Goal: Task Accomplishment & Management: Use online tool/utility

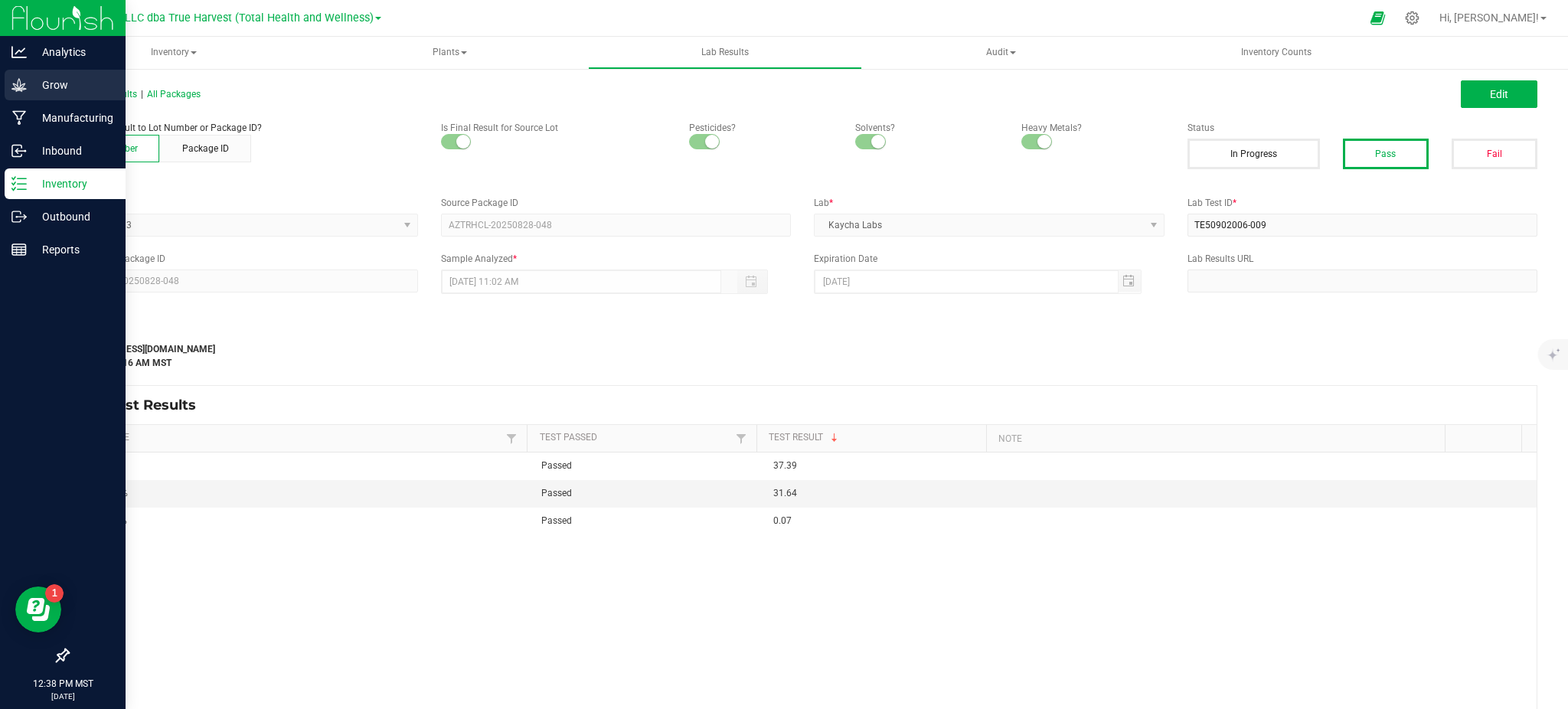
click at [33, 87] on p "Grow" at bounding box center [72, 85] width 92 height 18
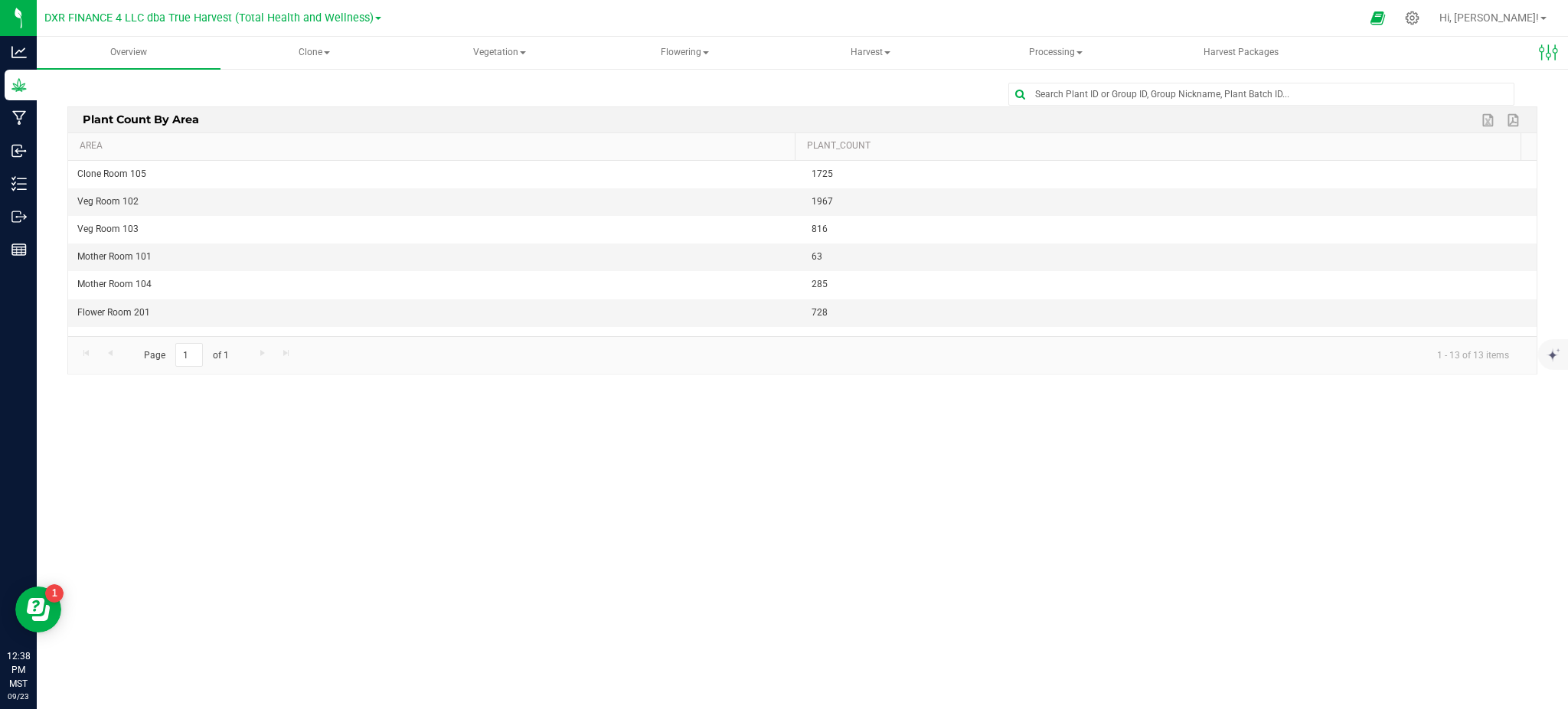
click at [335, 84] on div at bounding box center [803, 95] width 1470 height 23
click at [487, 52] on span "Vegetation" at bounding box center [499, 53] width 182 height 31
click at [451, 105] on span "Veg plants" at bounding box center [475, 109] width 94 height 13
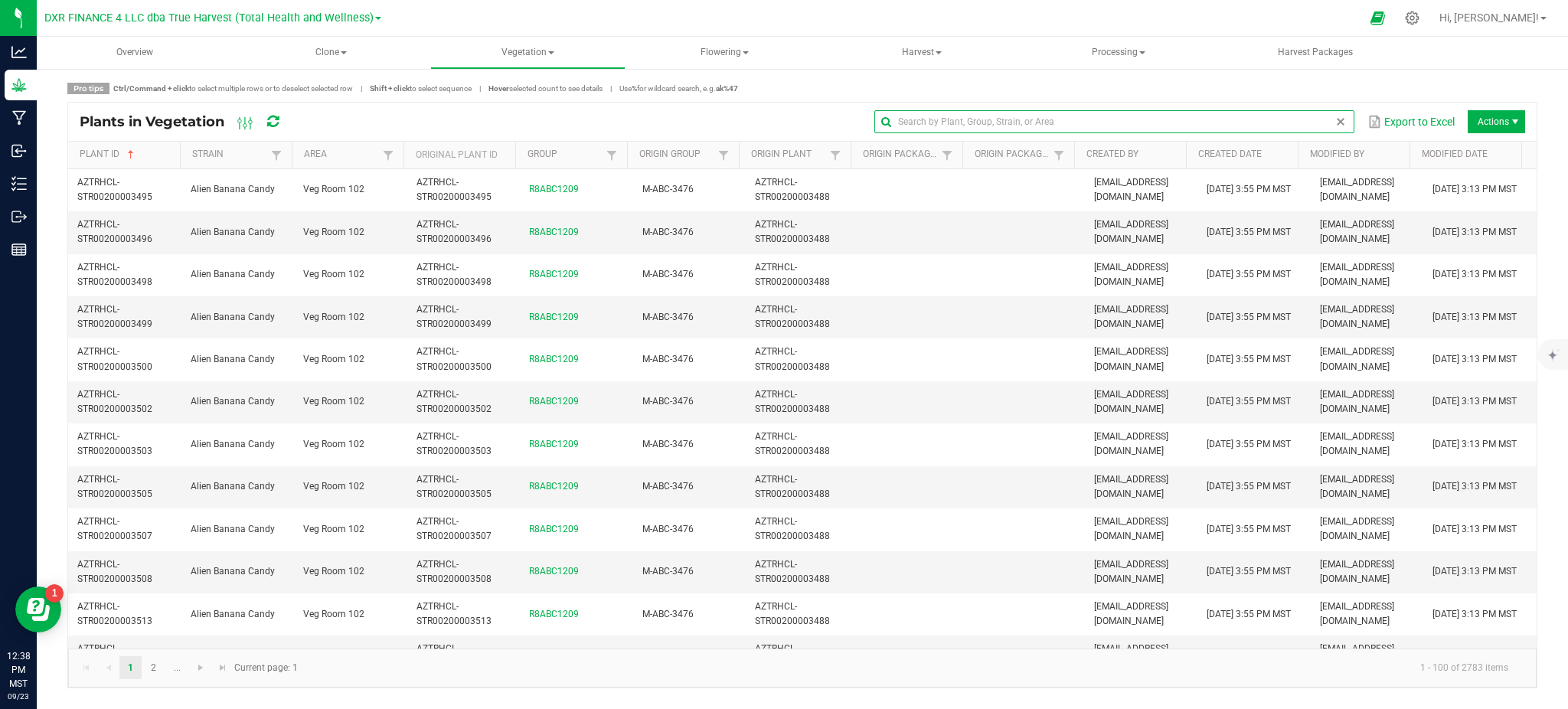
click at [1296, 128] on input "text" at bounding box center [1114, 121] width 480 height 23
click at [1300, 125] on input "text" at bounding box center [1114, 121] width 480 height 23
click at [936, 119] on input "text" at bounding box center [1114, 121] width 480 height 23
click at [1303, 121] on input "text" at bounding box center [1114, 121] width 480 height 23
paste input "AZTRHCL-STR01000004203"
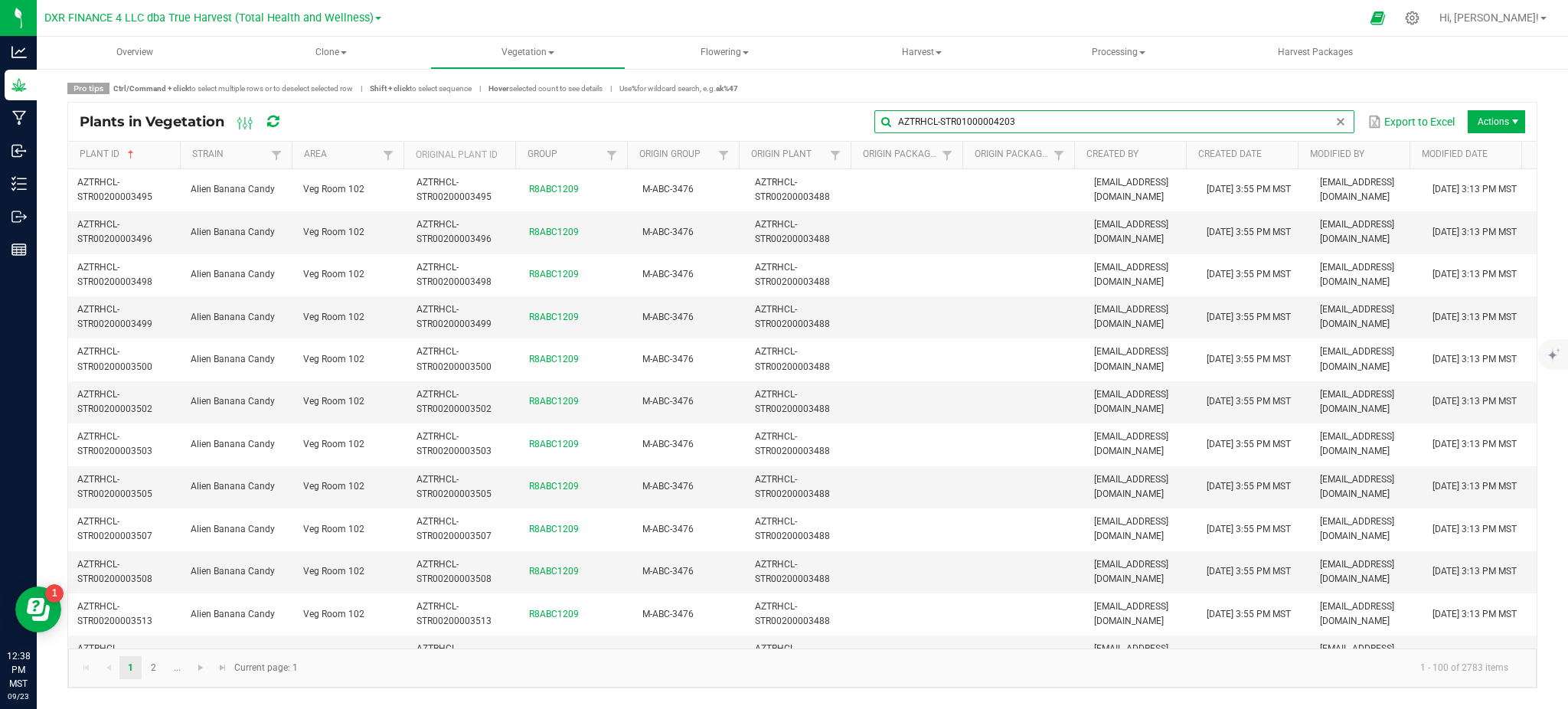
drag, startPoint x: 1303, startPoint y: 121, endPoint x: 1297, endPoint y: 110, distance: 12.5
click at [1297, 110] on input "AZTRHCL-STR01000004203" at bounding box center [1114, 121] width 480 height 23
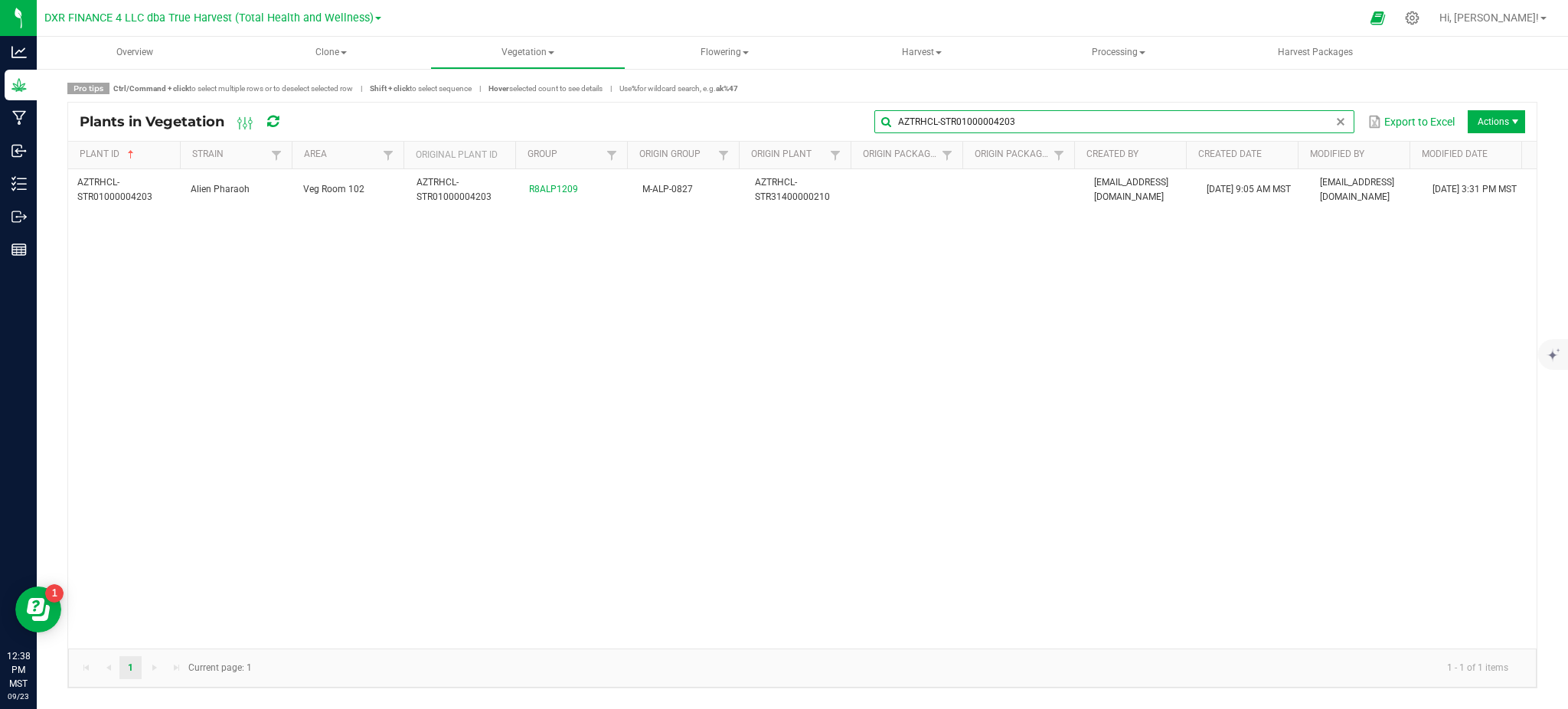
type input "AZTRHCL-STR01000004203"
click at [655, 384] on div "AZTRHCL-STR01000004203 Alien Pharaoh Veg Room 102 AZTRHCL-STR01000004203 R8ALP1…" at bounding box center [803, 408] width 1469 height 479
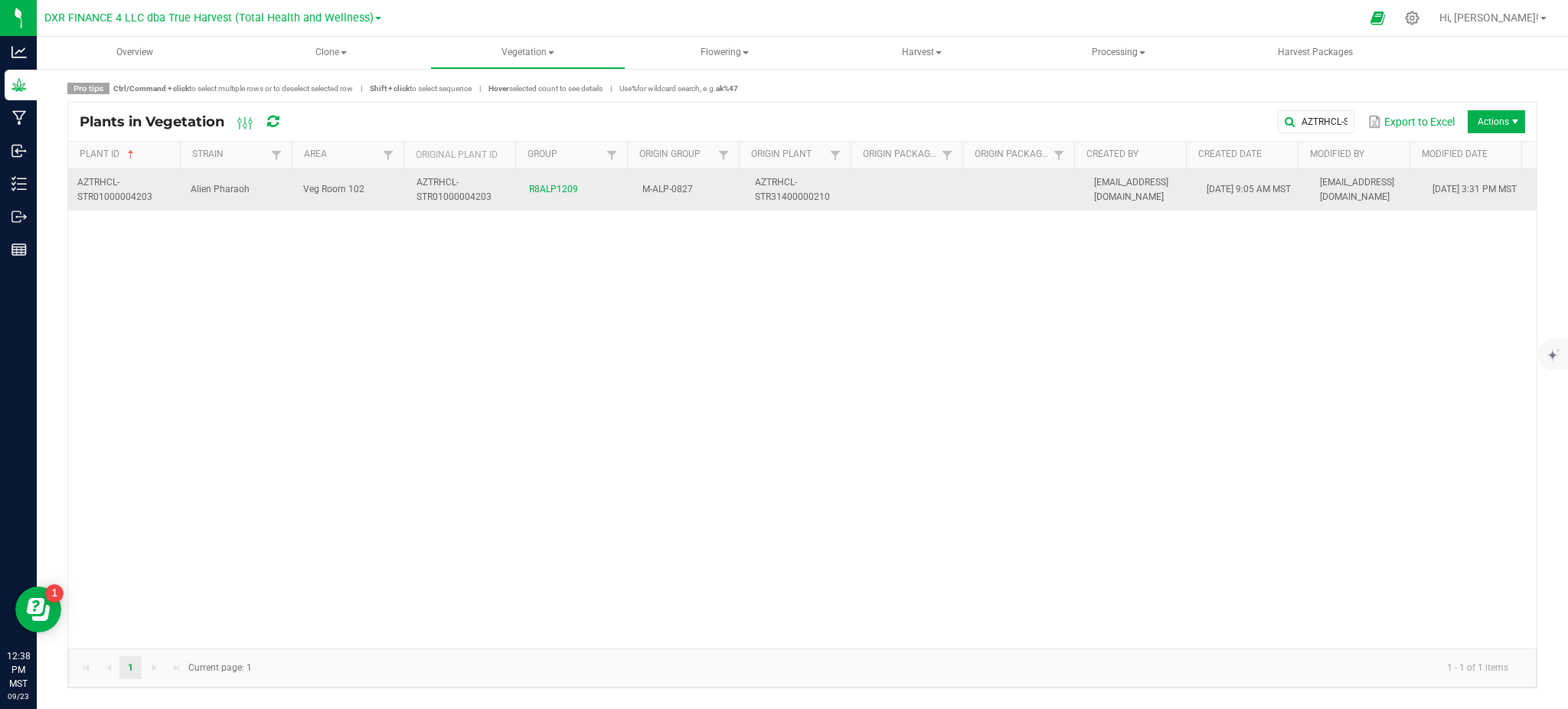
click at [402, 195] on td "Veg Room 102" at bounding box center [350, 190] width 113 height 42
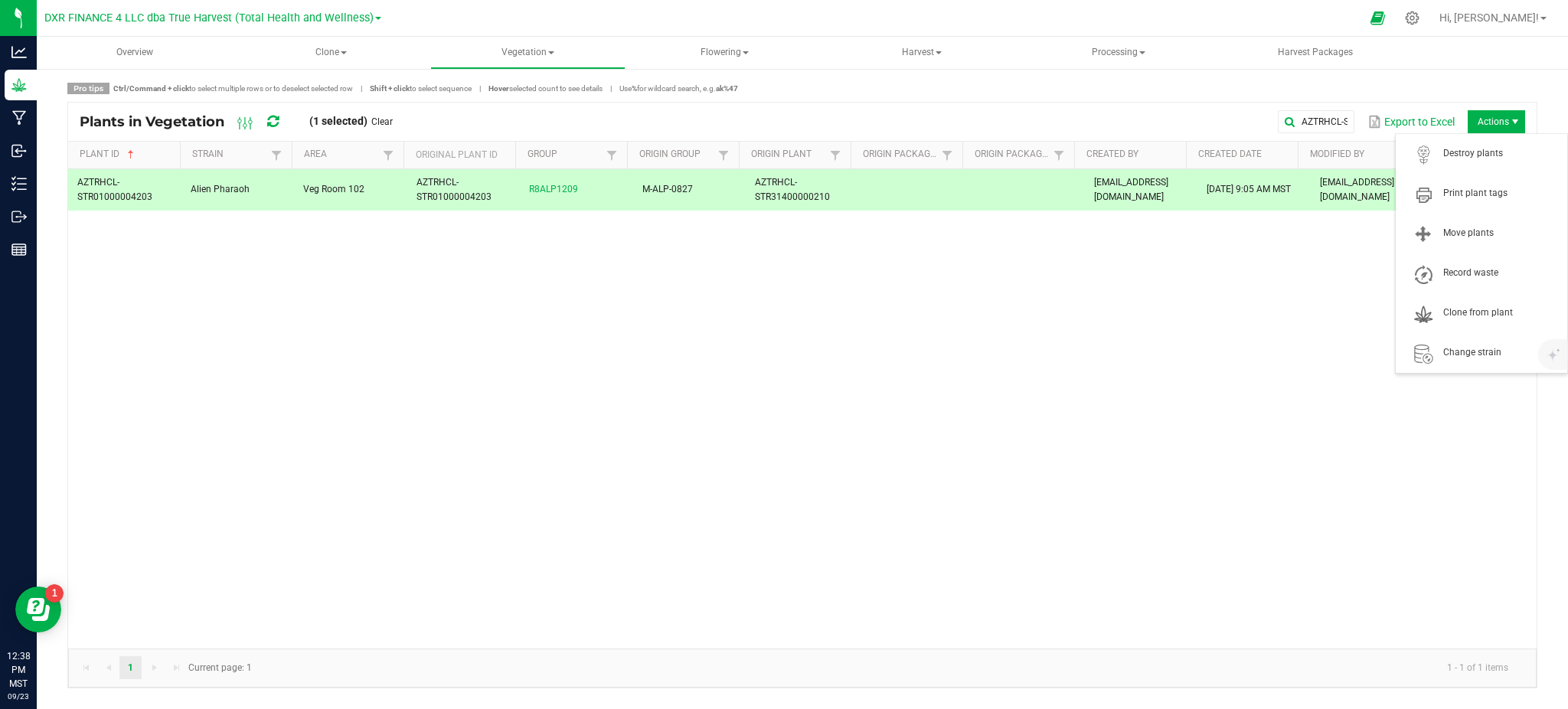
click at [1499, 118] on span "Actions" at bounding box center [1496, 121] width 58 height 23
click at [1032, 98] on div "Pro tips Ctrl/Command + click to select multiple rows or to deselect selected r…" at bounding box center [803, 386] width 1470 height 606
click at [1013, 409] on div "AZTRHCL-STR01000004203 Alien Pharaoh Veg Room 102 AZTRHCL-STR01000004203 R8ALP1…" at bounding box center [803, 408] width 1469 height 479
drag, startPoint x: 1478, startPoint y: 115, endPoint x: 1480, endPoint y: 154, distance: 39.1
click at [1480, 154] on body "Analytics Grow Manufacturing Inbound Inventory Outbound Reports 12:55 PM MST 09…" at bounding box center [784, 354] width 1568 height 709
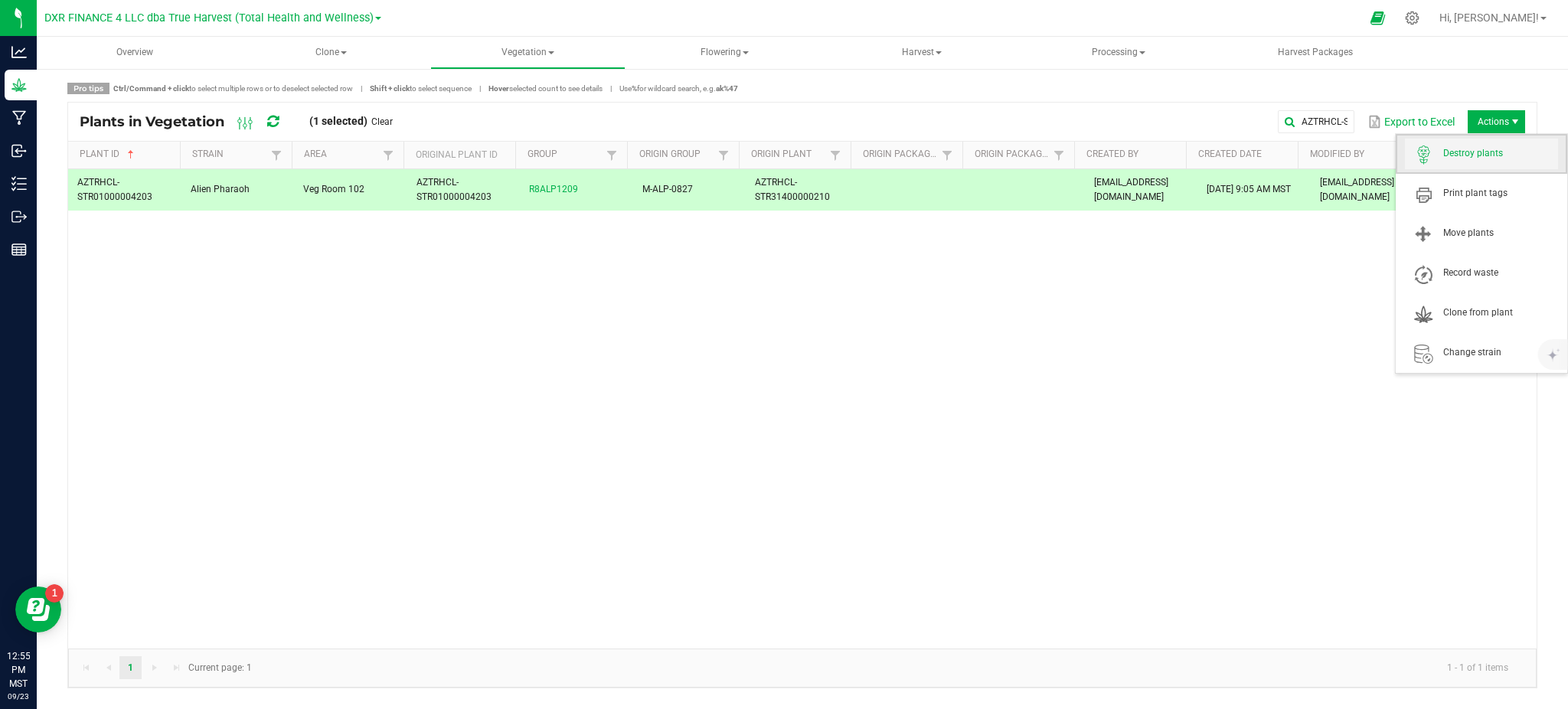
click at [1464, 155] on span "Destroy plants" at bounding box center [1500, 153] width 115 height 13
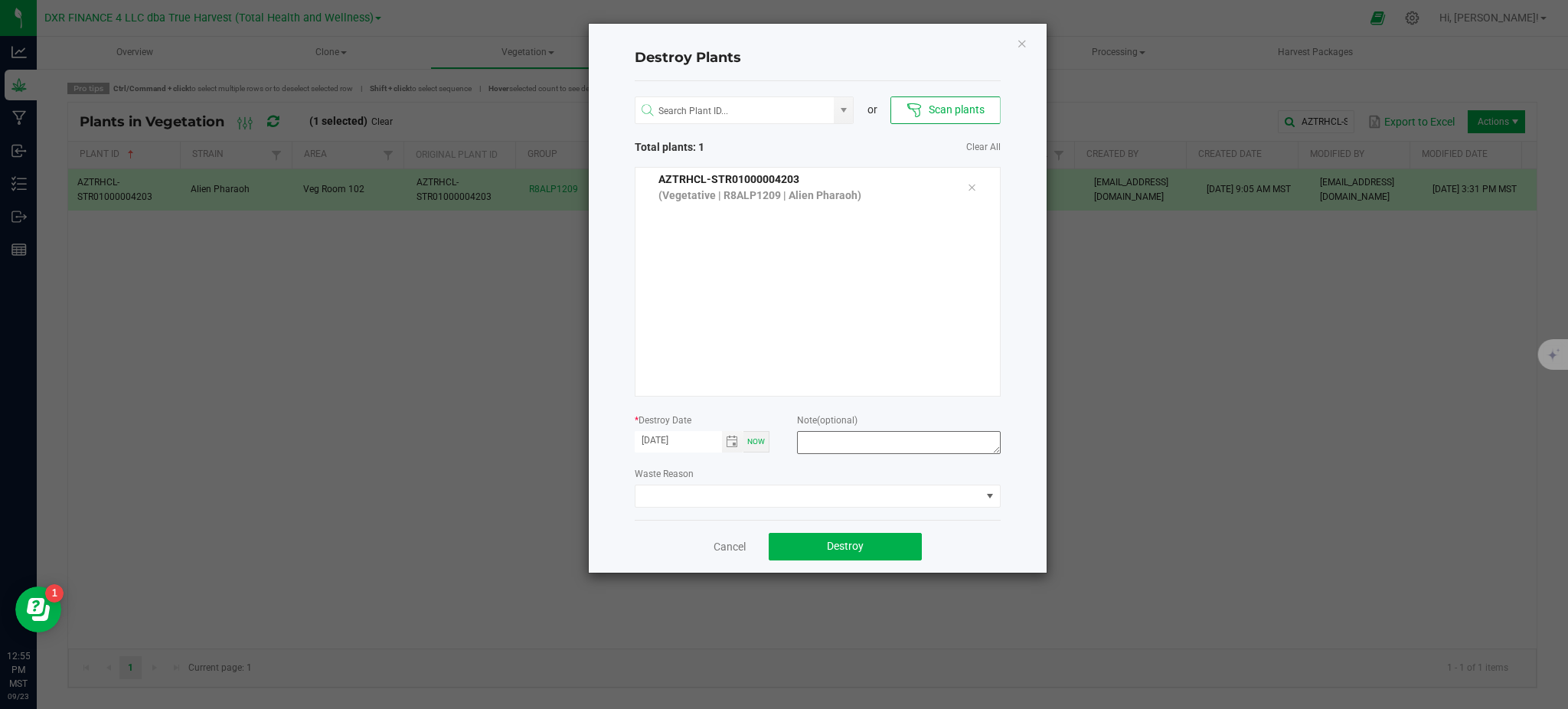
drag, startPoint x: 797, startPoint y: 464, endPoint x: 825, endPoint y: 450, distance: 31.3
click at [804, 460] on div "or Scan plants Total plants: 1 Clear All AZTRHCL-STR01000004203 (Vegetative | R…" at bounding box center [818, 301] width 366 height 439
click at [825, 449] on textarea at bounding box center [899, 443] width 203 height 23
type textarea "Failure to thrive"
click at [984, 544] on div "Cancel Destroy" at bounding box center [818, 546] width 366 height 53
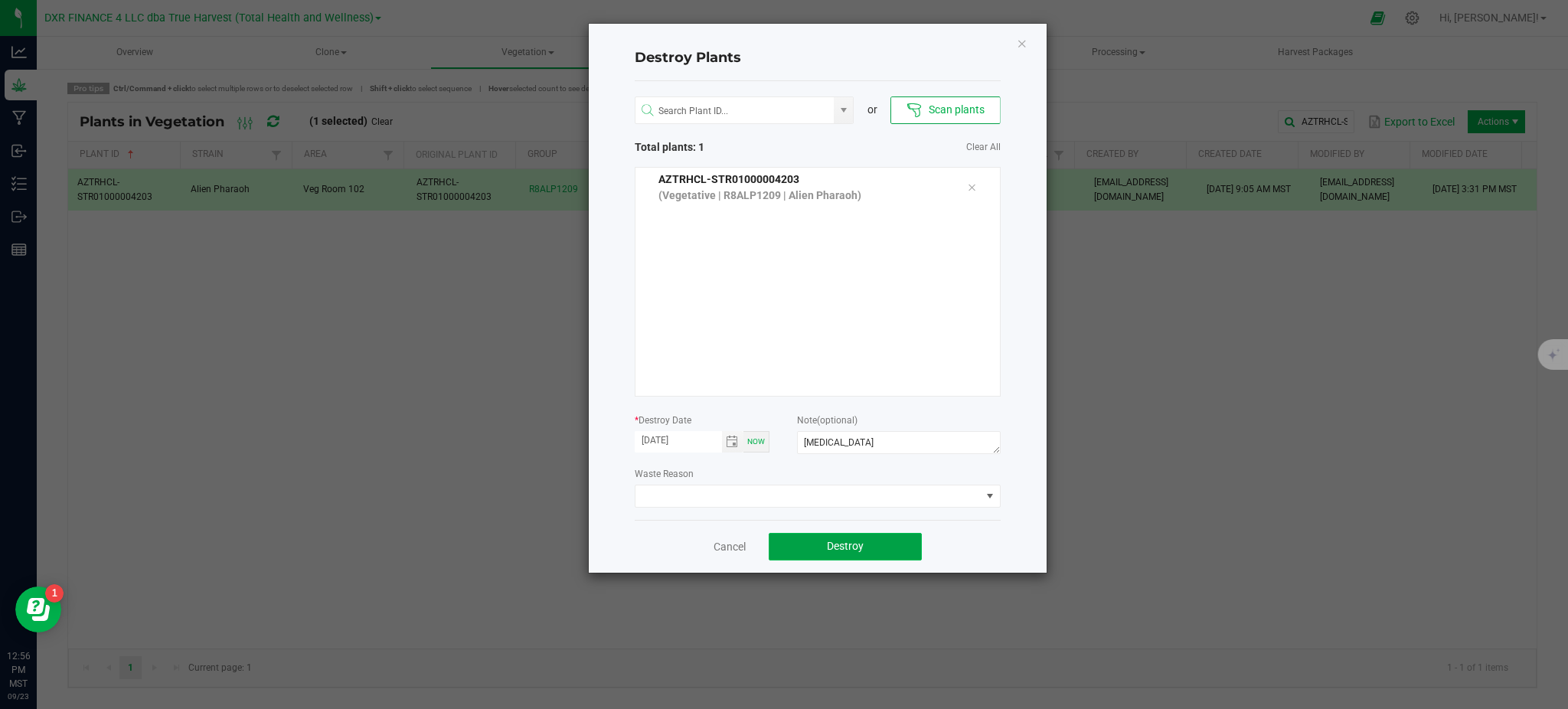
click at [897, 544] on button "Destroy" at bounding box center [845, 547] width 153 height 28
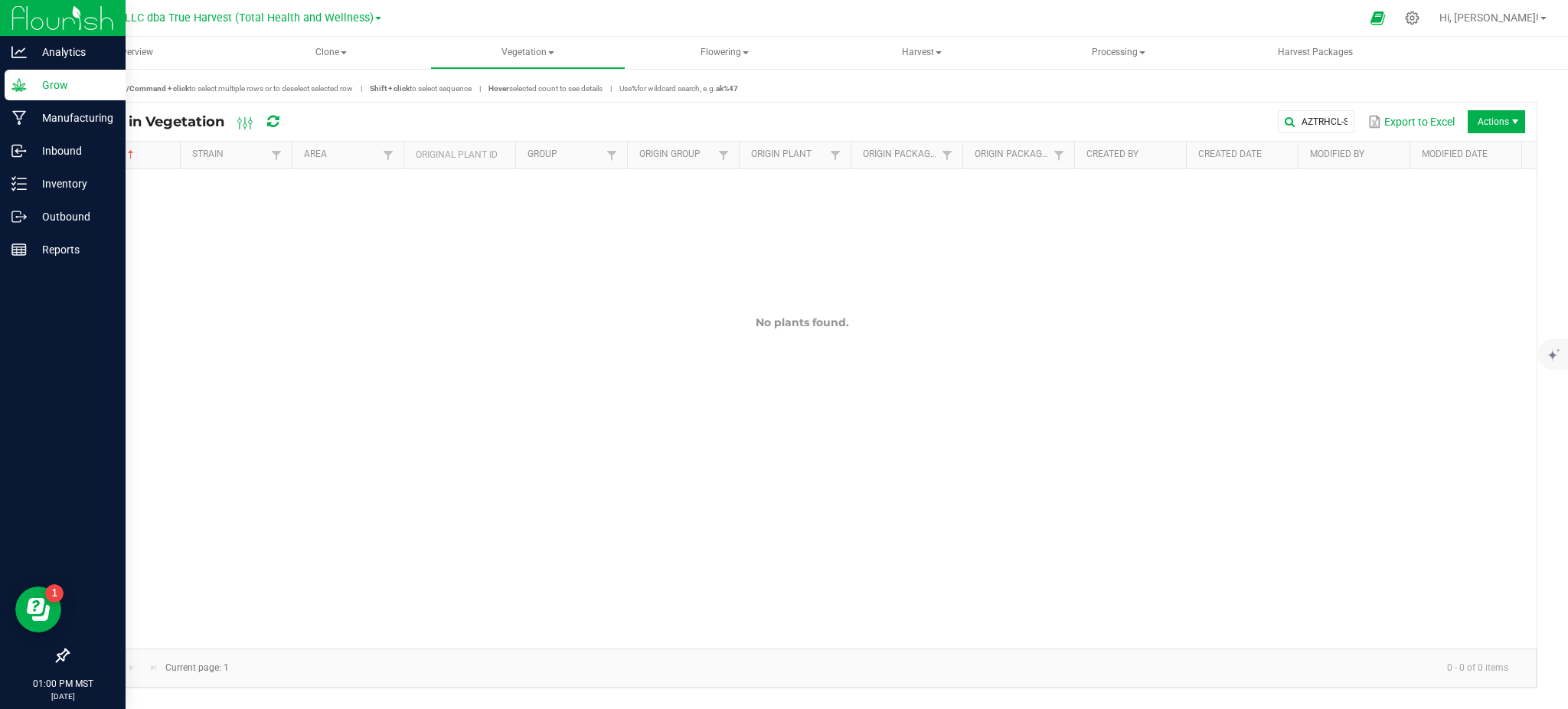
click at [32, 393] on div at bounding box center [62, 454] width 125 height 374
click at [64, 182] on p "Inventory" at bounding box center [72, 184] width 92 height 18
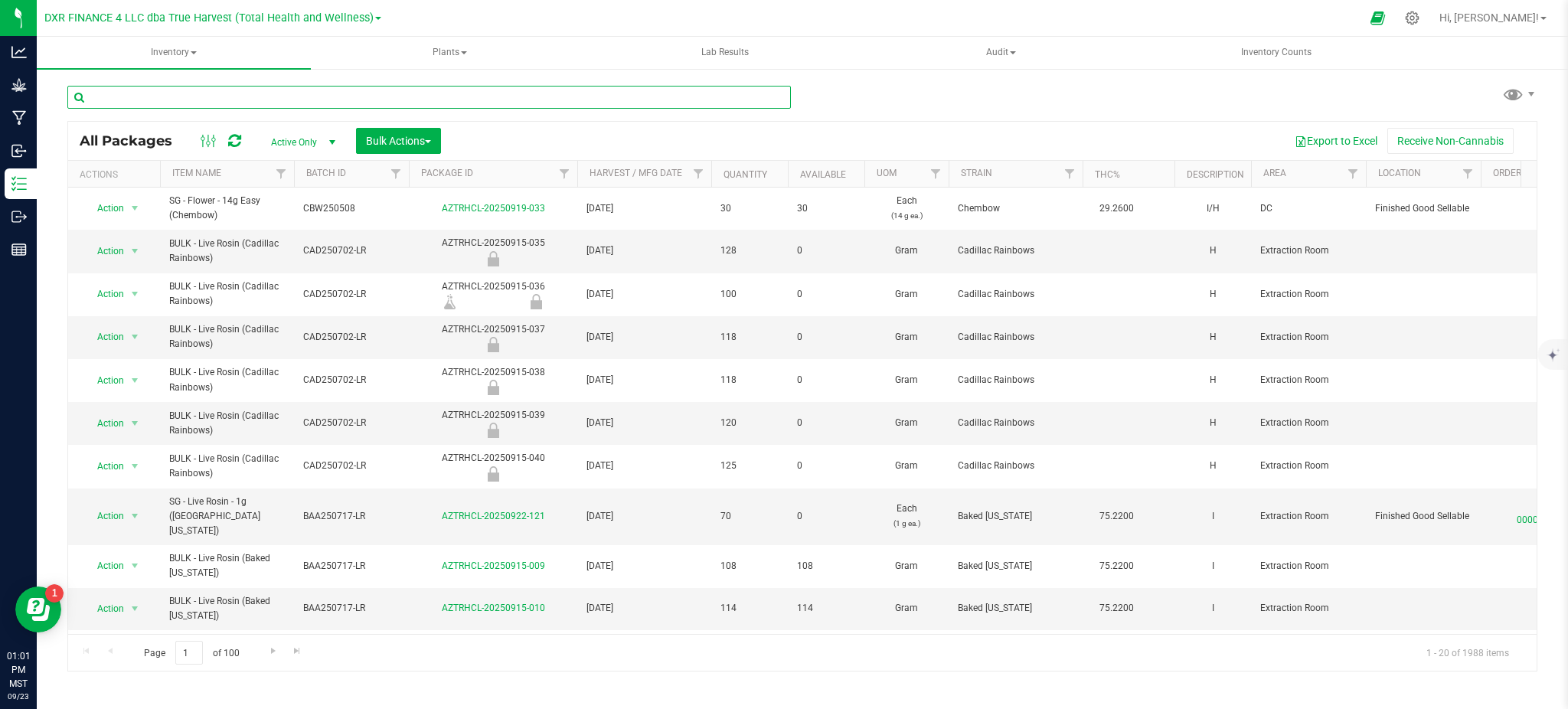
click at [107, 102] on input "text" at bounding box center [429, 98] width 724 height 23
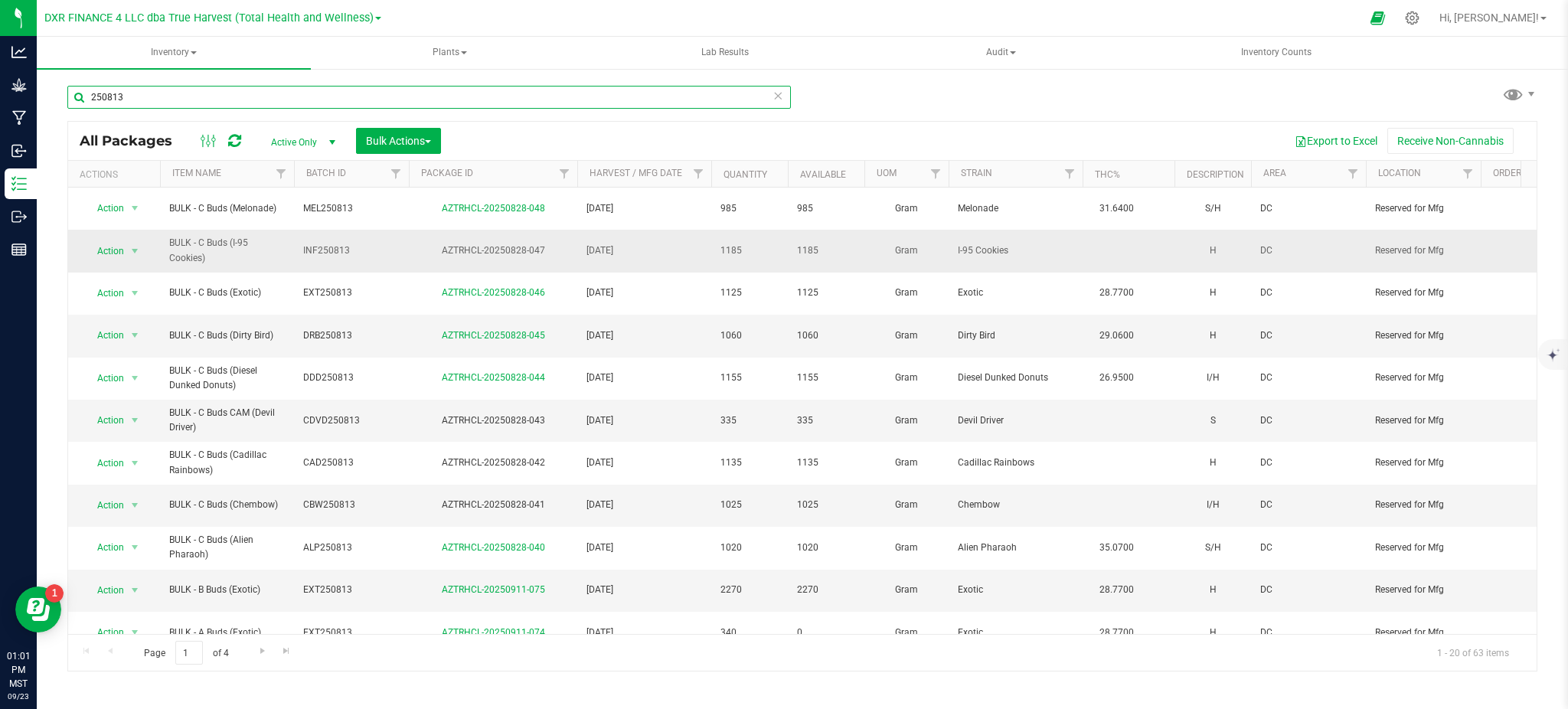
type input "250813"
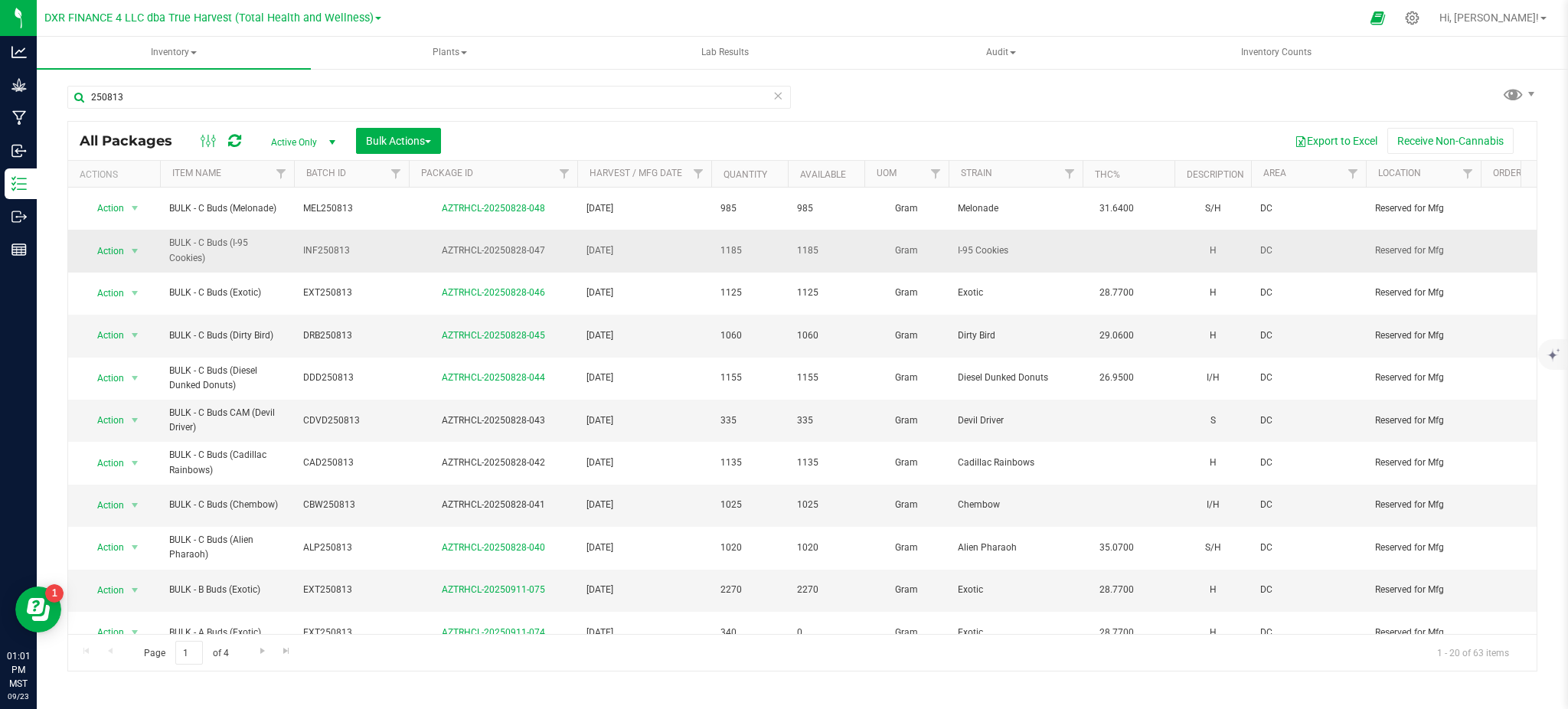
click at [398, 247] on span "INF250813" at bounding box center [351, 251] width 96 height 15
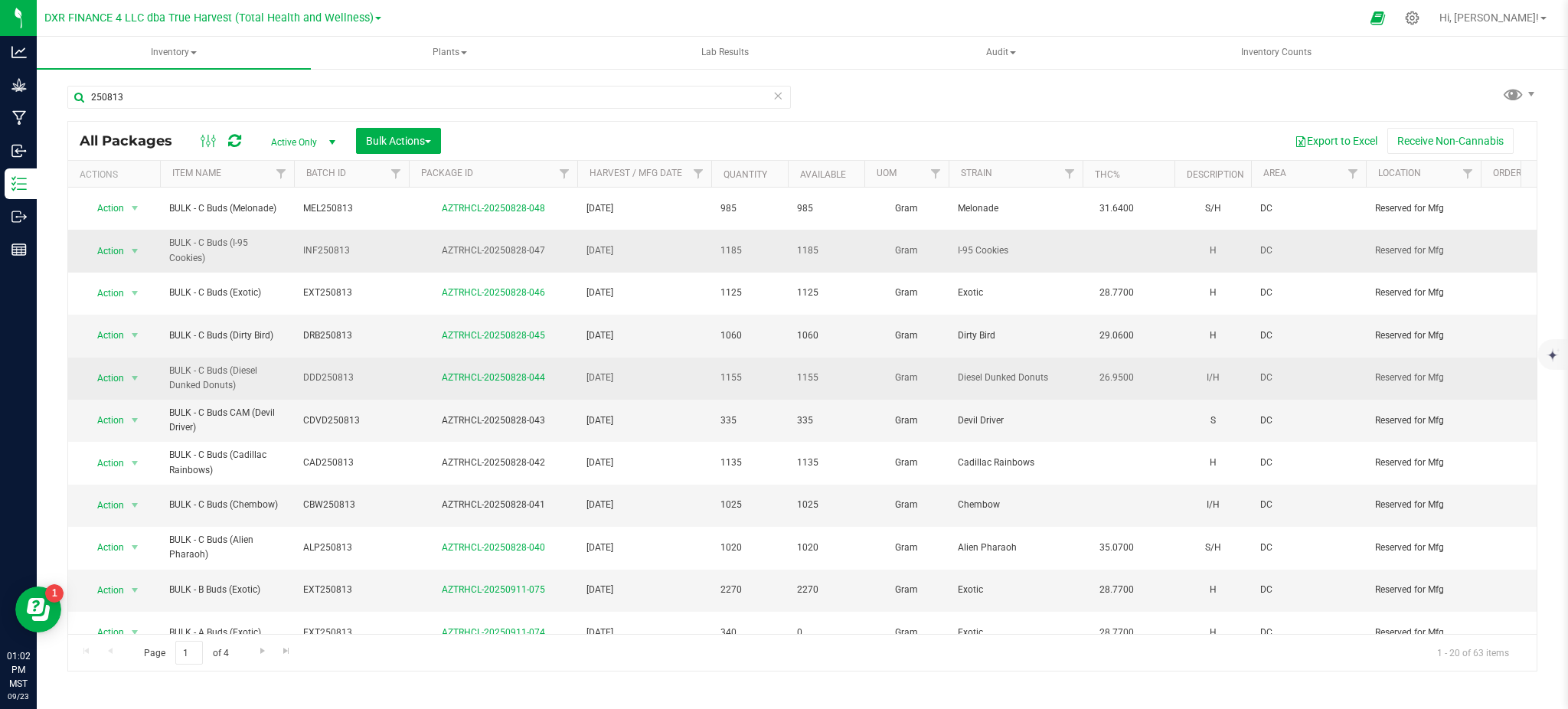
click at [447, 371] on div "AZTRHCL-20250828-044" at bounding box center [493, 378] width 173 height 15
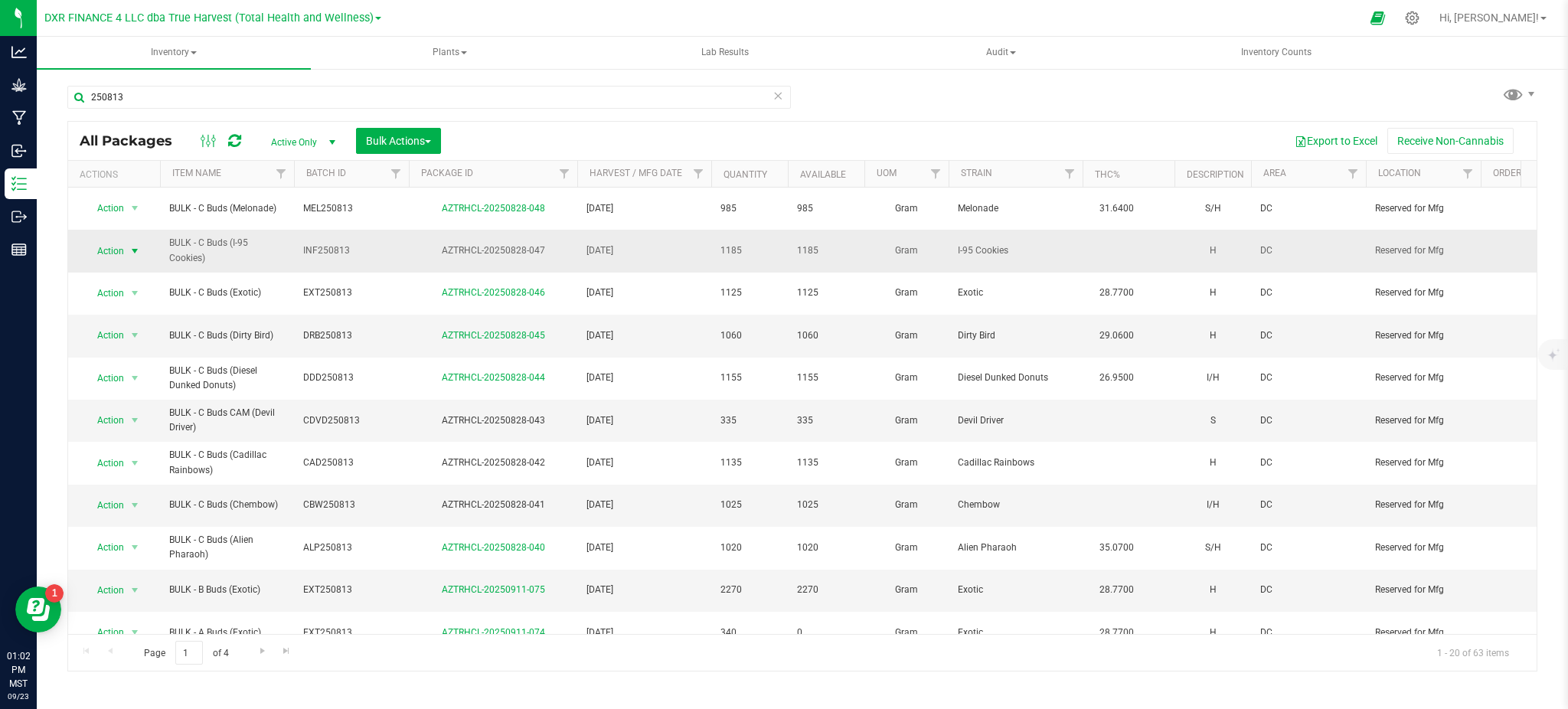
click at [118, 246] on span "Action" at bounding box center [105, 251] width 42 height 22
click at [120, 518] on li "Record a lab result" at bounding box center [133, 517] width 98 height 23
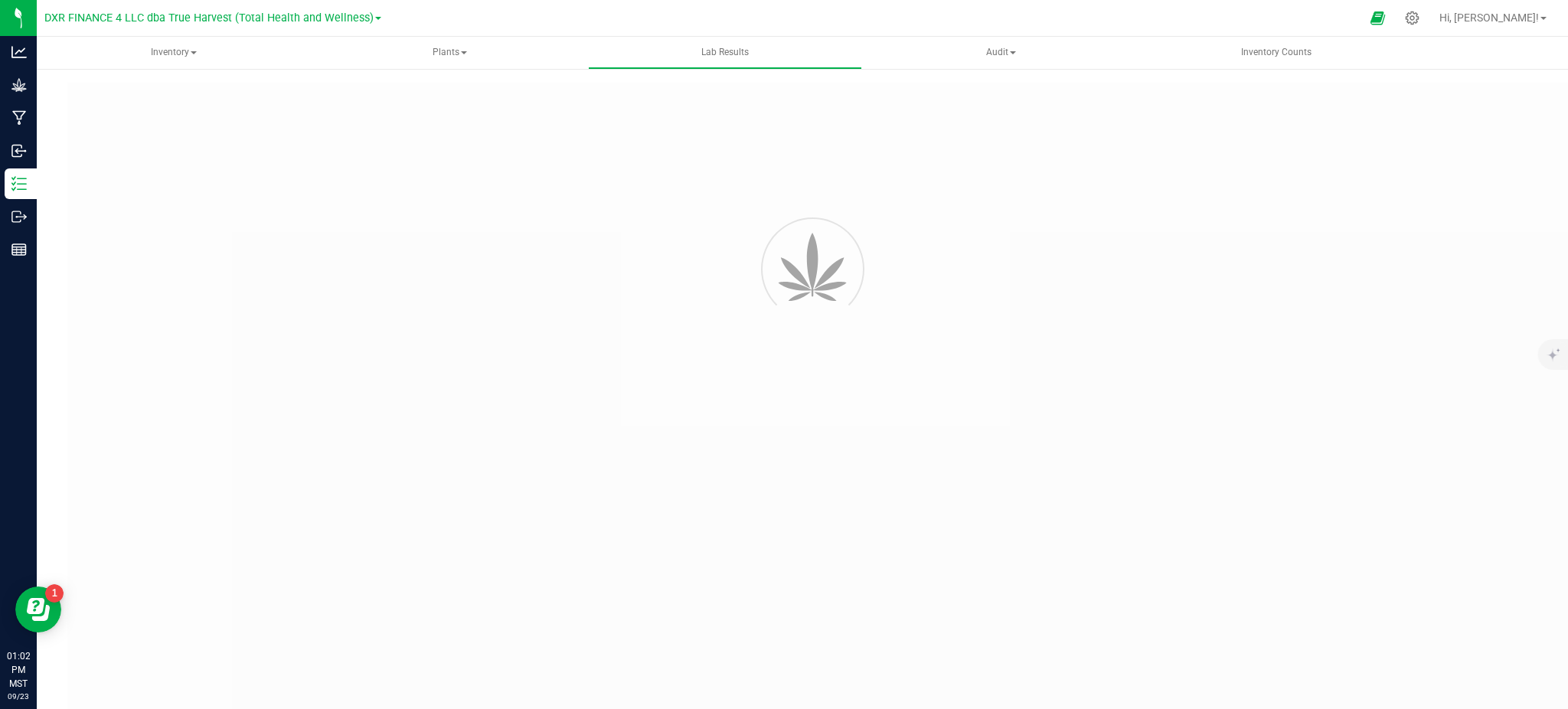
type input "AZTRHCL-20250828-047"
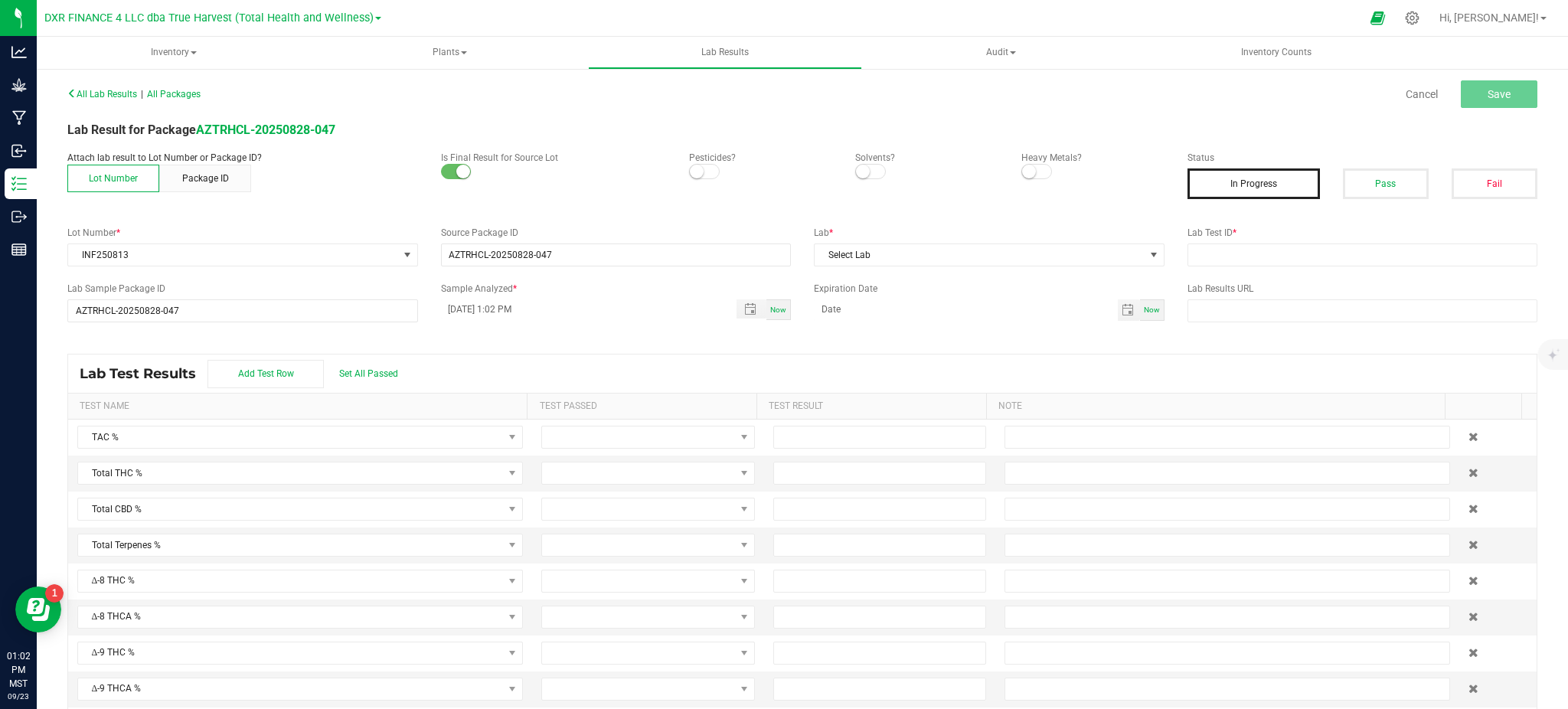
click at [699, 169] on span at bounding box center [704, 171] width 31 height 15
drag, startPoint x: 864, startPoint y: 171, endPoint x: 881, endPoint y: 169, distance: 17.1
click at [865, 171] on span at bounding box center [871, 171] width 31 height 15
drag, startPoint x: 1030, startPoint y: 175, endPoint x: 1060, endPoint y: 172, distance: 30.1
click at [1029, 175] on span at bounding box center [1037, 171] width 31 height 15
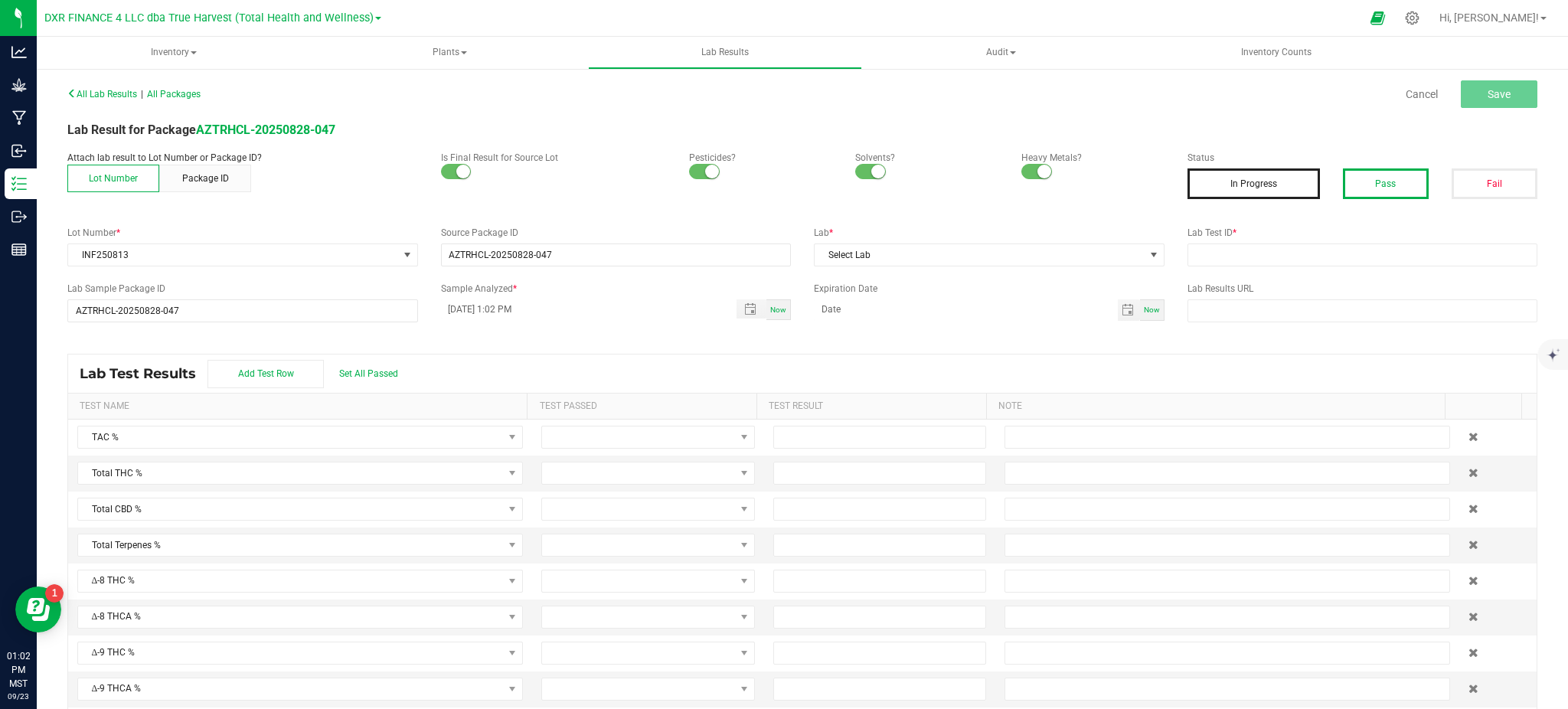
click at [1363, 176] on button "Pass" at bounding box center [1387, 184] width 86 height 31
drag, startPoint x: 984, startPoint y: 374, endPoint x: 1006, endPoint y: 338, distance: 42.2
click at [987, 373] on div "Lab Test Results Add Test Row Set All Passed" at bounding box center [803, 374] width 1469 height 38
click at [1037, 253] on span "Select Lab" at bounding box center [980, 255] width 330 height 22
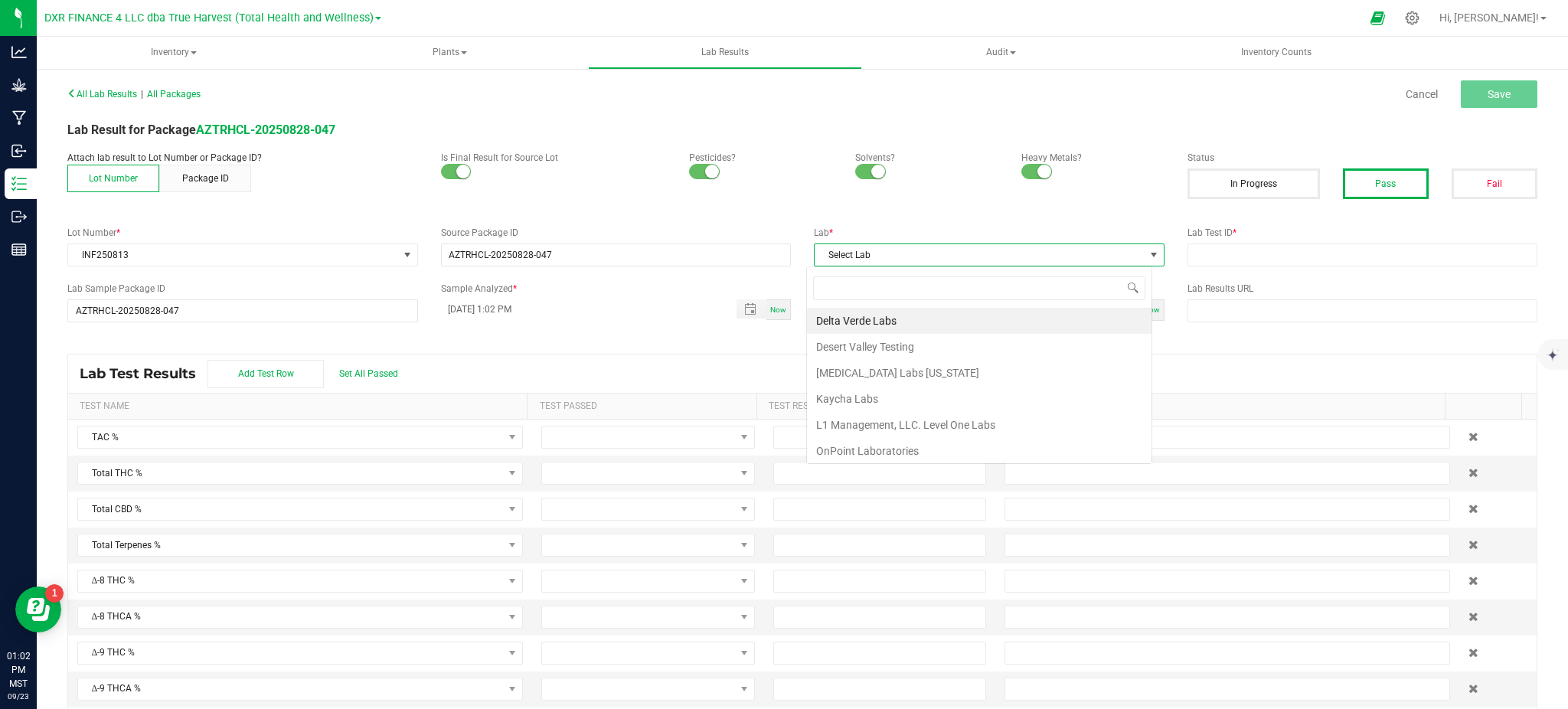
scroll to position [23, 346]
click at [864, 398] on li "Kaycha Labs" at bounding box center [980, 399] width 345 height 26
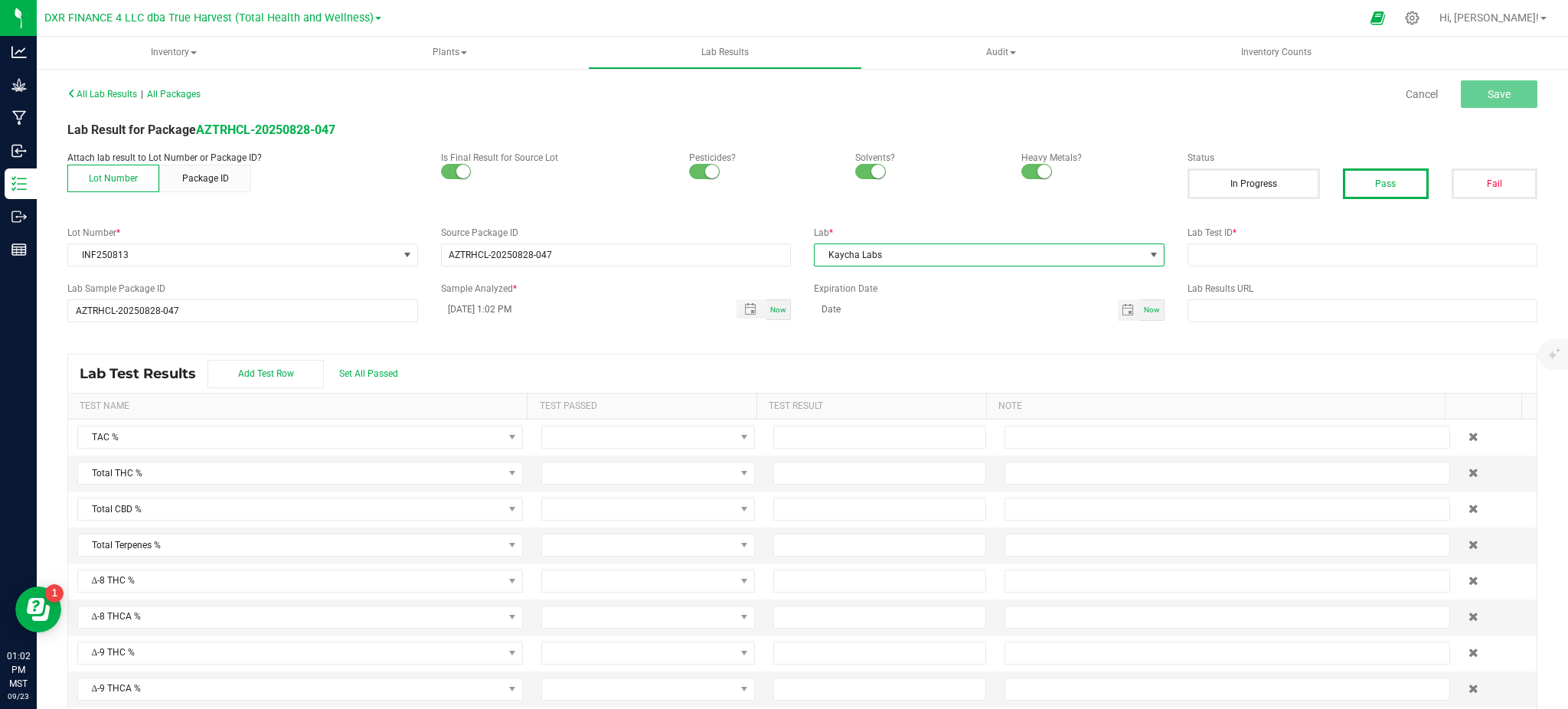
click at [651, 372] on div "Lab Test Results Add Test Row Set All Passed" at bounding box center [803, 374] width 1469 height 38
click at [462, 306] on input "09/23/2025 1:02 PM" at bounding box center [581, 308] width 280 height 19
click at [611, 365] on div "Lab Test Results Add Test Row Set All Passed" at bounding box center [803, 374] width 1469 height 38
click at [561, 347] on div "All Lab Results | All Packages Cancel Save Lab Result for Package AZTRHCL-20250…" at bounding box center [803, 404] width 1470 height 643
click at [466, 304] on input "09/23/2025 1:02 PM" at bounding box center [581, 308] width 280 height 19
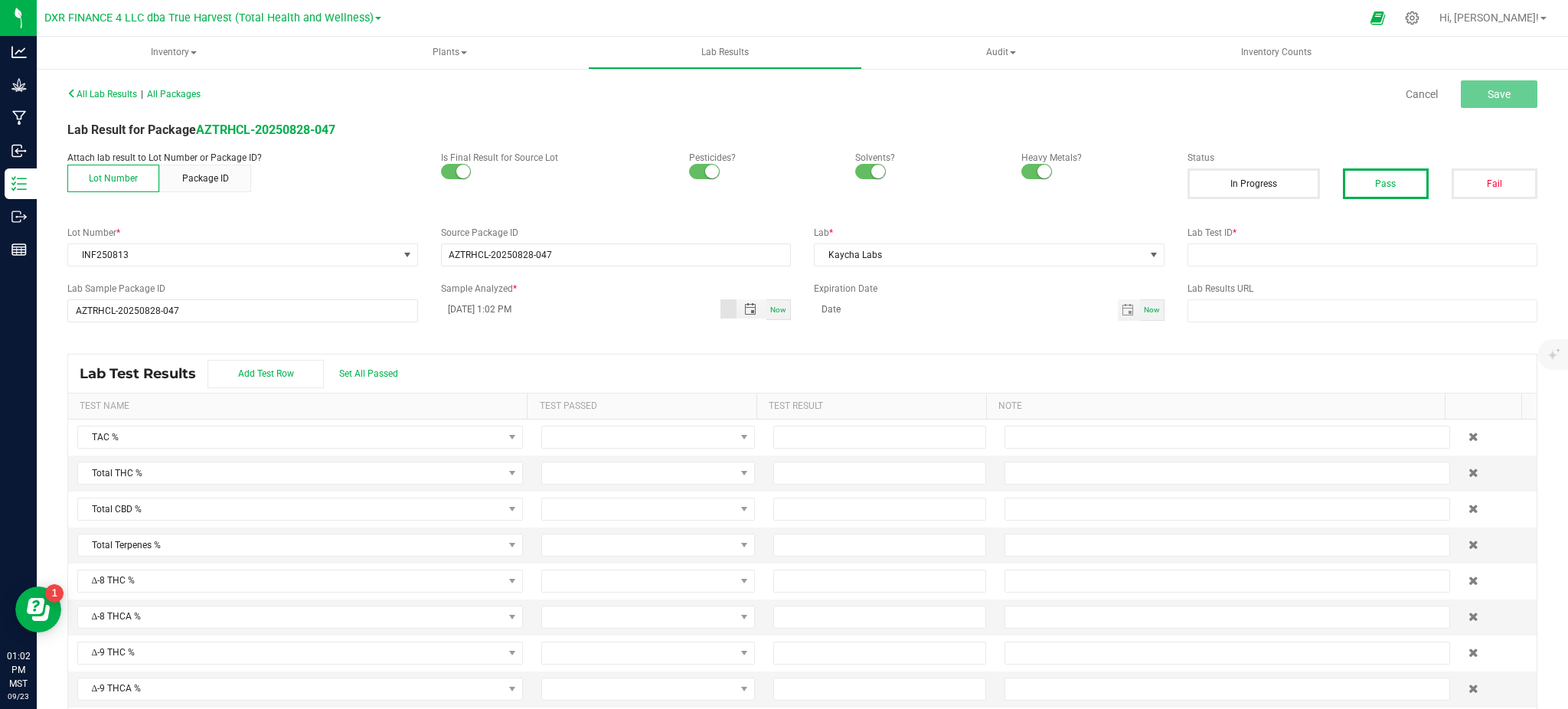
type input "09/05/2025 1:02 PM"
click at [618, 348] on div "All Lab Results | All Packages Cancel Save Lab Result for Package AZTRHCL-20250…" at bounding box center [803, 404] width 1470 height 643
drag, startPoint x: 857, startPoint y: 314, endPoint x: 866, endPoint y: 291, distance: 24.7
click at [859, 314] on input "month/day/year" at bounding box center [966, 308] width 304 height 19
type input "09/05/2026"
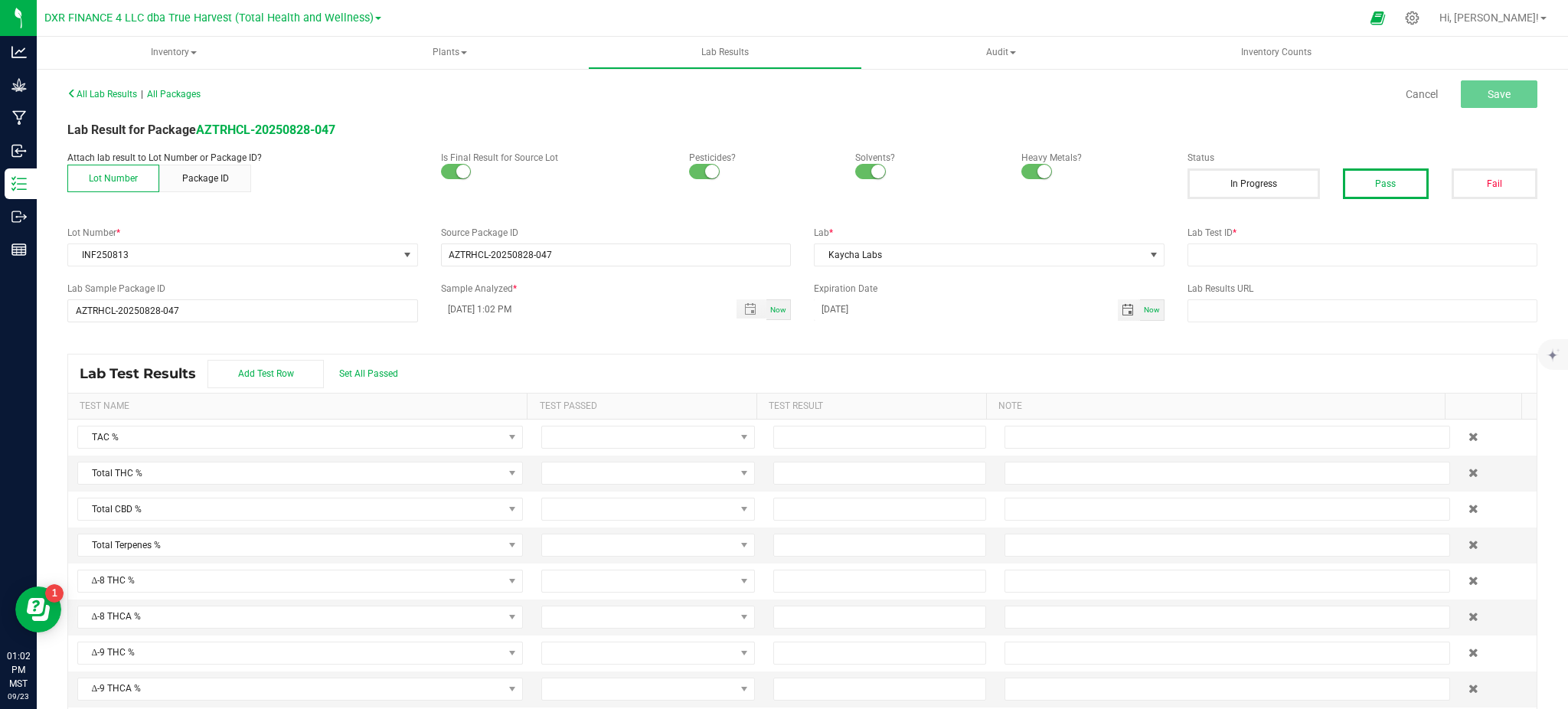
click at [651, 365] on div "Lab Test Results Add Test Row Set All Passed" at bounding box center [803, 374] width 1469 height 38
click at [1197, 248] on input "text" at bounding box center [1363, 255] width 351 height 23
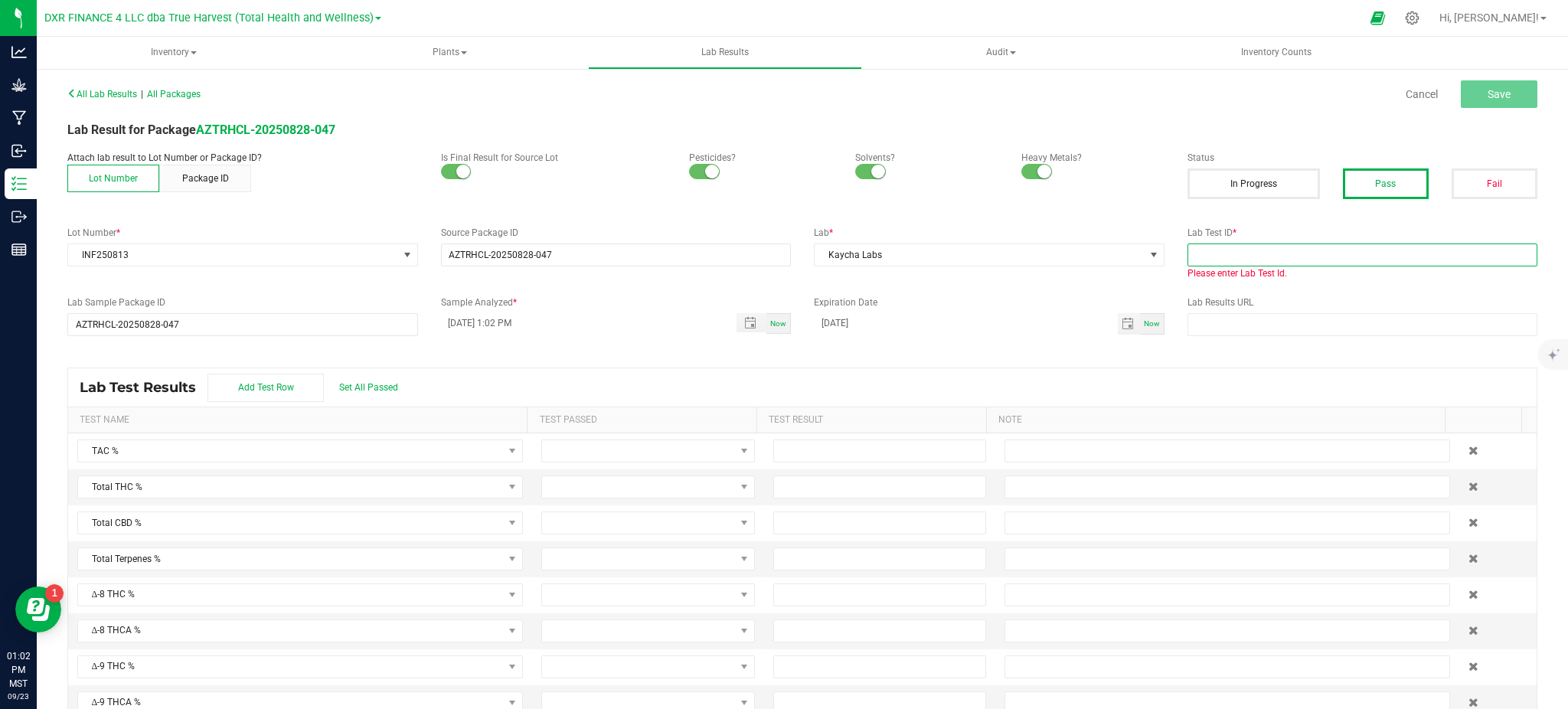
drag, startPoint x: 1265, startPoint y: 258, endPoint x: 1272, endPoint y: 254, distance: 8.1
click at [1265, 258] on input "text" at bounding box center [1363, 255] width 351 height 23
paste input "TE50902006-008"
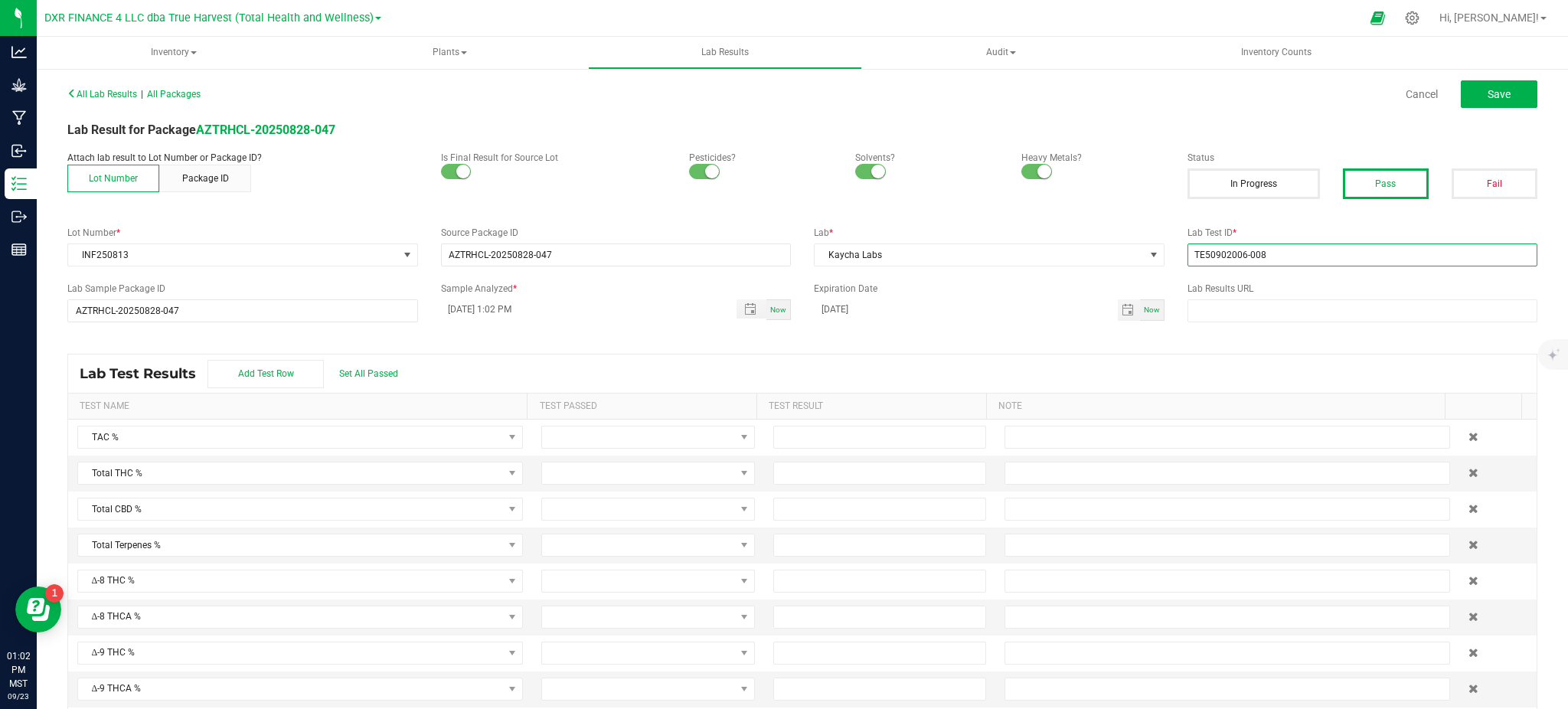
type input "TE50902006-008"
drag, startPoint x: 654, startPoint y: 360, endPoint x: 672, endPoint y: 330, distance: 35.0
click at [661, 354] on div "Lab Test Results Add Test Row Set All Passed" at bounding box center [803, 374] width 1469 height 38
click at [827, 381] on div "Lab Test Results Add Test Row Set All Passed" at bounding box center [803, 374] width 1469 height 38
click at [377, 368] on span "Set All Passed" at bounding box center [368, 374] width 59 height 11
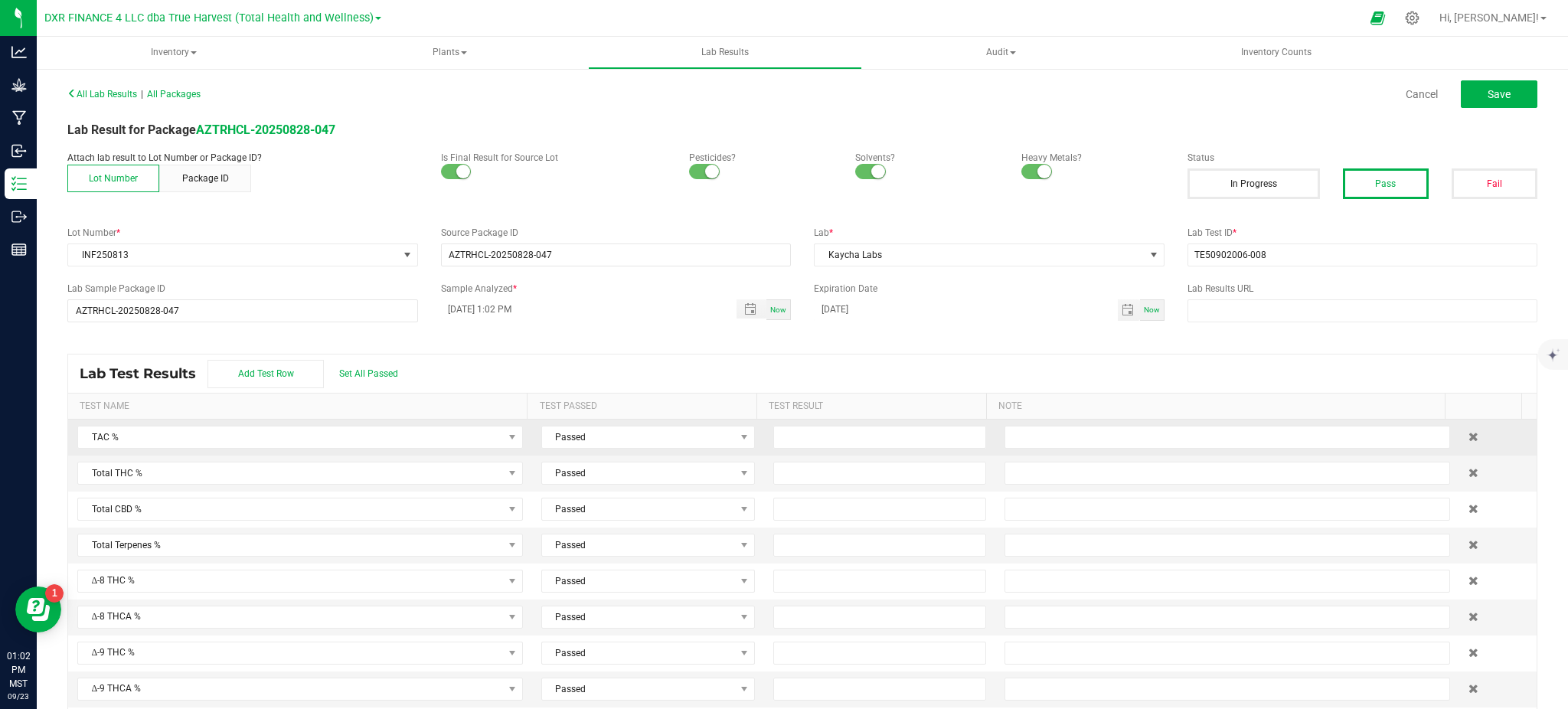
drag, startPoint x: 564, startPoint y: 358, endPoint x: 745, endPoint y: 434, distance: 196.3
click at [565, 361] on div "Lab Test Results Add Test Row Set All Passed" at bounding box center [803, 374] width 1469 height 38
click at [775, 429] on input at bounding box center [881, 438] width 212 height 22
type input "30.5900"
click at [910, 495] on td at bounding box center [881, 509] width 232 height 36
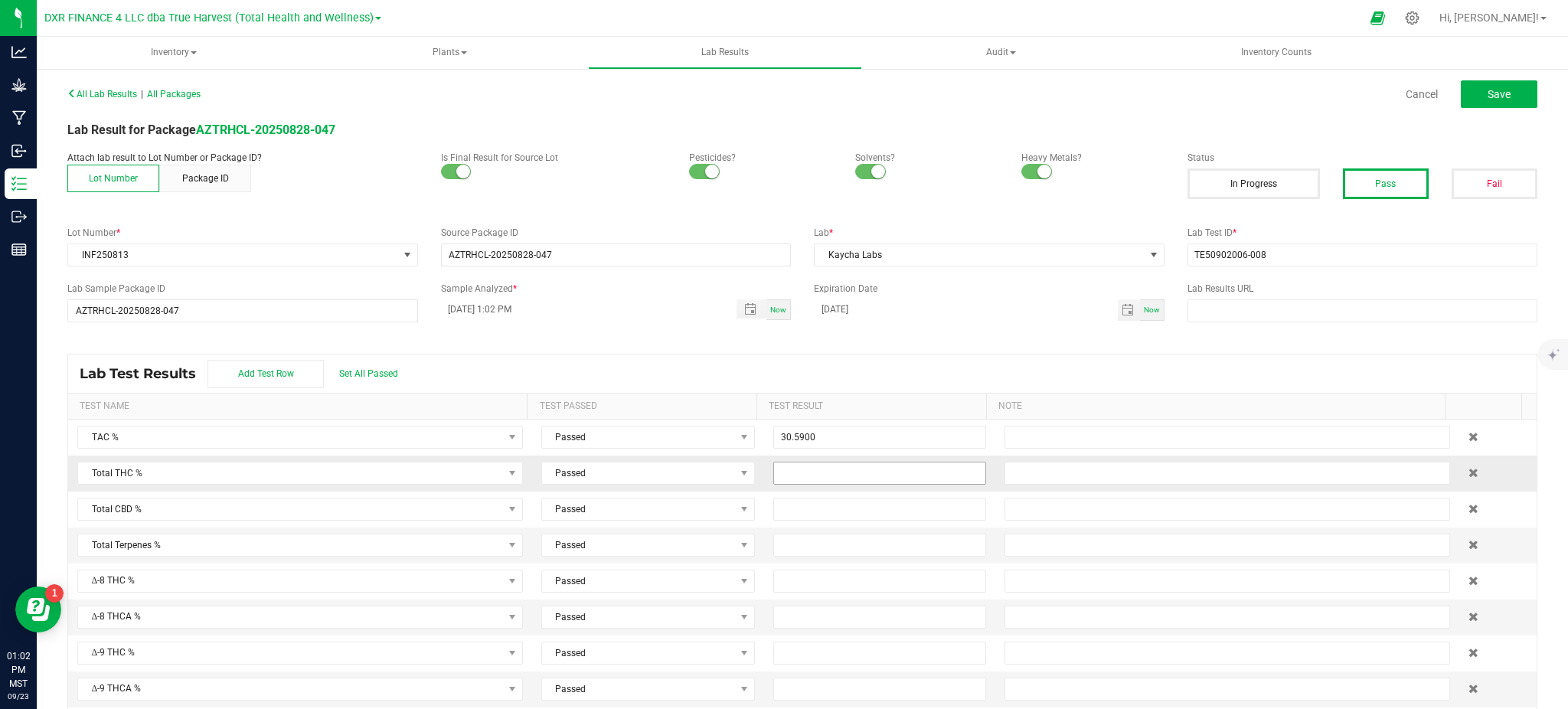
click at [904, 477] on input at bounding box center [881, 473] width 212 height 22
type input "26.1300"
click at [857, 515] on input at bounding box center [881, 509] width 212 height 22
drag, startPoint x: 857, startPoint y: 515, endPoint x: 1173, endPoint y: 373, distance: 346.4
click at [1173, 373] on div "Lab Test Results Add Test Row Set All Passed" at bounding box center [803, 374] width 1469 height 38
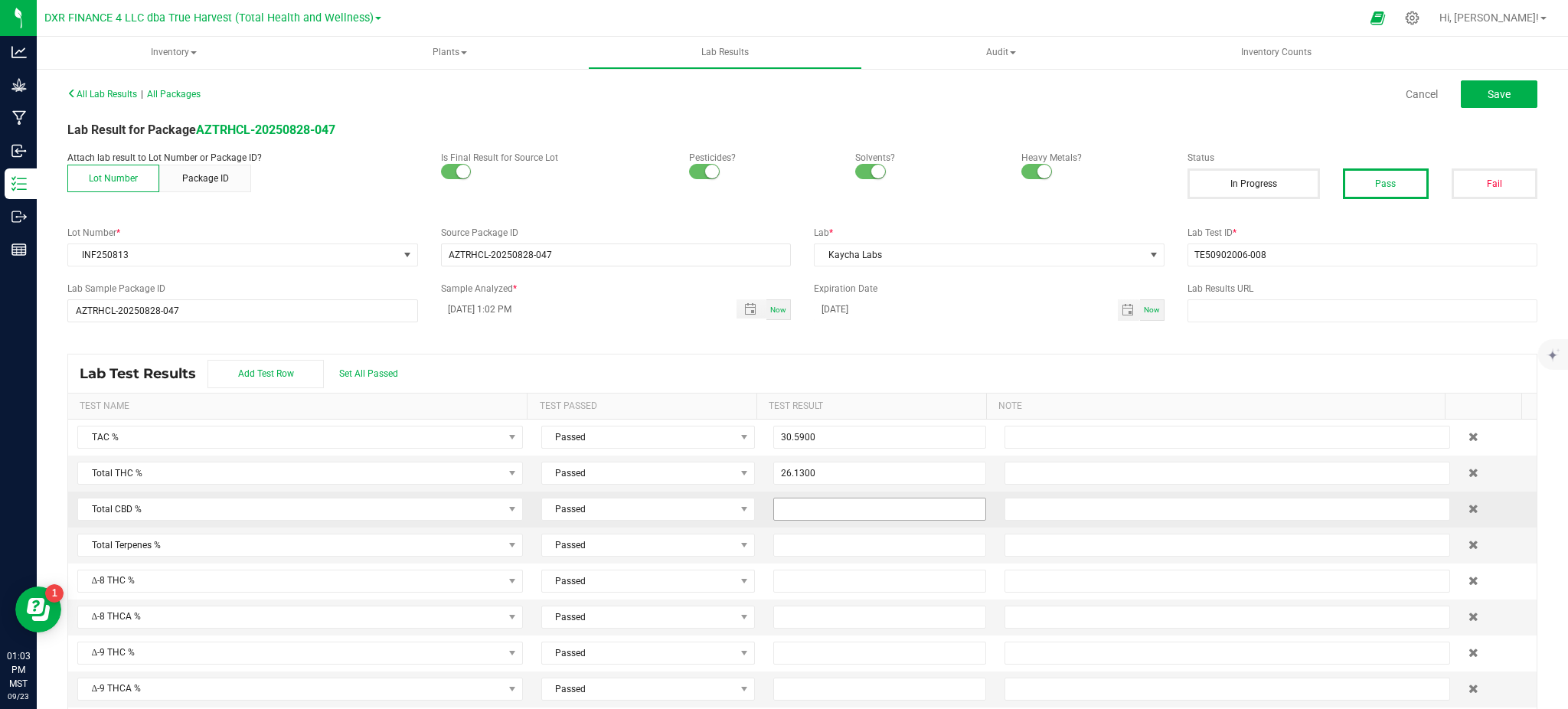
click at [896, 513] on input at bounding box center [881, 509] width 212 height 22
type input "0.0500"
click at [907, 359] on div "Lab Test Results Add Test Row Set All Passed" at bounding box center [803, 374] width 1469 height 38
click at [648, 343] on div "All Lab Results | All Packages Cancel Save Lab Result for Package AZTRHCL-20250…" at bounding box center [803, 404] width 1470 height 643
click at [1475, 81] on button "Save" at bounding box center [1500, 95] width 77 height 28
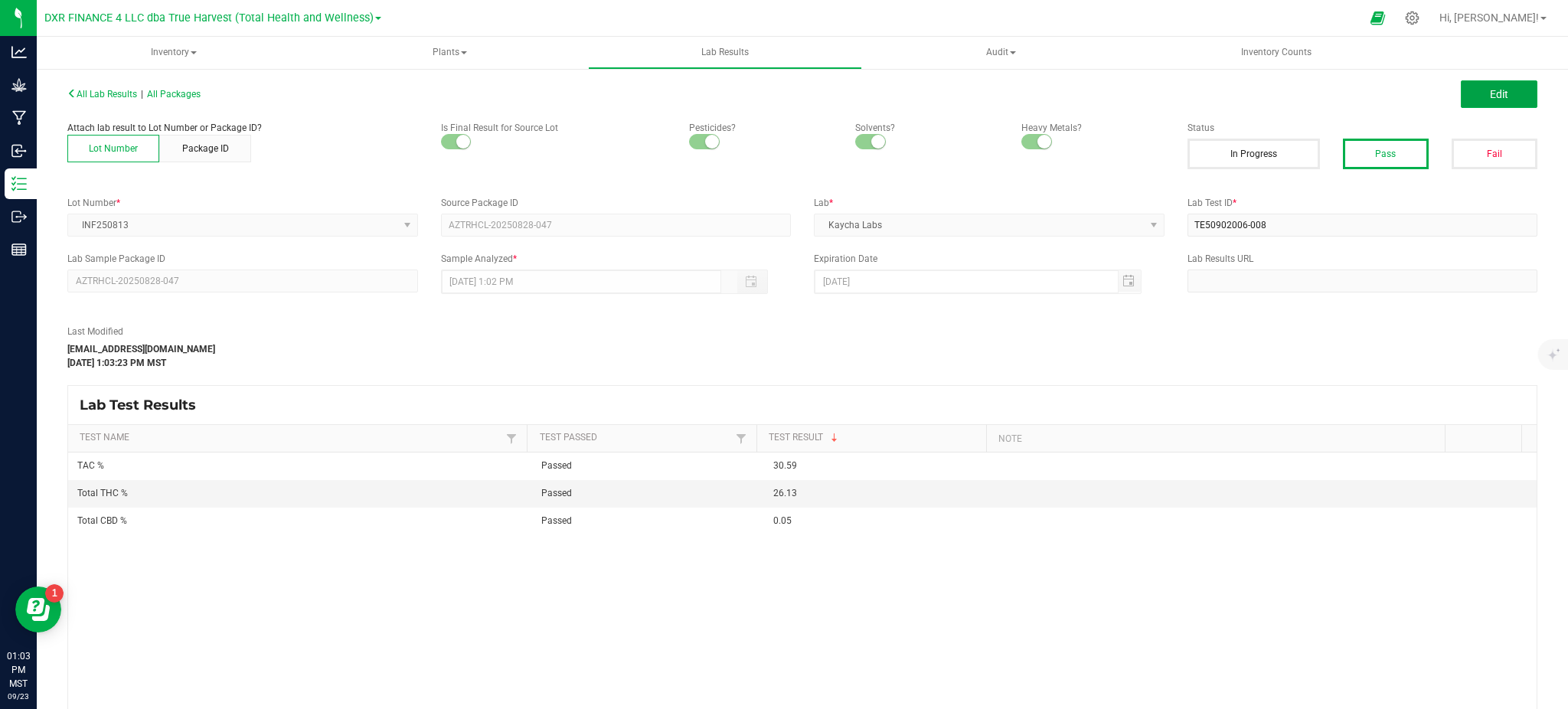
drag, startPoint x: 1474, startPoint y: 87, endPoint x: 1067, endPoint y: 402, distance: 514.7
click at [1490, 88] on span "Edit" at bounding box center [1500, 95] width 18 height 12
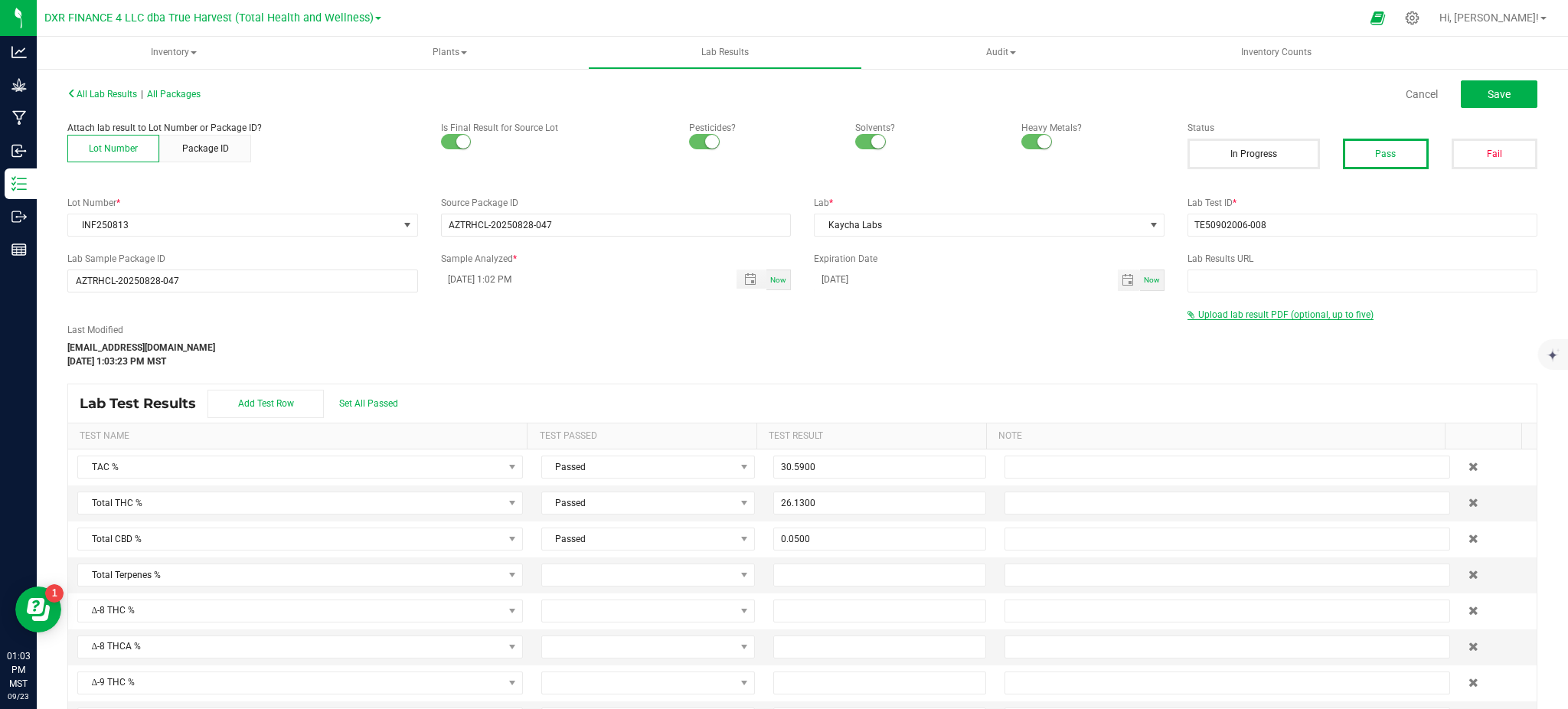
click at [1340, 316] on span "Upload lab result PDF (optional, up to five)" at bounding box center [1286, 315] width 175 height 11
click at [1210, 320] on div "Upload lab result PDF (optional, up to five)" at bounding box center [1363, 315] width 351 height 14
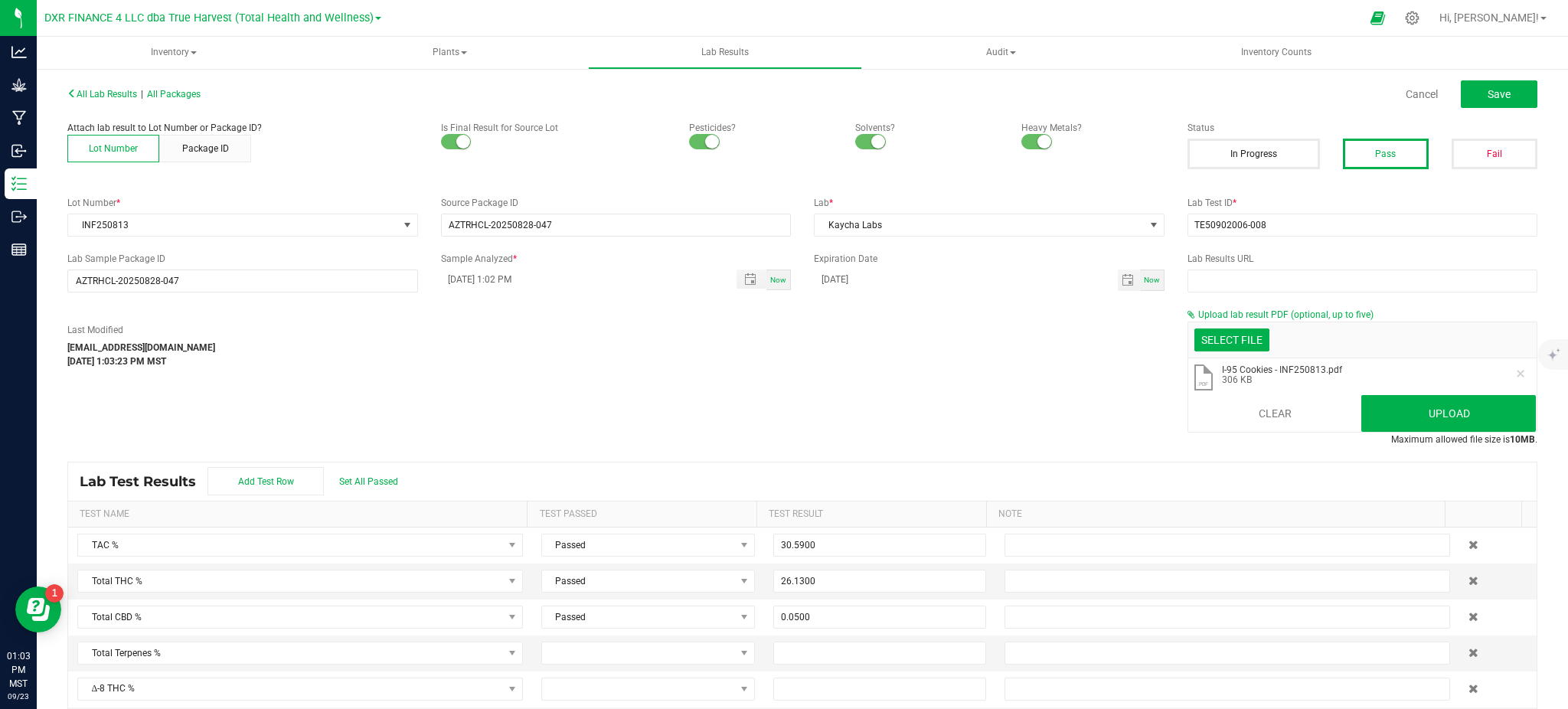
click at [974, 394] on div "Last Modified hvickers@trueharvestco.com Sep 23, 2025 1:03:23 PM MST Upload lab…" at bounding box center [803, 377] width 1493 height 138
click at [1436, 408] on button "Upload" at bounding box center [1449, 414] width 175 height 37
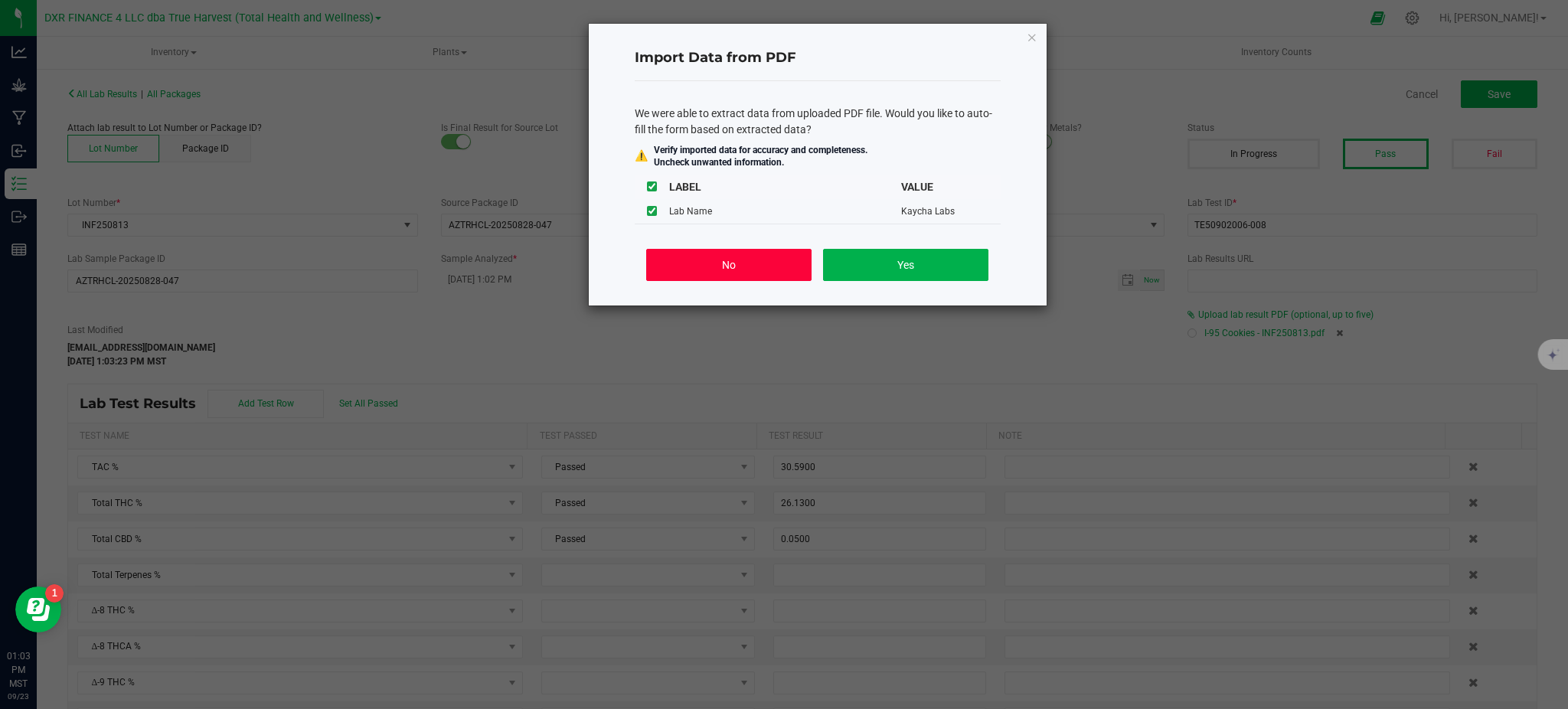
click at [715, 270] on button "No" at bounding box center [728, 265] width 165 height 32
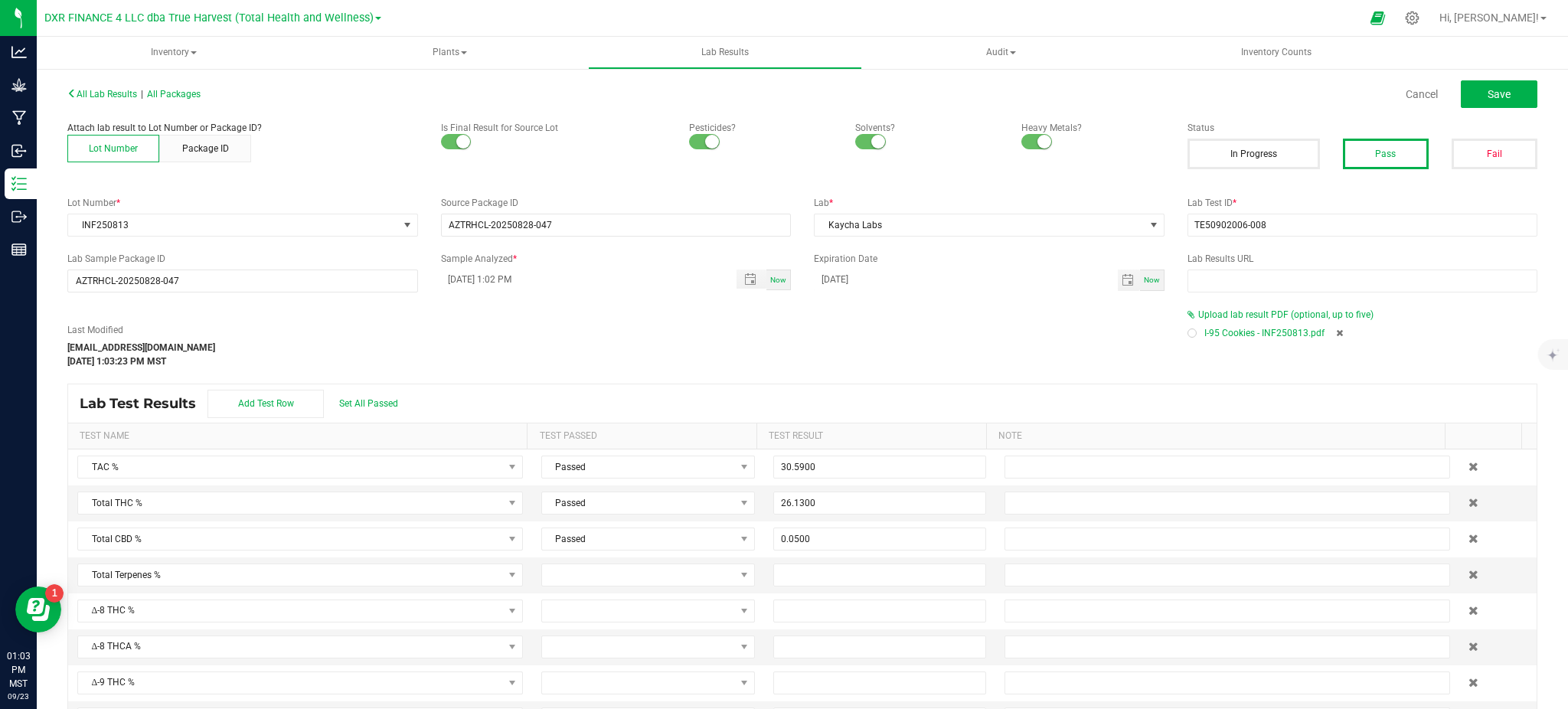
click at [768, 385] on div "Lab Test Results Add Test Row Set All Passed" at bounding box center [803, 404] width 1469 height 38
click at [850, 364] on div "Last Modified hvickers@trueharvestco.com Sep 23, 2025 1:03:23 PM MST" at bounding box center [616, 345] width 1120 height 45
click at [844, 360] on div "Last Modified hvickers@trueharvestco.com Sep 23, 2025 1:03:23 PM MST" at bounding box center [616, 345] width 1120 height 45
click at [1068, 367] on div "Last Modified hvickers@trueharvestco.com Sep 23, 2025 1:03:23 PM MST" at bounding box center [616, 345] width 1120 height 45
drag, startPoint x: 790, startPoint y: 391, endPoint x: 797, endPoint y: 388, distance: 7.6
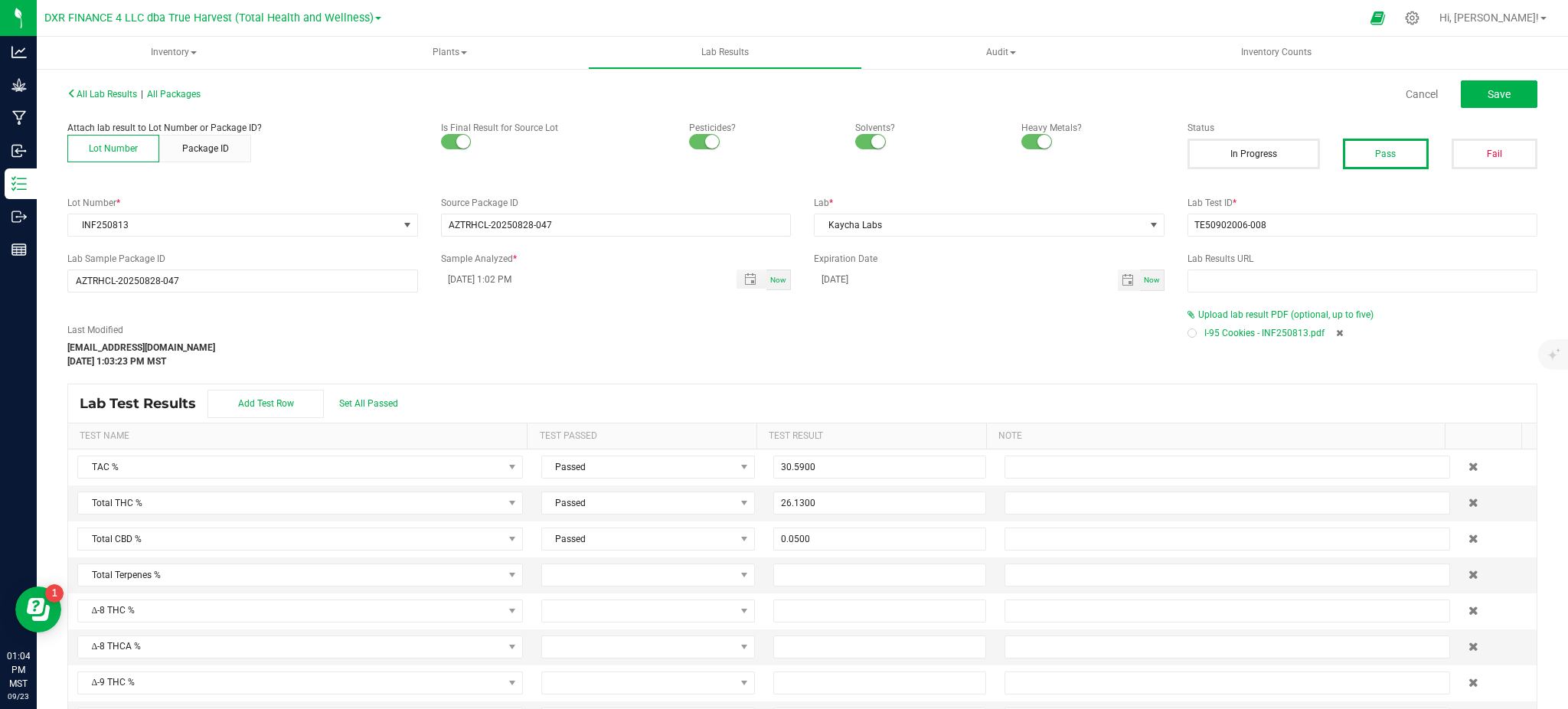
click at [795, 388] on div "Lab Test Results Add Test Row Set All Passed" at bounding box center [803, 404] width 1469 height 38
drag, startPoint x: 797, startPoint y: 381, endPoint x: 803, endPoint y: 404, distance: 23.8
click at [797, 381] on div "All Lab Results | All Packages Cancel Save Attach lab result to Lot Number or P…" at bounding box center [803, 419] width 1470 height 673
click at [1488, 92] on span "Save" at bounding box center [1500, 95] width 23 height 12
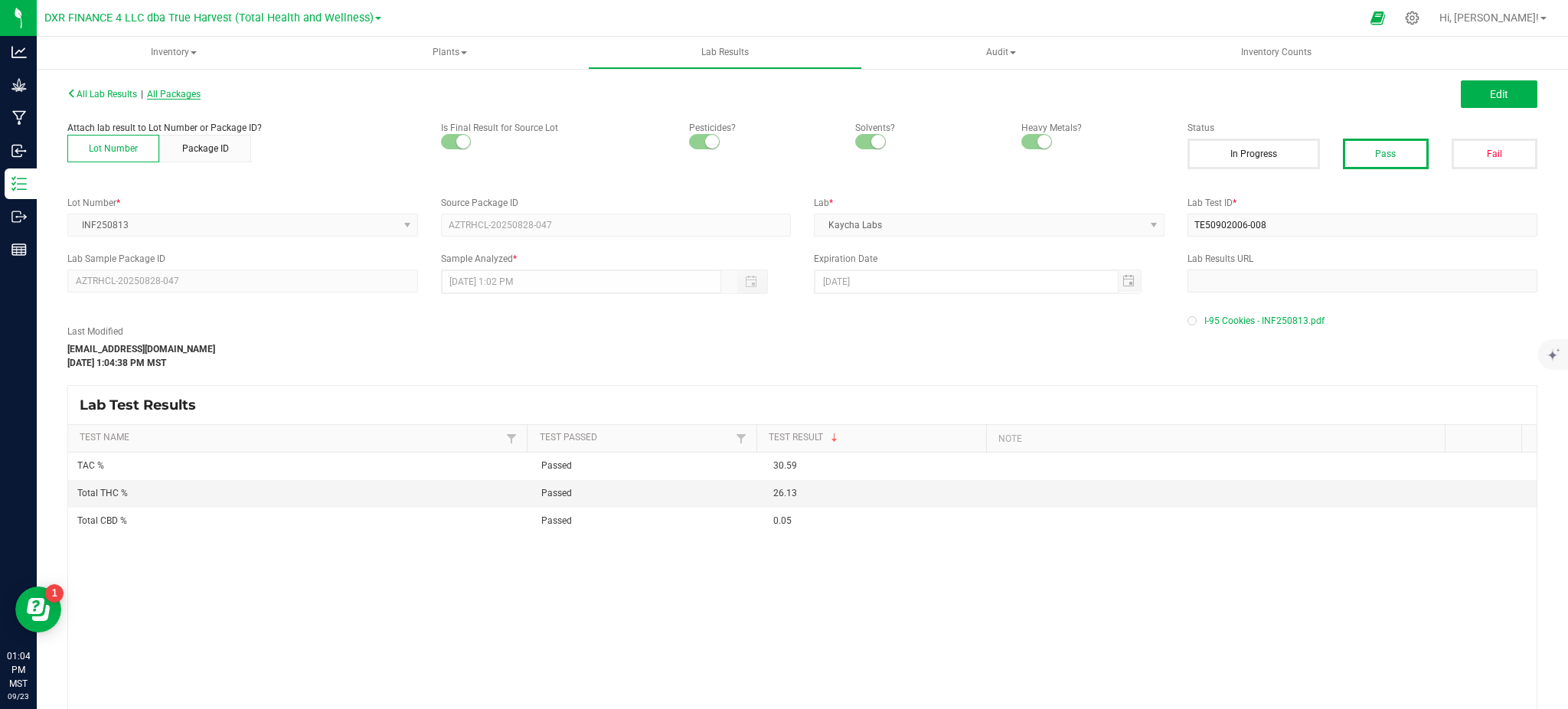
click at [178, 92] on span "All Packages" at bounding box center [174, 95] width 54 height 11
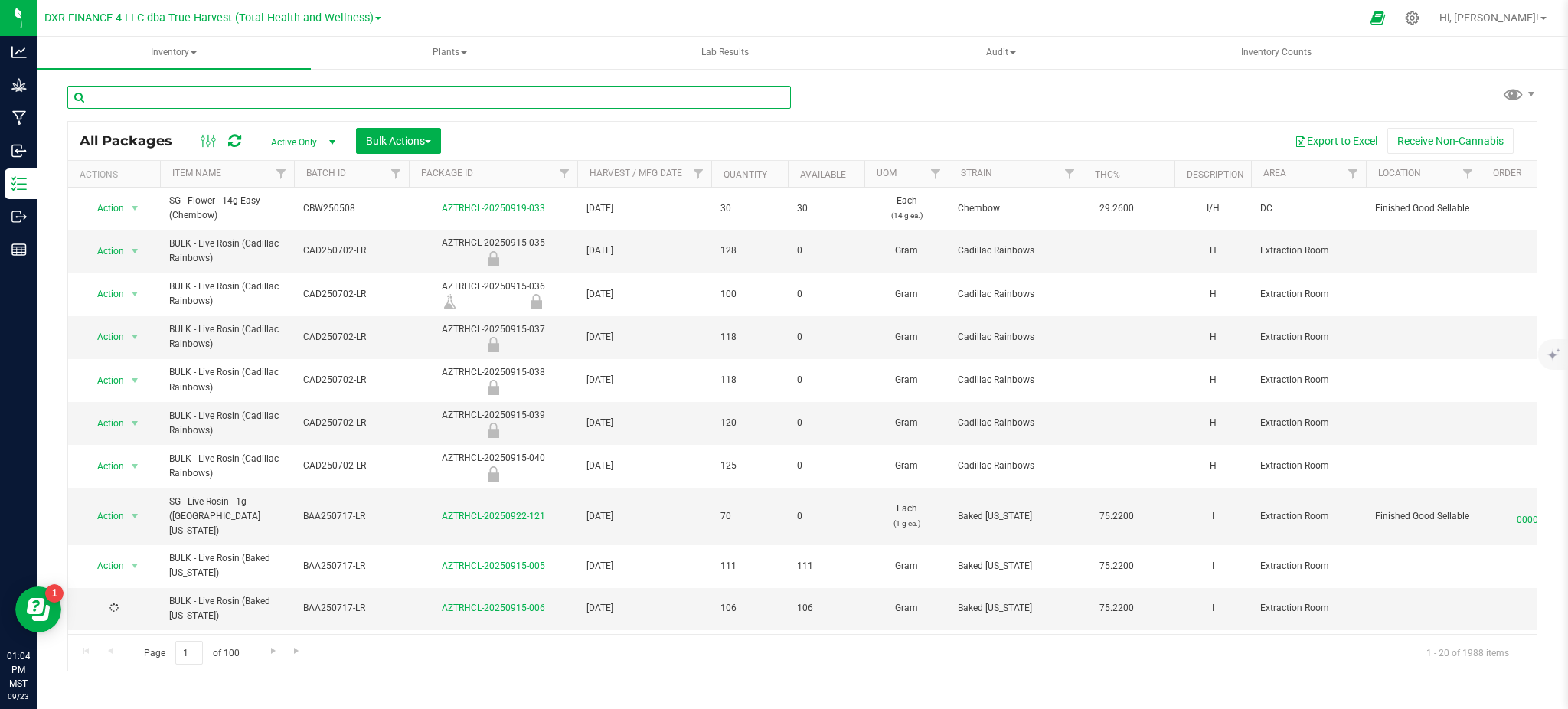
click at [275, 91] on input "text" at bounding box center [429, 98] width 724 height 23
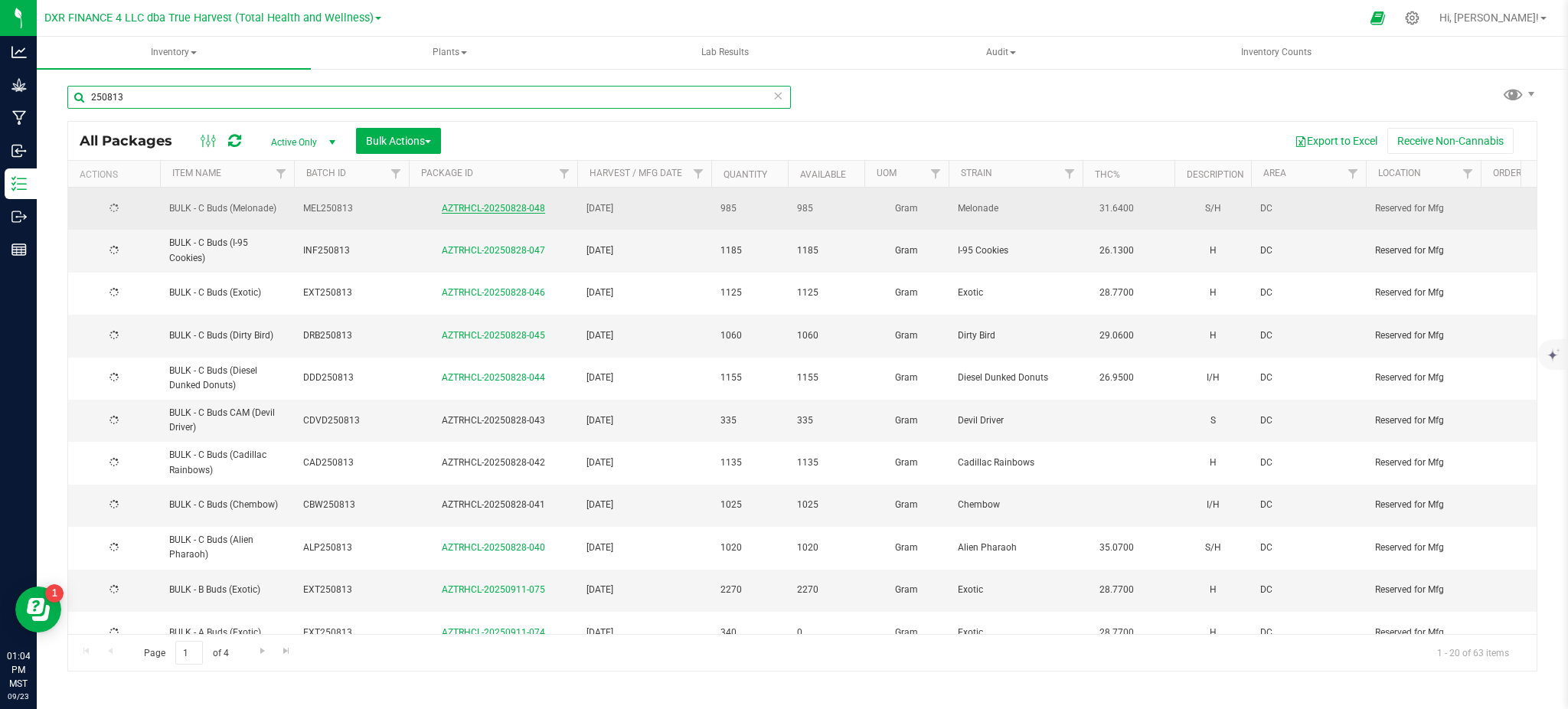
type input "250813"
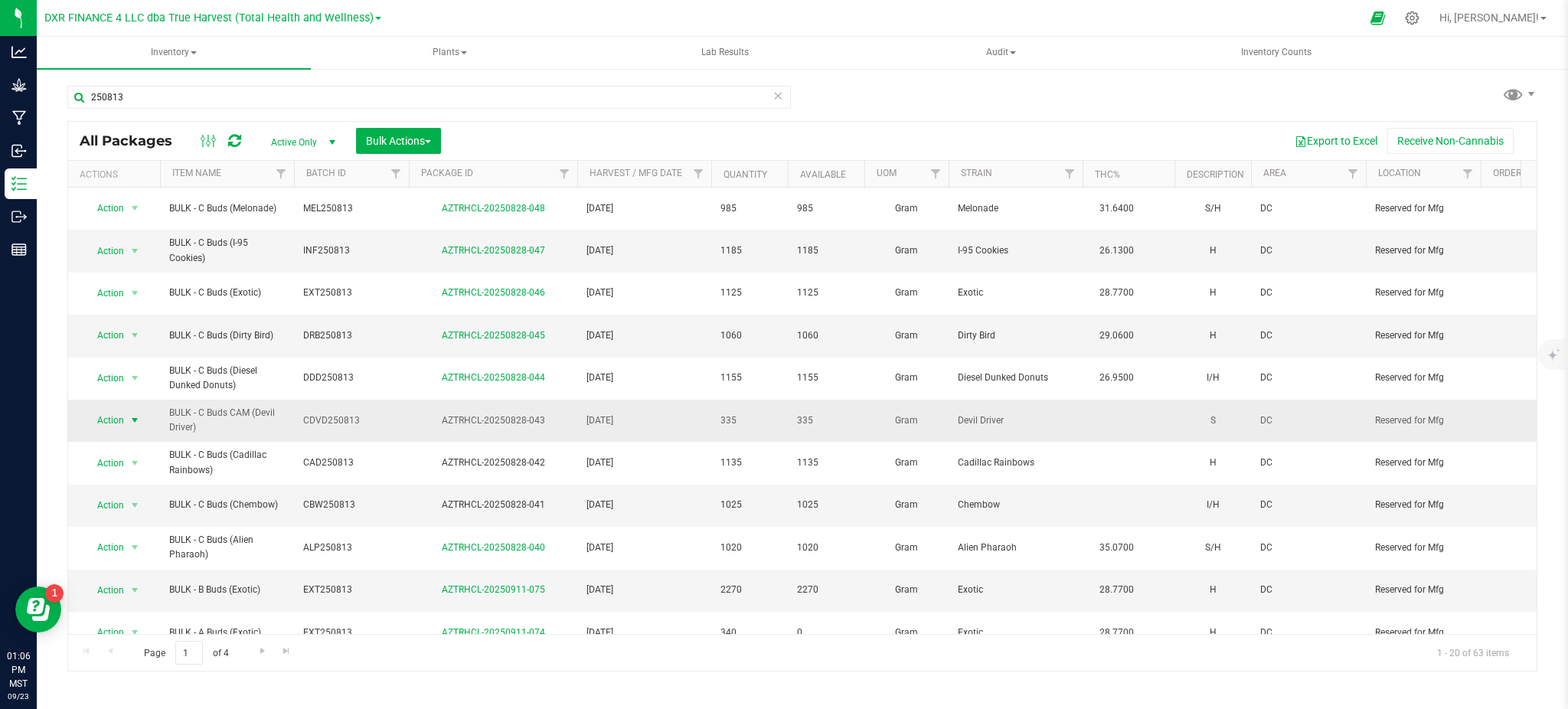
click at [114, 410] on span "Action" at bounding box center [105, 421] width 42 height 22
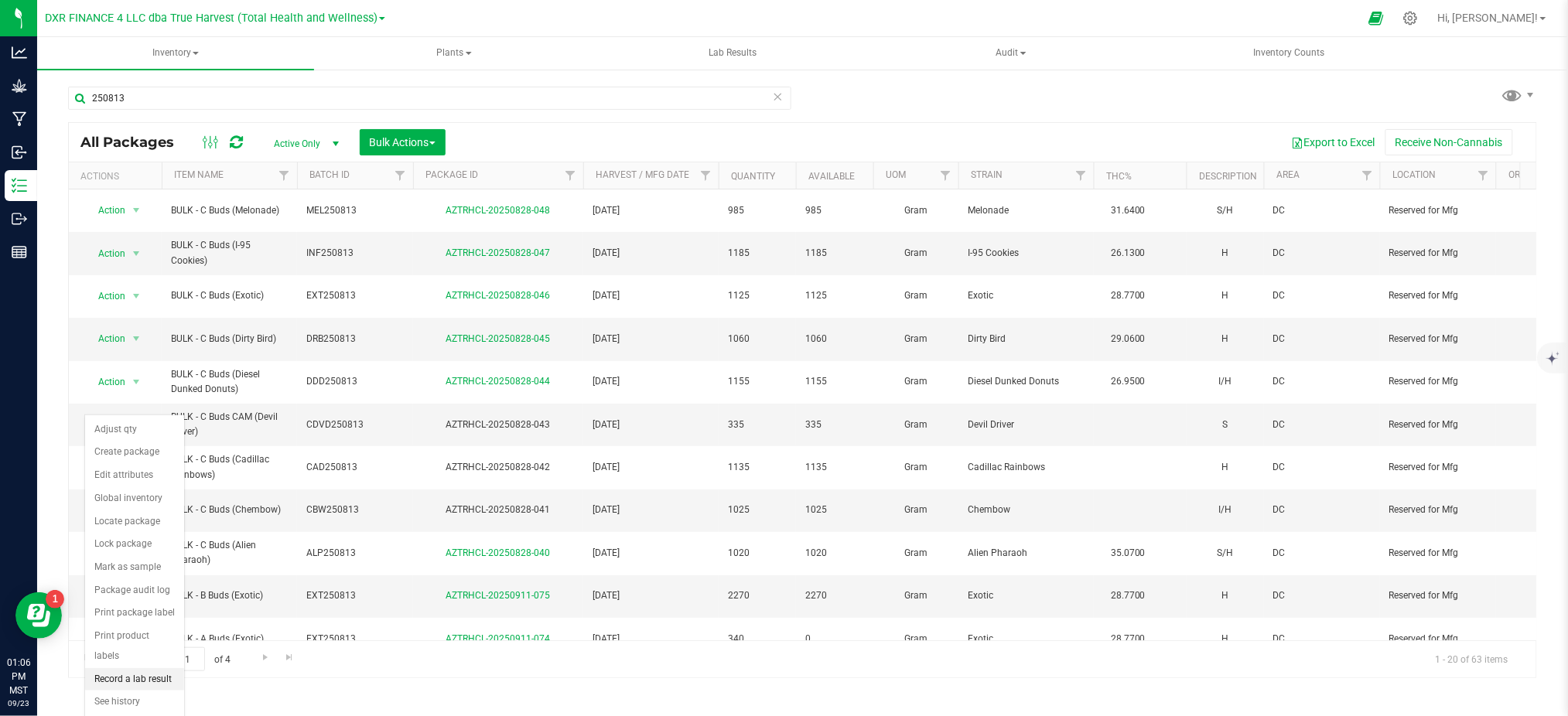
click at [150, 677] on li "Record a lab result" at bounding box center [134, 680] width 99 height 23
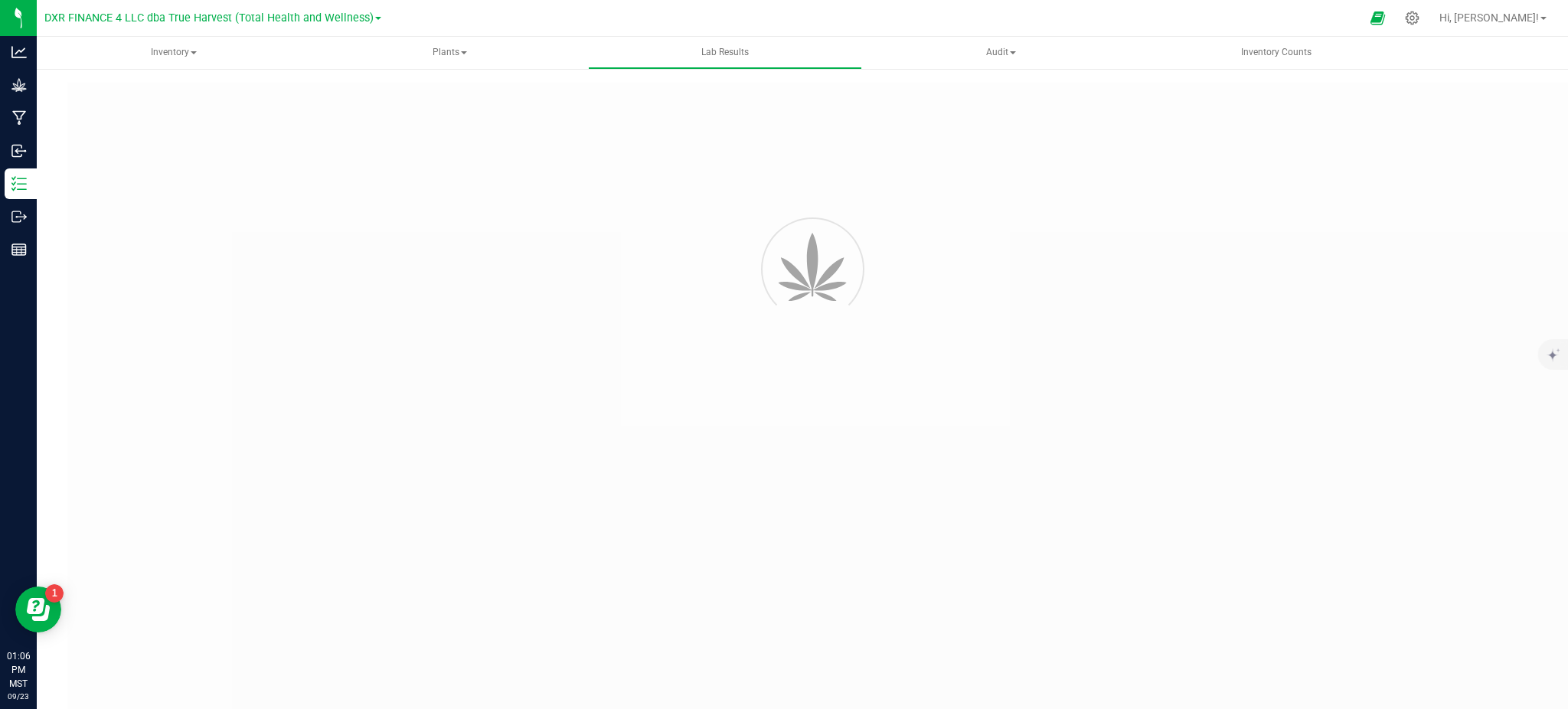
type input "AZTRHCL-20250828-043"
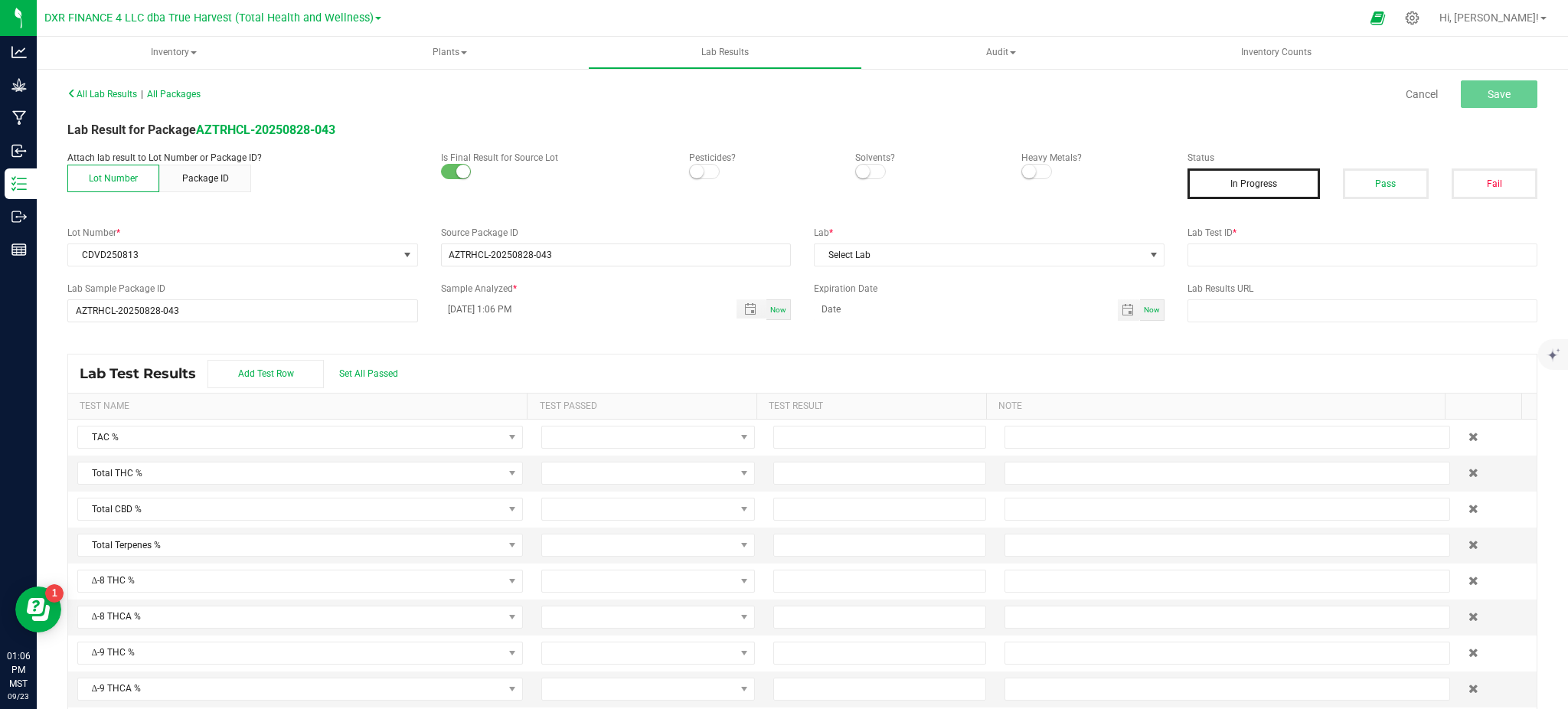
click at [702, 171] on span at bounding box center [704, 171] width 31 height 15
drag, startPoint x: 861, startPoint y: 168, endPoint x: 973, endPoint y: 170, distance: 112.0
click at [864, 169] on span at bounding box center [871, 171] width 31 height 15
drag, startPoint x: 1027, startPoint y: 172, endPoint x: 1047, endPoint y: 171, distance: 20.0
click at [1029, 172] on span at bounding box center [1037, 171] width 31 height 15
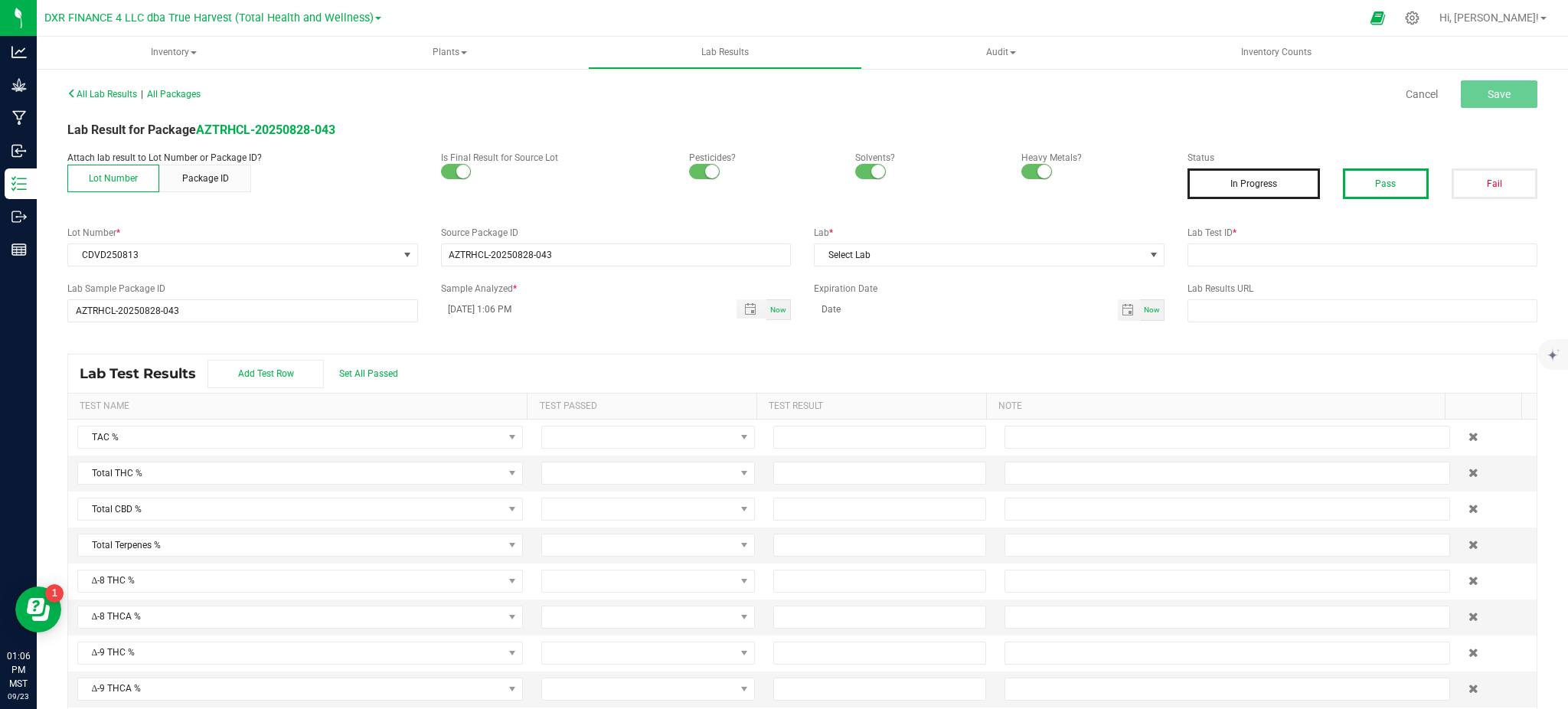
click at [1390, 185] on button "Pass" at bounding box center [1387, 184] width 86 height 31
click at [934, 258] on span "Select Lab" at bounding box center [980, 255] width 330 height 22
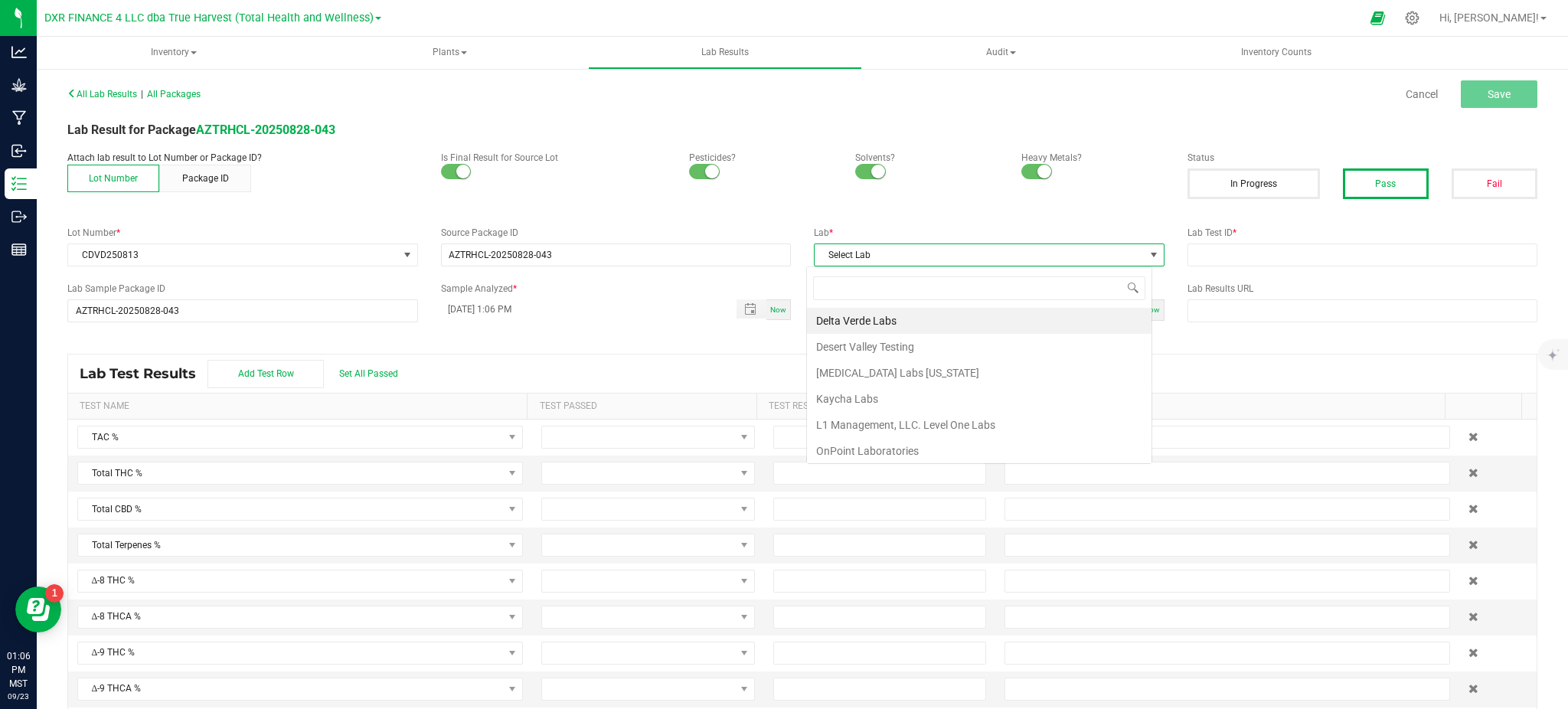
scroll to position [23, 346]
drag, startPoint x: 888, startPoint y: 390, endPoint x: 663, endPoint y: 386, distance: 225.0
click at [887, 390] on li "Kaycha Labs" at bounding box center [980, 399] width 345 height 26
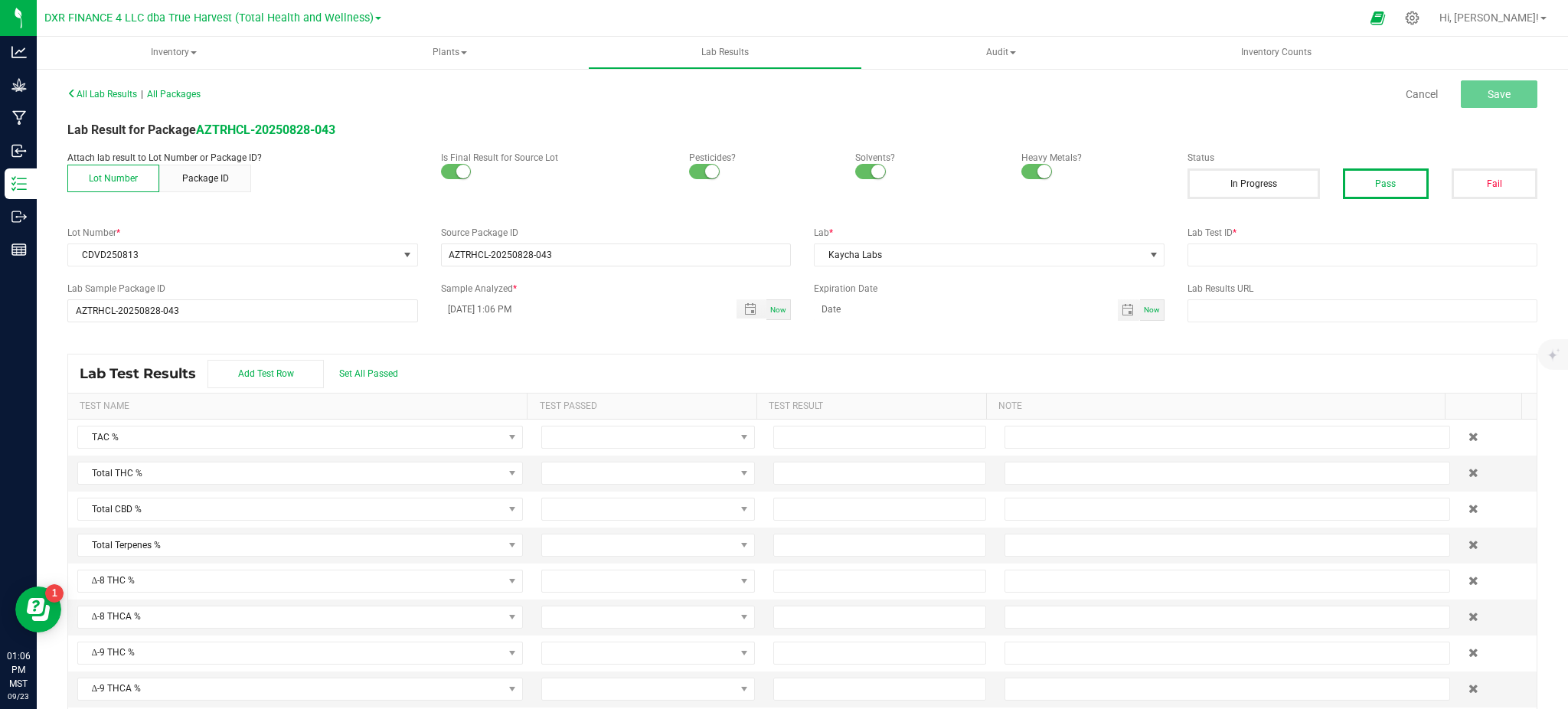
click at [606, 385] on div "Lab Test Results Add Test Row Set All Passed" at bounding box center [803, 374] width 1469 height 38
click at [465, 307] on input "09/23/2025 1:06 PM" at bounding box center [581, 308] width 280 height 19
type input "09/05/2025 1:06 PM"
click at [964, 310] on input "month/day/year" at bounding box center [966, 308] width 304 height 19
type input "09/05/2026"
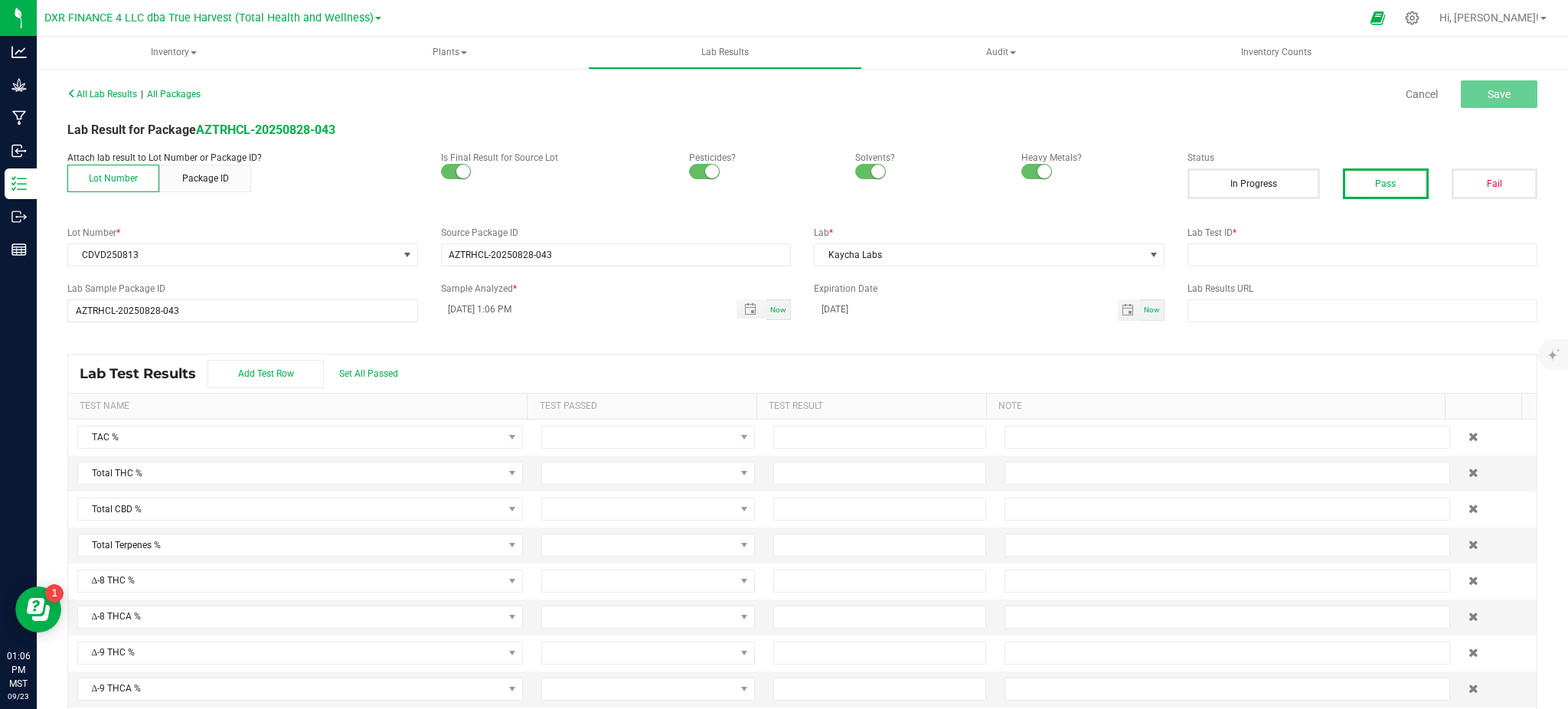
click at [841, 364] on div "Lab Test Results Add Test Row Set All Passed" at bounding box center [803, 374] width 1469 height 38
click at [629, 364] on div "Lab Test Results Add Test Row Set All Passed" at bounding box center [803, 374] width 1469 height 38
click at [537, 366] on div "Lab Test Results Add Test Row Set All Passed" at bounding box center [803, 374] width 1469 height 38
click at [548, 354] on div "Lab Test Results Add Test Row Set All Passed" at bounding box center [803, 374] width 1469 height 38
click at [463, 367] on div "Lab Test Results Add Test Row Set All Passed" at bounding box center [803, 374] width 1469 height 38
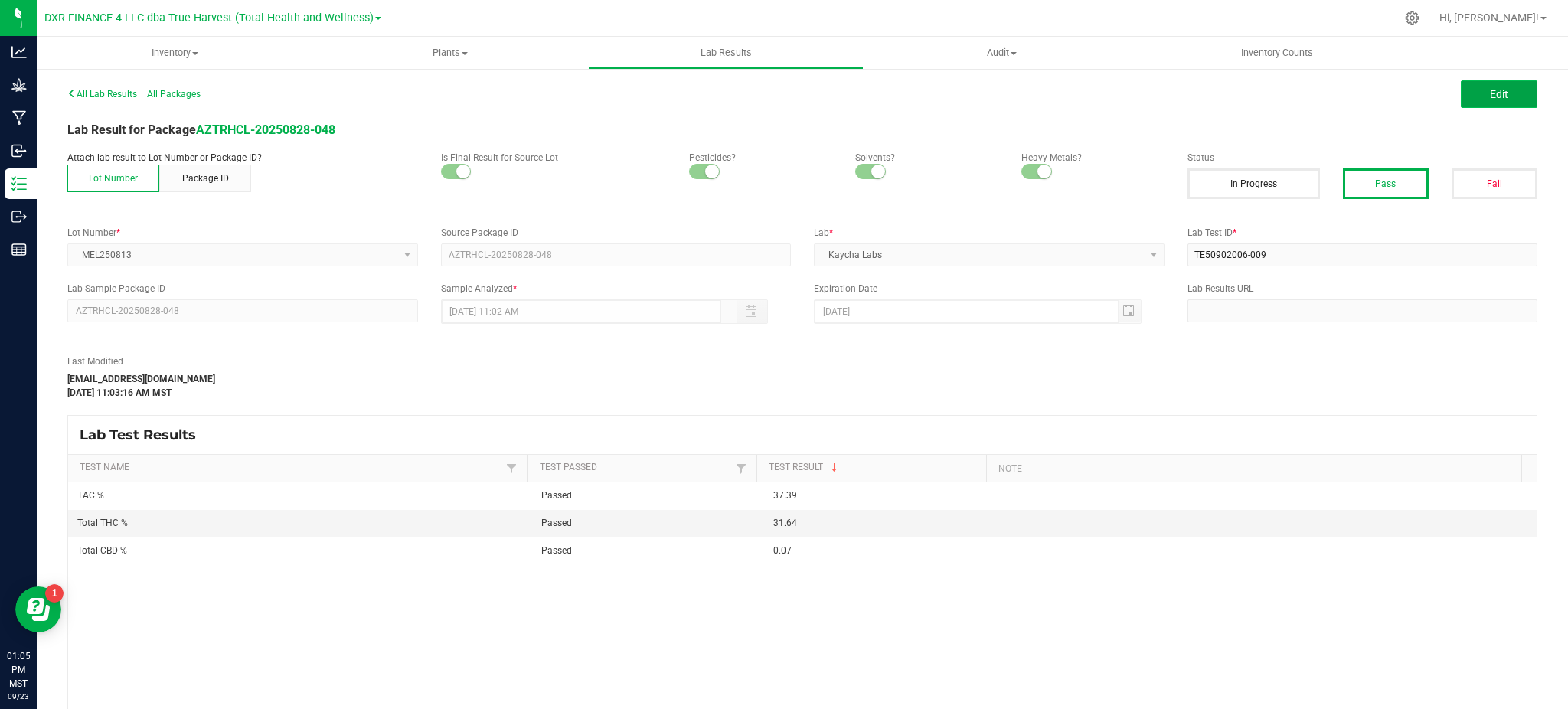
click at [1490, 92] on span "Edit" at bounding box center [1500, 95] width 18 height 12
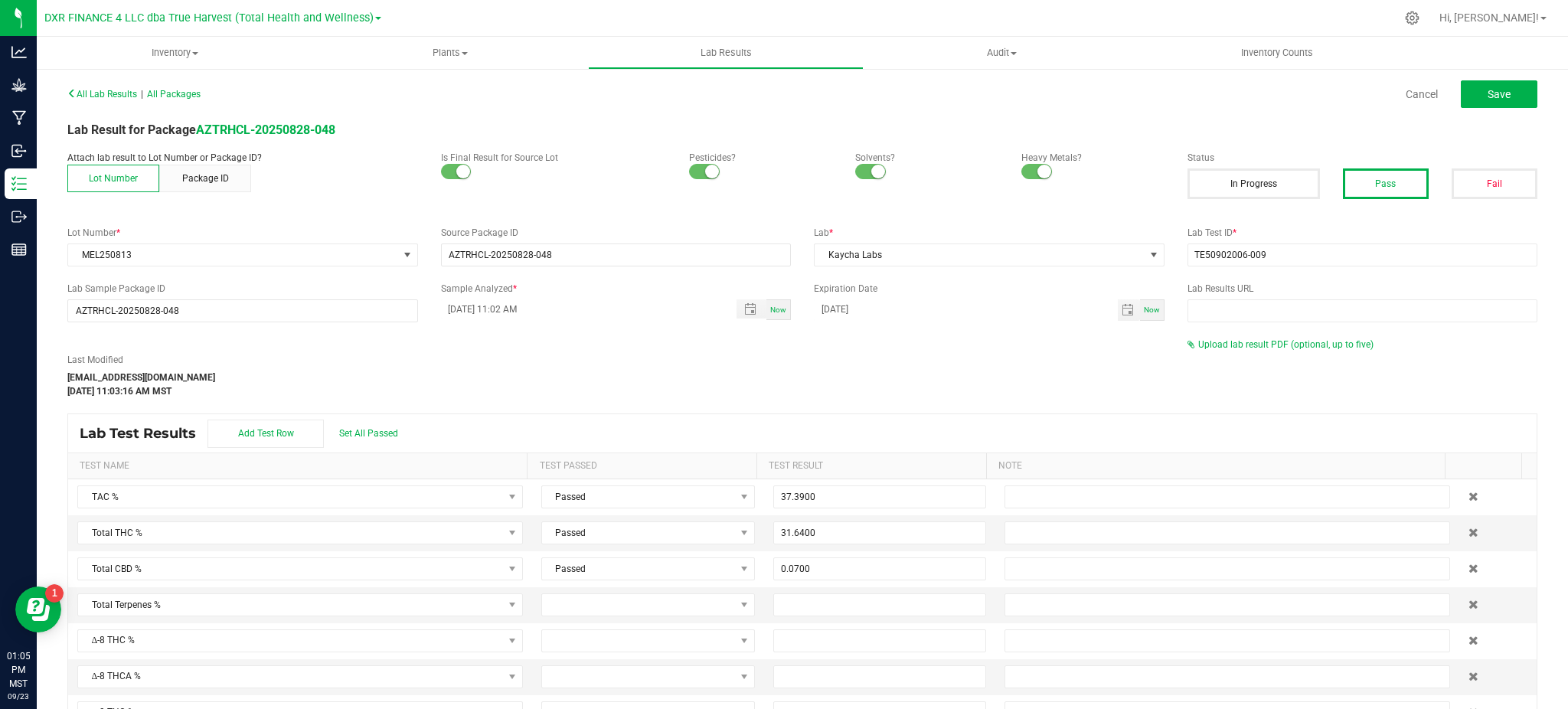
click at [1313, 351] on div "Last Modified hvickers@trueharvestco.com Sep 23, 2025 11:03:16 AM MST Upload la…" at bounding box center [803, 368] width 1493 height 61
click at [1310, 345] on span "Upload lab result PDF (optional, up to five)" at bounding box center [1286, 345] width 175 height 11
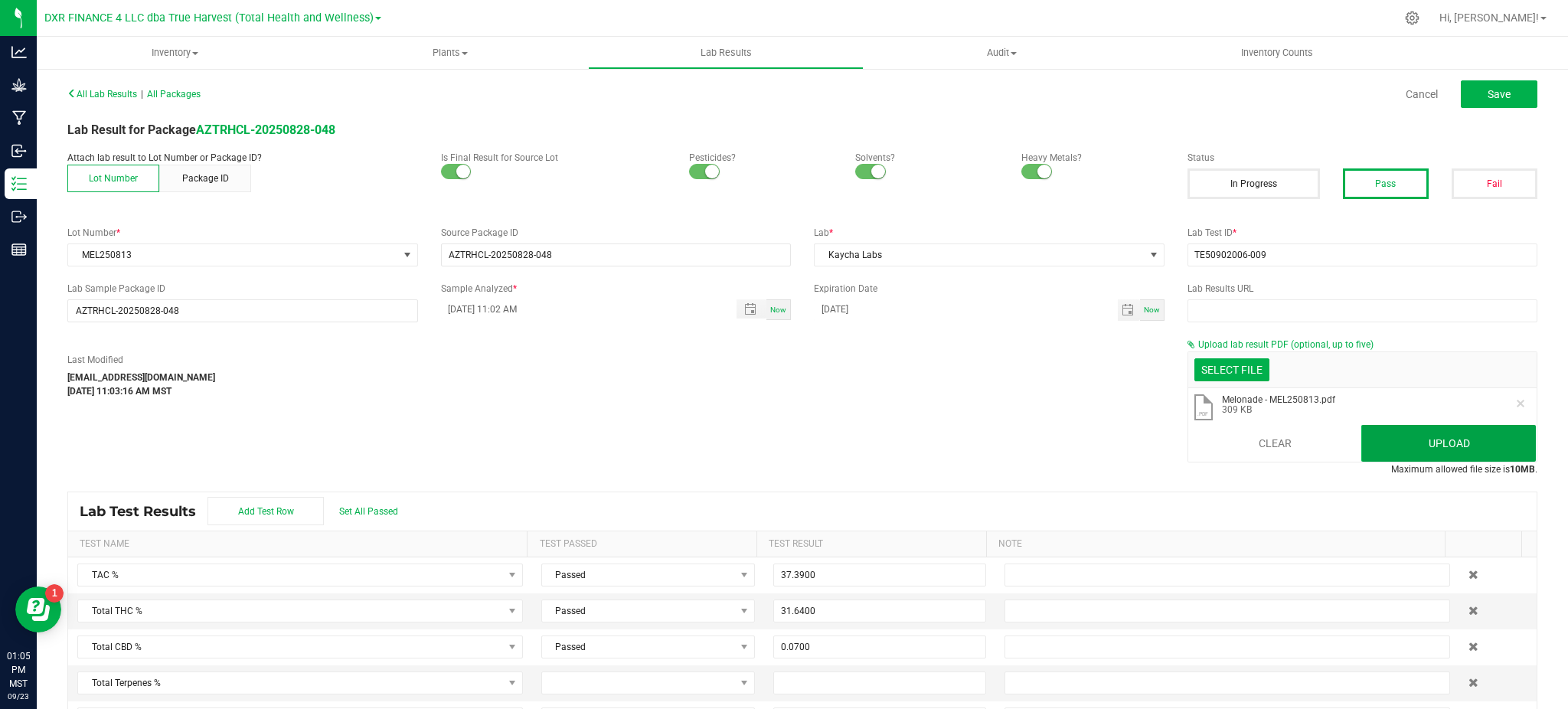
click at [1380, 439] on button "Upload" at bounding box center [1449, 444] width 175 height 37
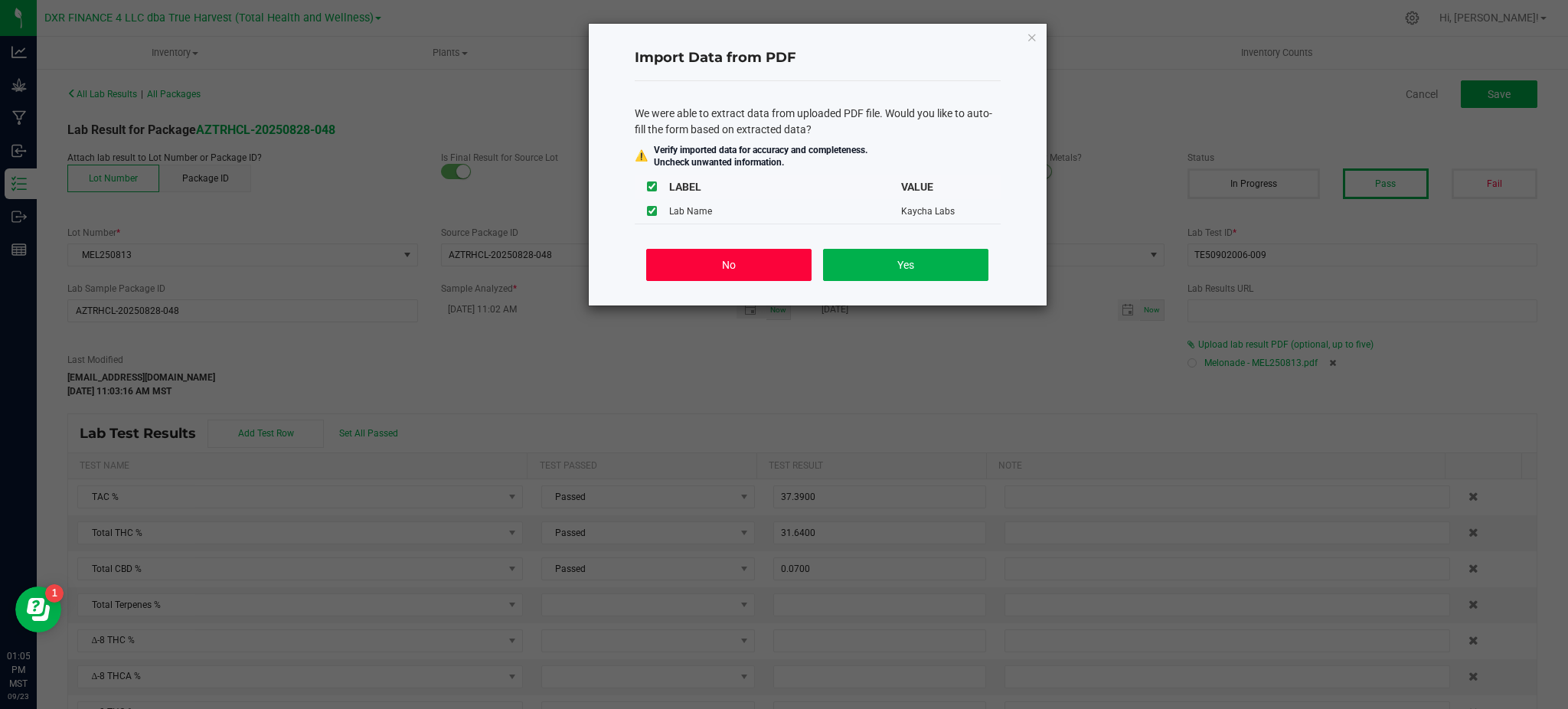
click at [772, 269] on button "No" at bounding box center [728, 265] width 165 height 32
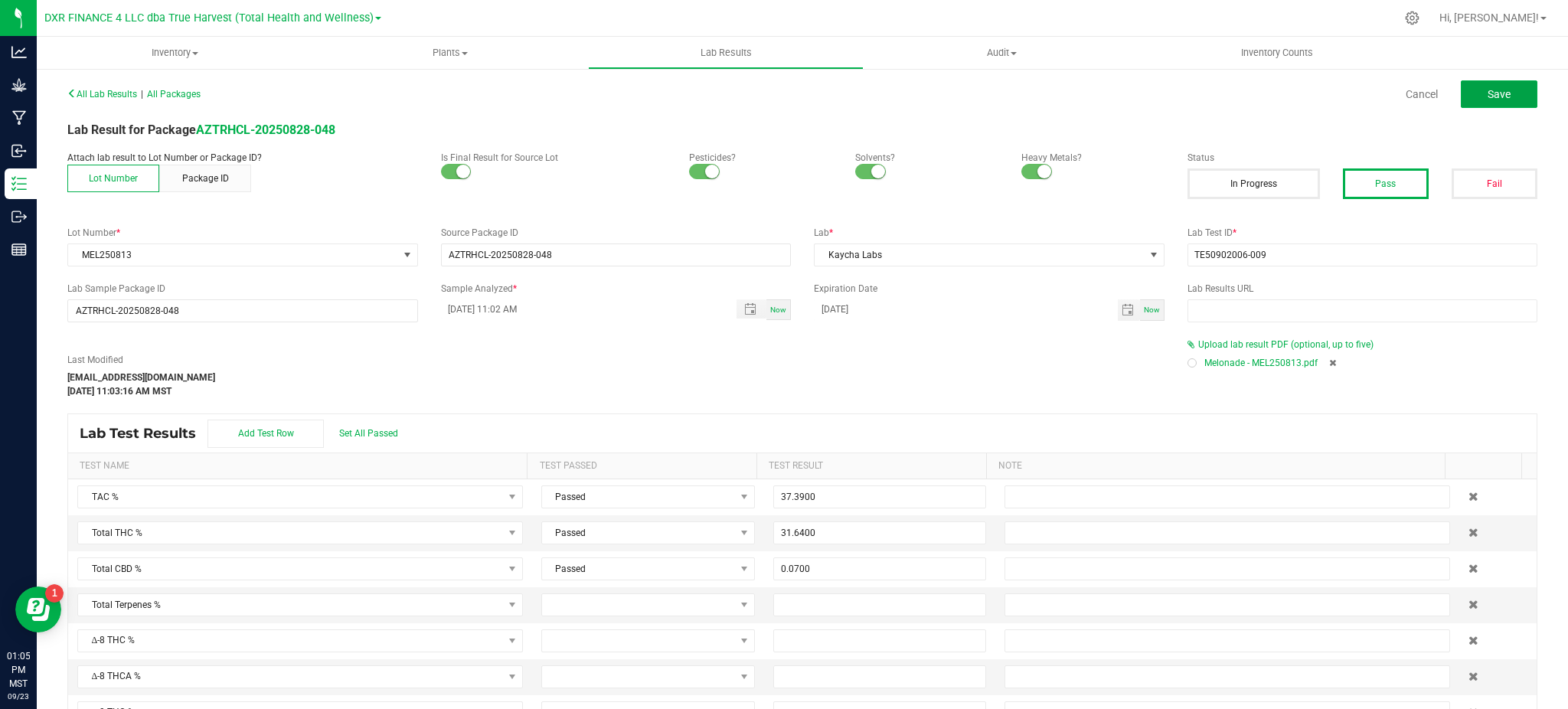
drag, startPoint x: 1464, startPoint y: 90, endPoint x: 474, endPoint y: 371, distance: 1029.1
click at [639, 316] on div "All Lab Results | All Packages Cancel Save Lab Result for Package AZTRHCL-20250…" at bounding box center [803, 434] width 1470 height 703
click at [370, 434] on span "Set All Passed" at bounding box center [368, 434] width 59 height 11
drag, startPoint x: 1470, startPoint y: 83, endPoint x: 1497, endPoint y: 79, distance: 27.3
click at [1472, 83] on button "Save" at bounding box center [1500, 95] width 77 height 28
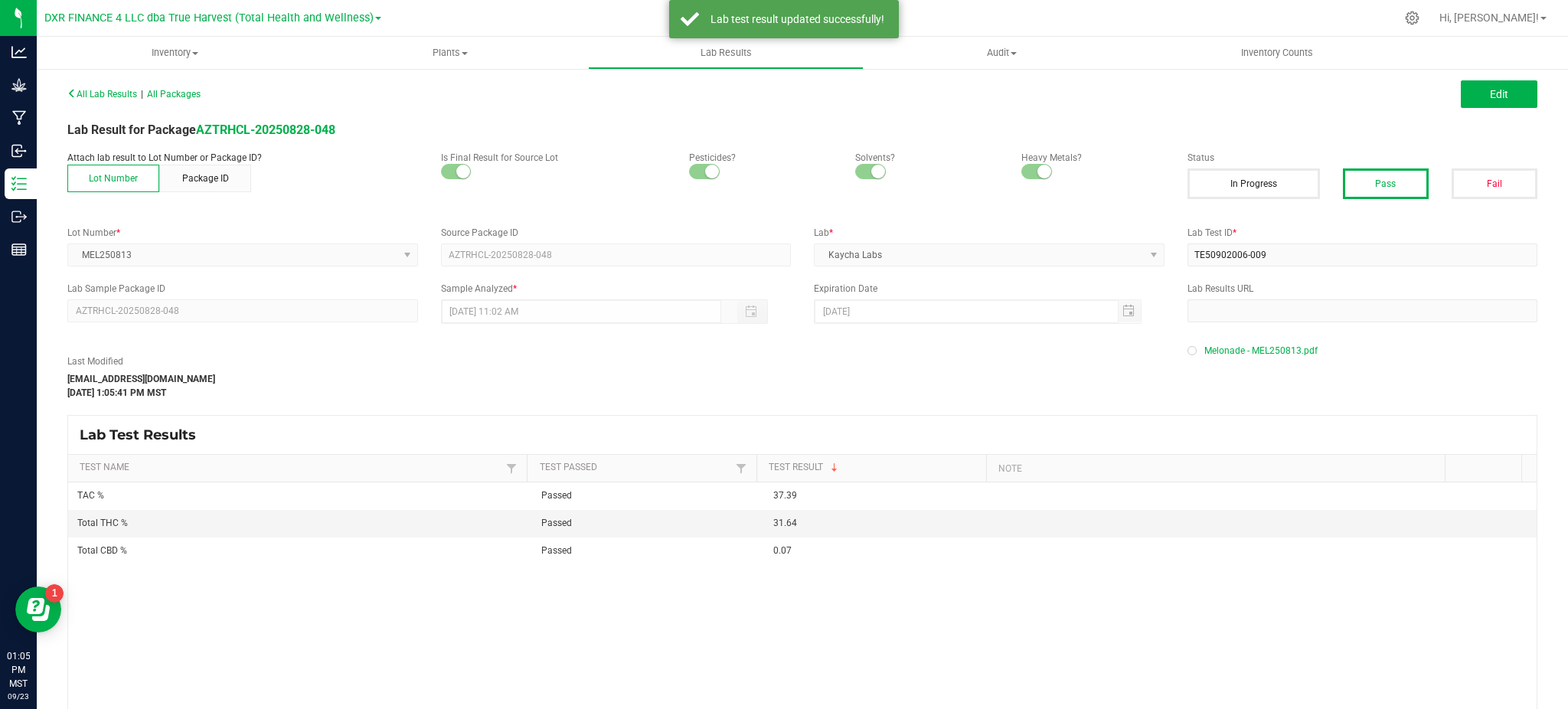
click at [687, 401] on div "All Lab Results | All Packages Edit Lab Result for Package AZTRHCL-20250828-048…" at bounding box center [803, 435] width 1470 height 704
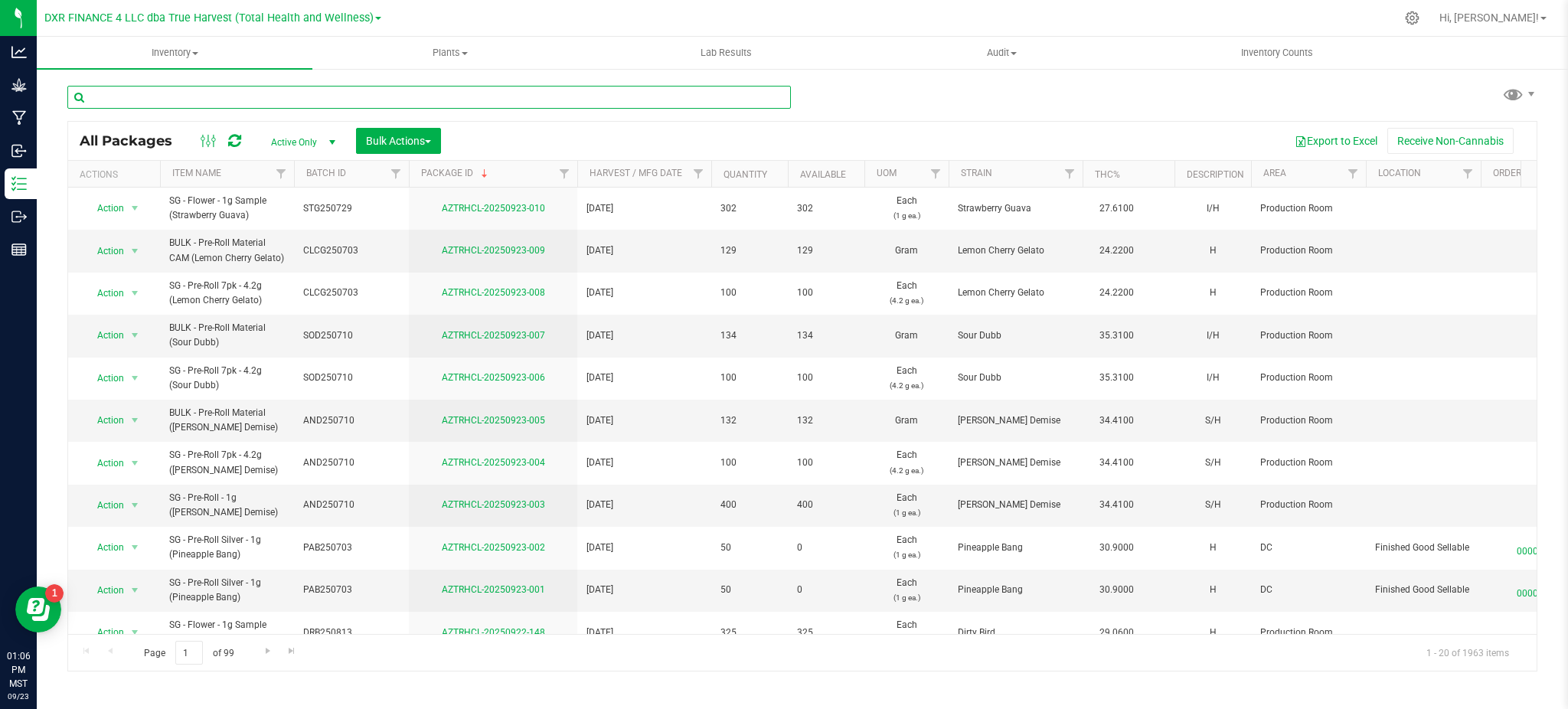
click at [192, 96] on input "text" at bounding box center [429, 98] width 724 height 23
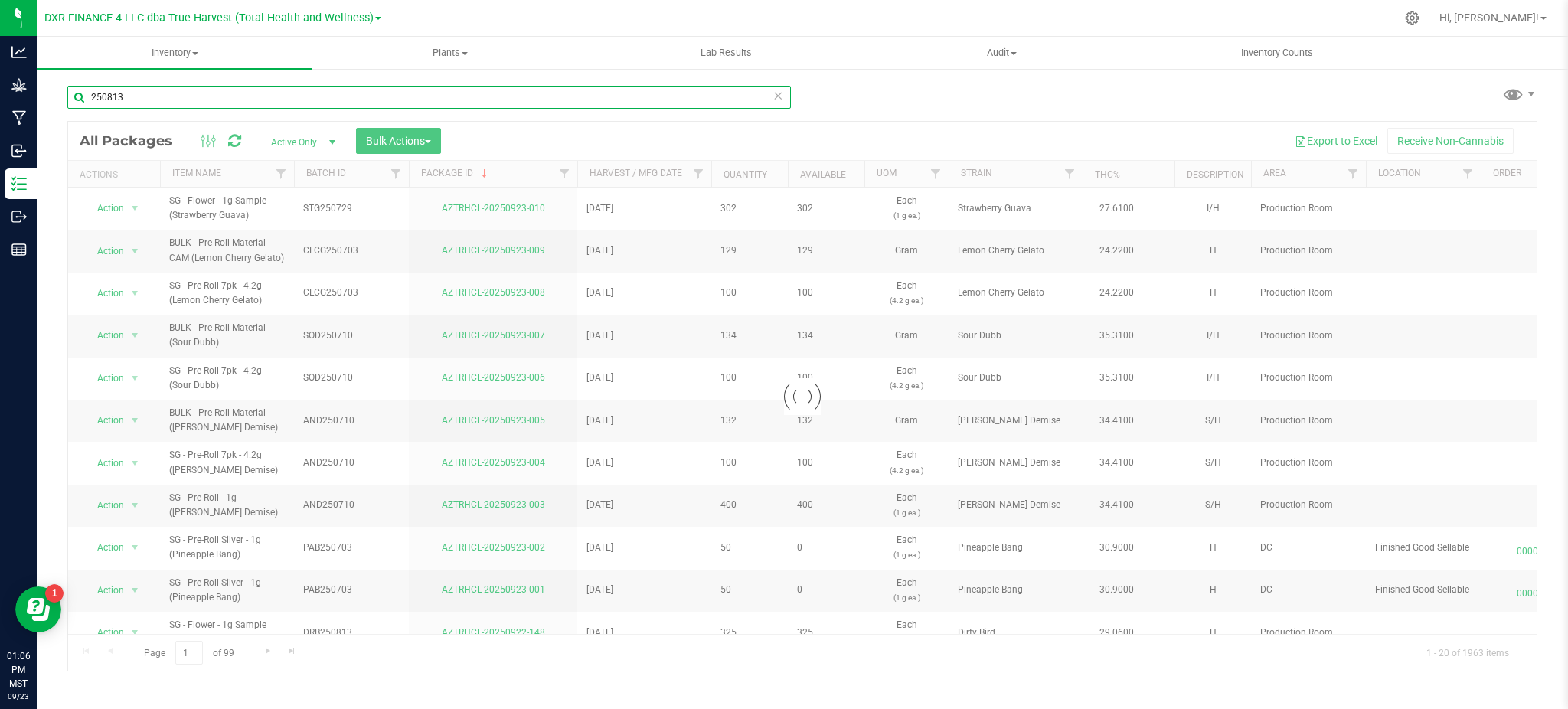
type input "250813"
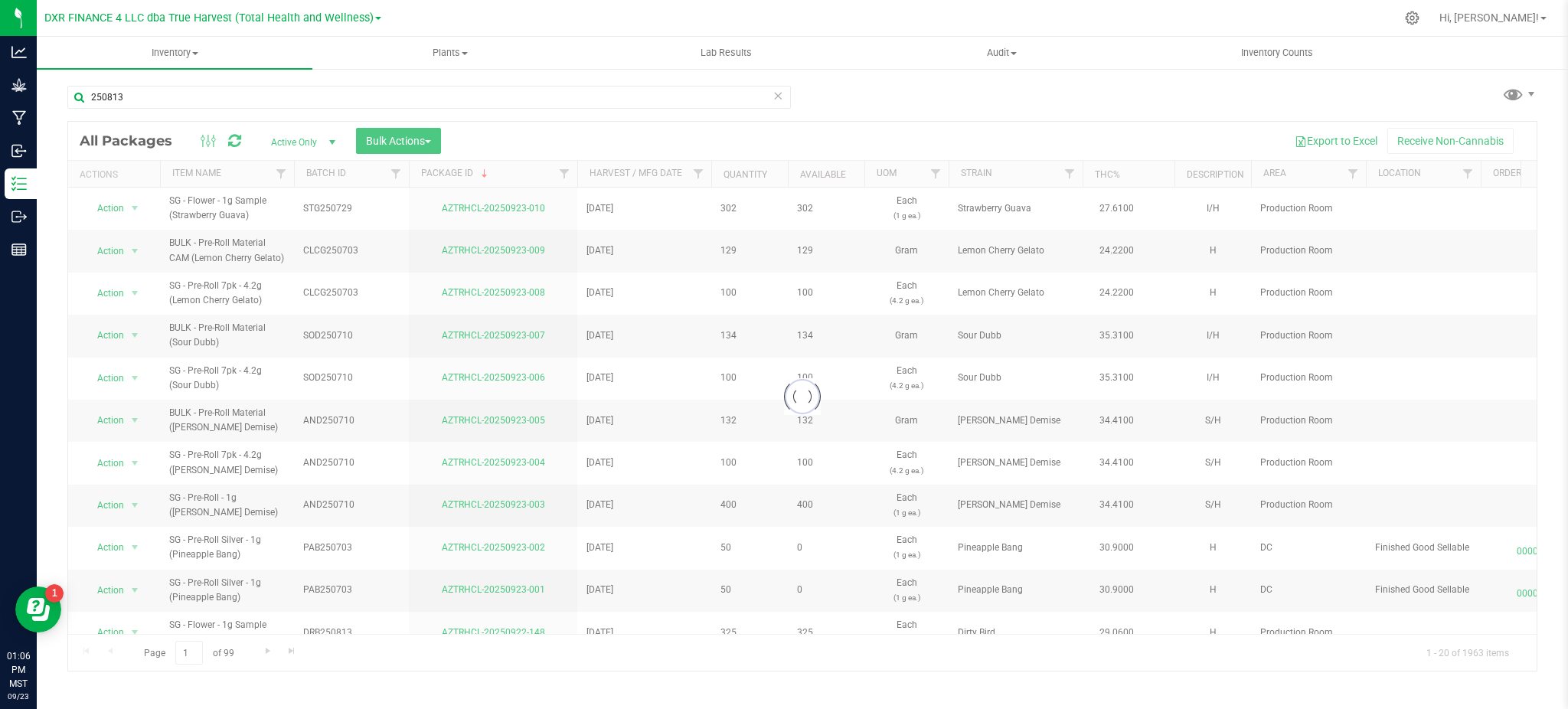
click at [874, 101] on div "250813 Loading... All Packages Active Only Active Only Lab Samples Locked All B…" at bounding box center [803, 371] width 1470 height 601
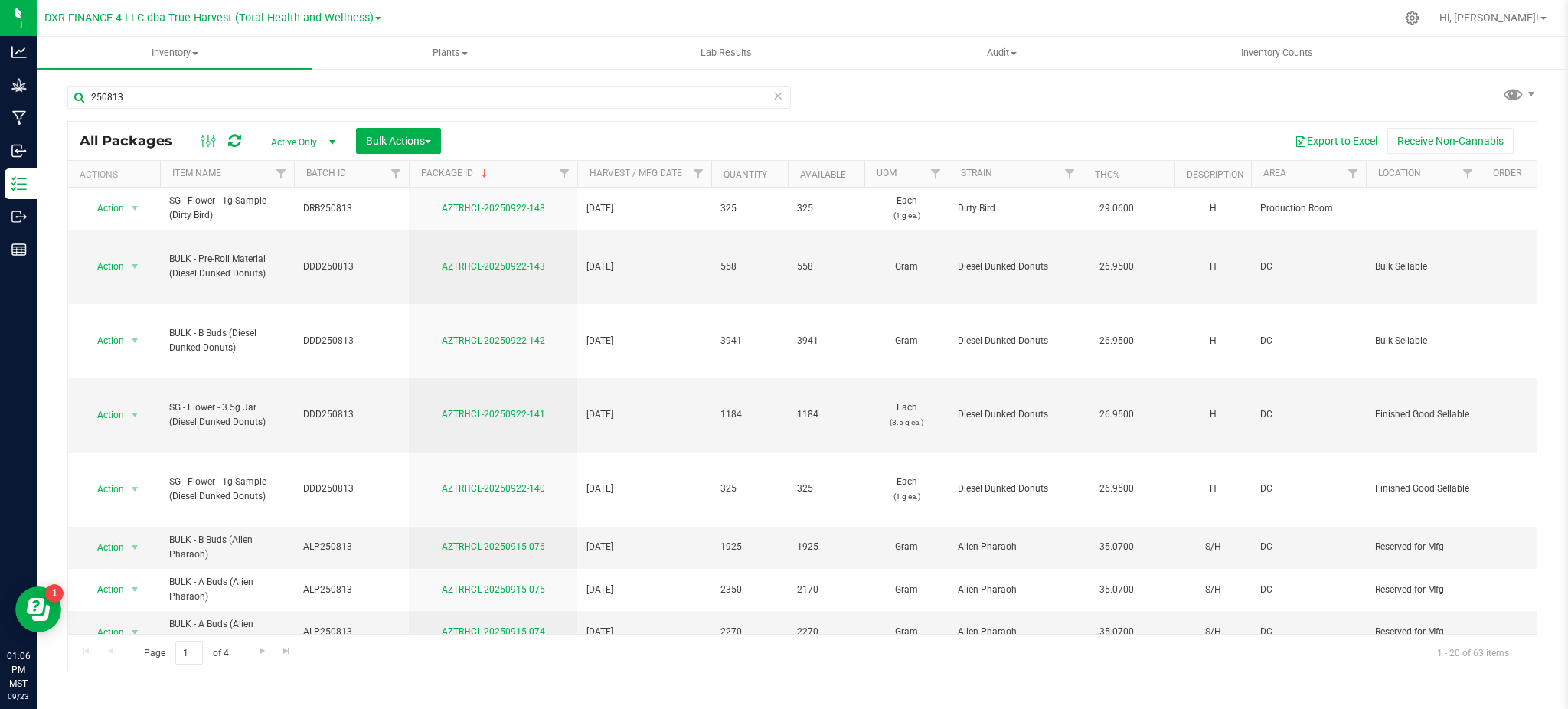
click at [816, 92] on div "250813 All Packages Active Only Active Only Lab Samples Locked All Bulk Actions…" at bounding box center [803, 371] width 1470 height 601
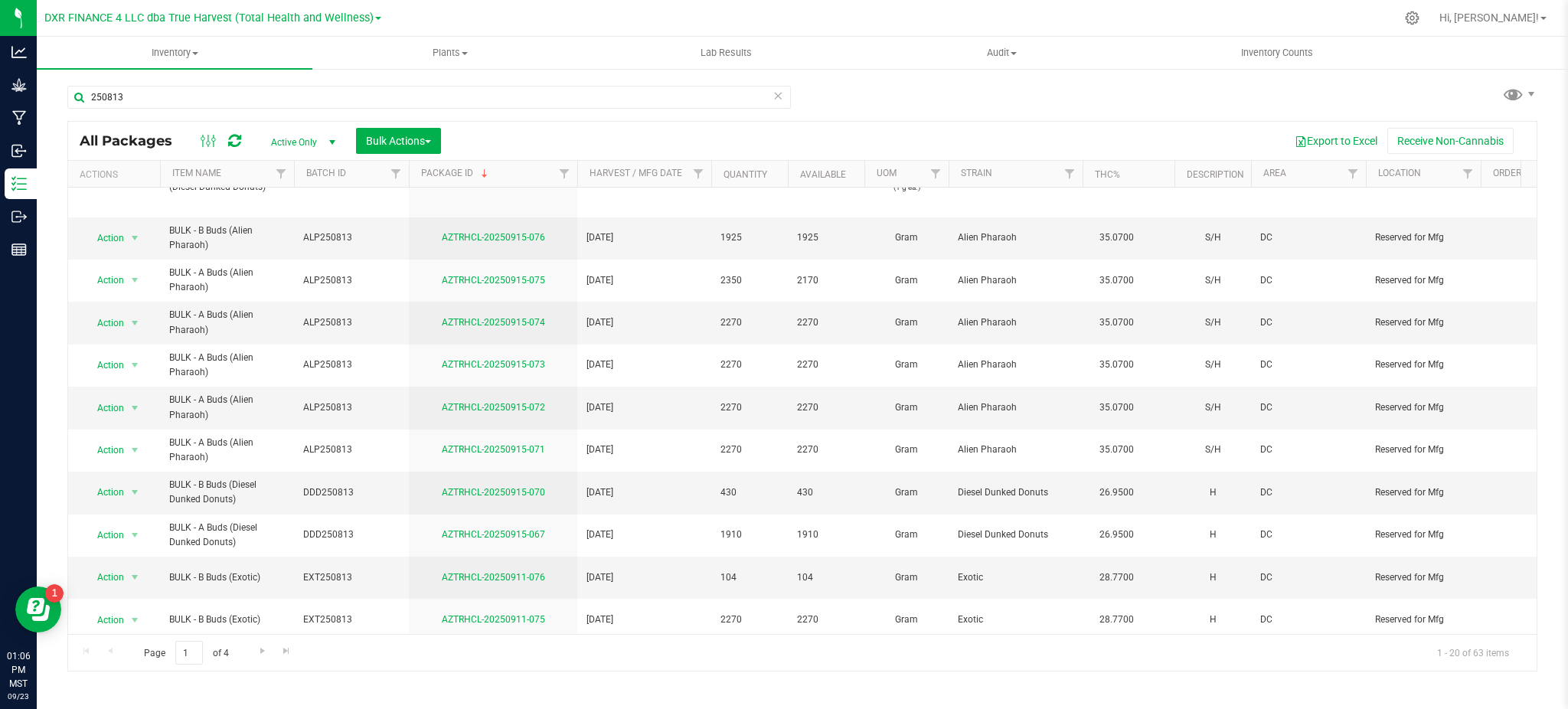
scroll to position [297, 0]
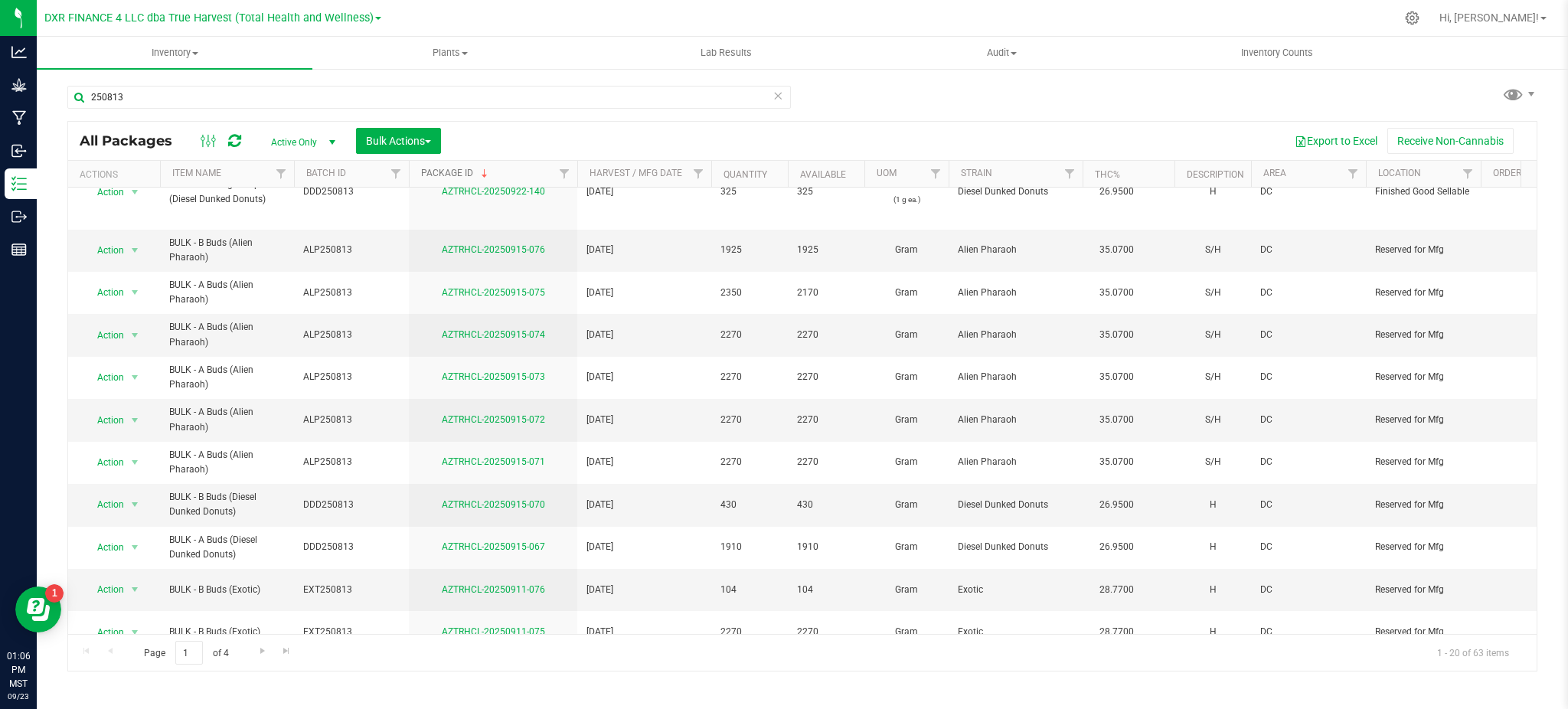
click at [455, 171] on link "Package ID" at bounding box center [456, 173] width 70 height 11
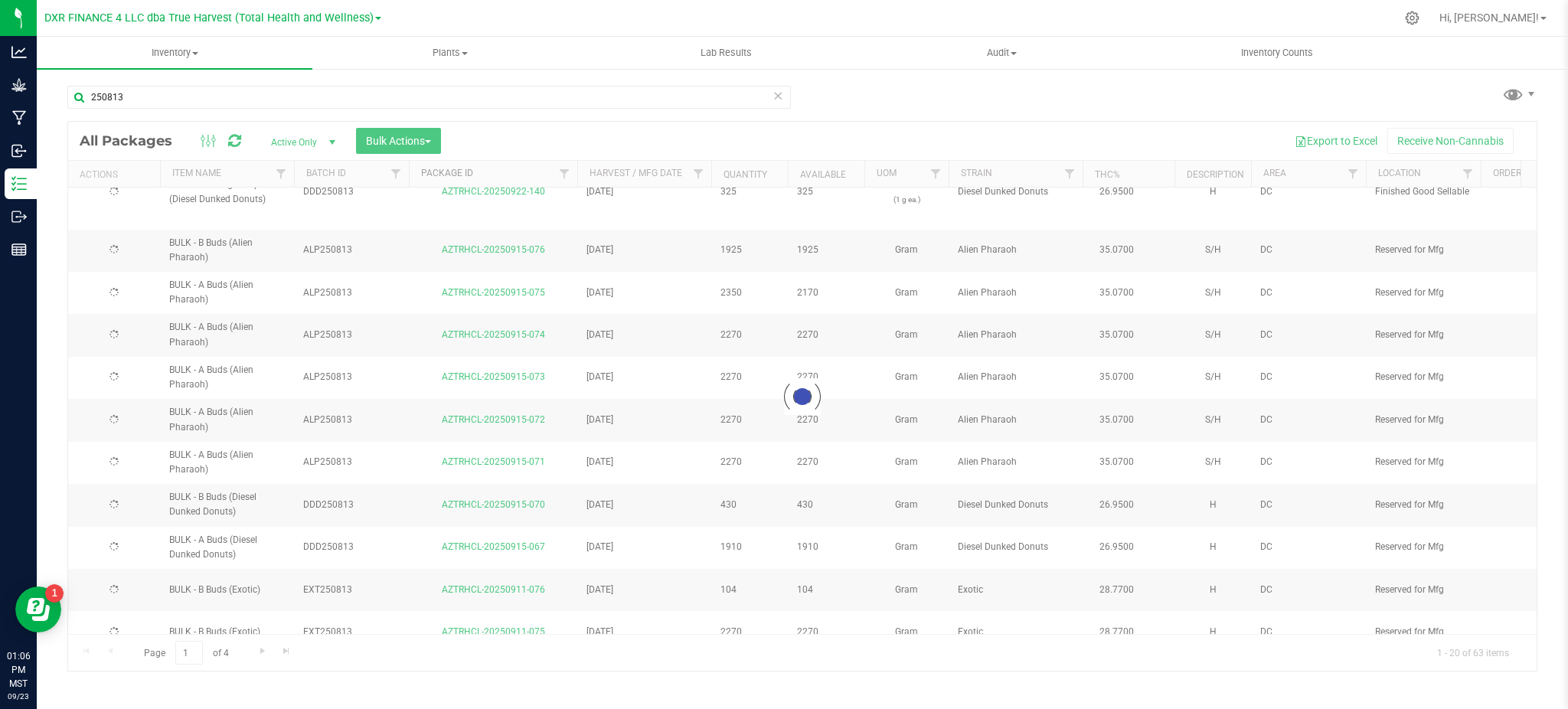
scroll to position [0, 0]
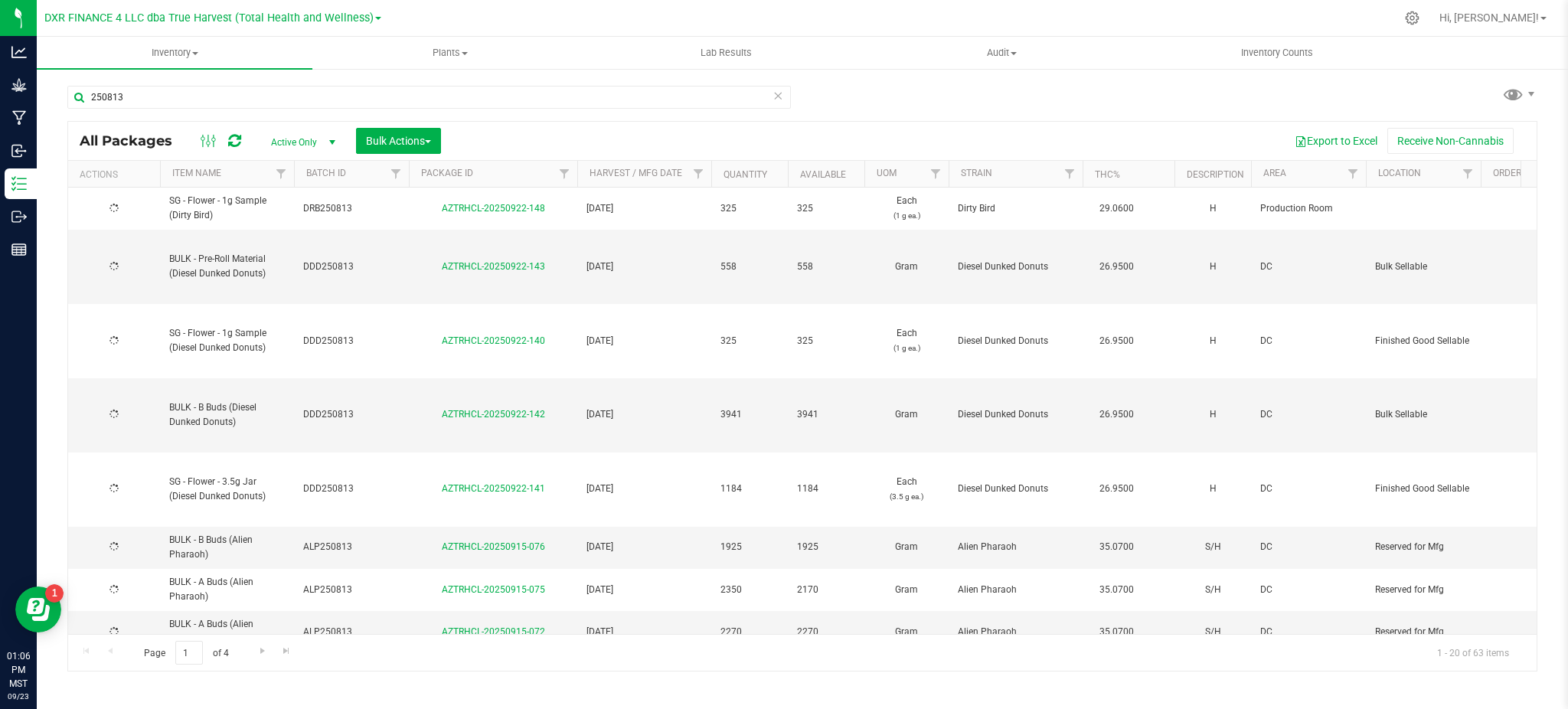
click at [958, 113] on div "250813 All Packages Active Only Active Only Lab Samples Locked All Bulk Actions…" at bounding box center [803, 371] width 1470 height 601
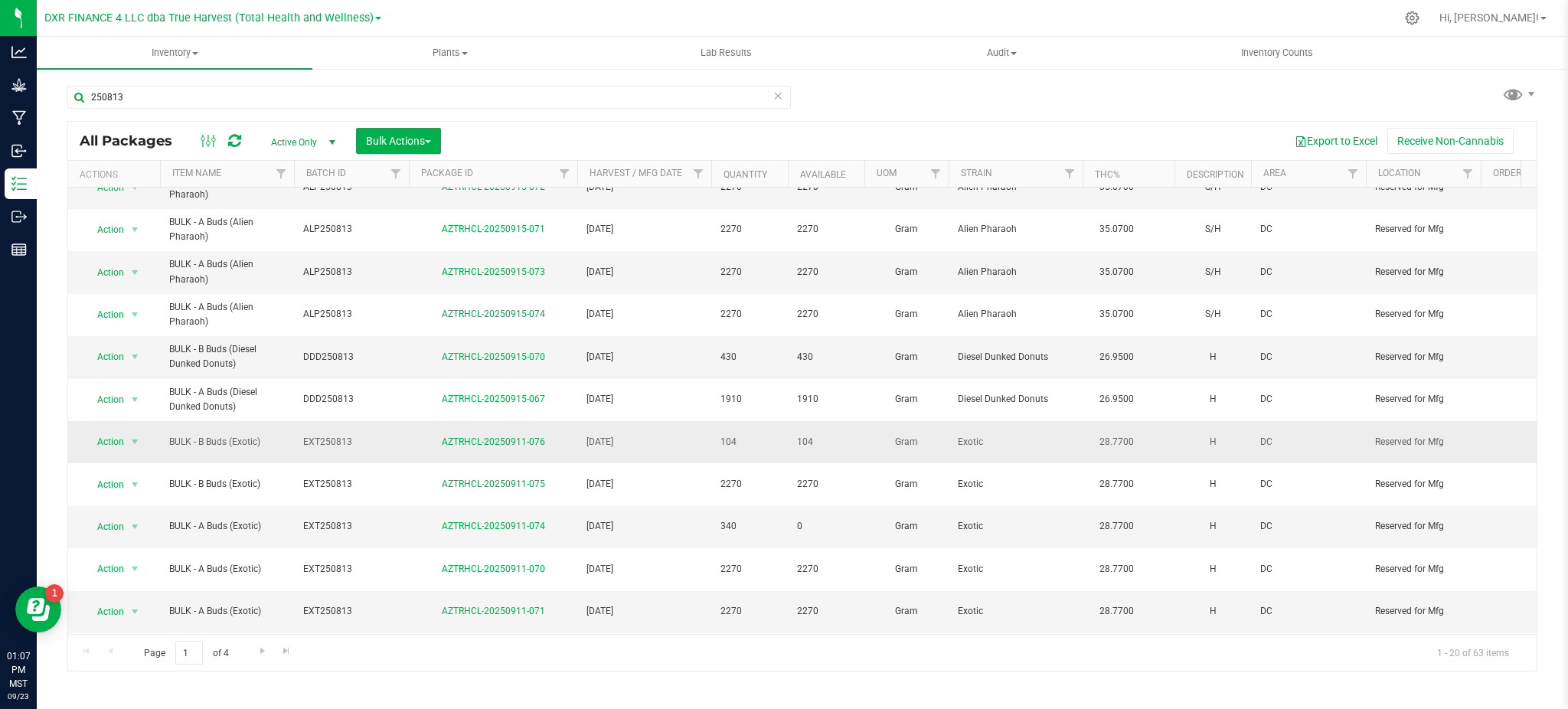
scroll to position [501, 0]
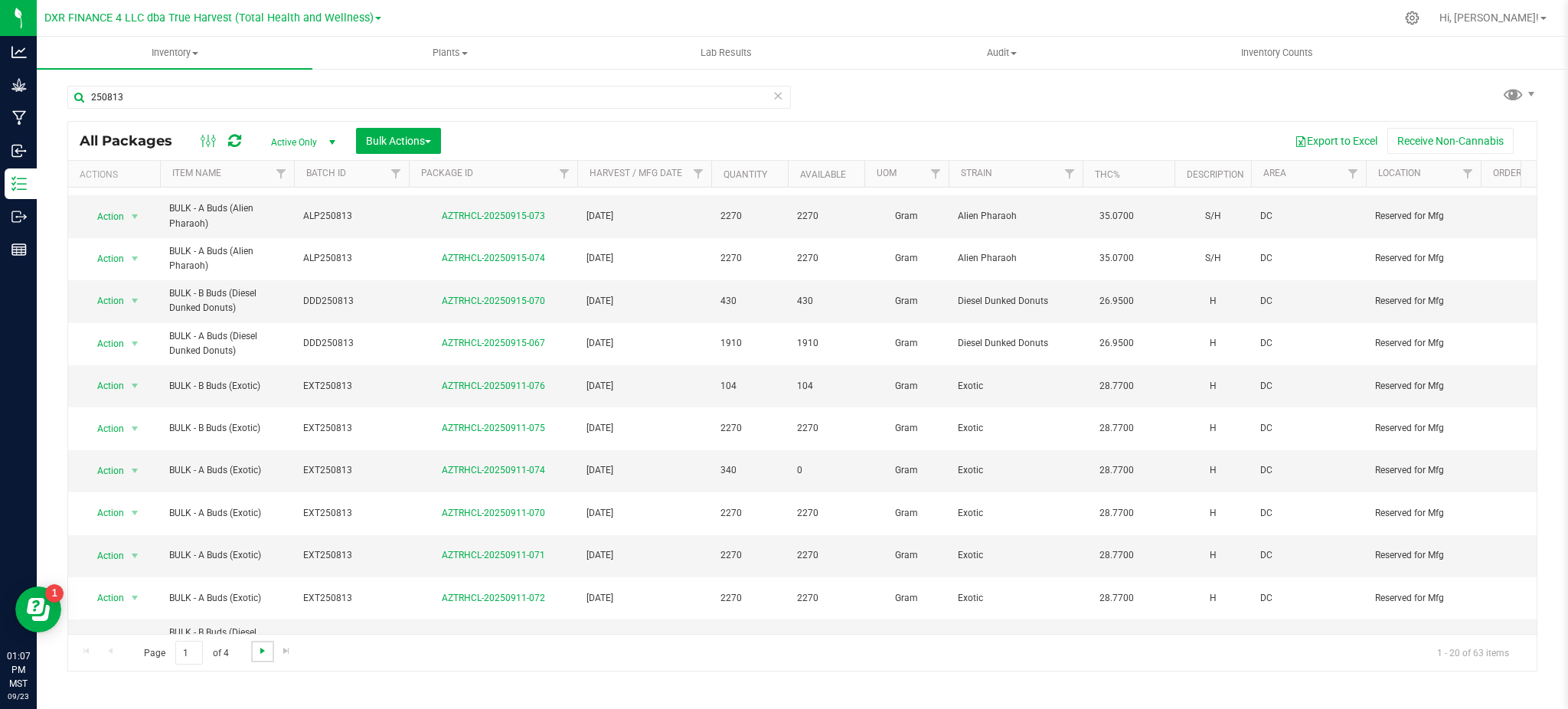
click at [261, 654] on span "Go to the next page" at bounding box center [263, 651] width 12 height 12
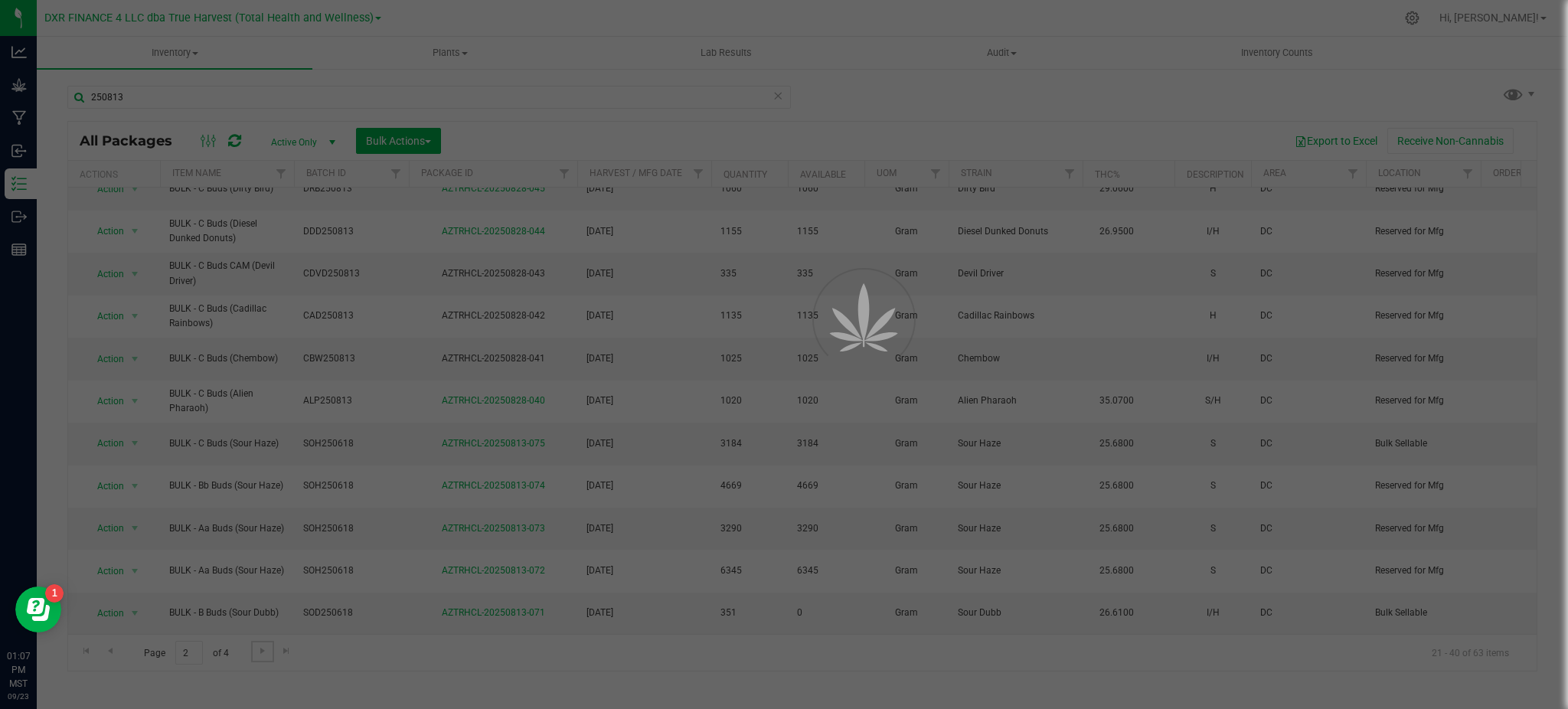
scroll to position [0, 0]
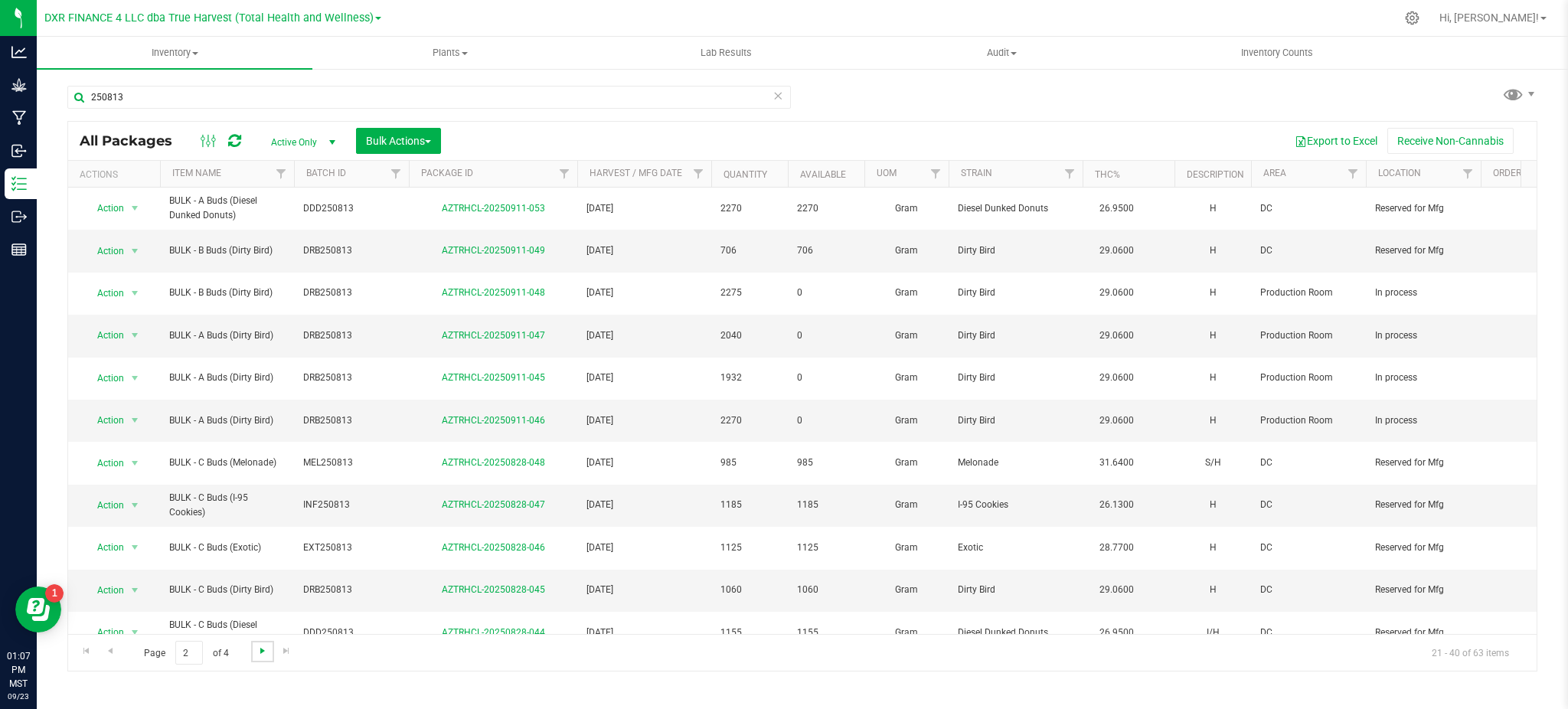
click at [257, 657] on span "Go to the next page" at bounding box center [263, 651] width 12 height 12
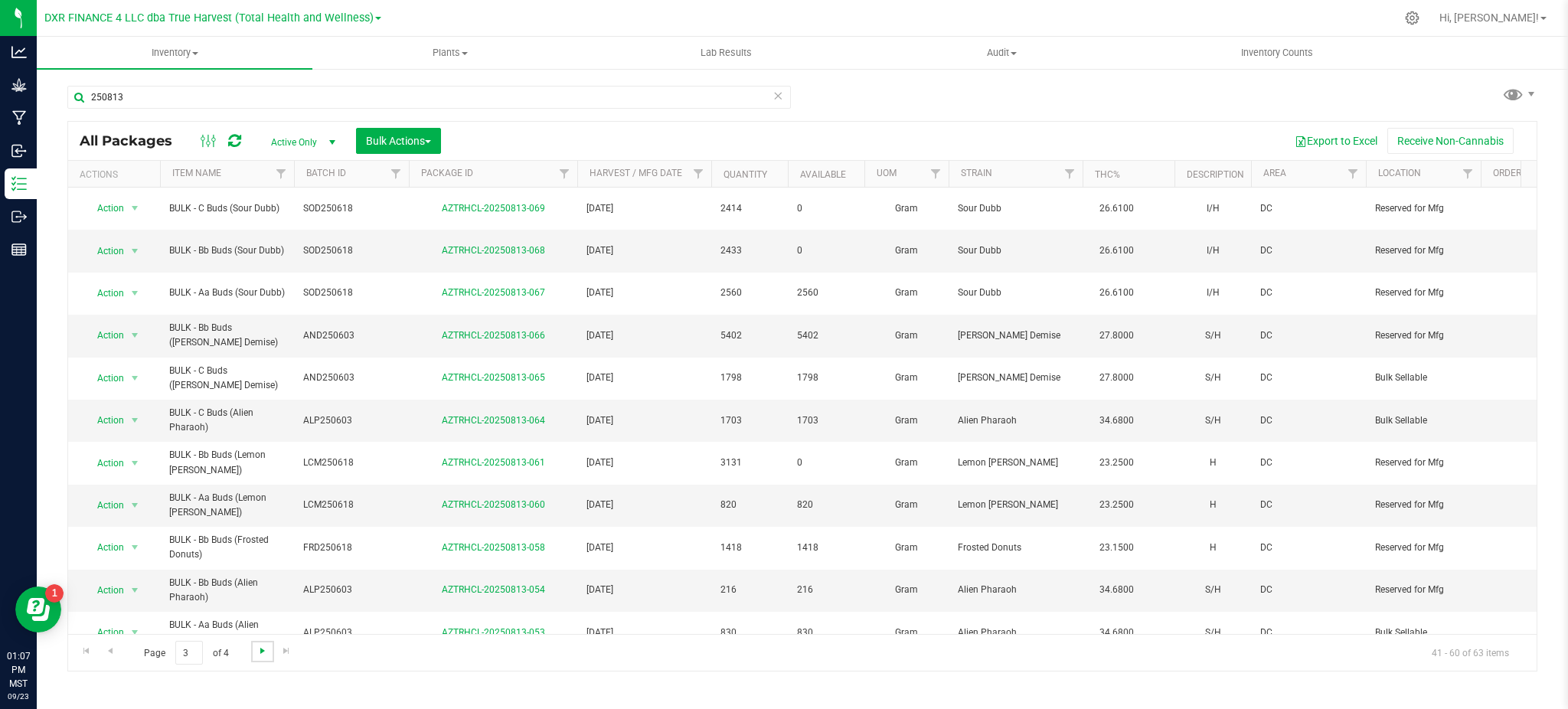
click at [257, 657] on span "Go to the next page" at bounding box center [263, 651] width 12 height 12
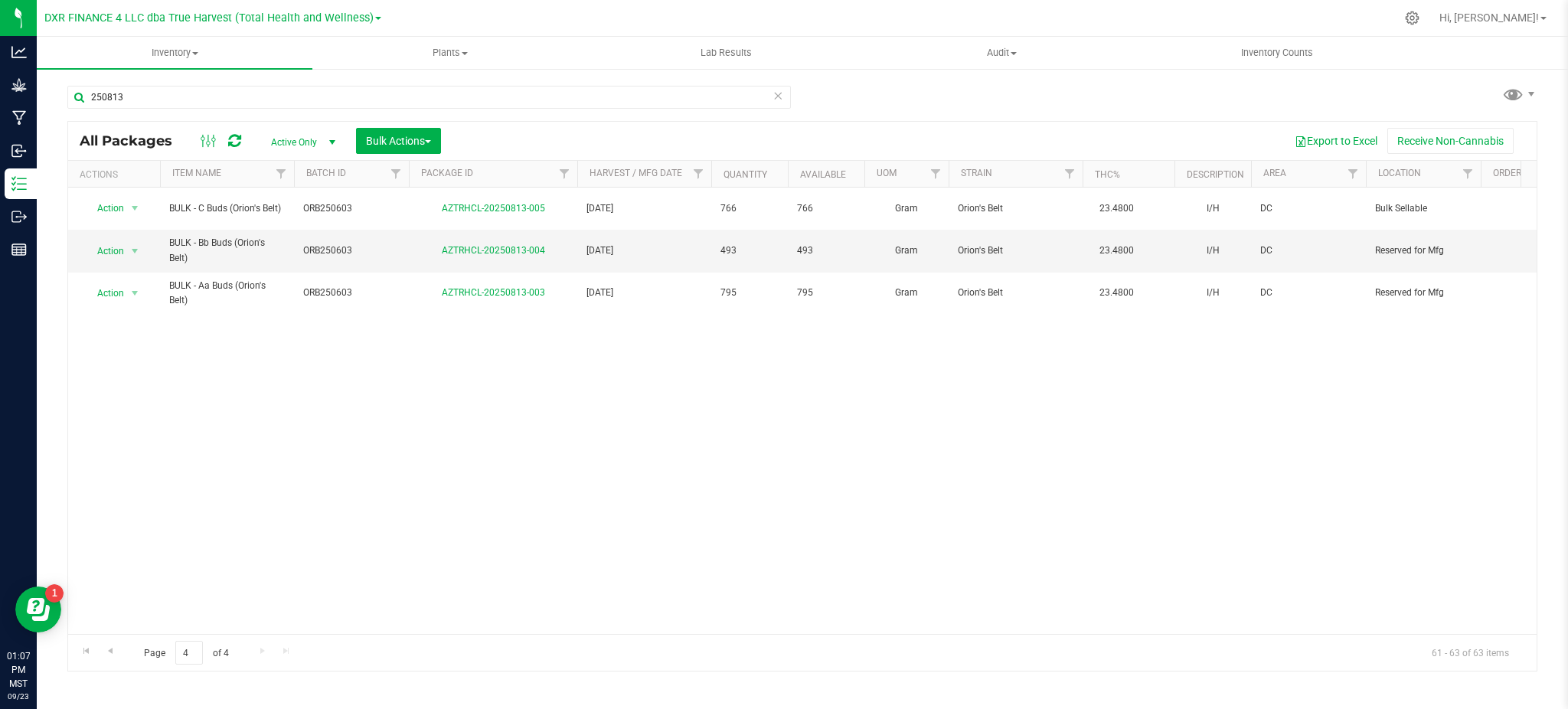
click at [775, 94] on icon at bounding box center [778, 95] width 11 height 18
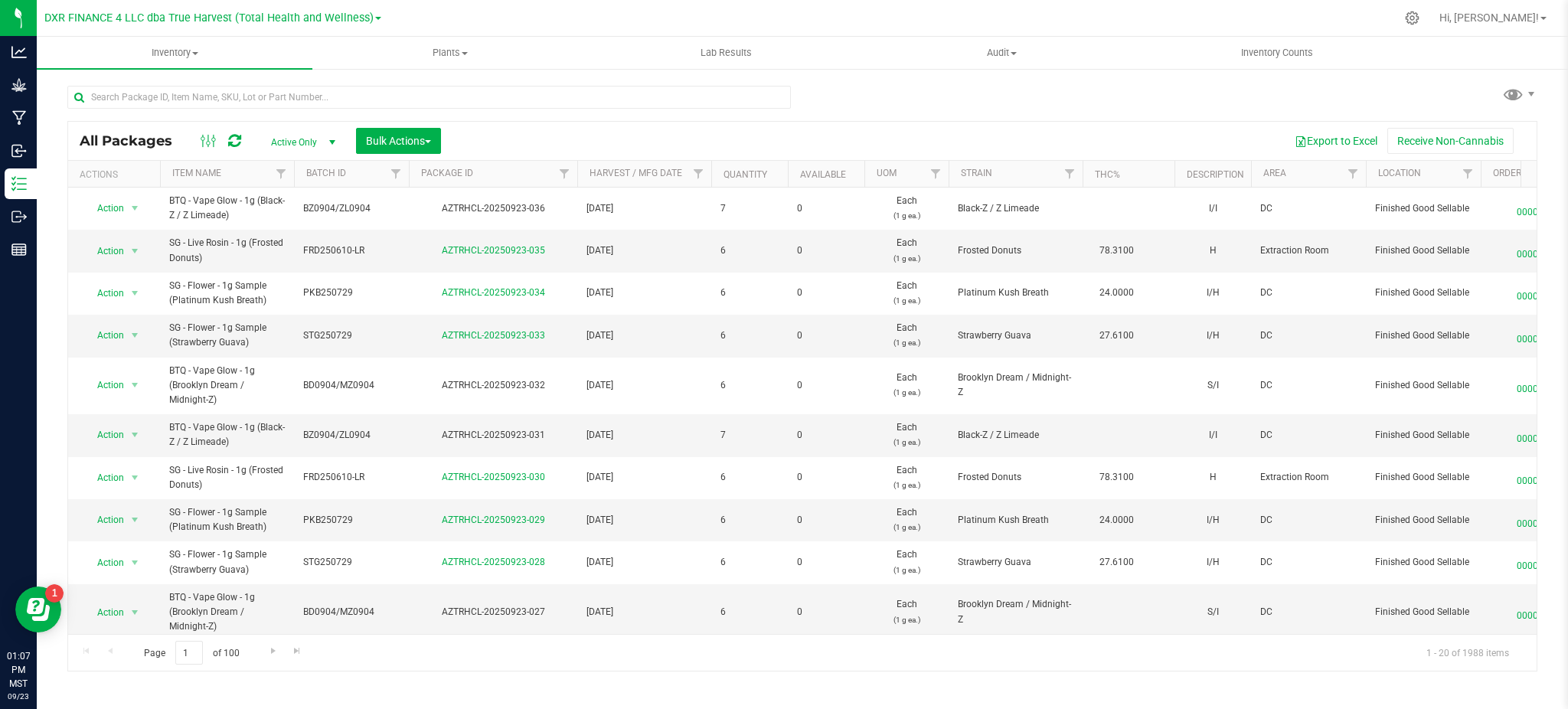
click at [826, 103] on div "All Packages Active Only Active Only Lab Samples Locked All Bulk Actions Add to…" at bounding box center [803, 371] width 1470 height 601
click at [243, 83] on div at bounding box center [435, 97] width 735 height 49
click at [236, 92] on input "text" at bounding box center [429, 98] width 724 height 23
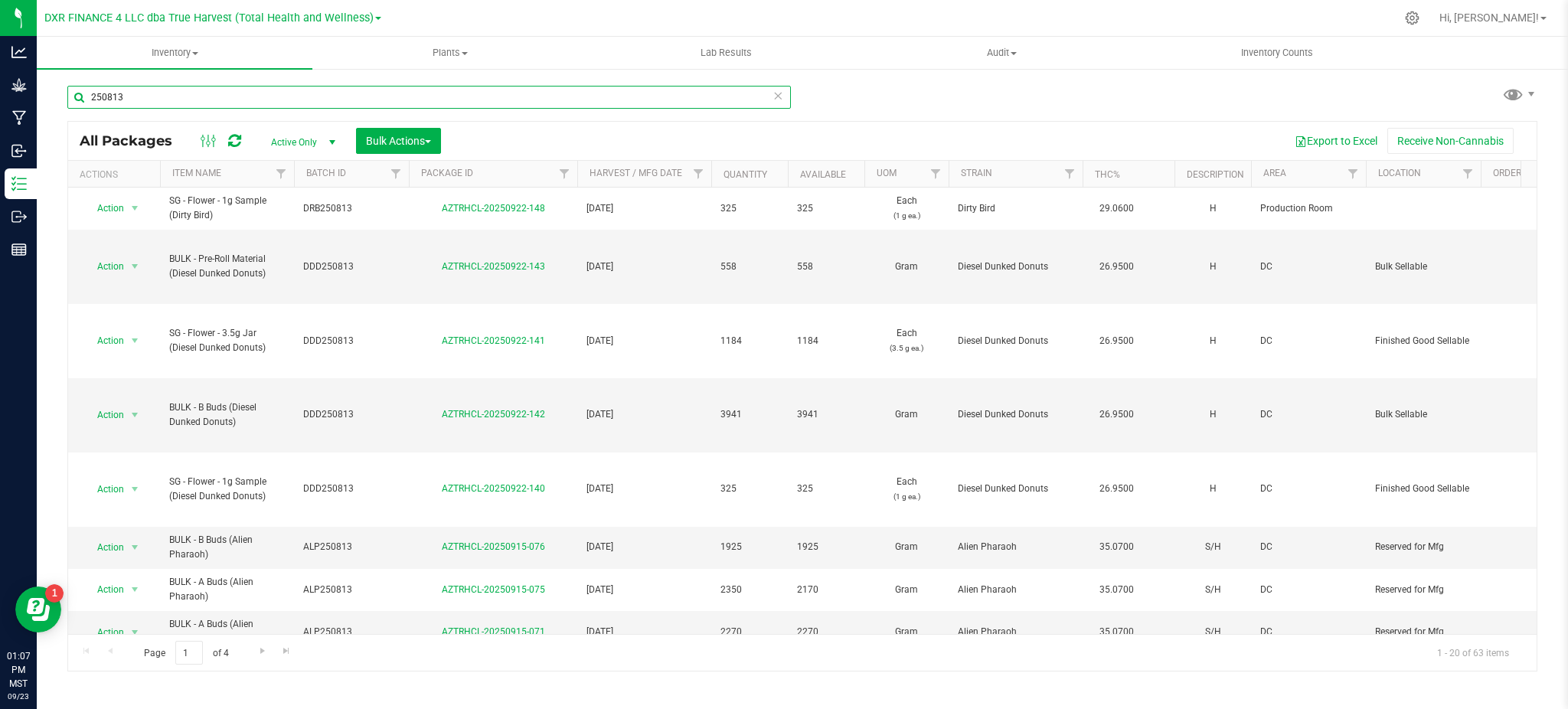
type input "250813"
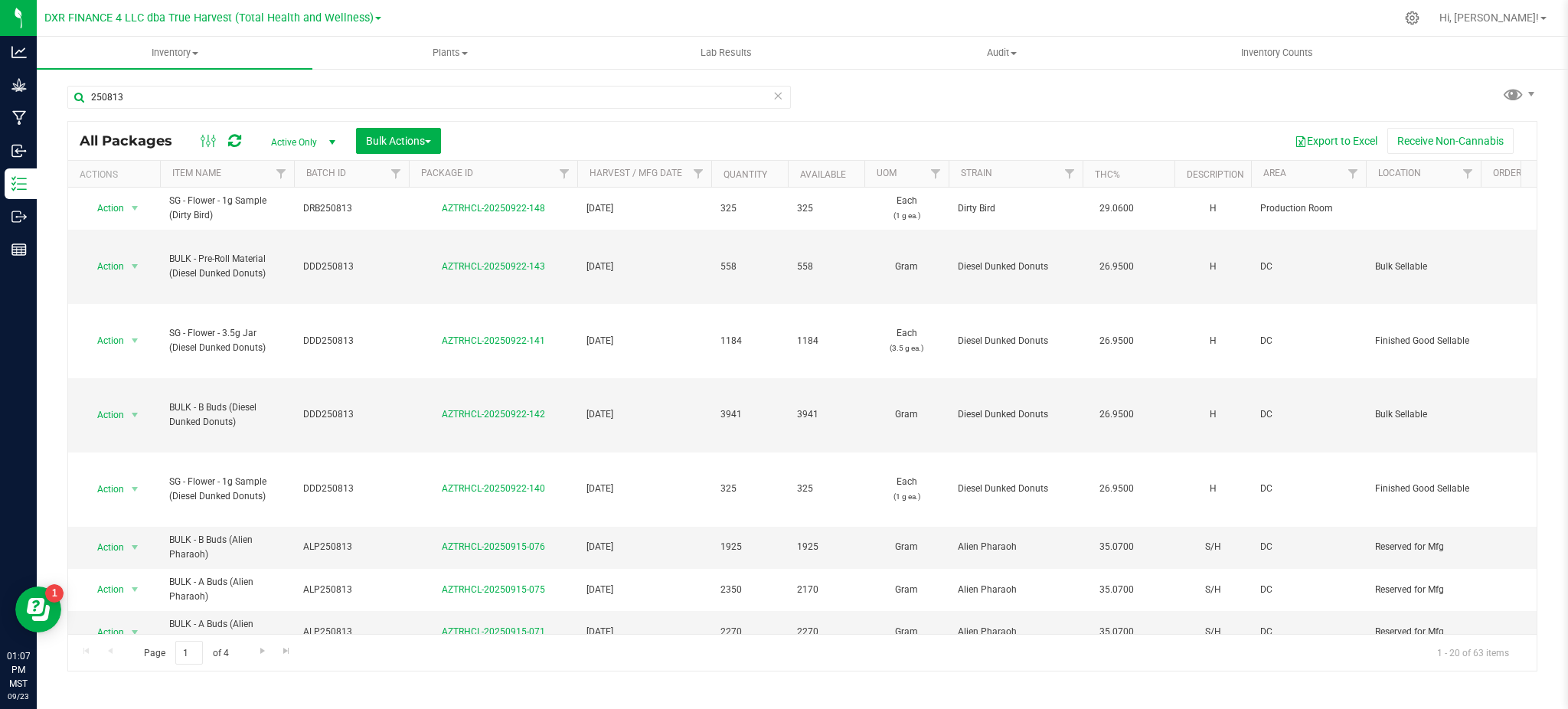
click at [438, 184] on th "Package ID" at bounding box center [493, 174] width 168 height 27
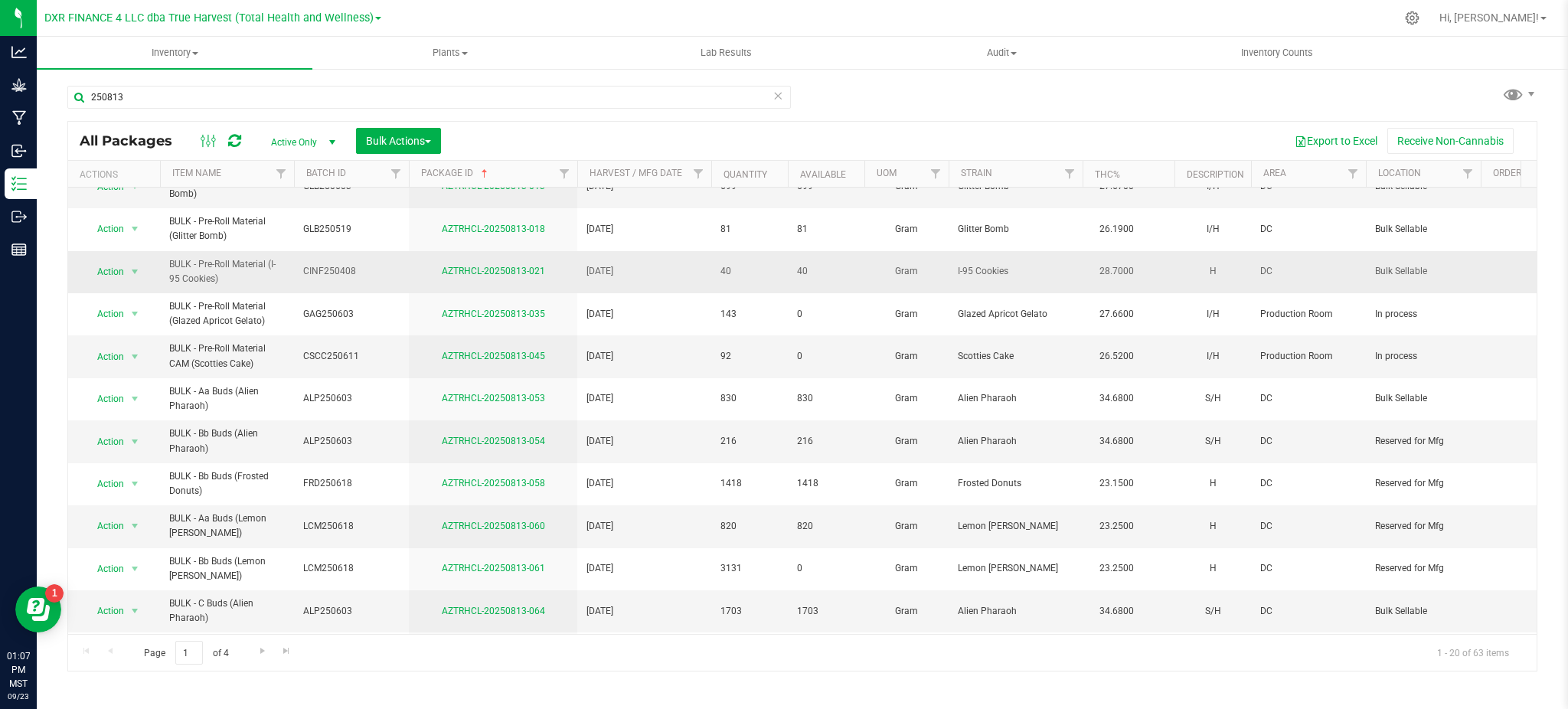
scroll to position [388, 0]
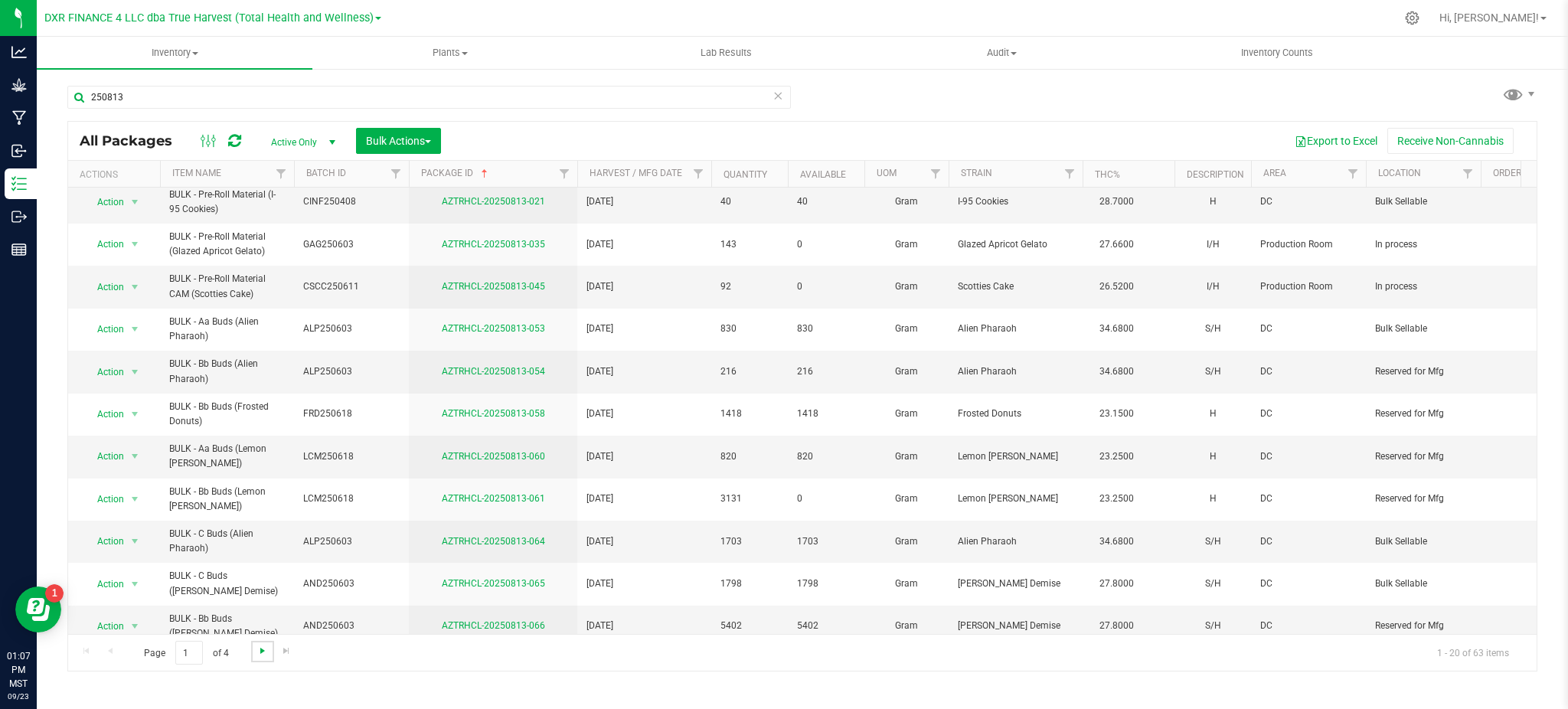
click at [259, 649] on span "Go to the next page" at bounding box center [263, 651] width 12 height 12
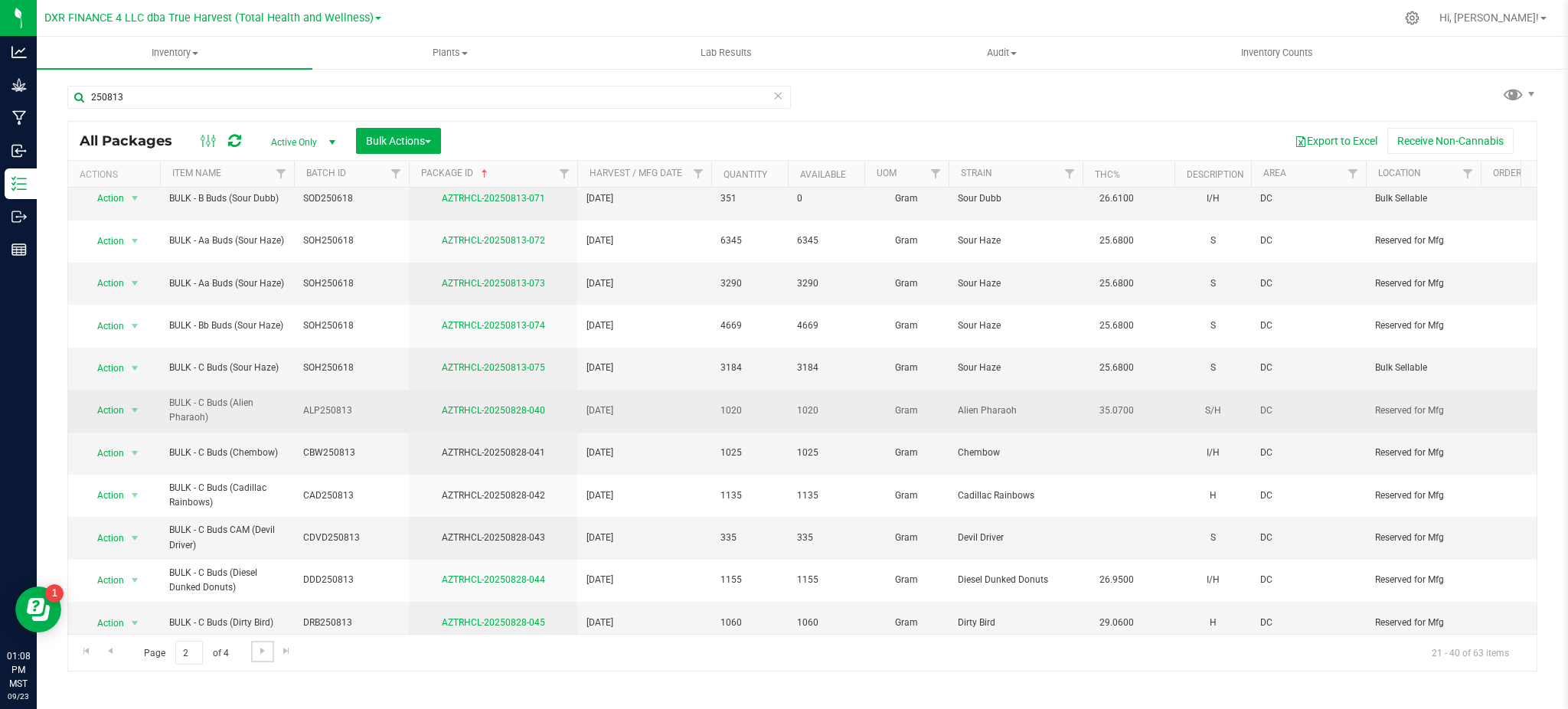
scroll to position [102, 0]
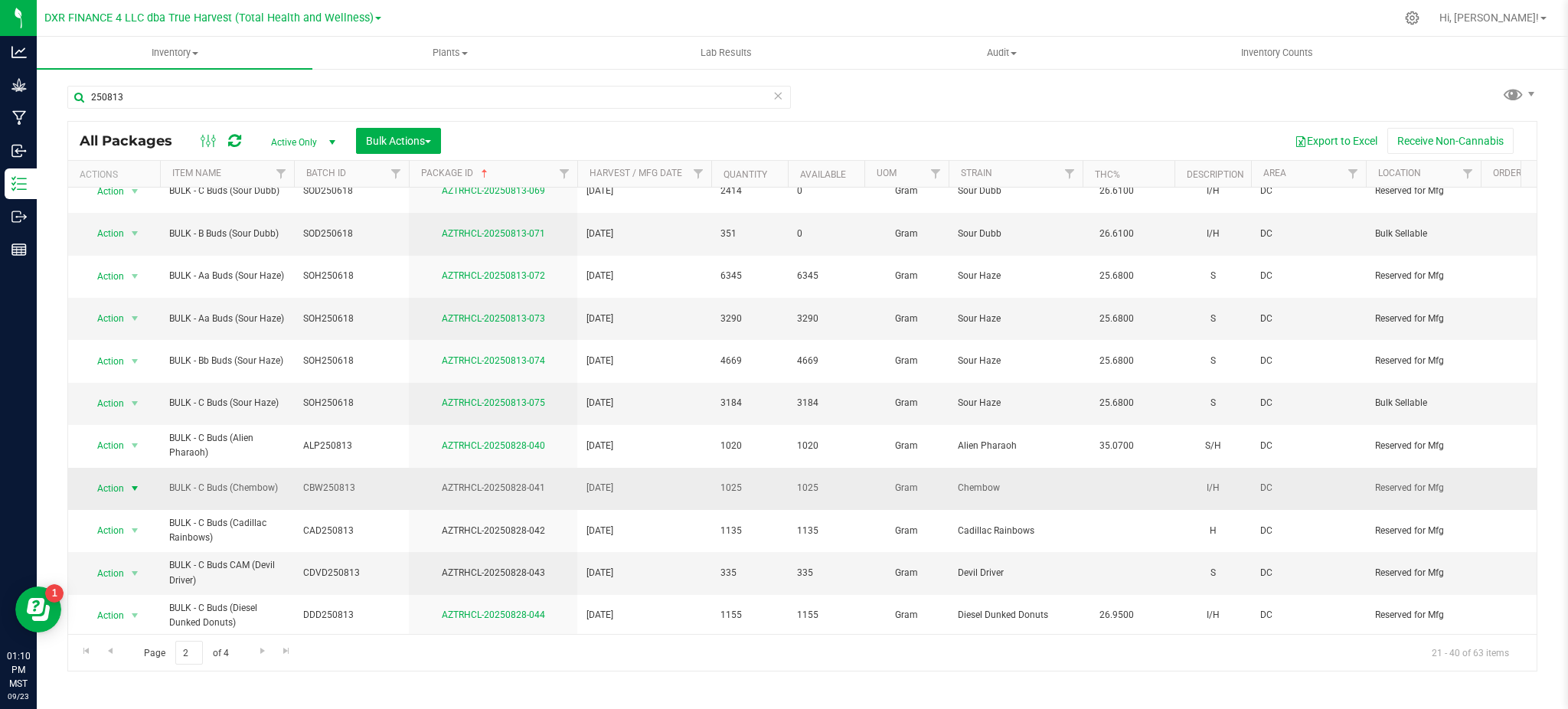
click at [124, 478] on span "Action" at bounding box center [105, 488] width 42 height 22
click at [148, 342] on li "Record a lab result" at bounding box center [133, 333] width 98 height 23
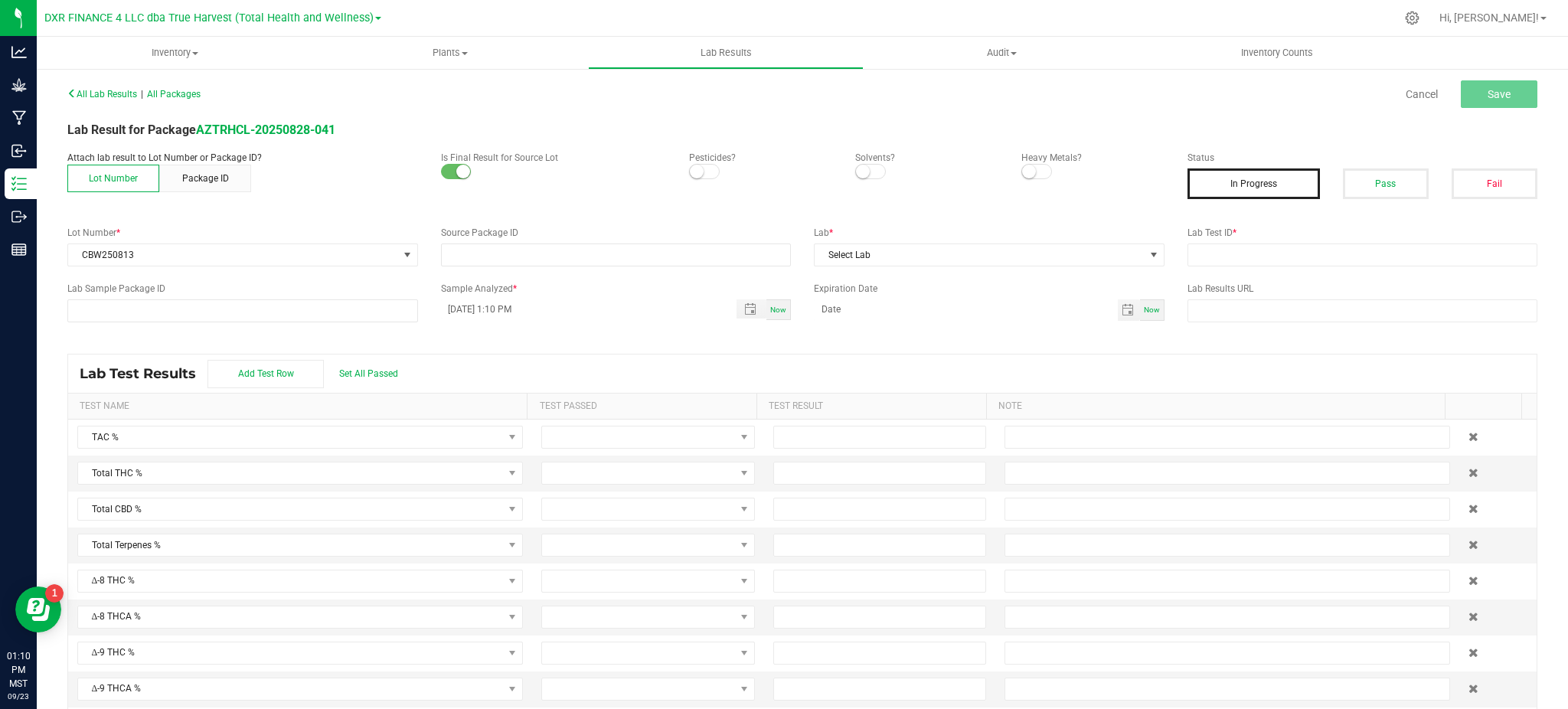
type input "AZTRHCL-20250828-041"
click at [690, 170] on small at bounding box center [697, 171] width 14 height 14
click at [864, 175] on span at bounding box center [871, 171] width 31 height 15
click at [1022, 169] on small at bounding box center [1029, 171] width 14 height 14
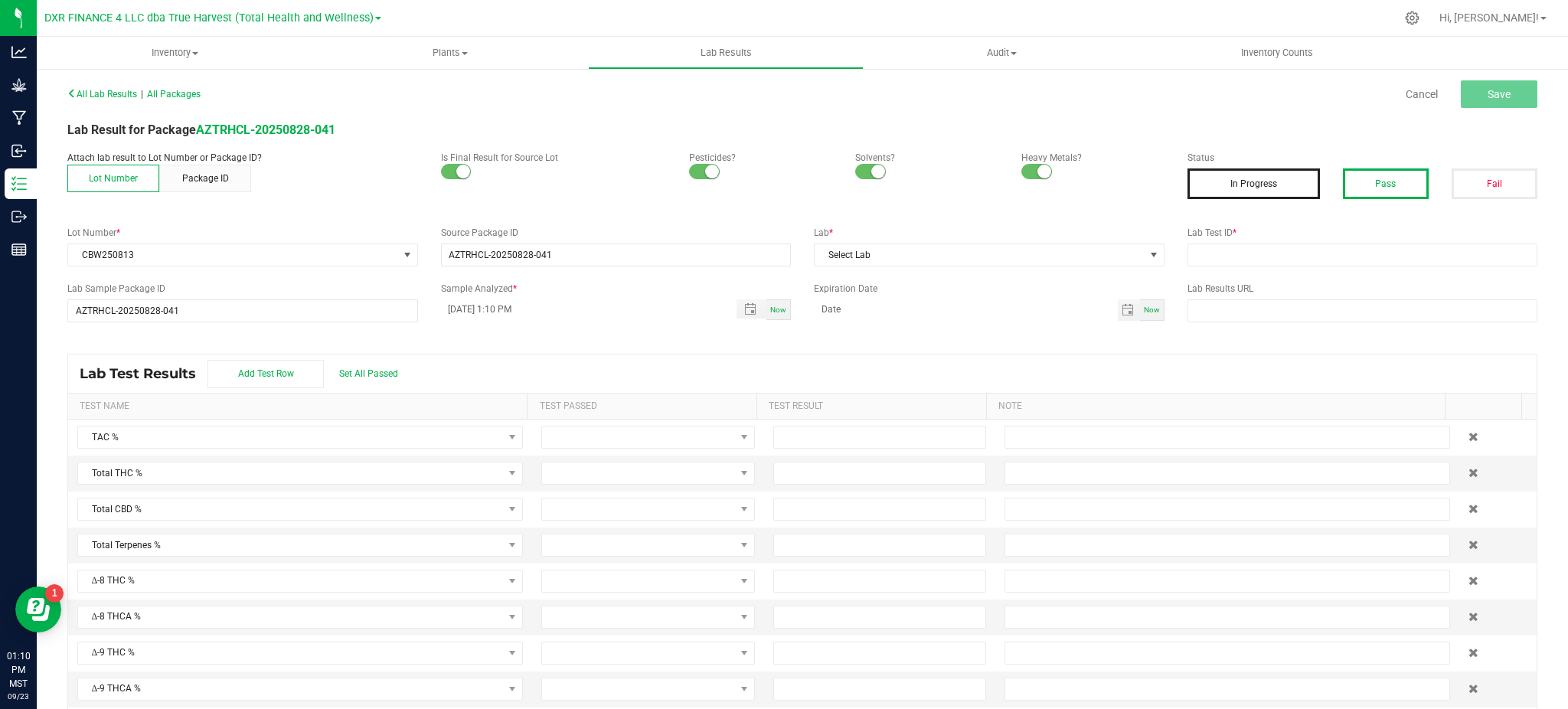
click at [1393, 188] on button "Pass" at bounding box center [1387, 184] width 86 height 31
click at [1050, 253] on span "Select Lab" at bounding box center [980, 255] width 330 height 22
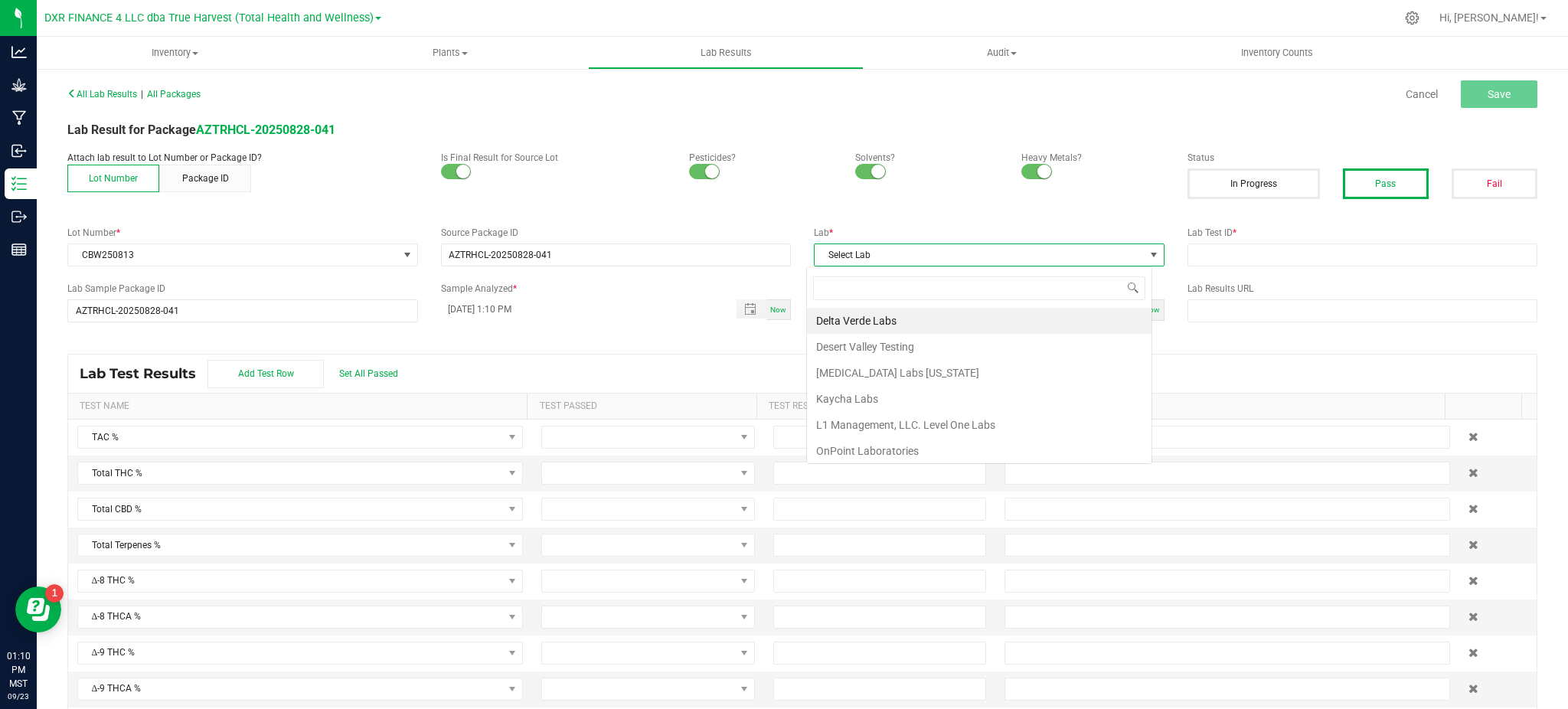
scroll to position [23, 346]
drag, startPoint x: 874, startPoint y: 404, endPoint x: 887, endPoint y: 400, distance: 13.6
click at [875, 403] on li "Kaycha Labs" at bounding box center [980, 399] width 345 height 26
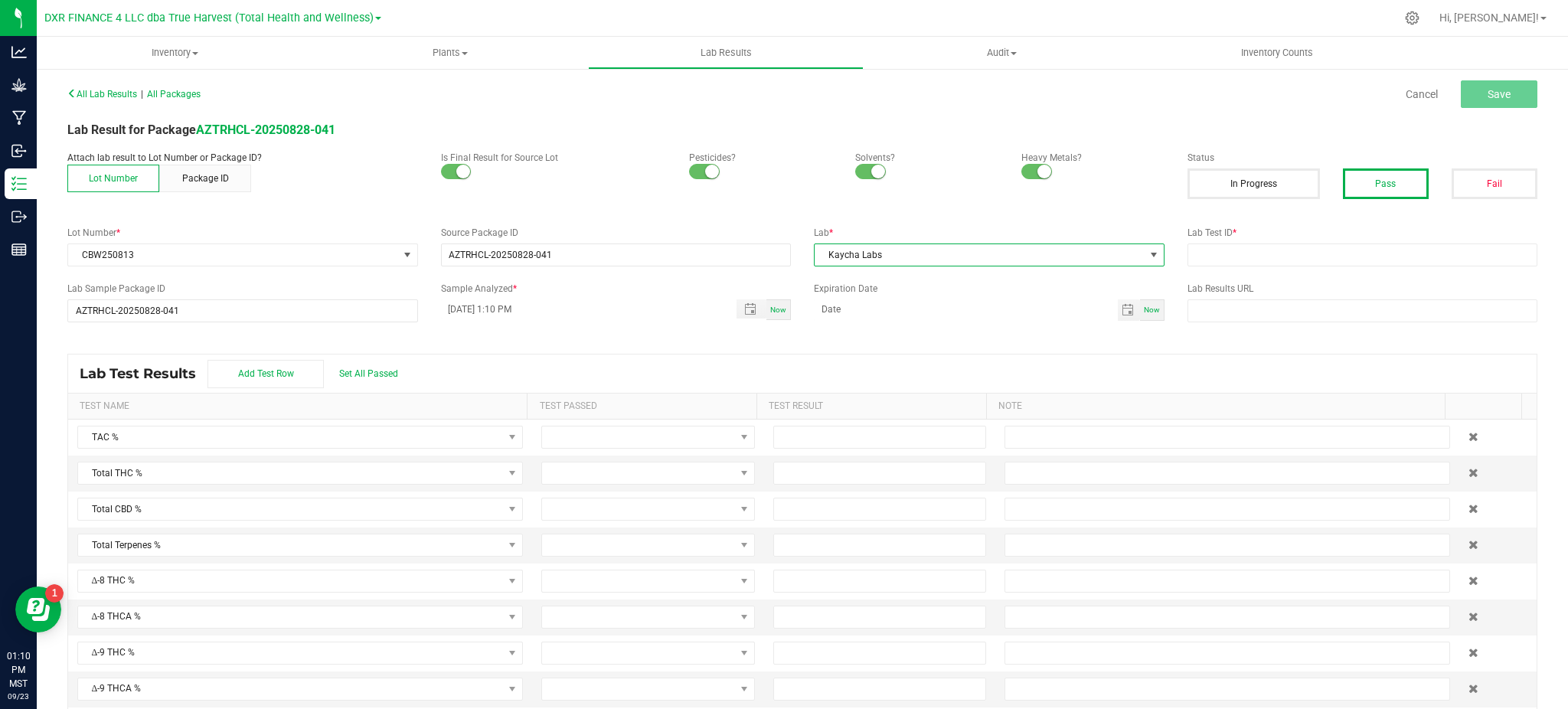
drag, startPoint x: 987, startPoint y: 395, endPoint x: 571, endPoint y: 318, distance: 423.1
click at [972, 394] on tr "Test Name Test Passed Test Result Note" at bounding box center [795, 407] width 1453 height 26
click at [462, 306] on input "09/23/2025 1:10 PM" at bounding box center [581, 308] width 280 height 19
type input "09/05/2025 1:10 PM"
click at [827, 310] on input "month/day/year" at bounding box center [966, 308] width 304 height 19
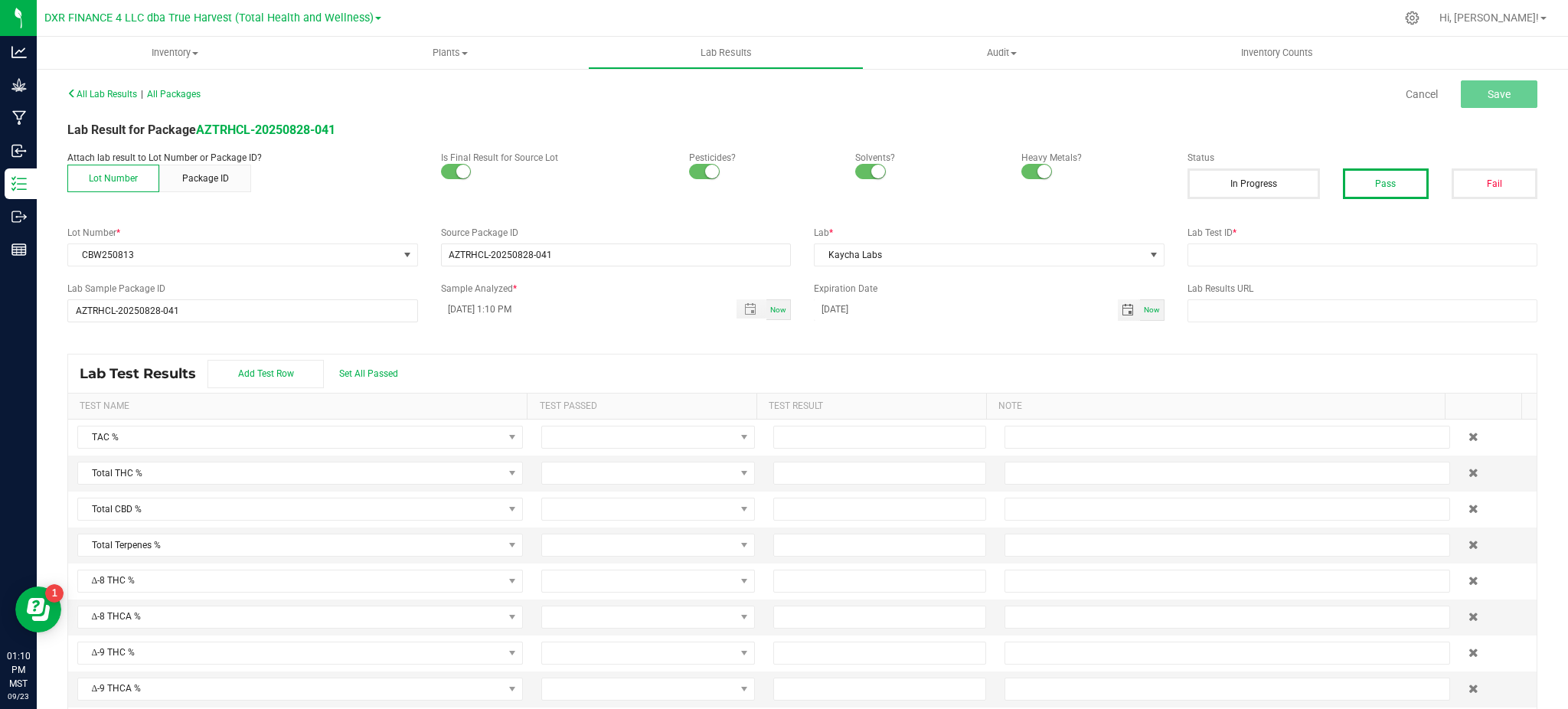
type input "09/05/2026"
click at [841, 344] on div "All Lab Results | All Packages Cancel Save Lab Result for Package AZTRHCL-20250…" at bounding box center [803, 404] width 1470 height 643
click at [358, 371] on span "Set All Passed" at bounding box center [368, 374] width 59 height 11
drag, startPoint x: 534, startPoint y: 361, endPoint x: 794, endPoint y: 423, distance: 267.3
click at [545, 362] on div "Lab Test Results Add Test Row Set All Passed" at bounding box center [803, 374] width 1469 height 38
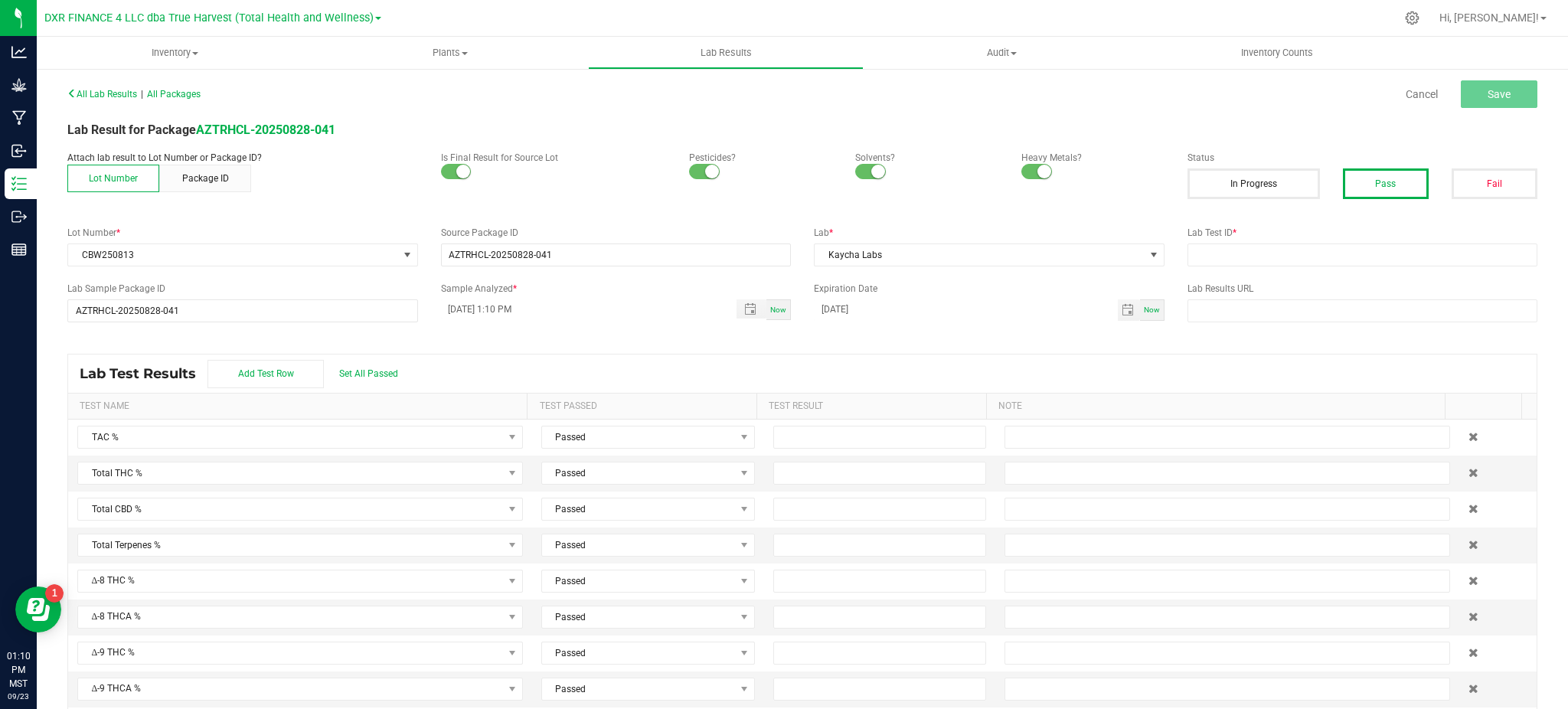
click at [1270, 274] on div "All Lab Results | All Packages Cancel Save Lab Result for Package AZTRHCL-20250…" at bounding box center [803, 404] width 1470 height 643
click at [1265, 261] on input "text" at bounding box center [1363, 255] width 351 height 23
paste input "TE50902006-003"
type input "TE50902006-003"
click at [588, 367] on div "Lab Test Results Add Test Row Set All Passed" at bounding box center [803, 374] width 1469 height 38
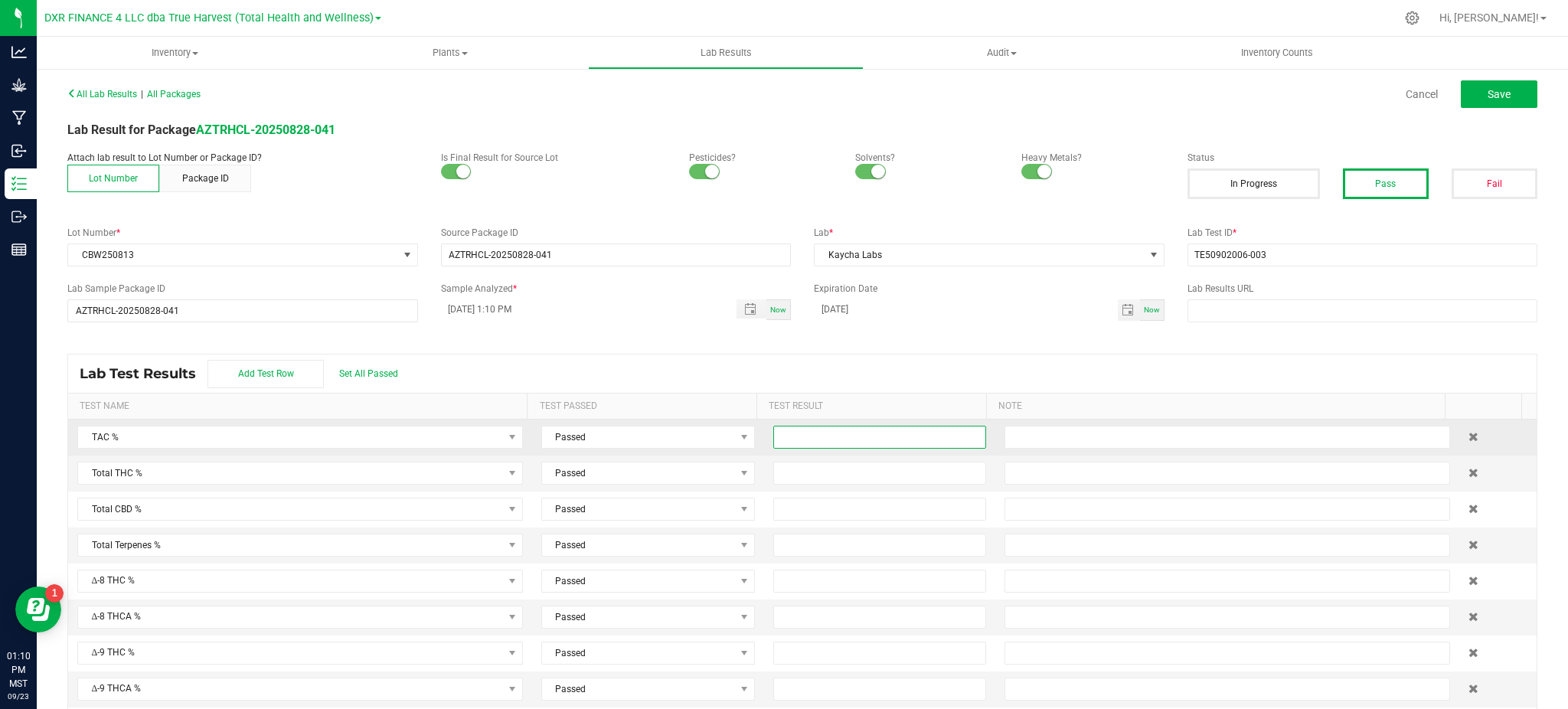
click at [904, 446] on input at bounding box center [881, 438] width 212 height 22
type input "34.7300"
click at [852, 470] on input at bounding box center [881, 473] width 212 height 22
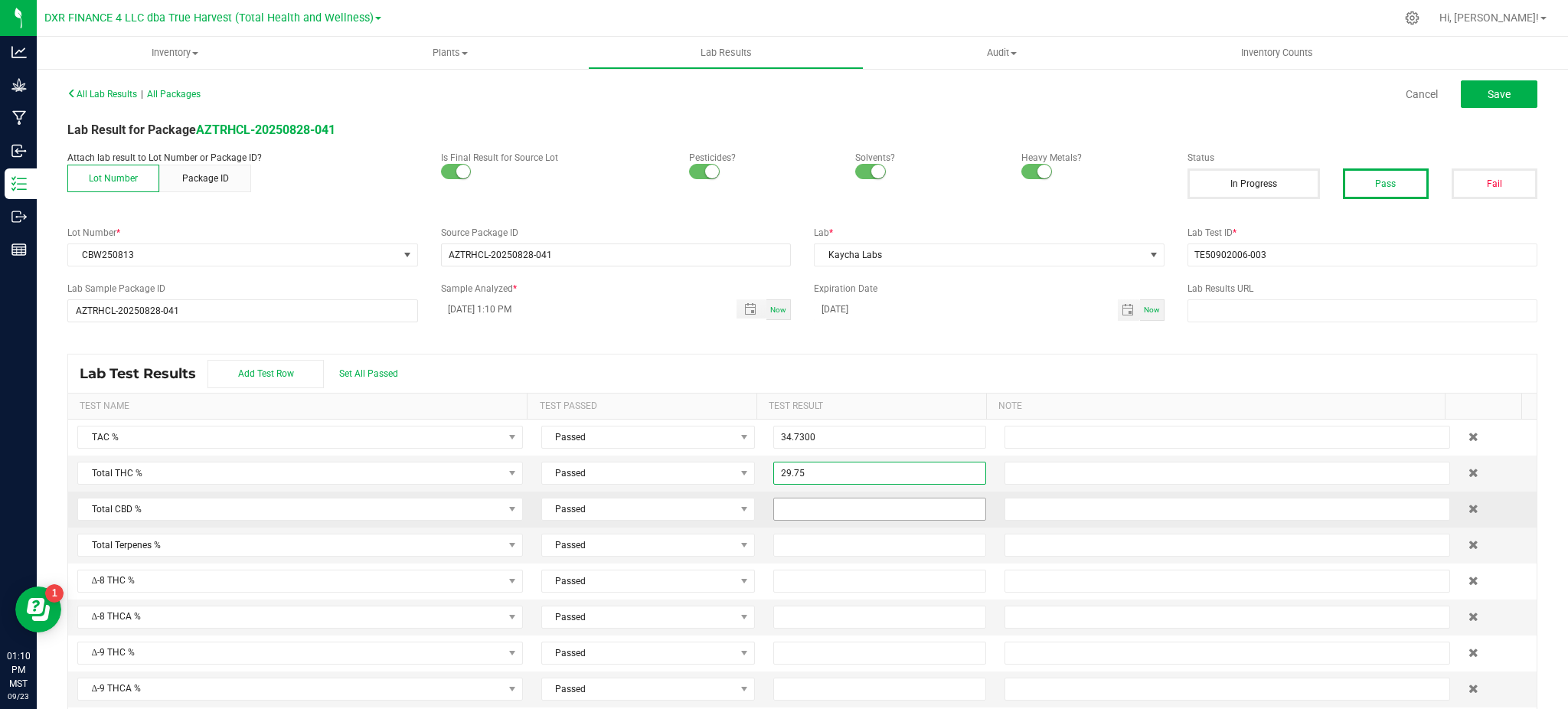
type input "29.7500"
click at [889, 516] on input at bounding box center [881, 509] width 212 height 22
type input "0.0400"
click at [945, 364] on div "Lab Test Results Add Test Row Set All Passed" at bounding box center [803, 374] width 1469 height 38
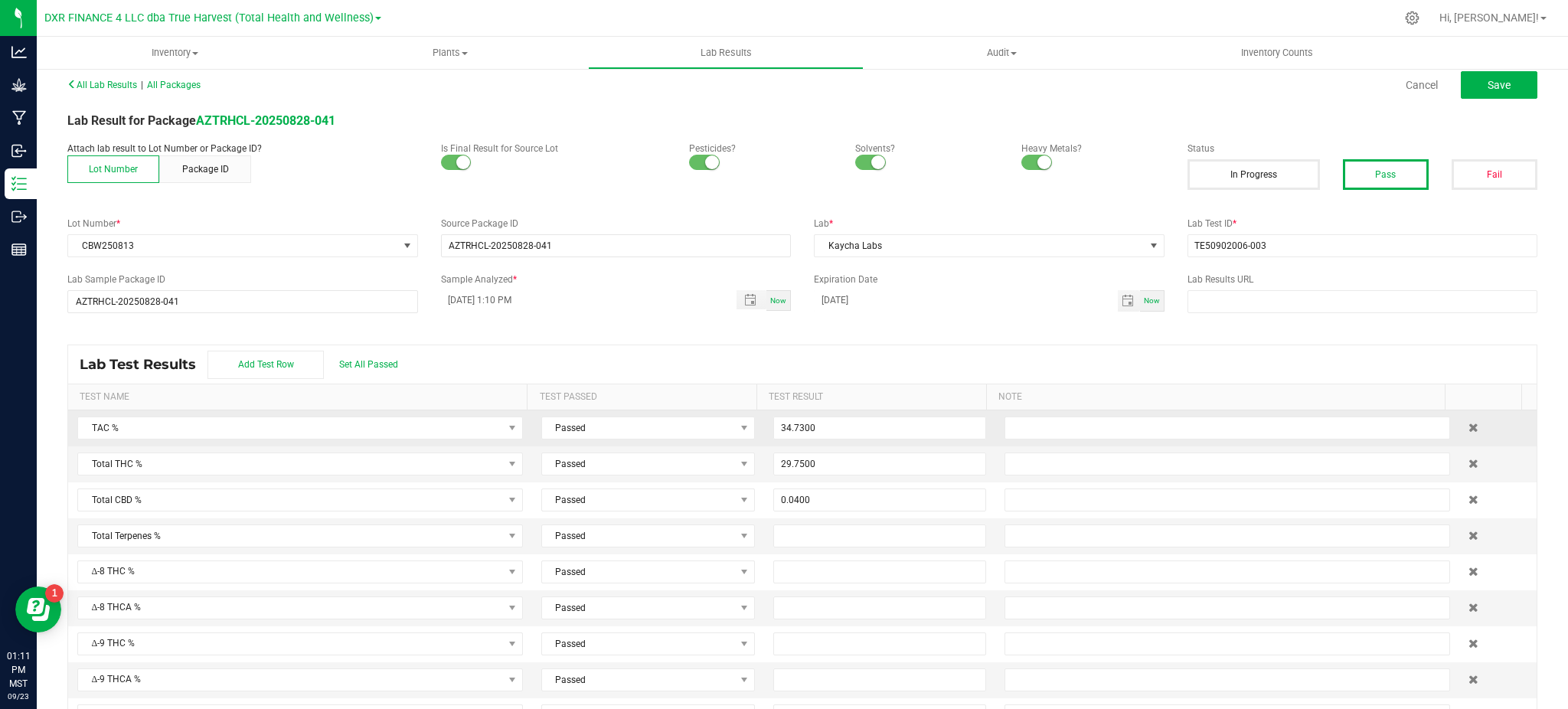
scroll to position [0, 0]
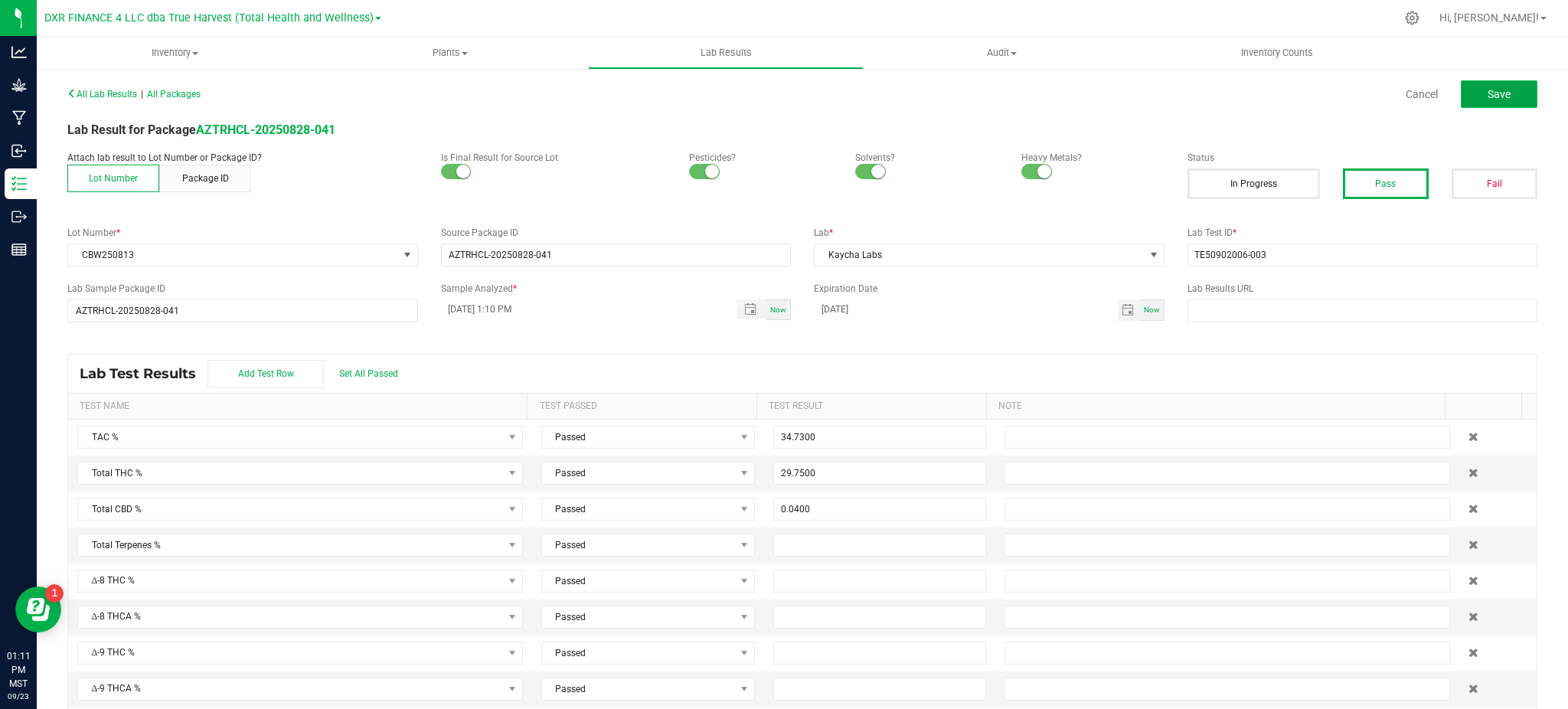
click at [1488, 92] on span "Save" at bounding box center [1500, 95] width 23 height 12
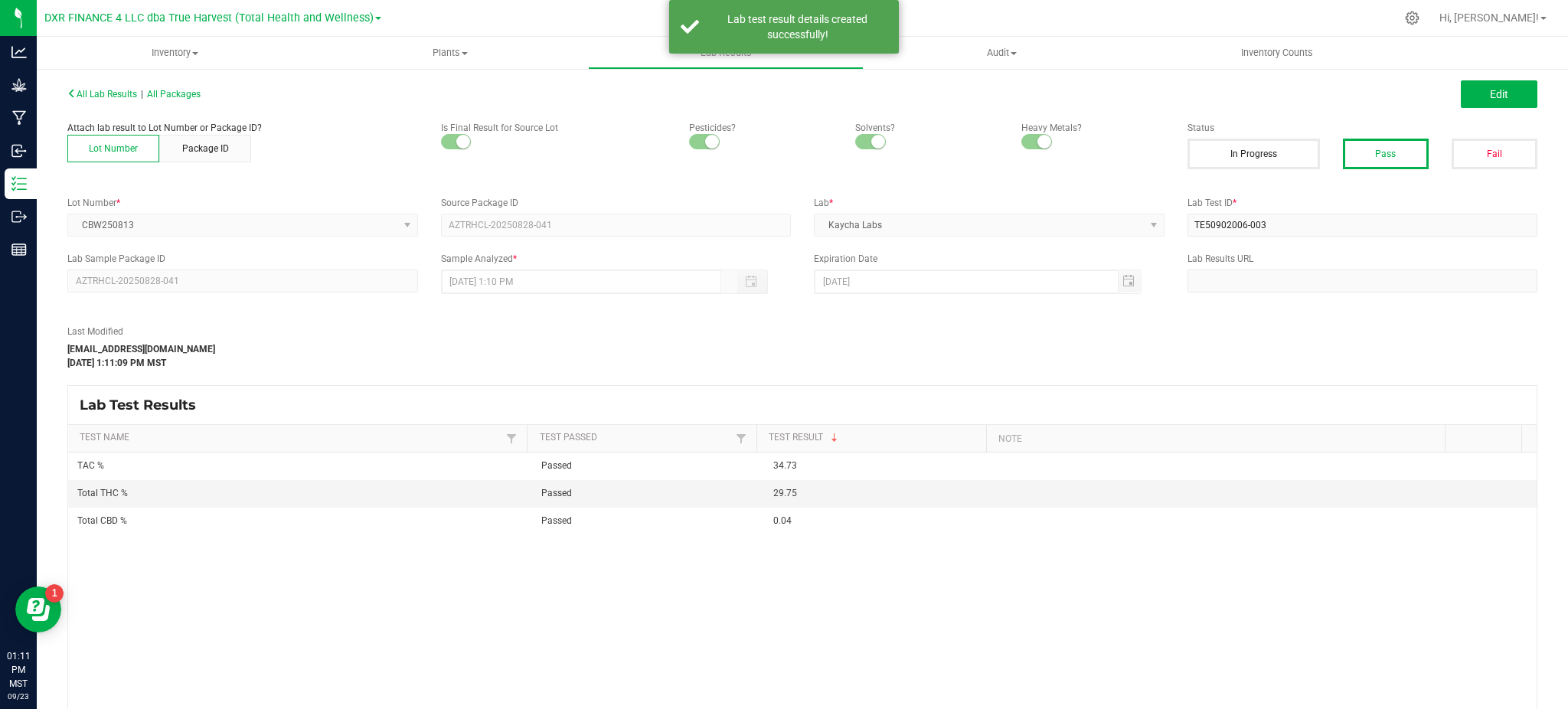
click at [851, 368] on div "Last Modified hvickers@trueharvestco.com Sep 23, 2025 1:11:09 PM MST" at bounding box center [616, 347] width 1120 height 45
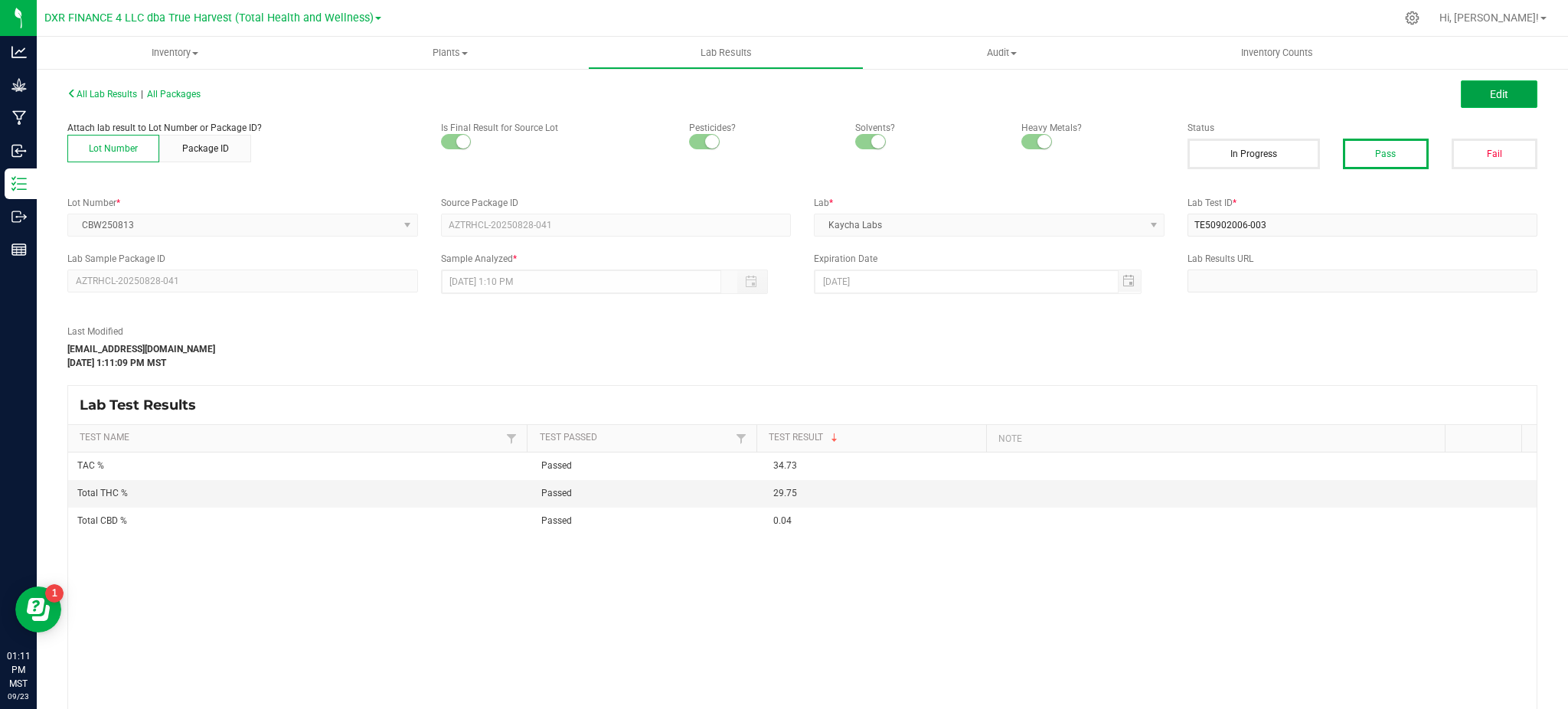
click at [1500, 101] on button "Edit" at bounding box center [1500, 95] width 77 height 28
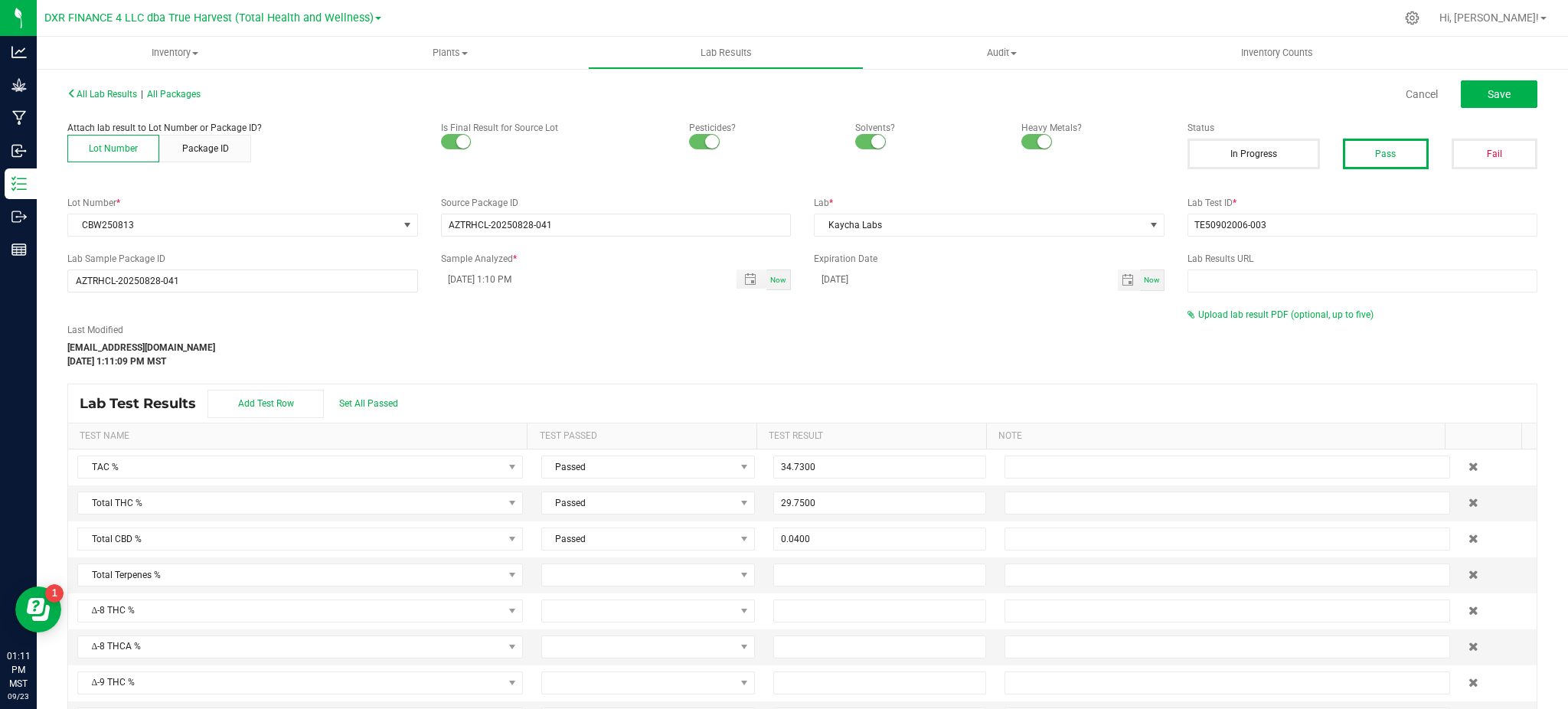
drag, startPoint x: 1262, startPoint y: 295, endPoint x: 1265, endPoint y: 304, distance: 9.5
click at [1263, 297] on div "All Lab Results | All Packages Cancel Save Attach lab result to Lot Number or P…" at bounding box center [803, 419] width 1470 height 673
click at [1262, 314] on span "Upload lab result PDF (optional, up to five)" at bounding box center [1286, 315] width 175 height 11
drag, startPoint x: 1021, startPoint y: 357, endPoint x: 1209, endPoint y: 361, distance: 188.0
click at [1047, 357] on div "Last Modified hvickers@trueharvestco.com Sep 23, 2025 1:11:09 PM MST" at bounding box center [616, 345] width 1120 height 45
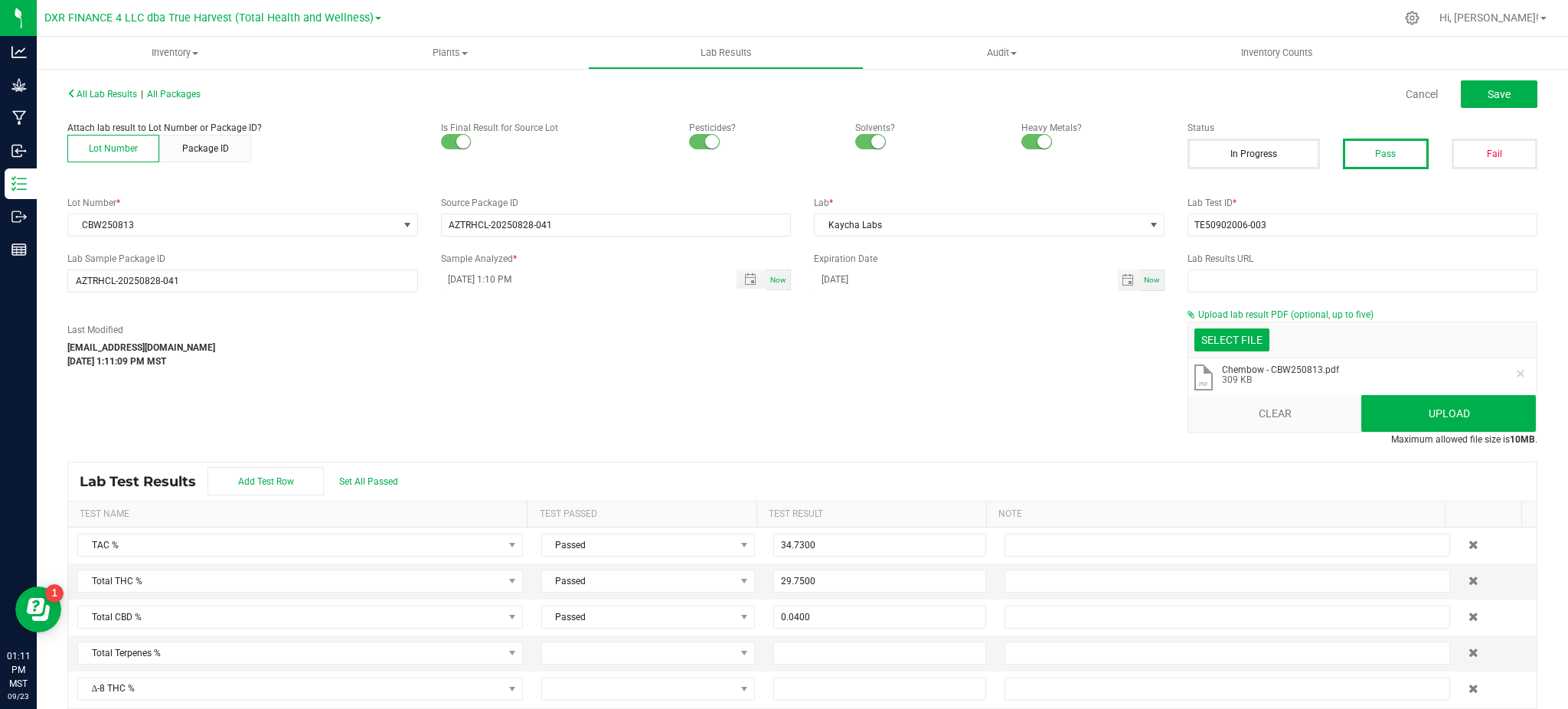
drag, startPoint x: 974, startPoint y: 411, endPoint x: 1258, endPoint y: 416, distance: 284.0
click at [1002, 405] on div "Last Modified hvickers@trueharvestco.com Sep 23, 2025 1:11:09 PM MST Upload lab…" at bounding box center [803, 377] width 1493 height 138
click at [1438, 410] on button "Upload" at bounding box center [1449, 414] width 175 height 37
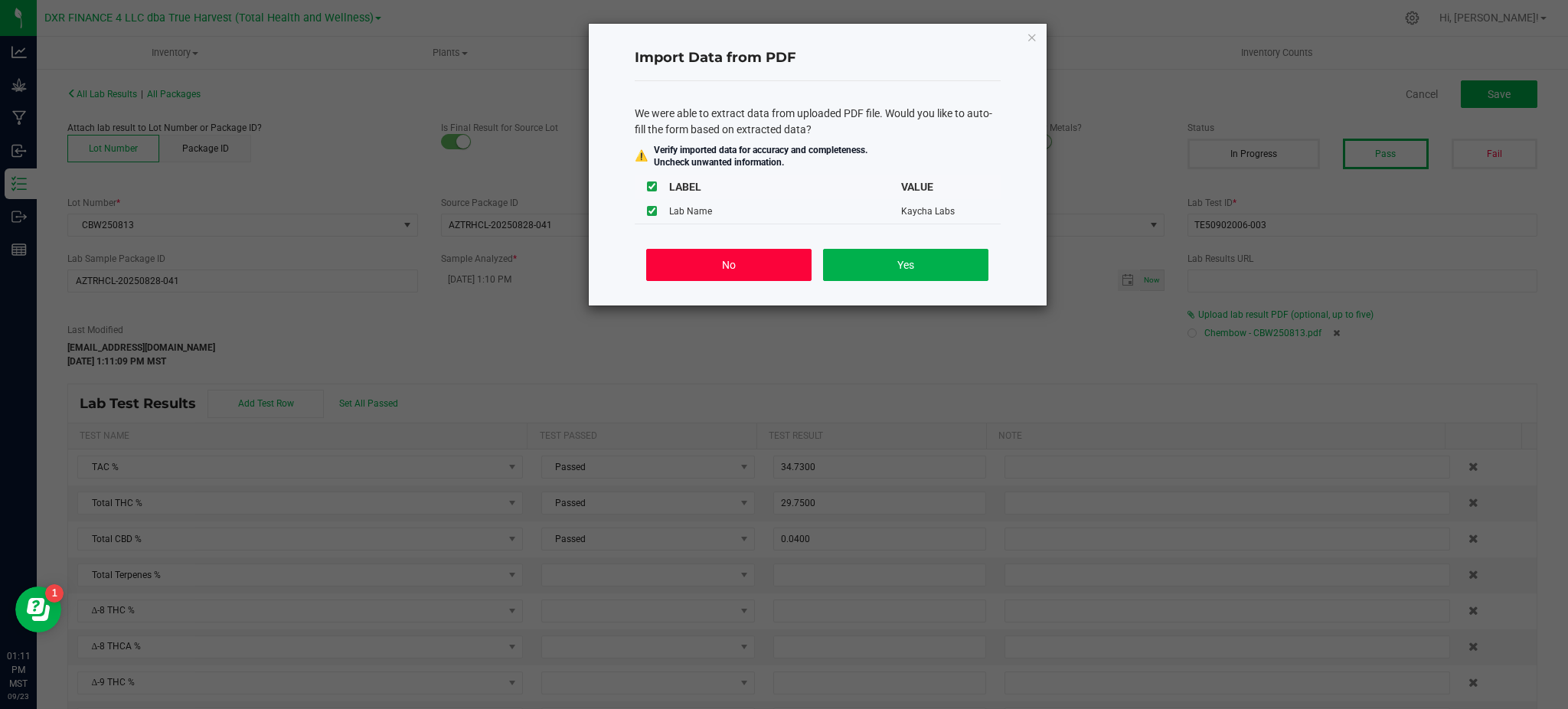
drag, startPoint x: 745, startPoint y: 271, endPoint x: 805, endPoint y: 287, distance: 62.1
click at [751, 270] on button "No" at bounding box center [728, 265] width 165 height 32
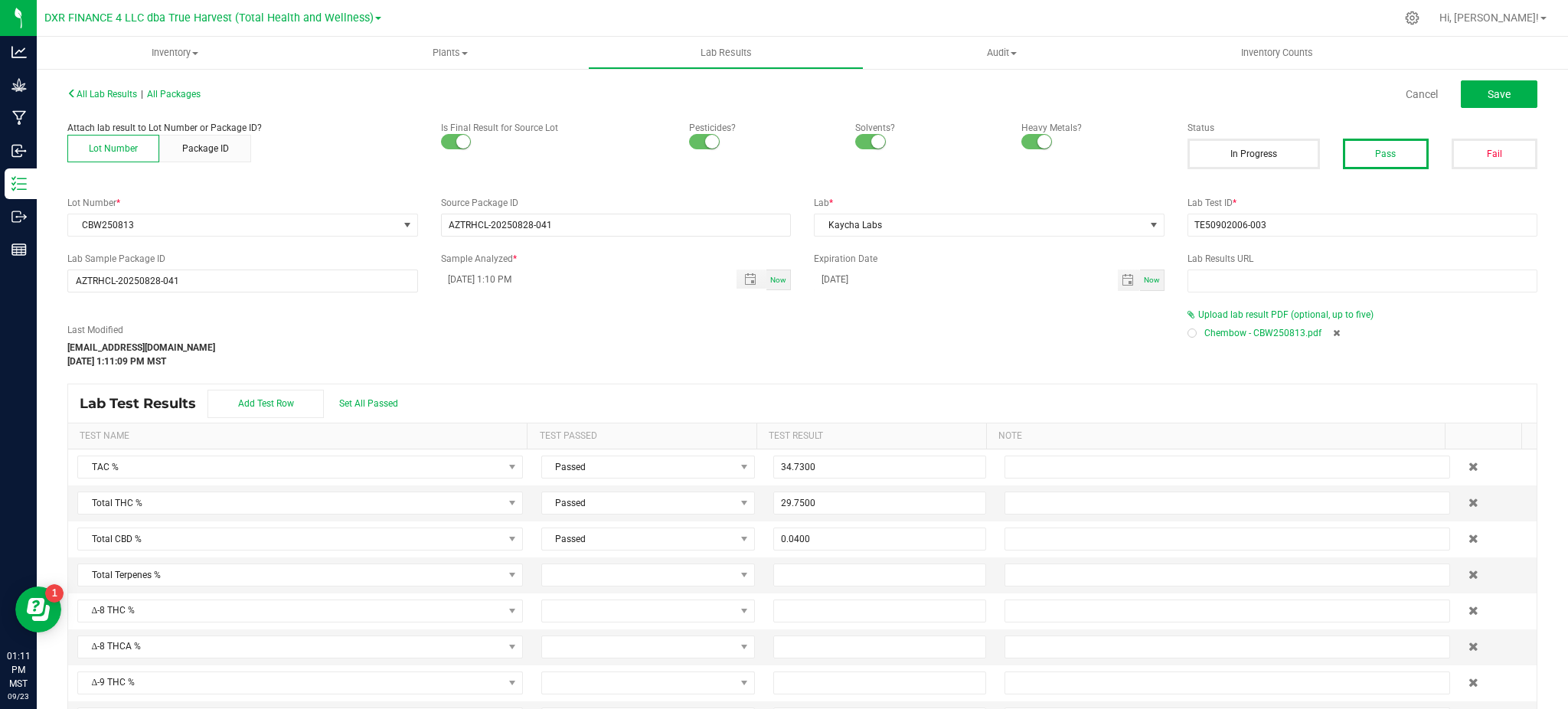
click at [824, 338] on div "Last Modified hvickers@trueharvestco.com Sep 23, 2025 1:11:09 PM MST" at bounding box center [616, 345] width 1120 height 45
click at [1465, 99] on button "Save" at bounding box center [1500, 95] width 77 height 28
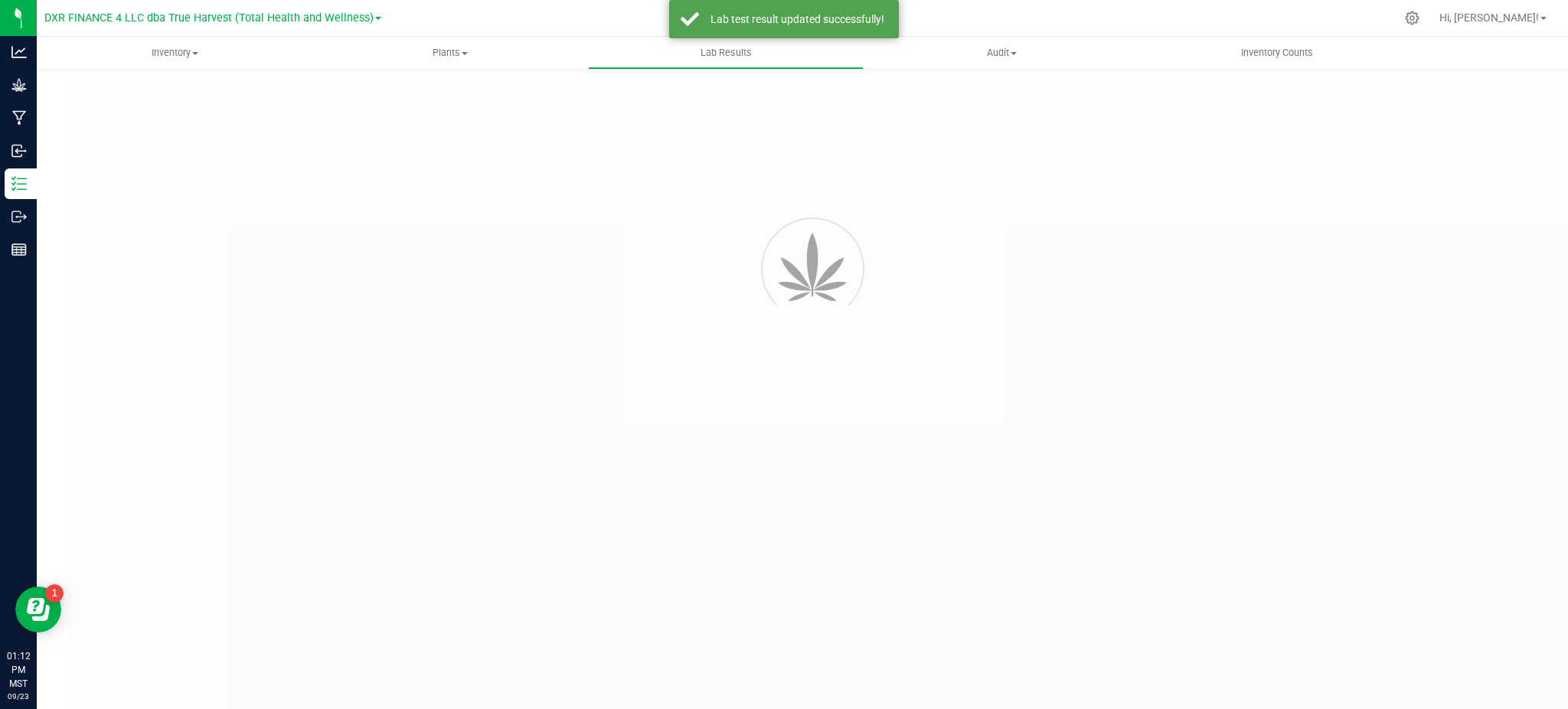
type input "AZTRHCL-20250828-041"
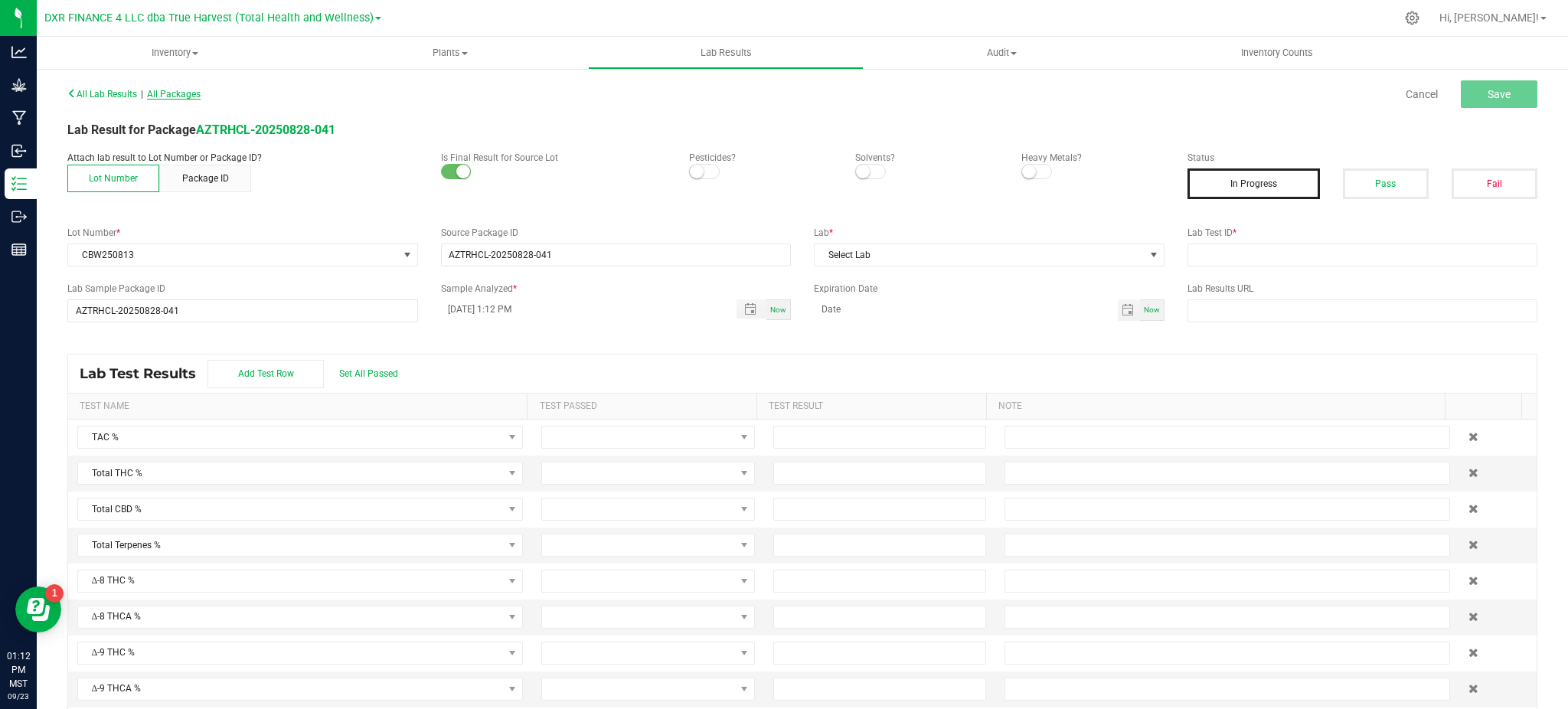
click at [162, 93] on span "All Packages" at bounding box center [174, 95] width 54 height 11
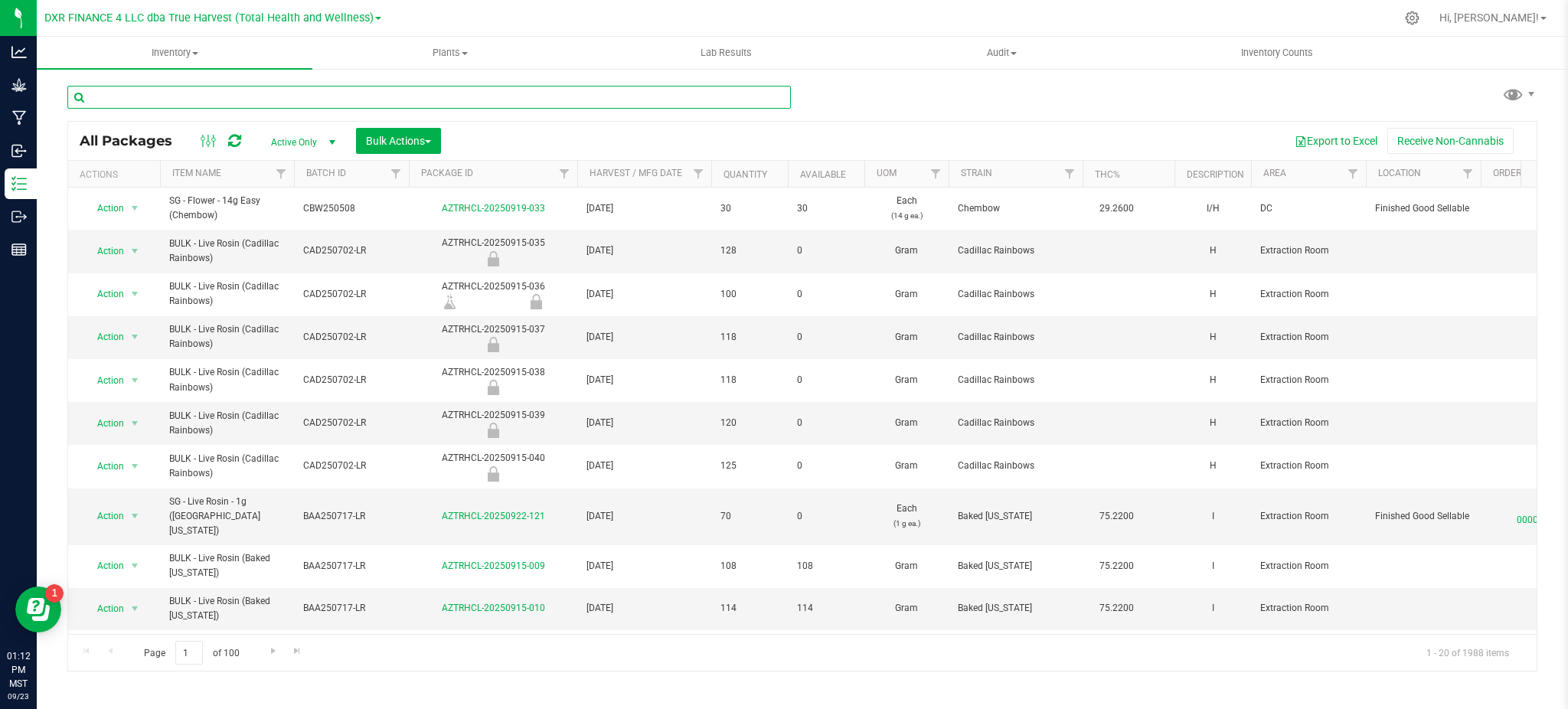
click at [291, 99] on input "text" at bounding box center [429, 98] width 724 height 23
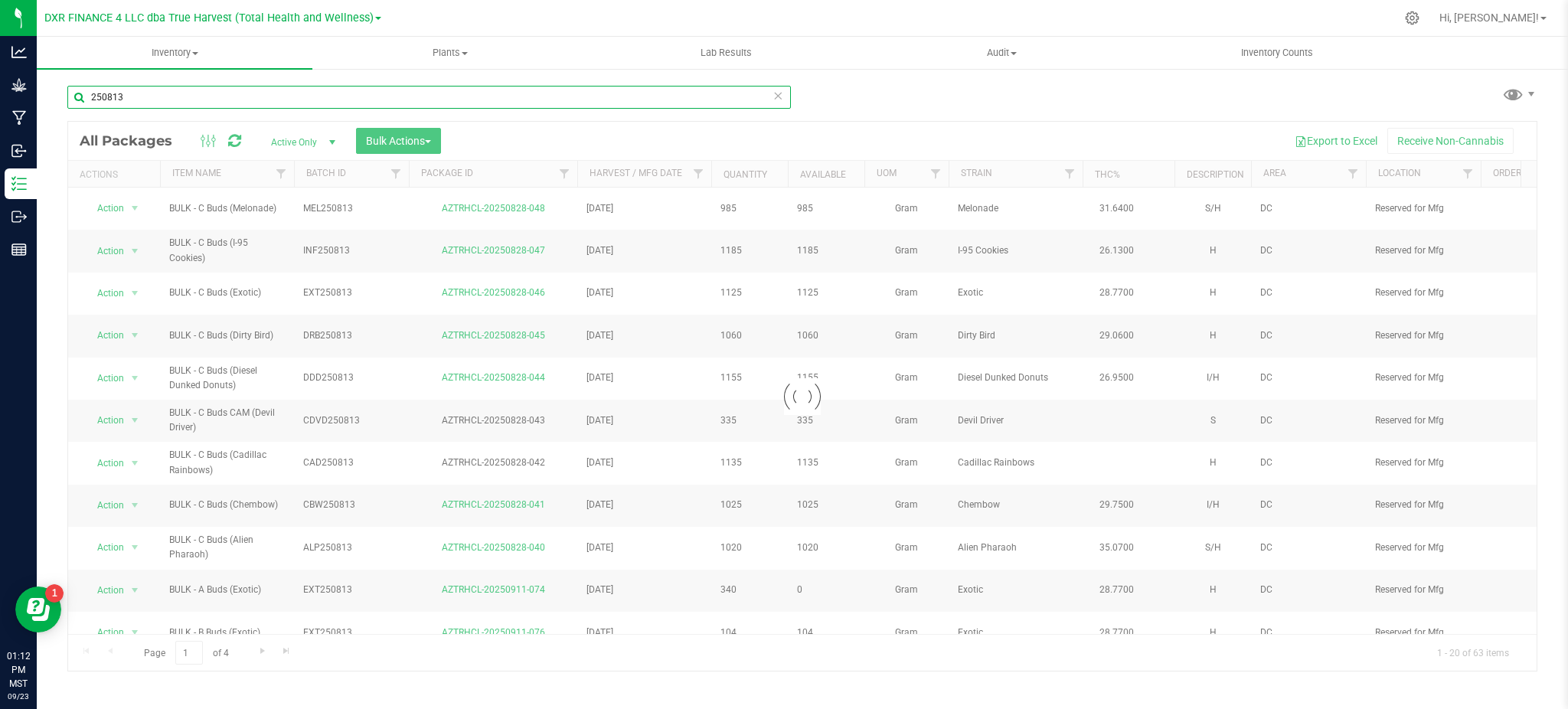
type input "250813"
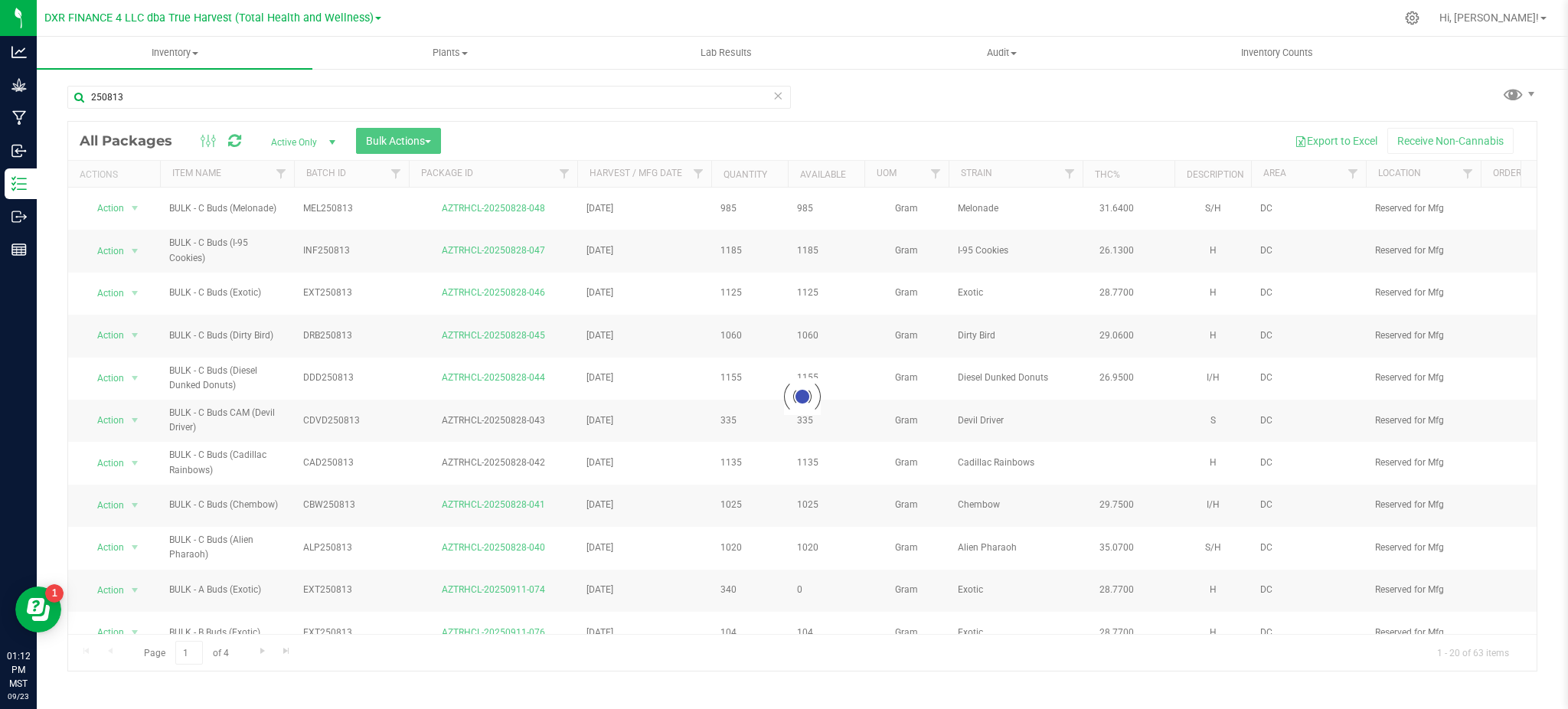
click at [911, 112] on div "250813 Loading... All Packages Active Only Active Only Lab Samples Locked All B…" at bounding box center [803, 371] width 1470 height 601
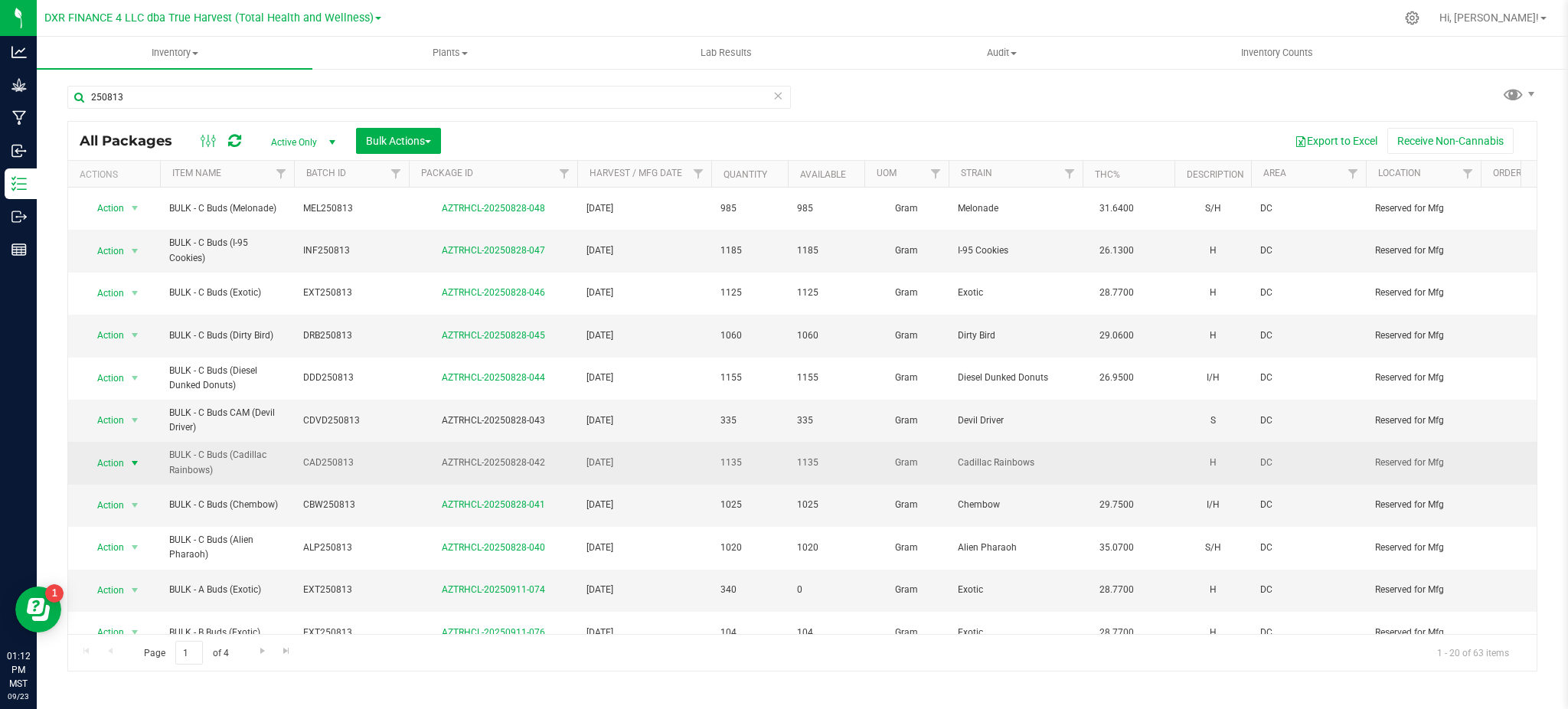
click at [131, 457] on span "select" at bounding box center [135, 463] width 12 height 12
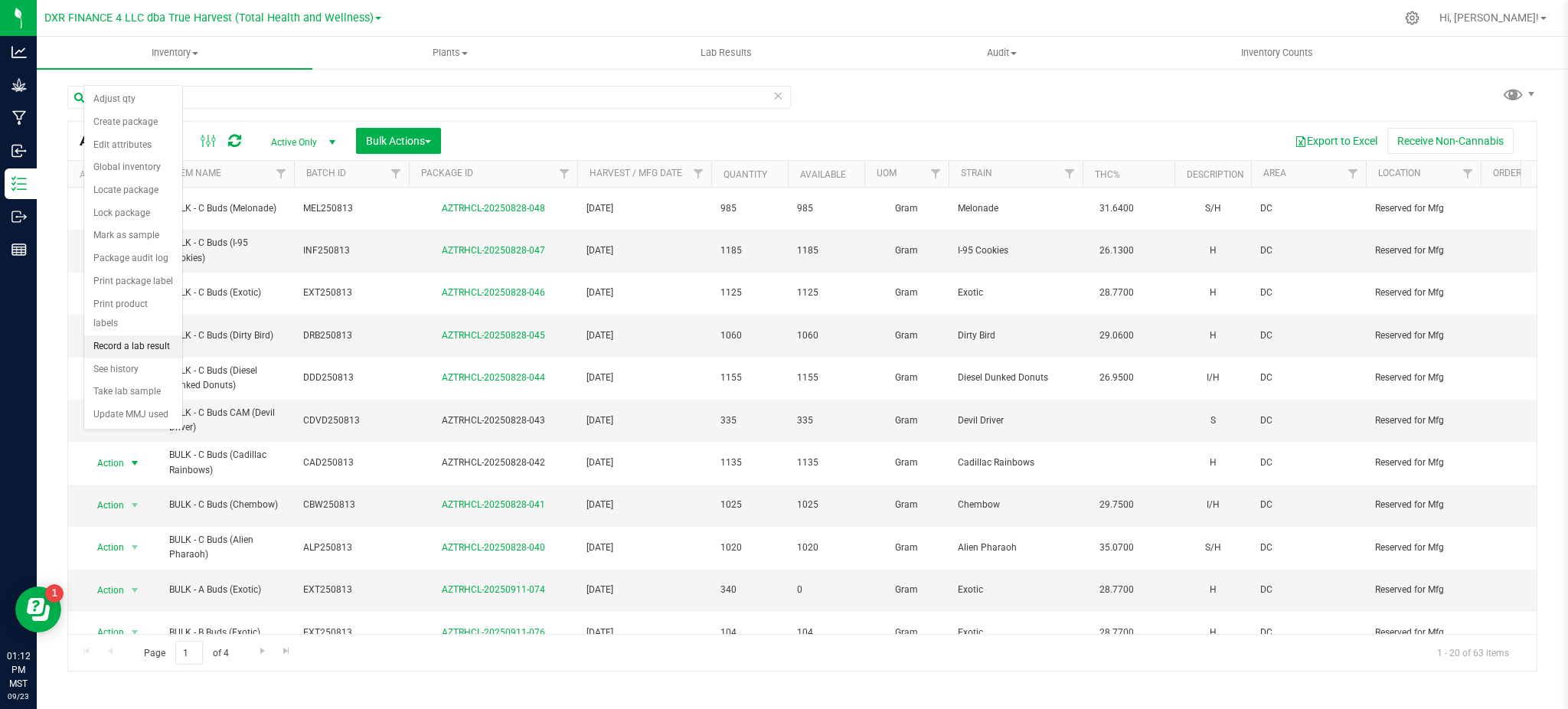
click at [141, 348] on li "Record a lab result" at bounding box center [133, 347] width 98 height 23
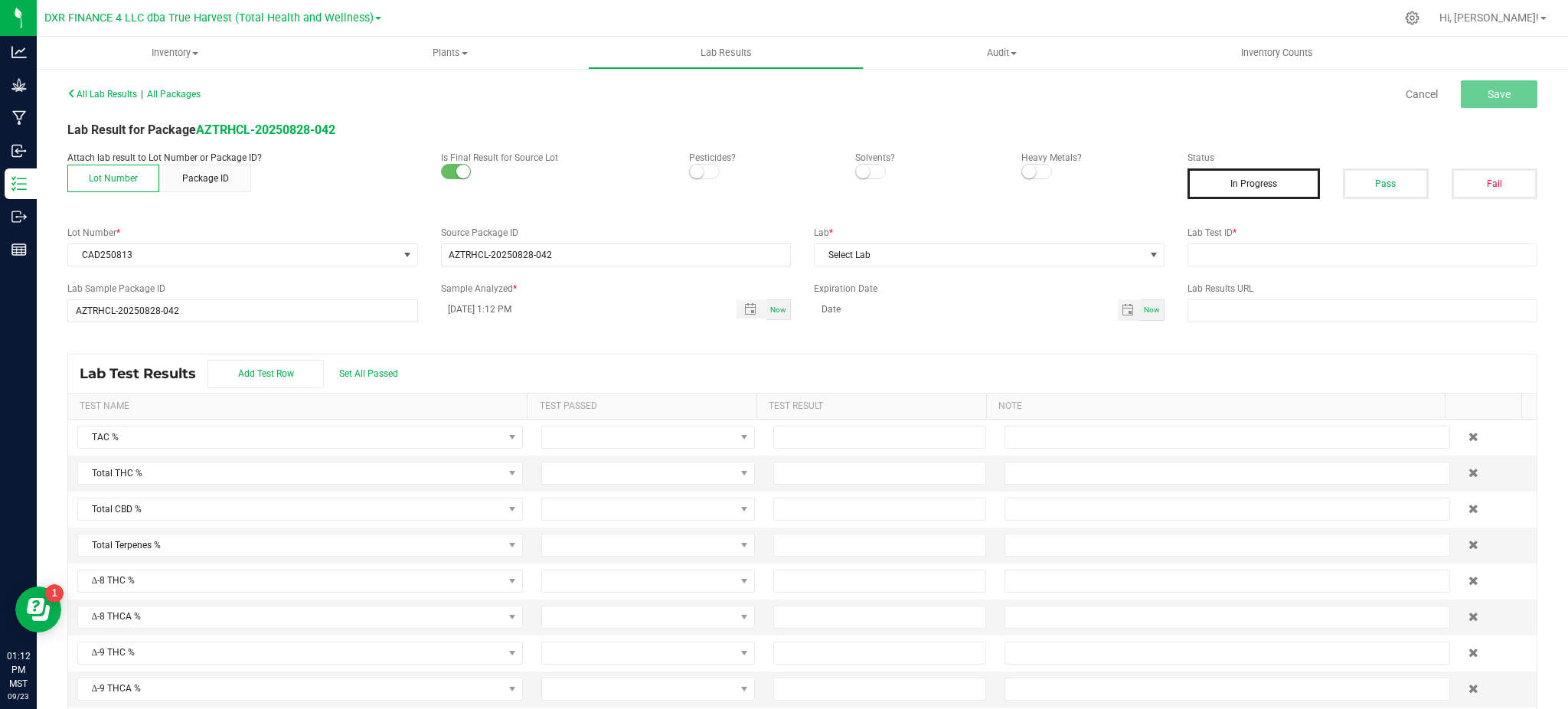
drag, startPoint x: 698, startPoint y: 167, endPoint x: 774, endPoint y: 169, distance: 76.0
click at [700, 166] on span at bounding box center [704, 171] width 31 height 15
drag, startPoint x: 858, startPoint y: 169, endPoint x: 973, endPoint y: 171, distance: 115.0
click at [861, 170] on small at bounding box center [863, 171] width 14 height 14
click at [1030, 175] on span at bounding box center [1037, 171] width 31 height 15
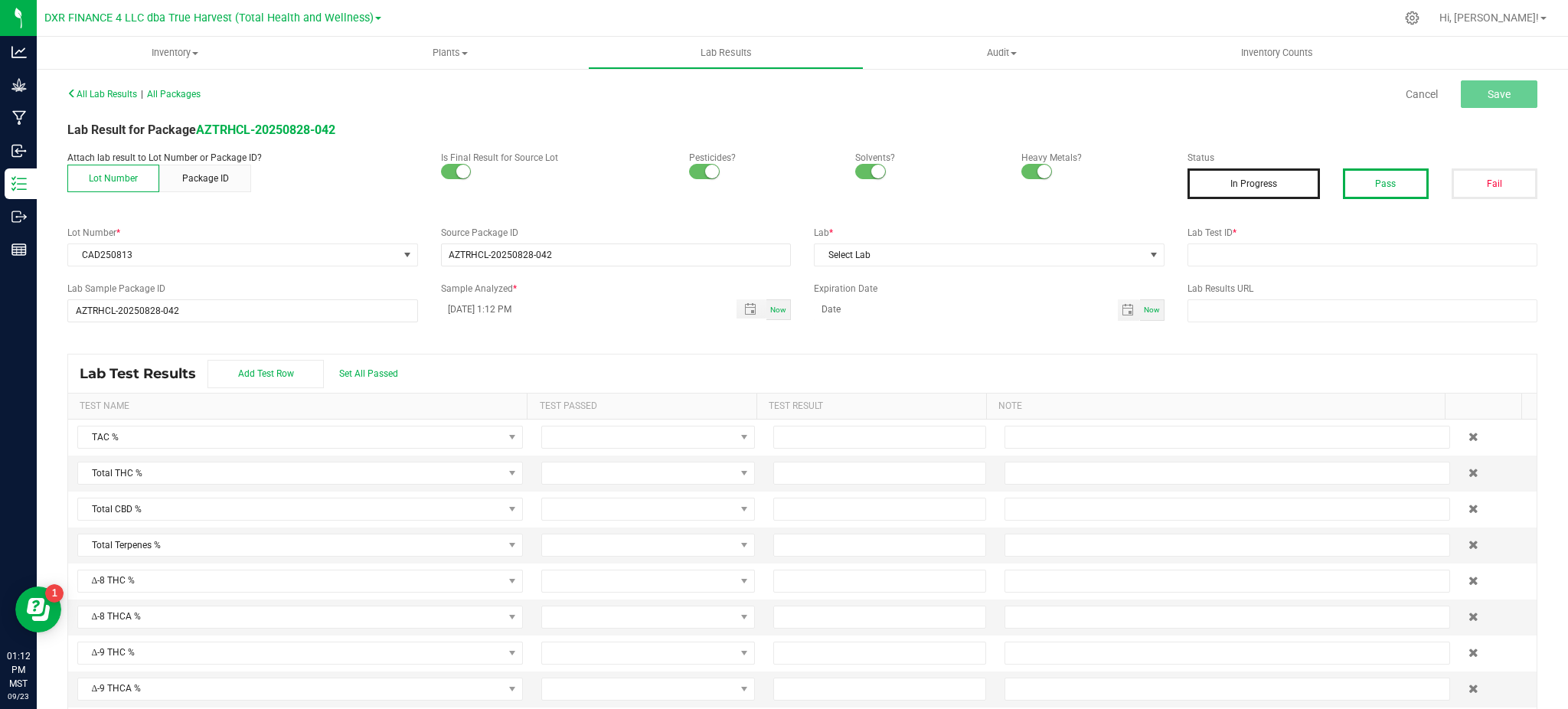
click at [1385, 185] on button "Pass" at bounding box center [1387, 184] width 86 height 31
click at [970, 253] on span "Select Lab" at bounding box center [980, 255] width 330 height 22
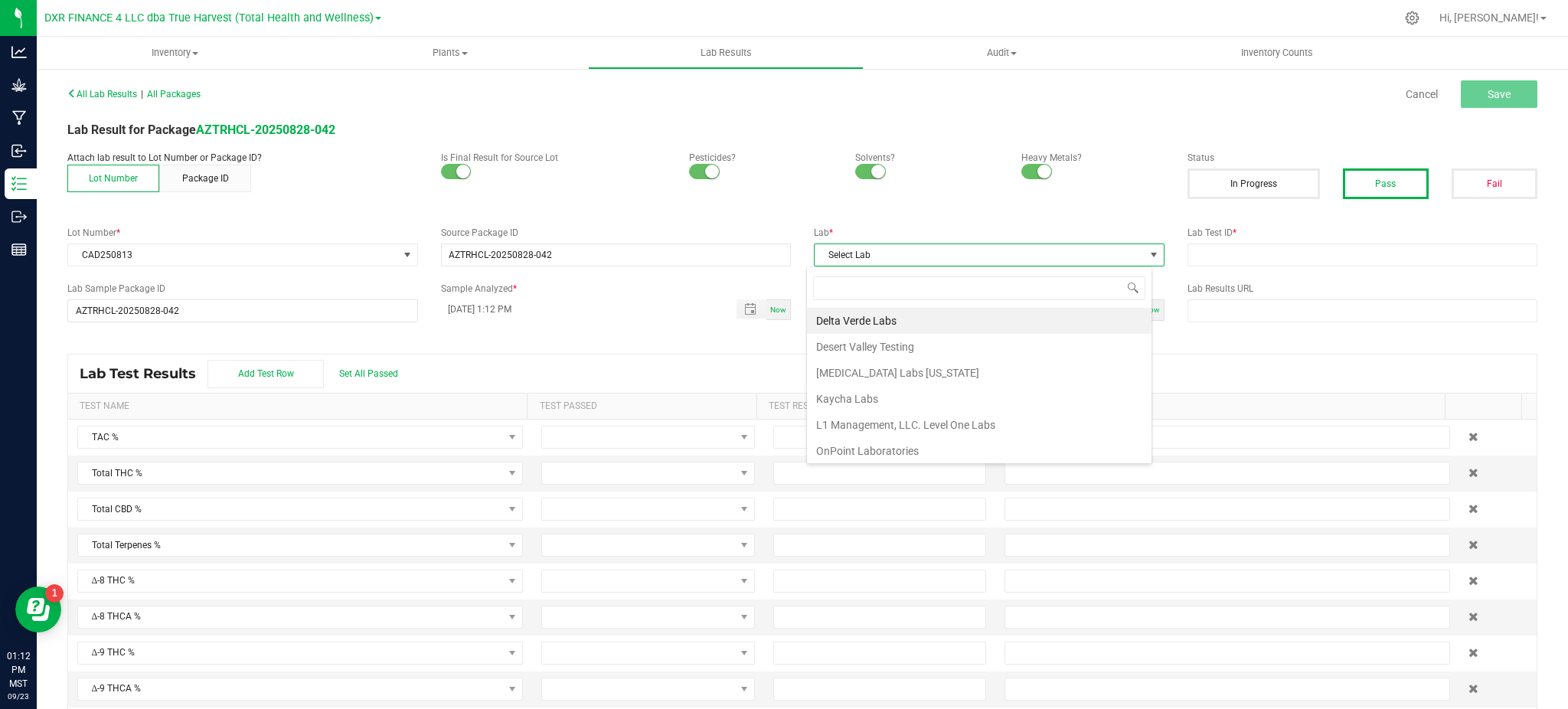
scroll to position [23, 346]
click at [874, 393] on li "Kaycha Labs" at bounding box center [980, 399] width 345 height 26
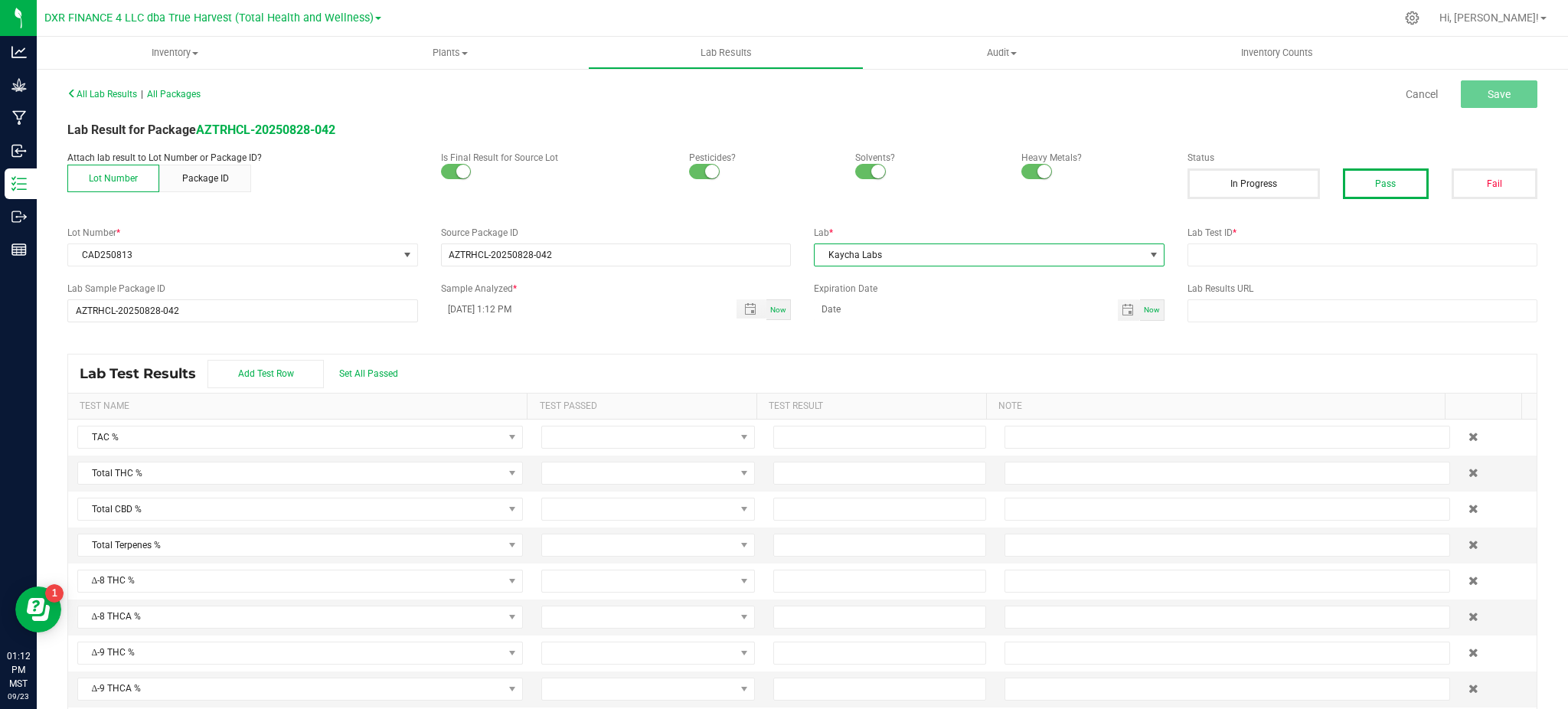
drag, startPoint x: 704, startPoint y: 354, endPoint x: 616, endPoint y: 340, distance: 89.1
click at [704, 354] on div "Lab Test Results Add Test Row Set All Passed" at bounding box center [803, 374] width 1469 height 38
click at [471, 311] on input "09/23/2025 1:12 PM" at bounding box center [581, 308] width 280 height 19
click at [466, 308] on input "09/23/2025 1:12 PM" at bounding box center [581, 308] width 280 height 19
type input "09/05/2025 1:12 PM"
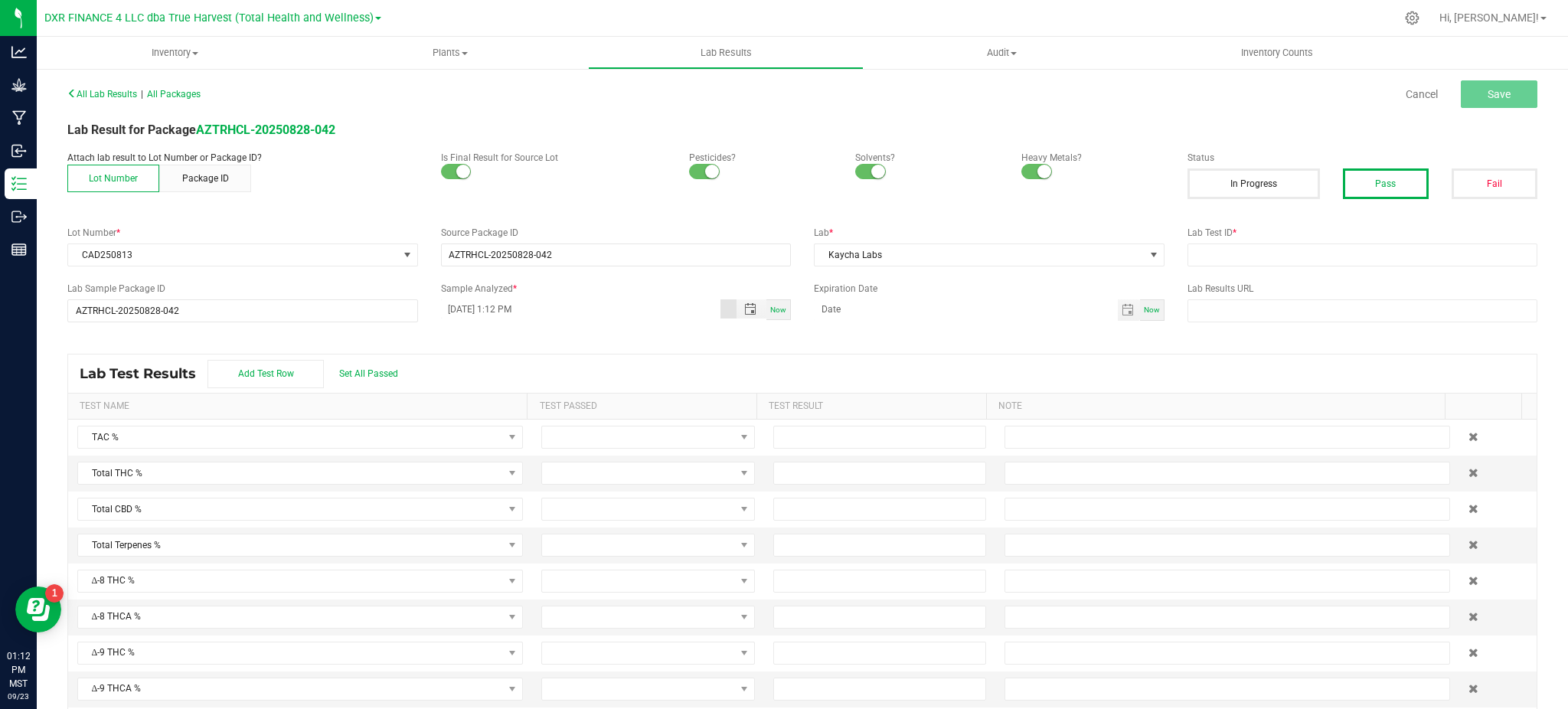
click at [884, 294] on label "Expiration Date" at bounding box center [990, 288] width 351 height 14
click at [870, 310] on input "month/day/year" at bounding box center [966, 308] width 304 height 19
type input "09/05/2026"
click at [745, 362] on div "Lab Test Results Add Test Row Set All Passed" at bounding box center [803, 374] width 1469 height 38
click at [1231, 257] on input "text" at bounding box center [1363, 255] width 351 height 23
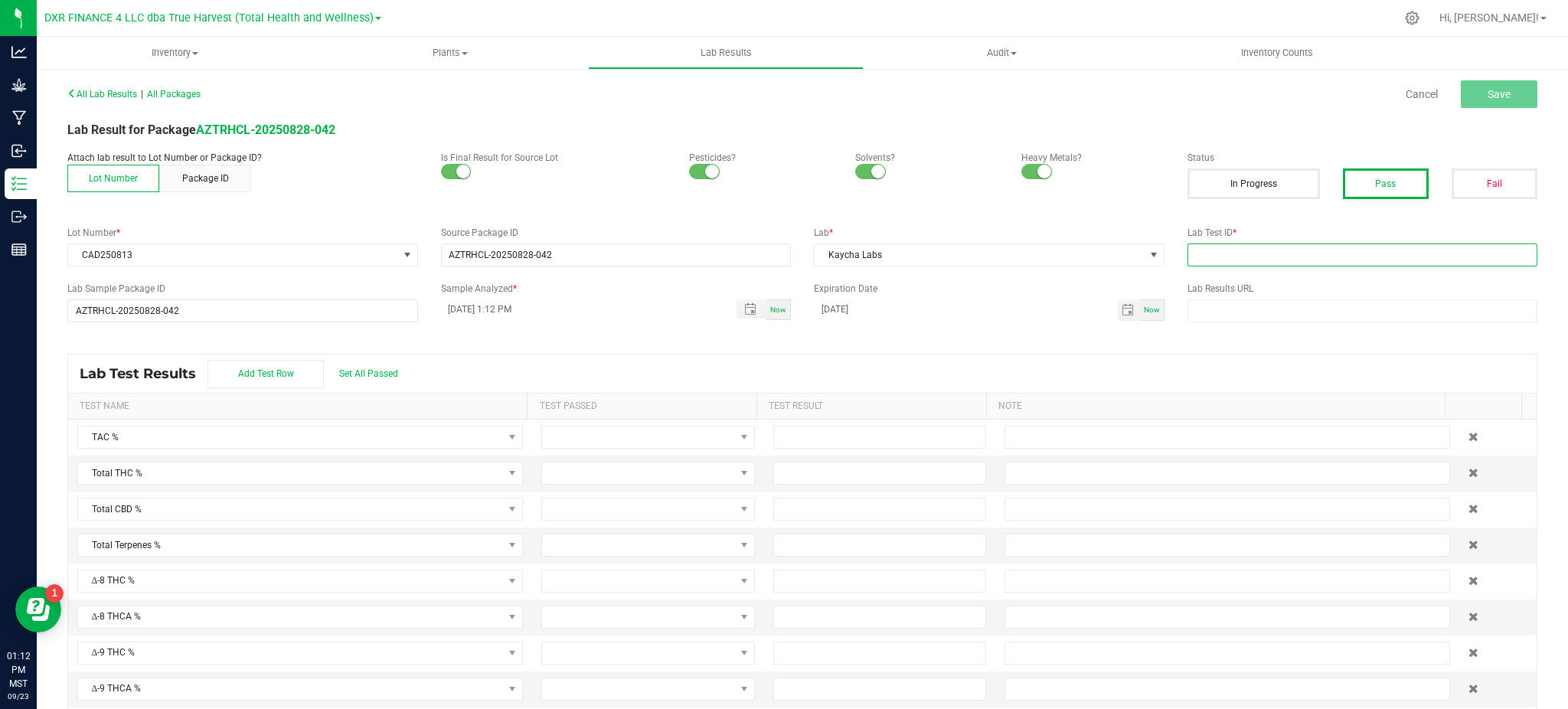
paste input "TE50902006-002"
type input "TE50902006-002"
click at [1057, 348] on div "All Lab Results | All Packages Cancel Save Lab Result for Package AZTRHCL-20250…" at bounding box center [803, 404] width 1470 height 643
click at [354, 368] on span "Set All Passed" at bounding box center [368, 374] width 59 height 11
drag, startPoint x: 744, startPoint y: 342, endPoint x: 815, endPoint y: 420, distance: 105.5
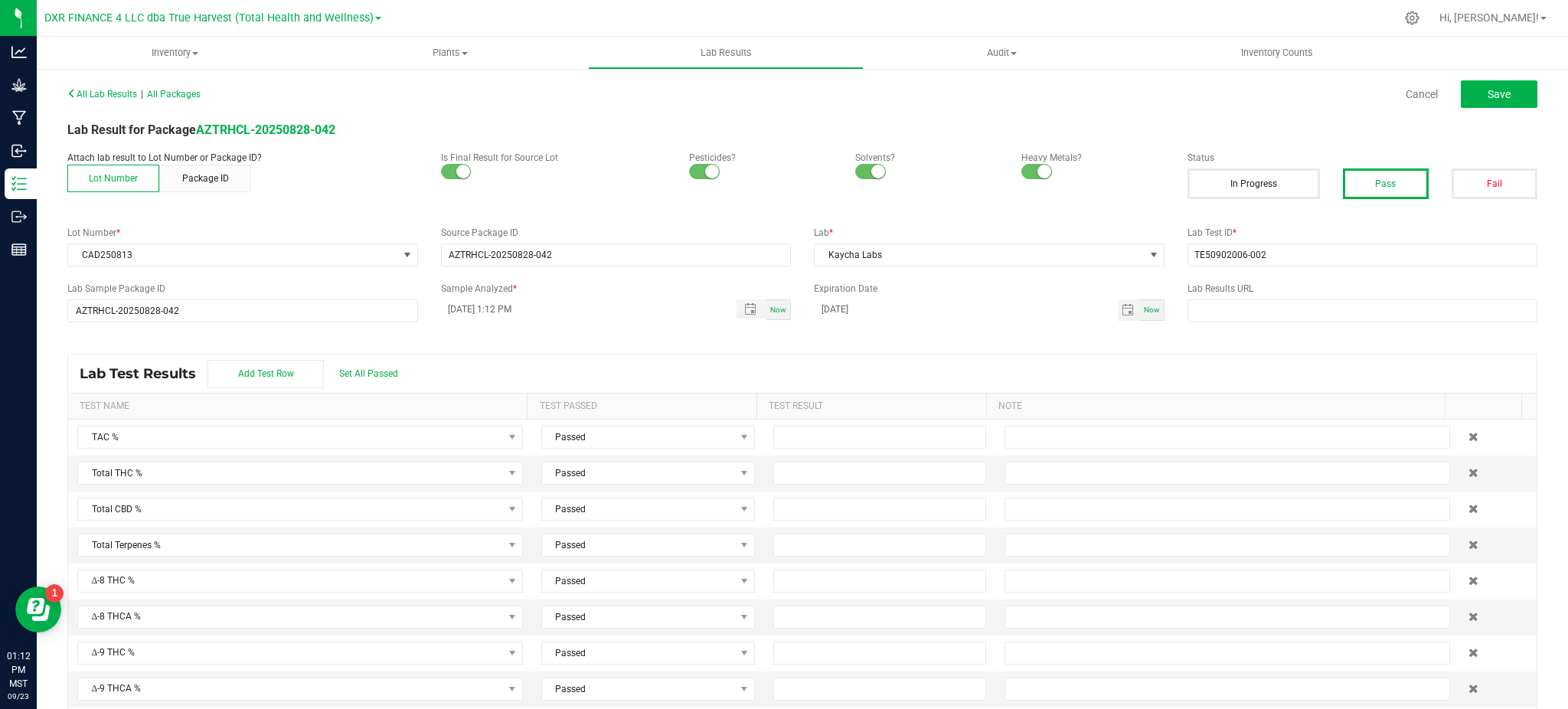
click at [749, 354] on div "All Lab Results | All Packages Cancel Save Lab Result for Package AZTRHCL-20250…" at bounding box center [803, 404] width 1470 height 643
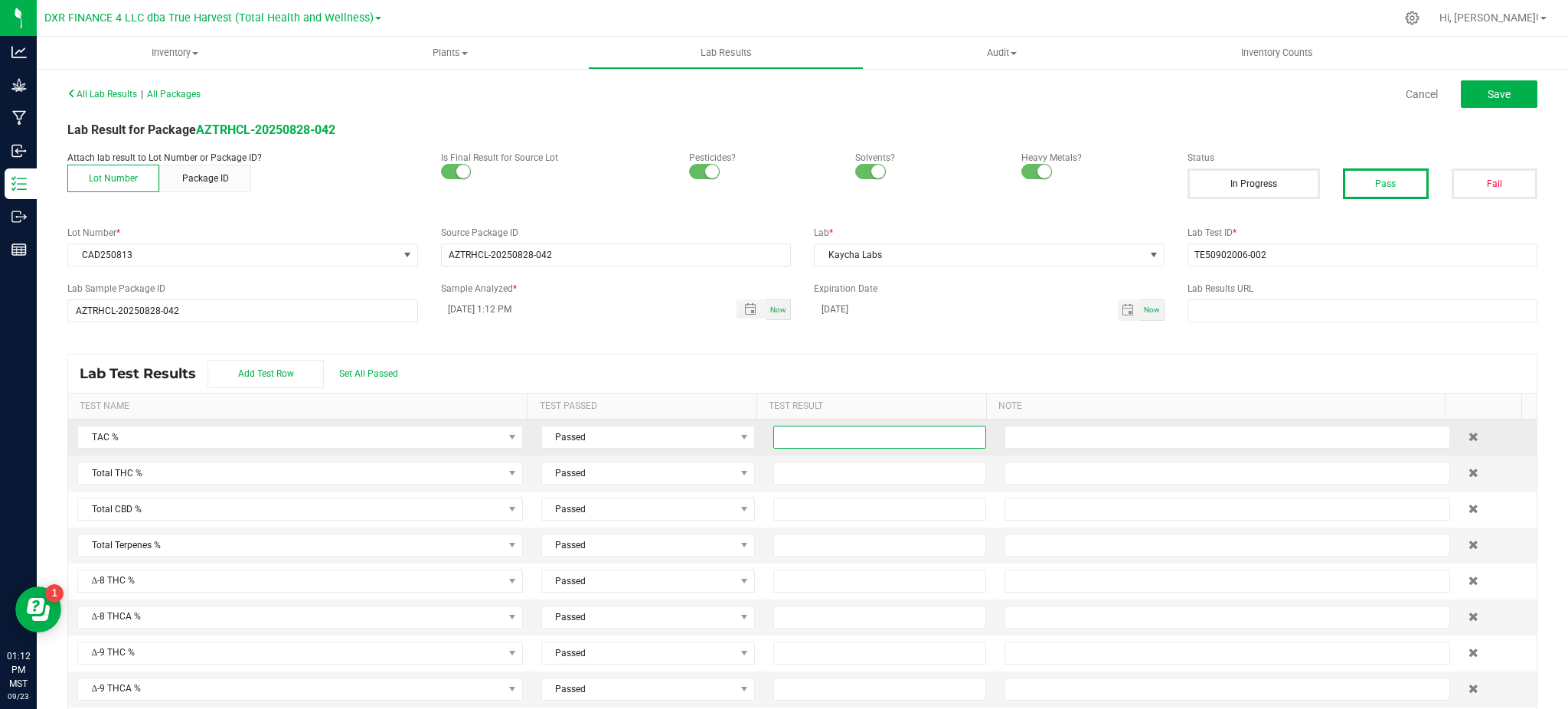
click at [827, 441] on input at bounding box center [881, 438] width 212 height 22
type input "36.2200"
click at [884, 484] on input at bounding box center [881, 473] width 212 height 22
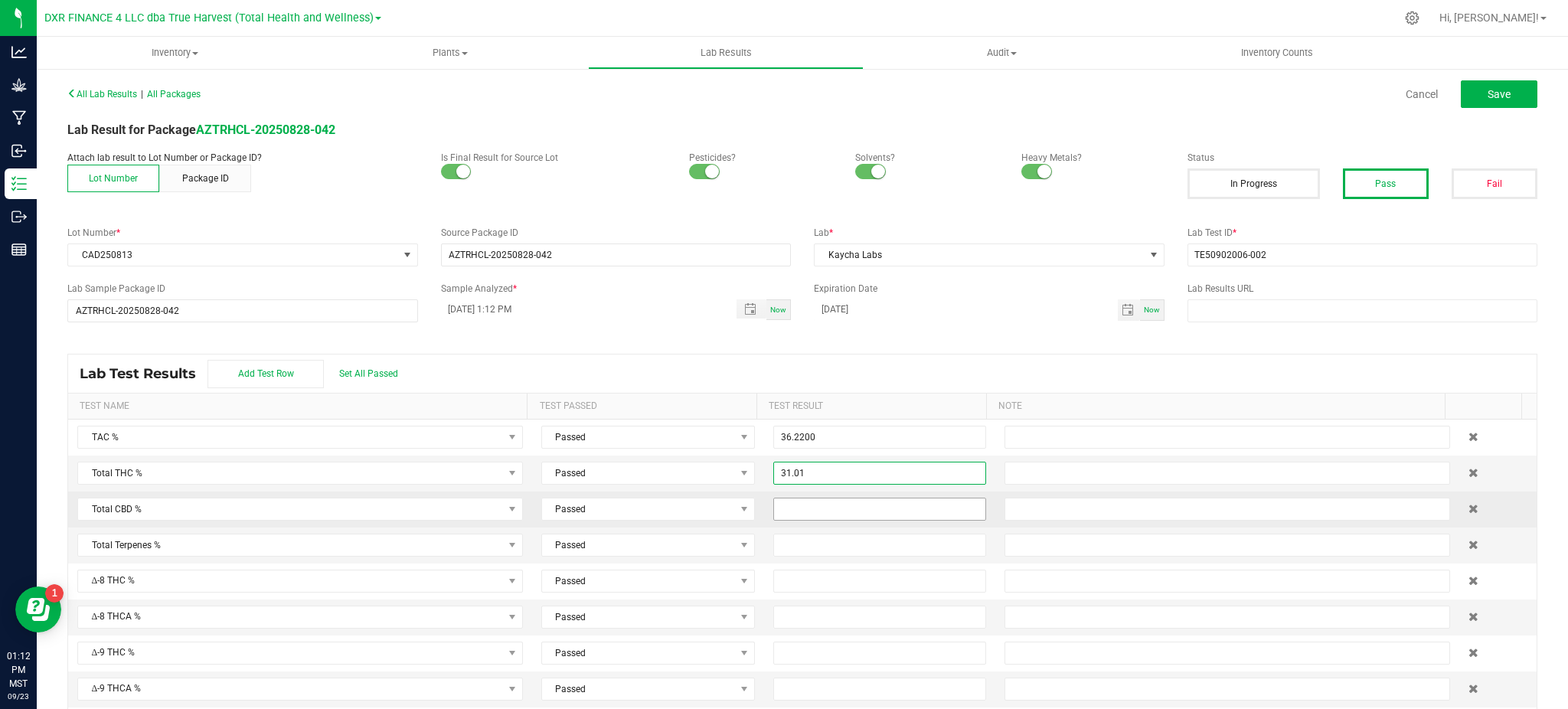
type input "31.0100"
click at [872, 518] on input at bounding box center [881, 509] width 212 height 22
type input "0.0700"
drag, startPoint x: 932, startPoint y: 348, endPoint x: 947, endPoint y: 343, distance: 15.8
click at [937, 347] on div "All Lab Results | All Packages Cancel Save Lab Result for Package AZTRHCL-20250…" at bounding box center [803, 404] width 1470 height 643
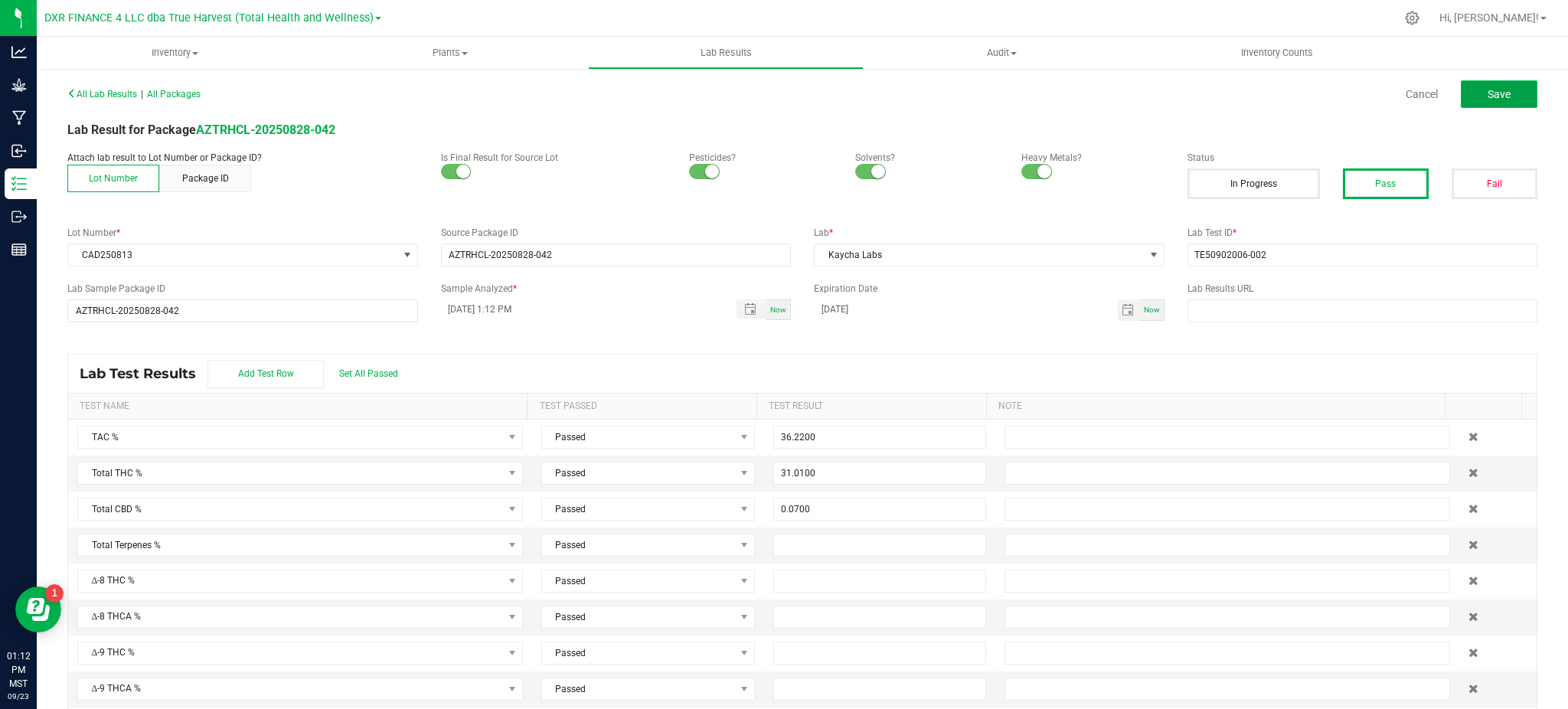
click at [1488, 98] on span "Save" at bounding box center [1500, 95] width 23 height 12
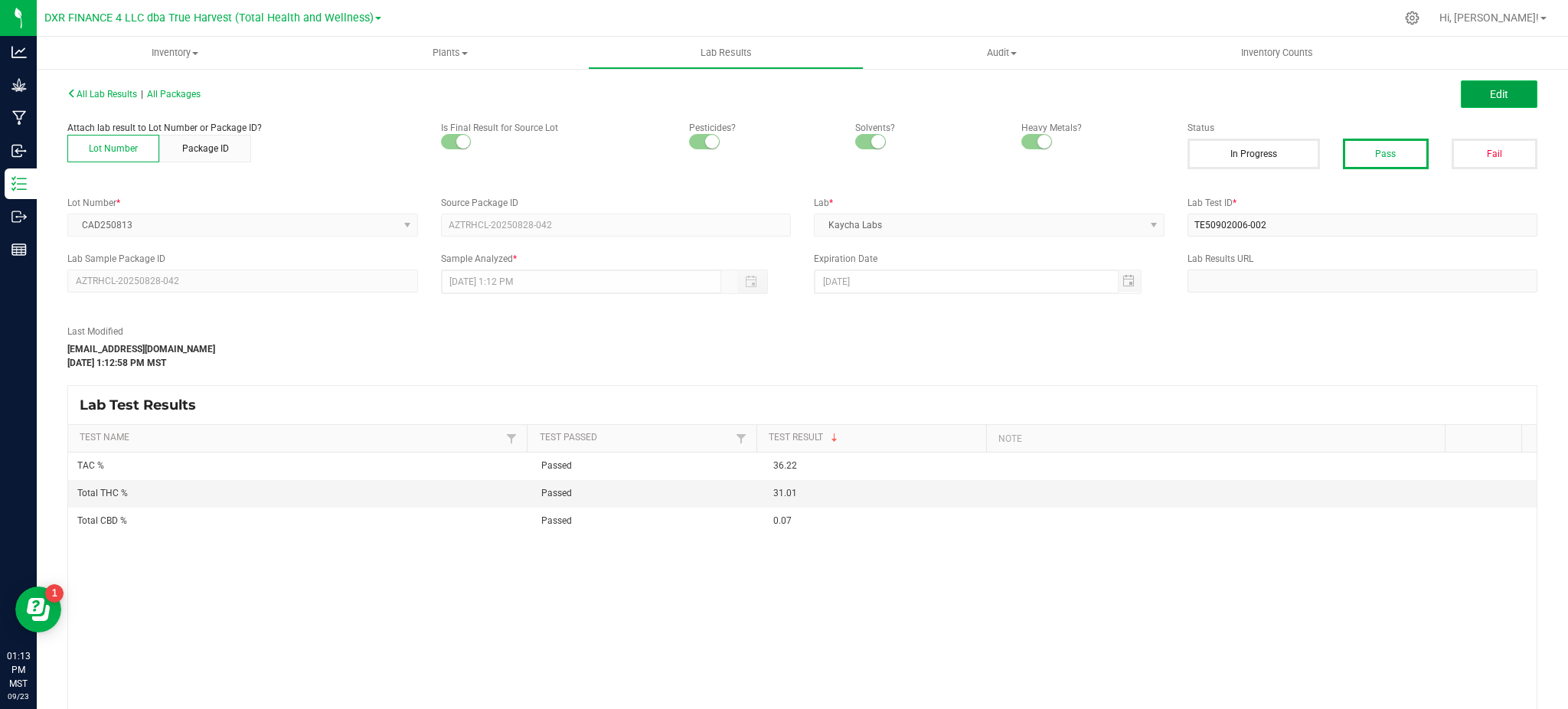
click at [1490, 88] on span "Edit" at bounding box center [1500, 95] width 18 height 12
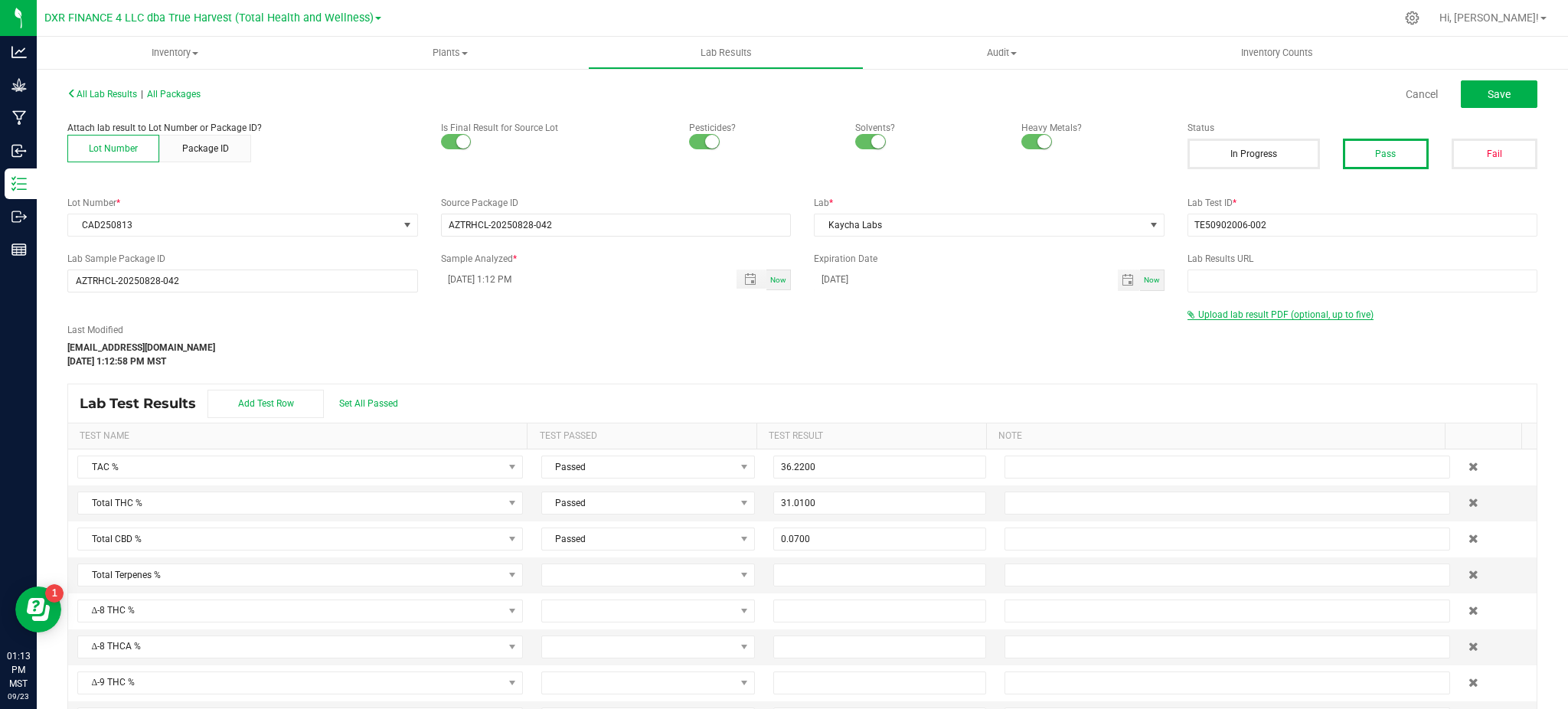
click at [1293, 318] on span "Upload lab result PDF (optional, up to five)" at bounding box center [1286, 315] width 175 height 11
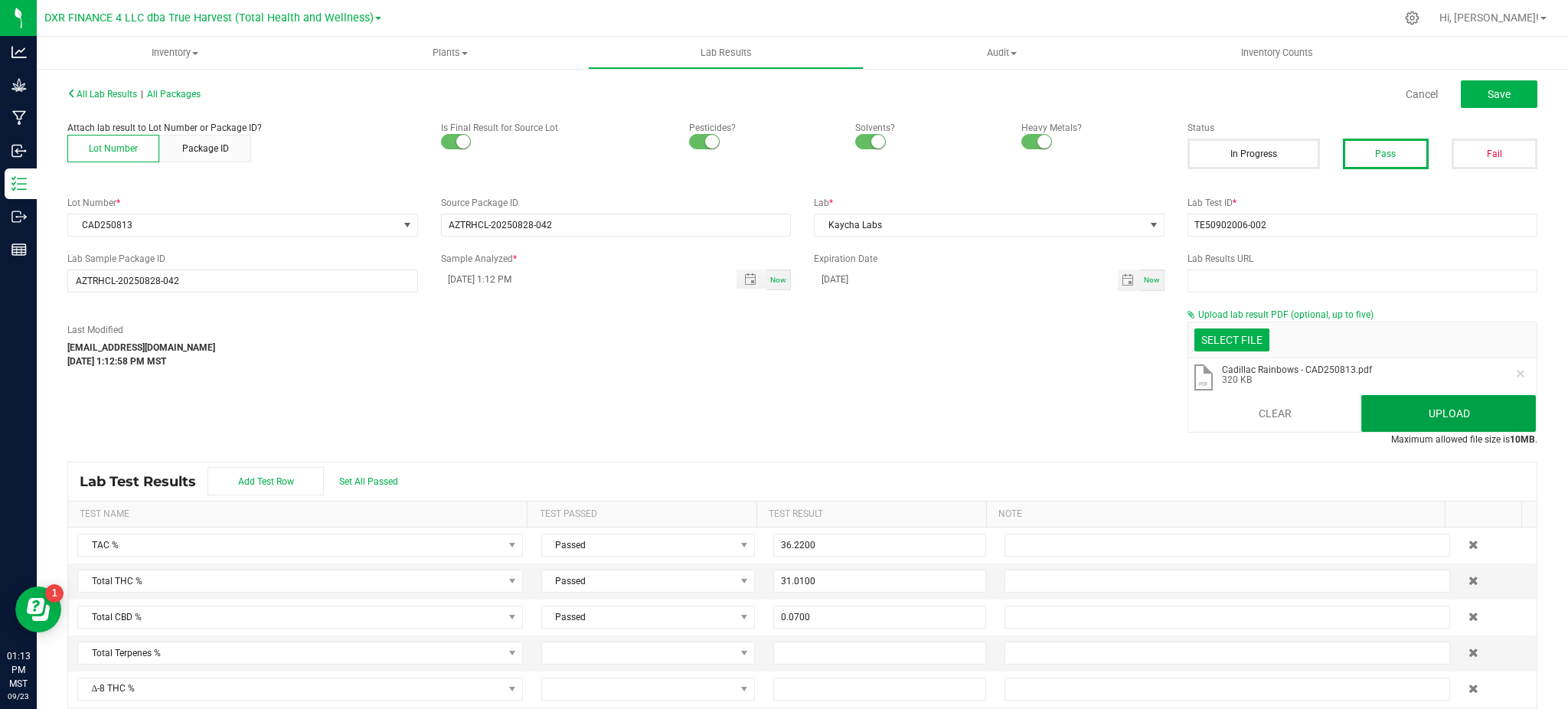
click at [1393, 421] on button "Upload" at bounding box center [1449, 414] width 175 height 37
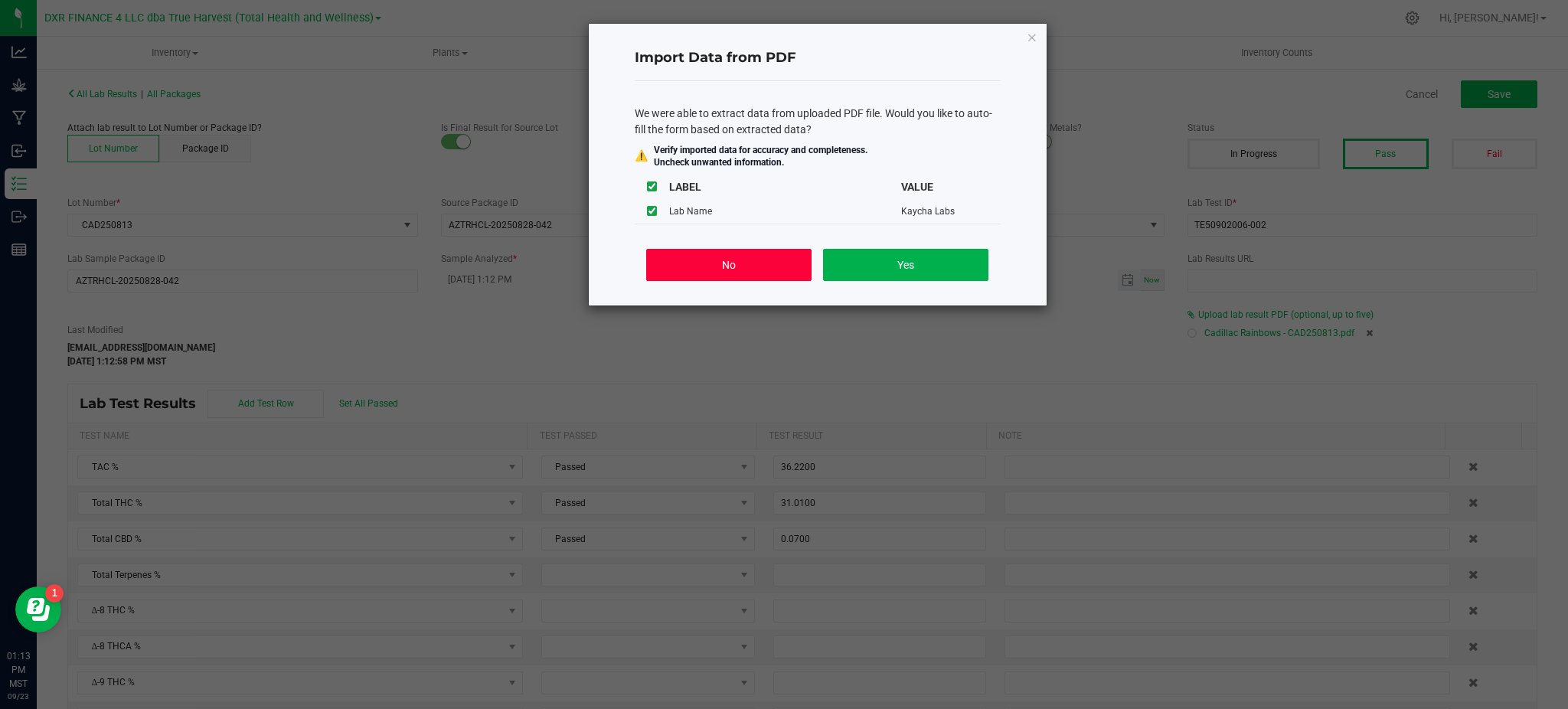
drag, startPoint x: 704, startPoint y: 263, endPoint x: 830, endPoint y: 273, distance: 126.4
click at [707, 262] on button "No" at bounding box center [728, 265] width 165 height 32
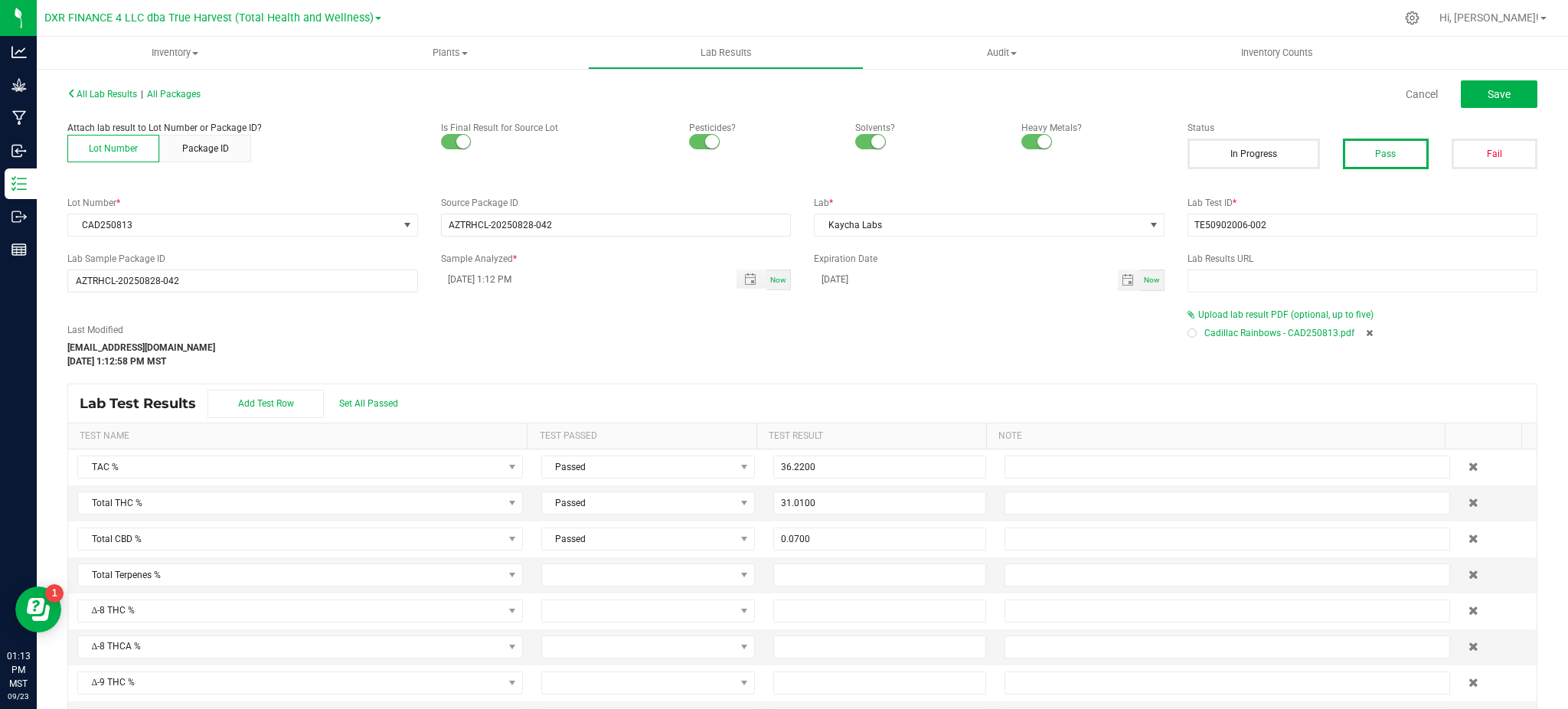
click at [903, 356] on div "Last Modified hvickers@trueharvestco.com Sep 23, 2025 1:12:58 PM MST" at bounding box center [616, 345] width 1120 height 45
click at [1488, 90] on span "Save" at bounding box center [1500, 95] width 23 height 12
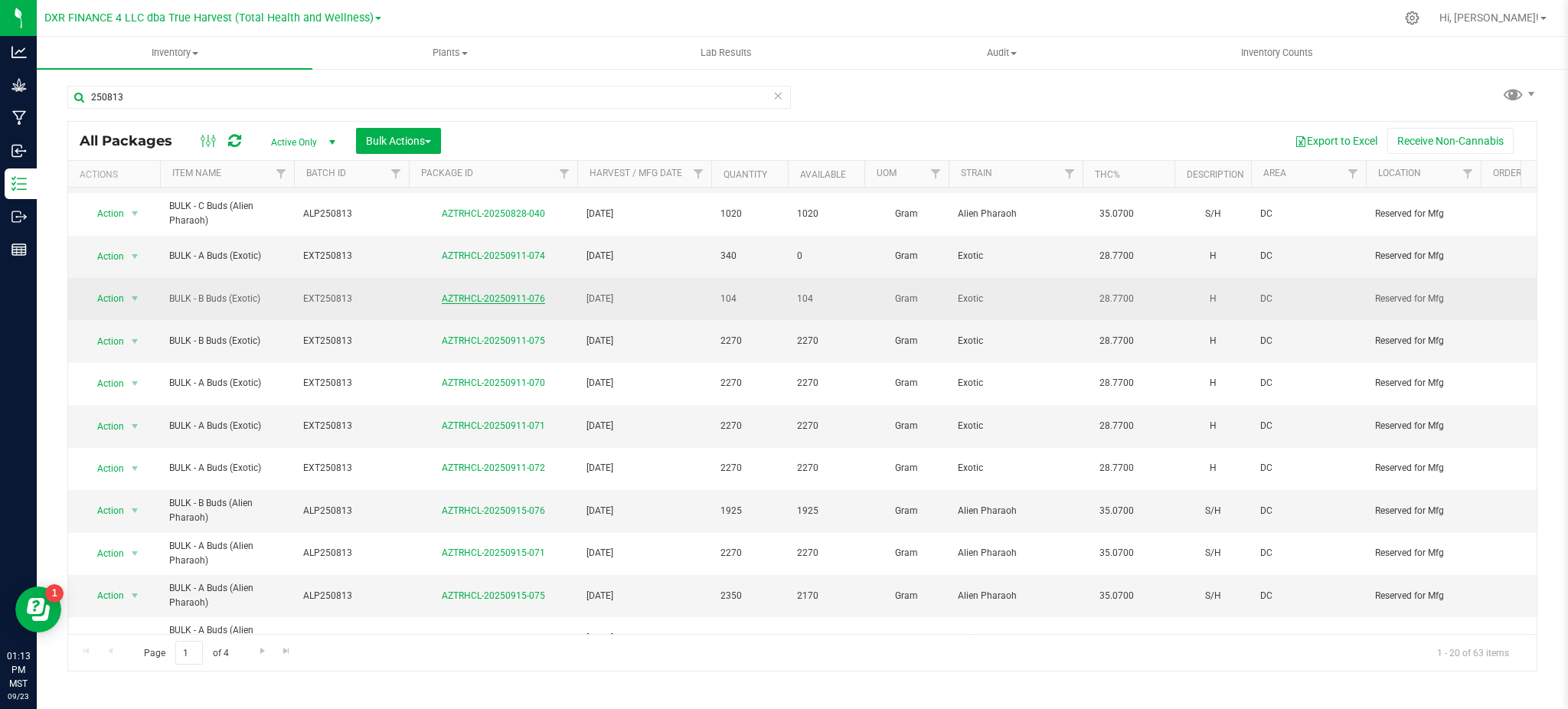
scroll to position [347, 0]
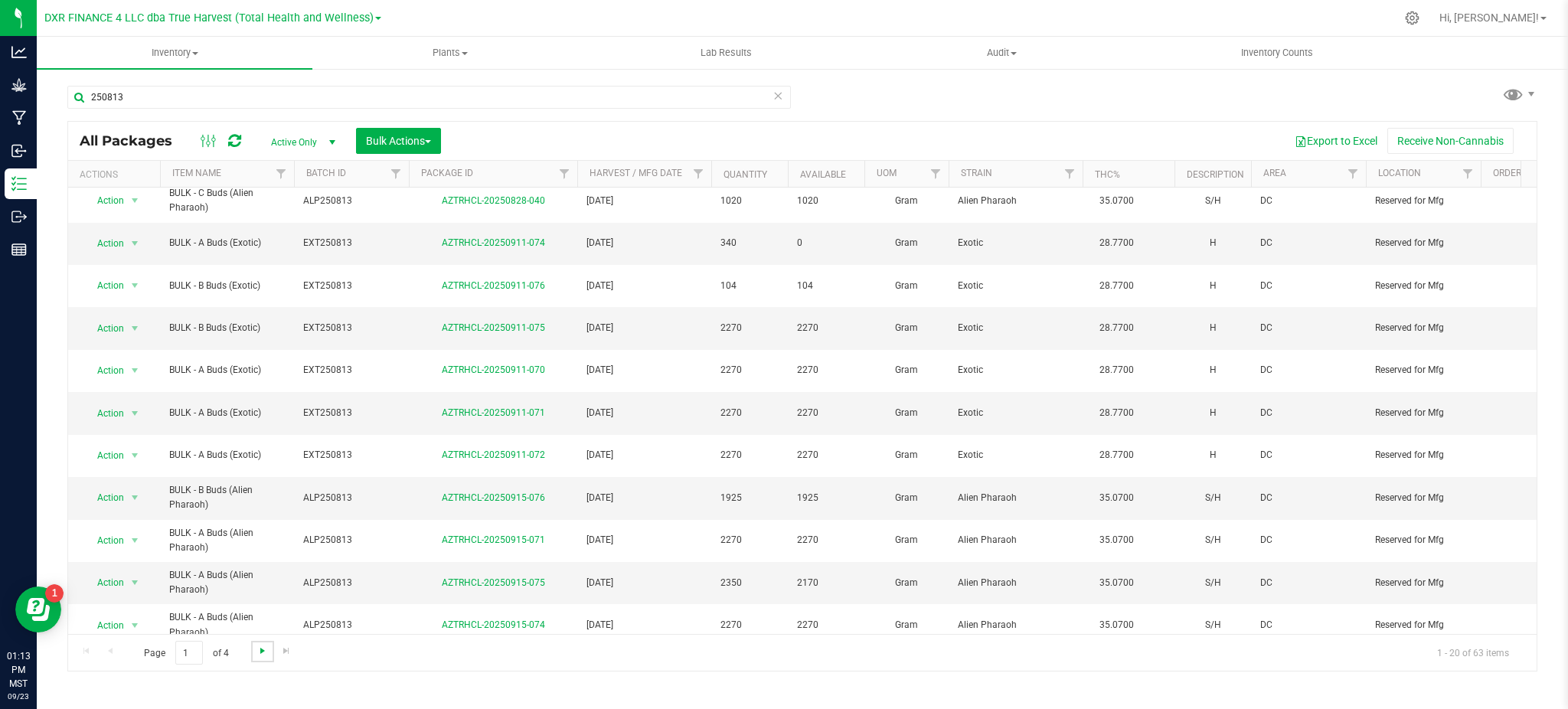
click at [267, 647] on span "Go to the next page" at bounding box center [263, 651] width 12 height 12
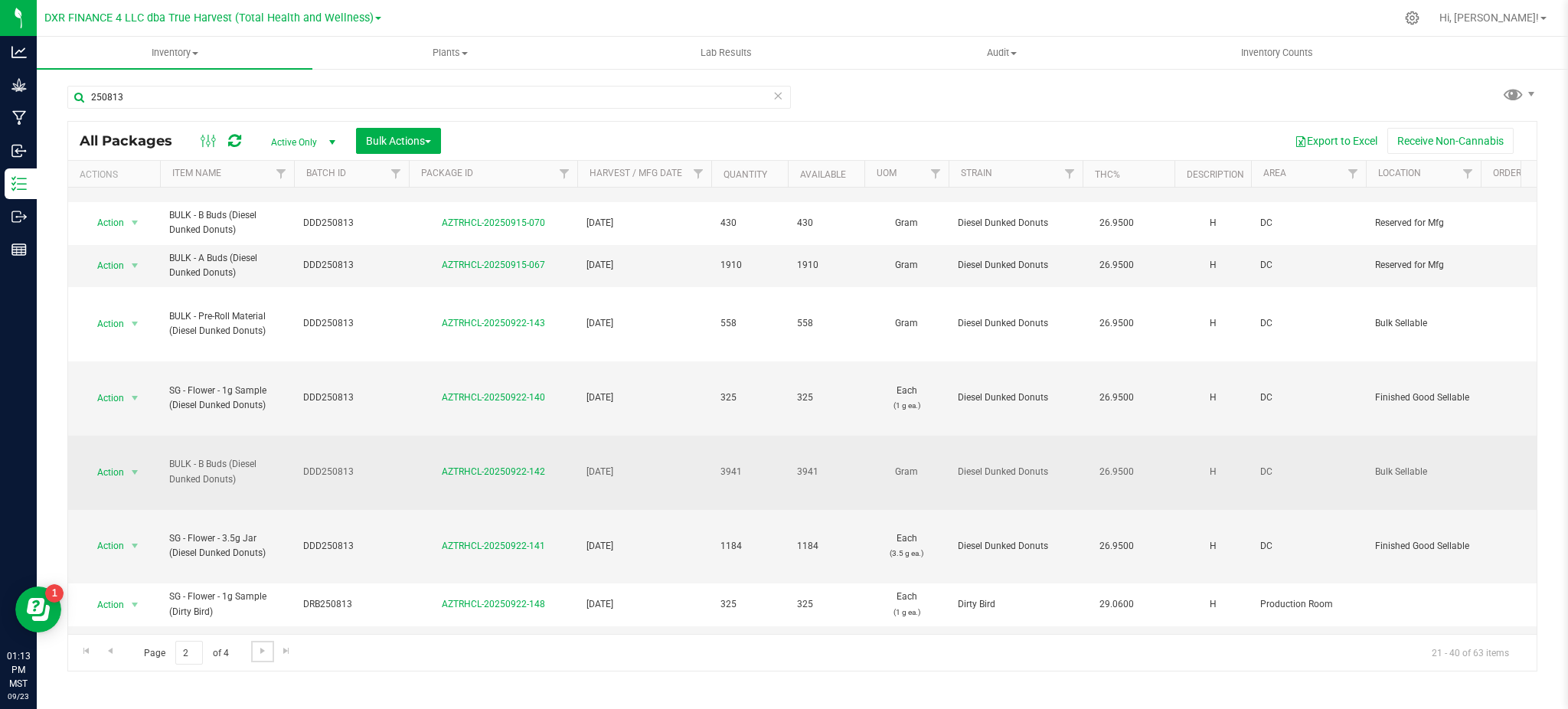
scroll to position [473, 0]
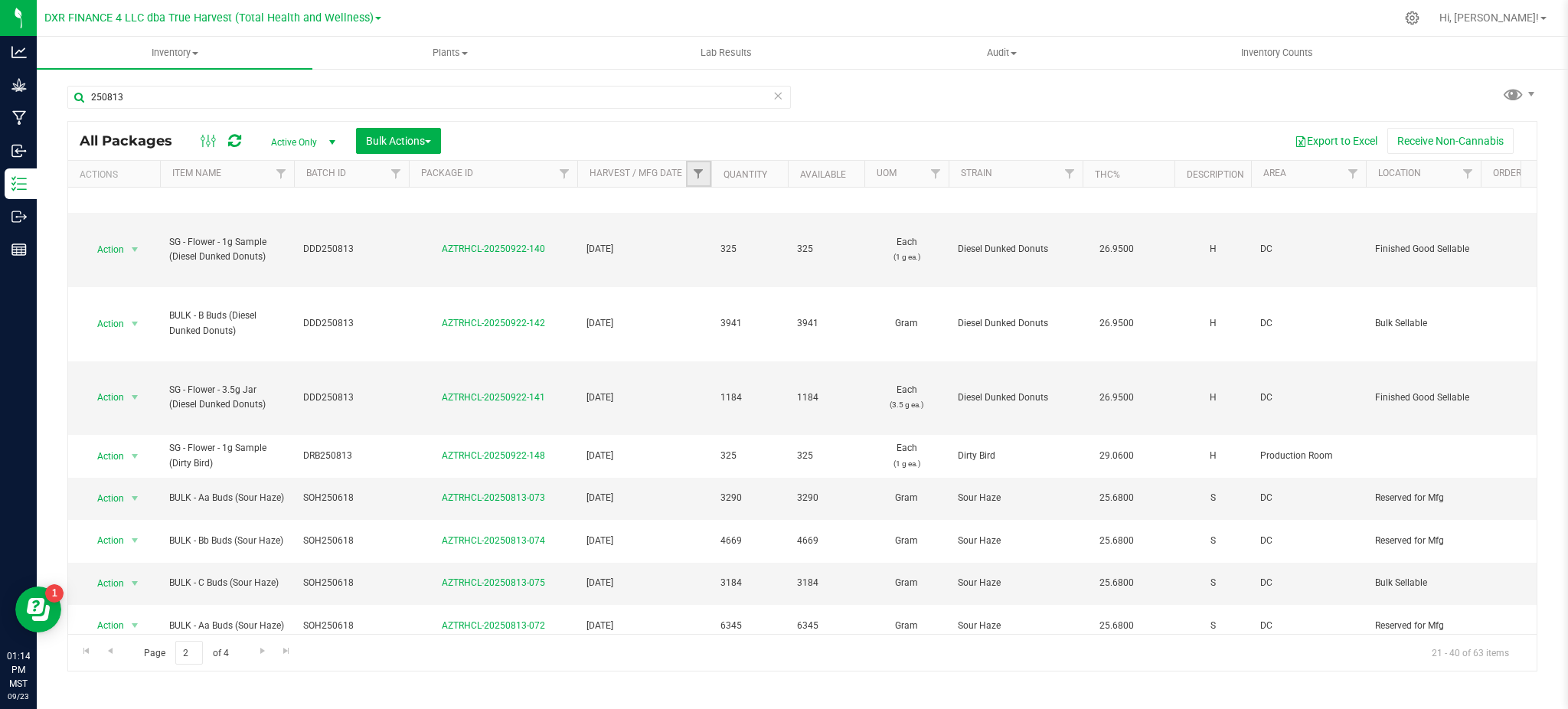
click at [686, 171] on link "Filter" at bounding box center [698, 174] width 25 height 26
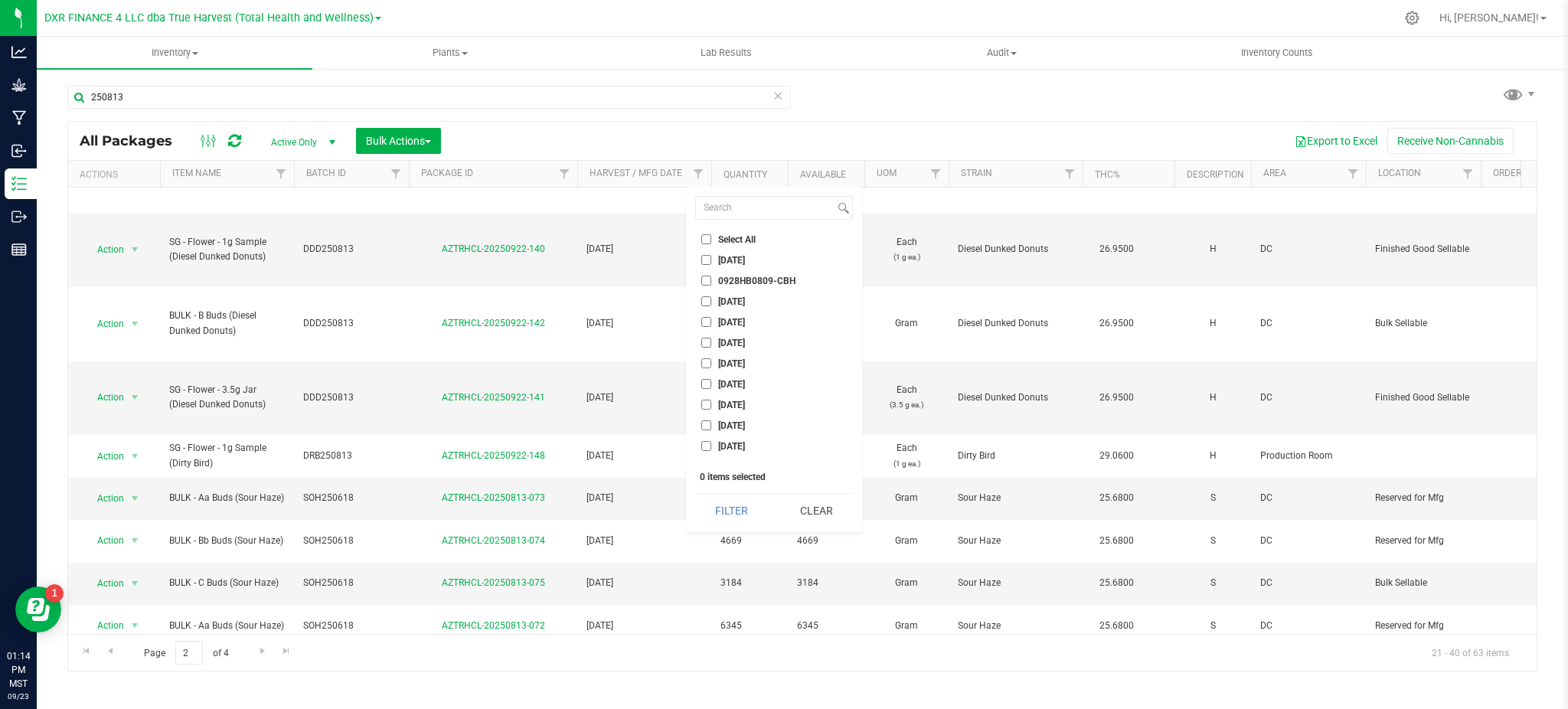
click at [727, 195] on div "Select All 02-19-2025 0928HB0809-CBH 2020-03-25 2021-09-14 2021-11-03 2022-04-0…" at bounding box center [774, 359] width 176 height 345
click at [724, 207] on input at bounding box center [765, 208] width 138 height 22
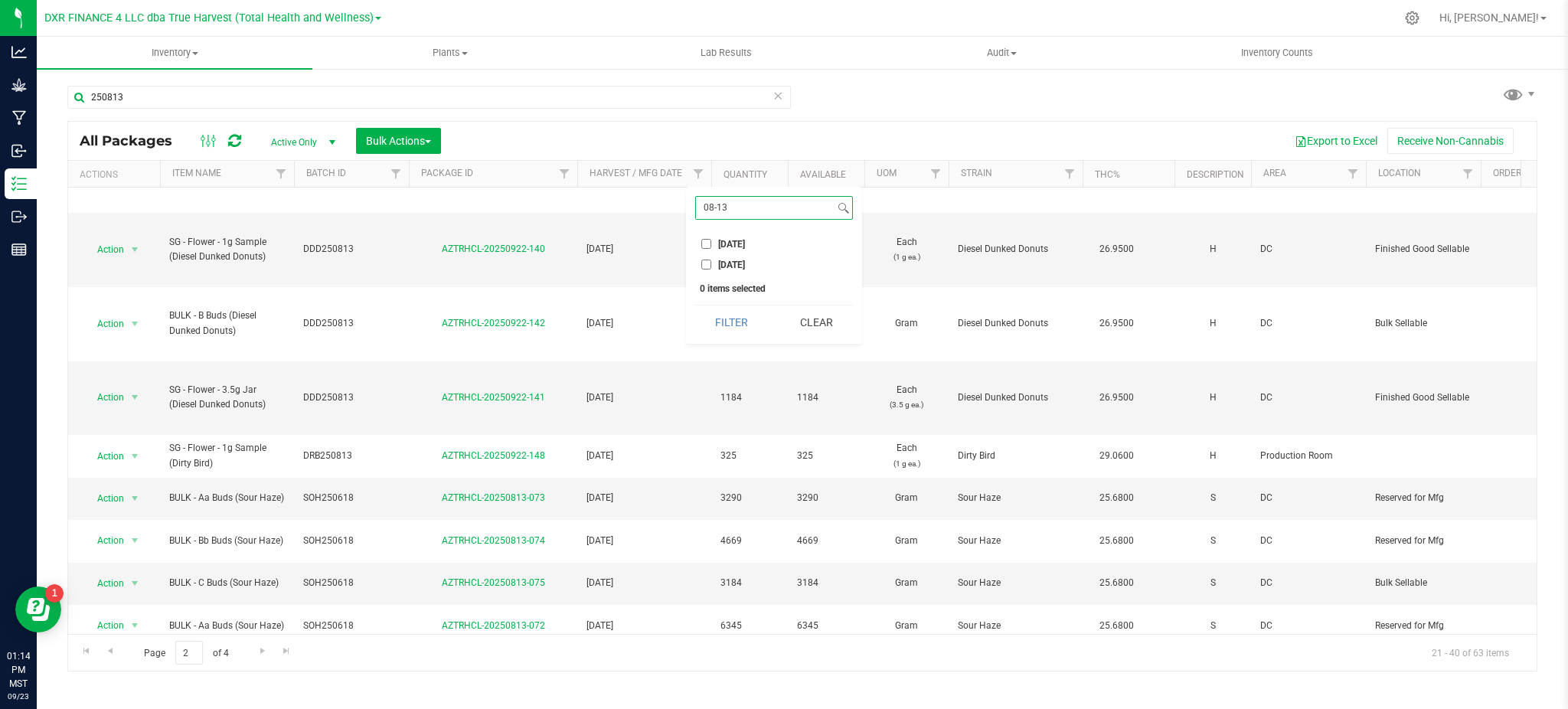
type input "08-13"
click at [738, 265] on span "2025-08-13" at bounding box center [731, 265] width 27 height 9
click at [711, 265] on input "2025-08-13" at bounding box center [706, 265] width 10 height 10
checkbox input "true"
click at [737, 328] on button "Filter" at bounding box center [732, 322] width 74 height 34
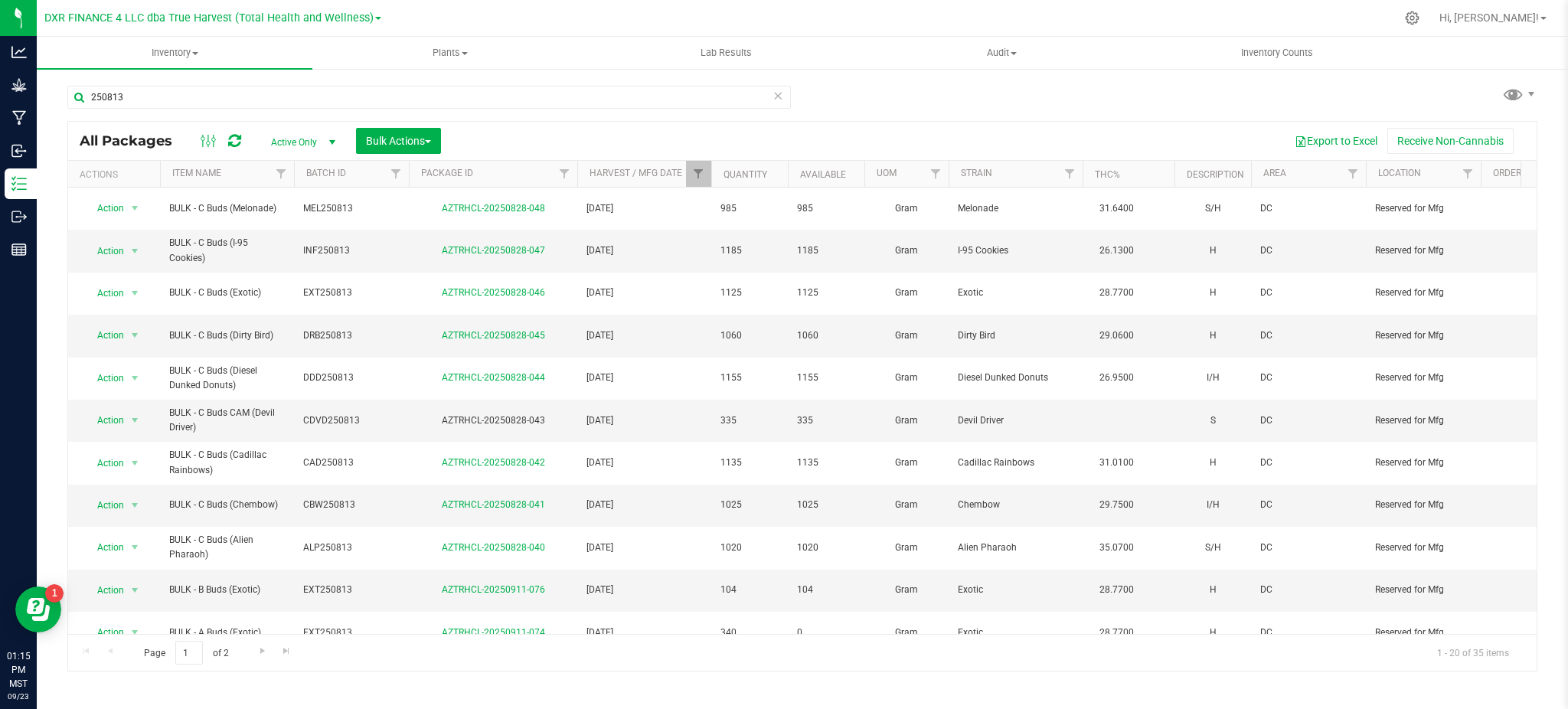
click at [655, 118] on div "250813" at bounding box center [429, 104] width 724 height 35
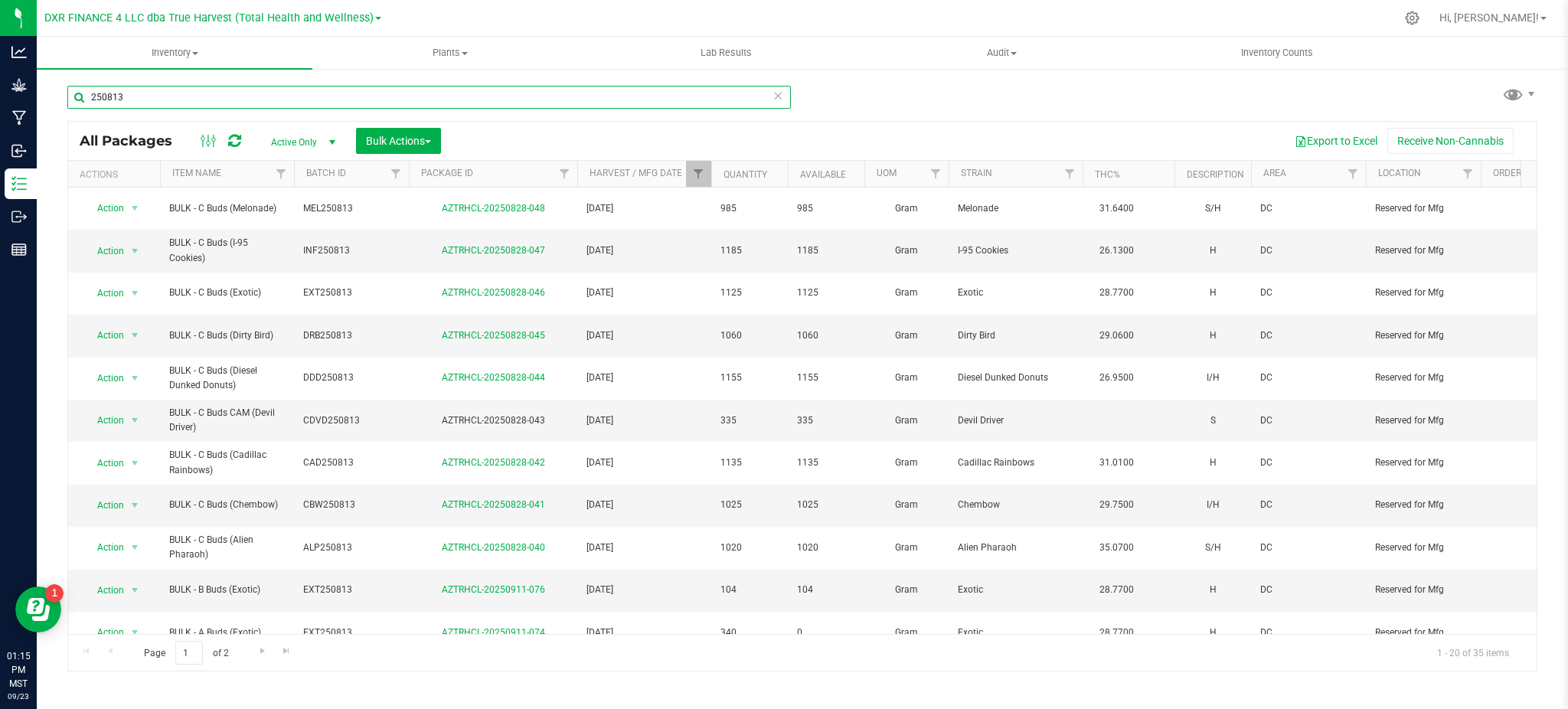
click at [207, 95] on input "250813" at bounding box center [429, 98] width 724 height 23
click at [152, 87] on input "250813" at bounding box center [429, 98] width 724 height 23
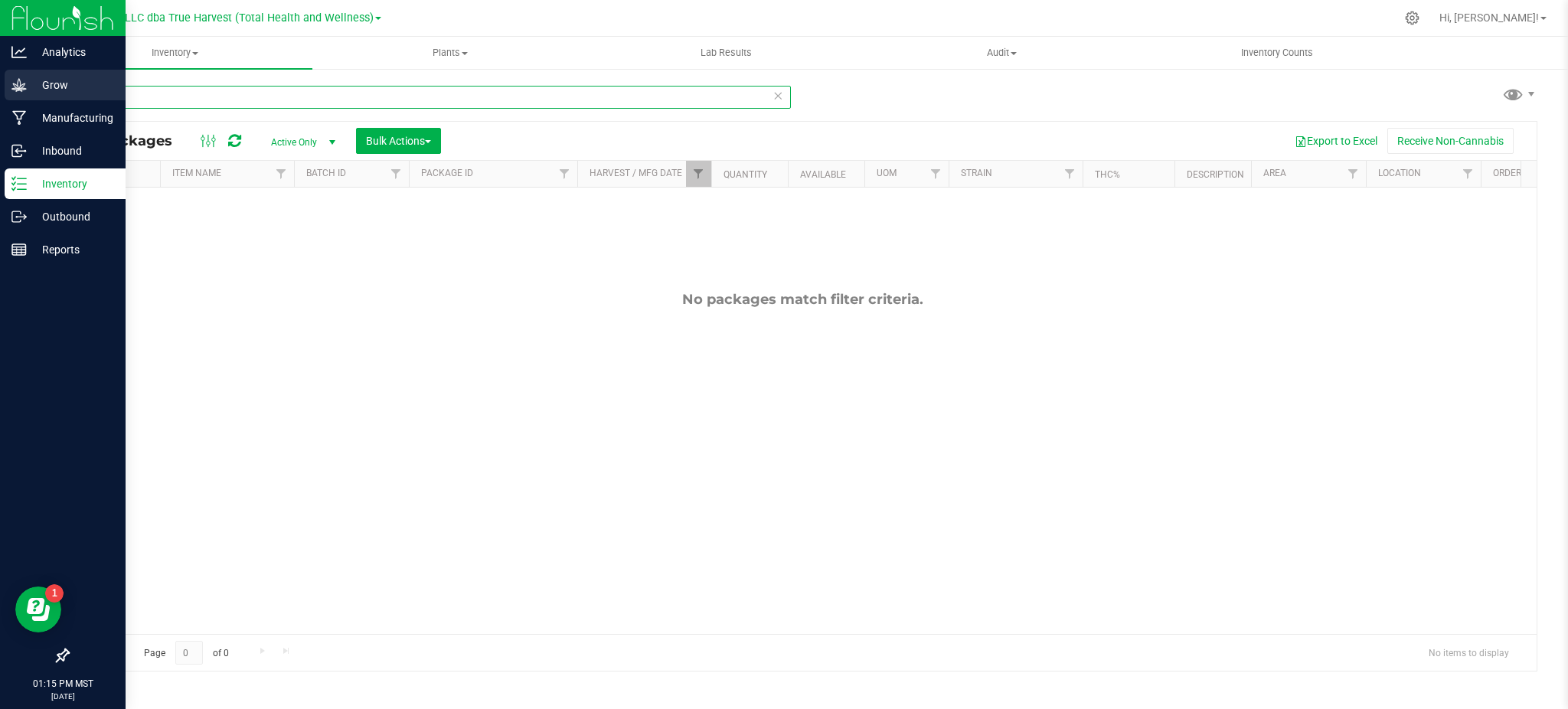
drag, startPoint x: 129, startPoint y: 92, endPoint x: 5, endPoint y: 97, distance: 124.1
click at [9, 97] on div "Analytics Grow Manufacturing Inbound Inventory Outbound Reports 01:15 PM MST 09…" at bounding box center [784, 354] width 1568 height 709
type input "250821"
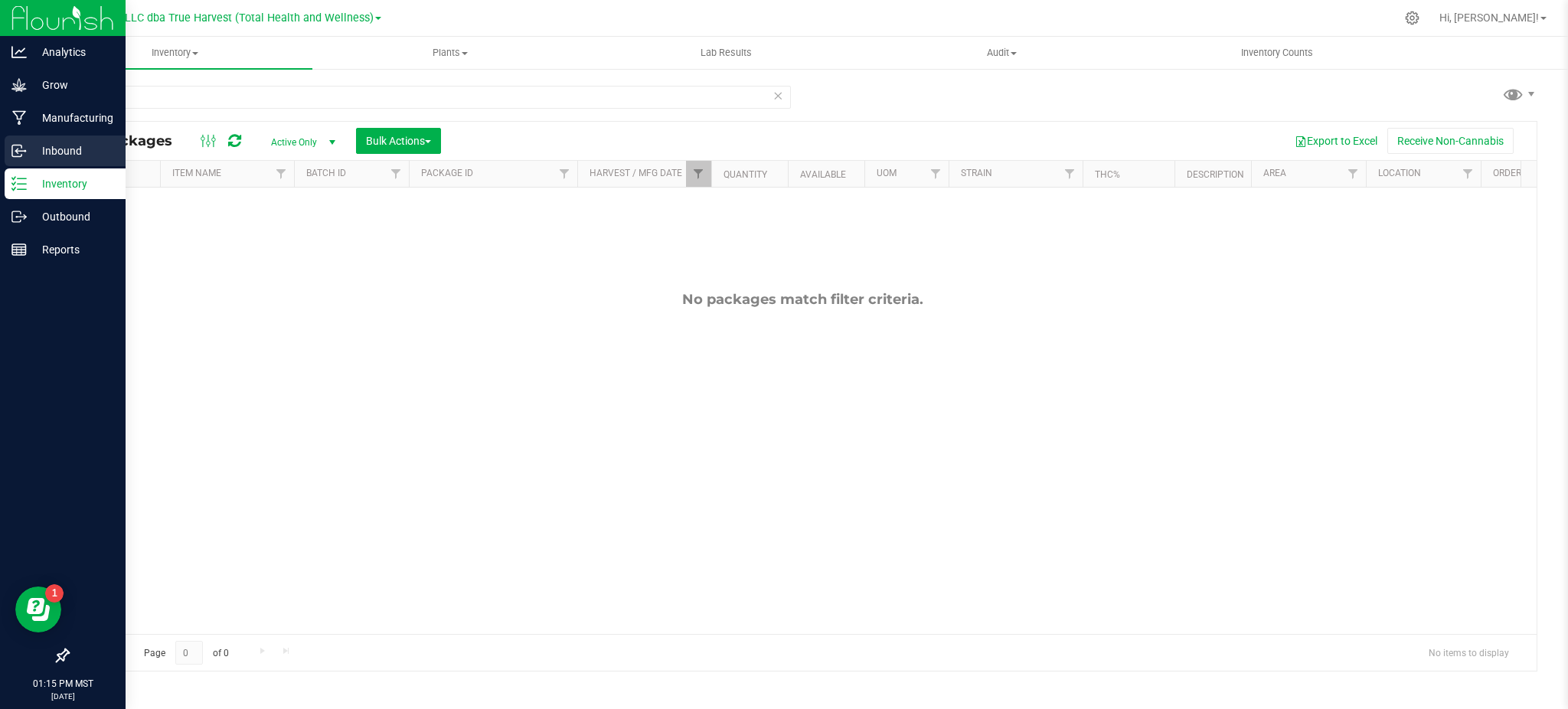
click at [71, 151] on p "Inbound" at bounding box center [72, 151] width 92 height 18
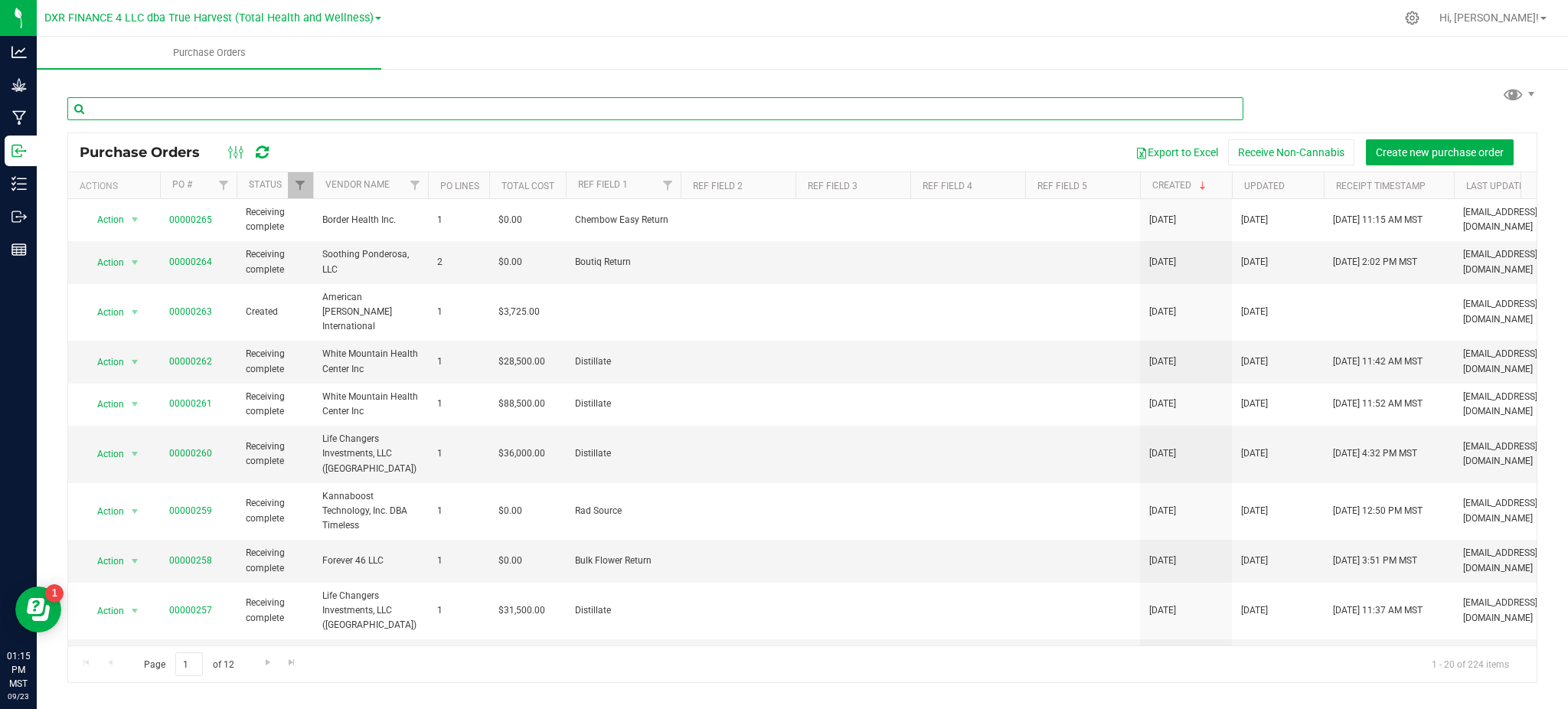
click at [341, 109] on input "text" at bounding box center [656, 108] width 1177 height 23
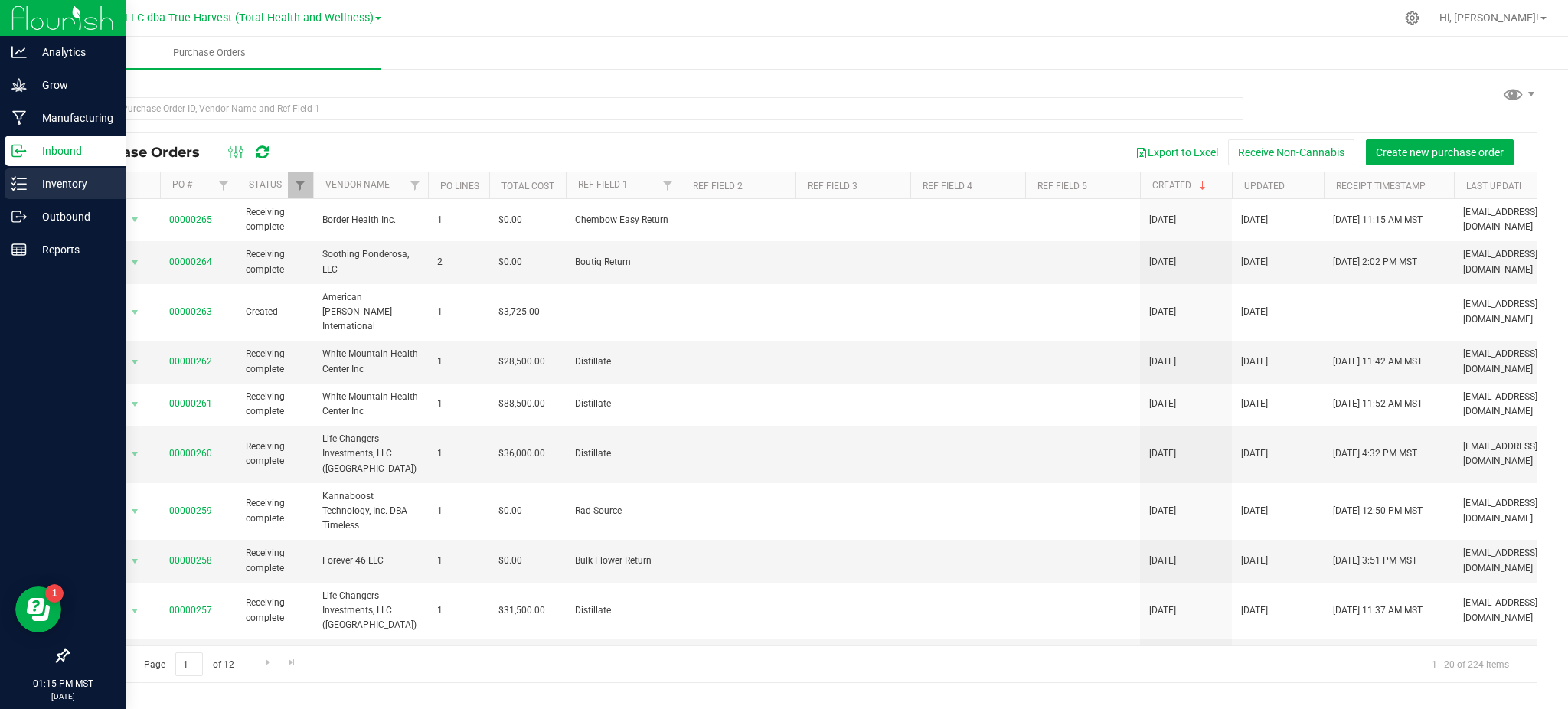
click at [35, 182] on p "Inventory" at bounding box center [72, 184] width 92 height 18
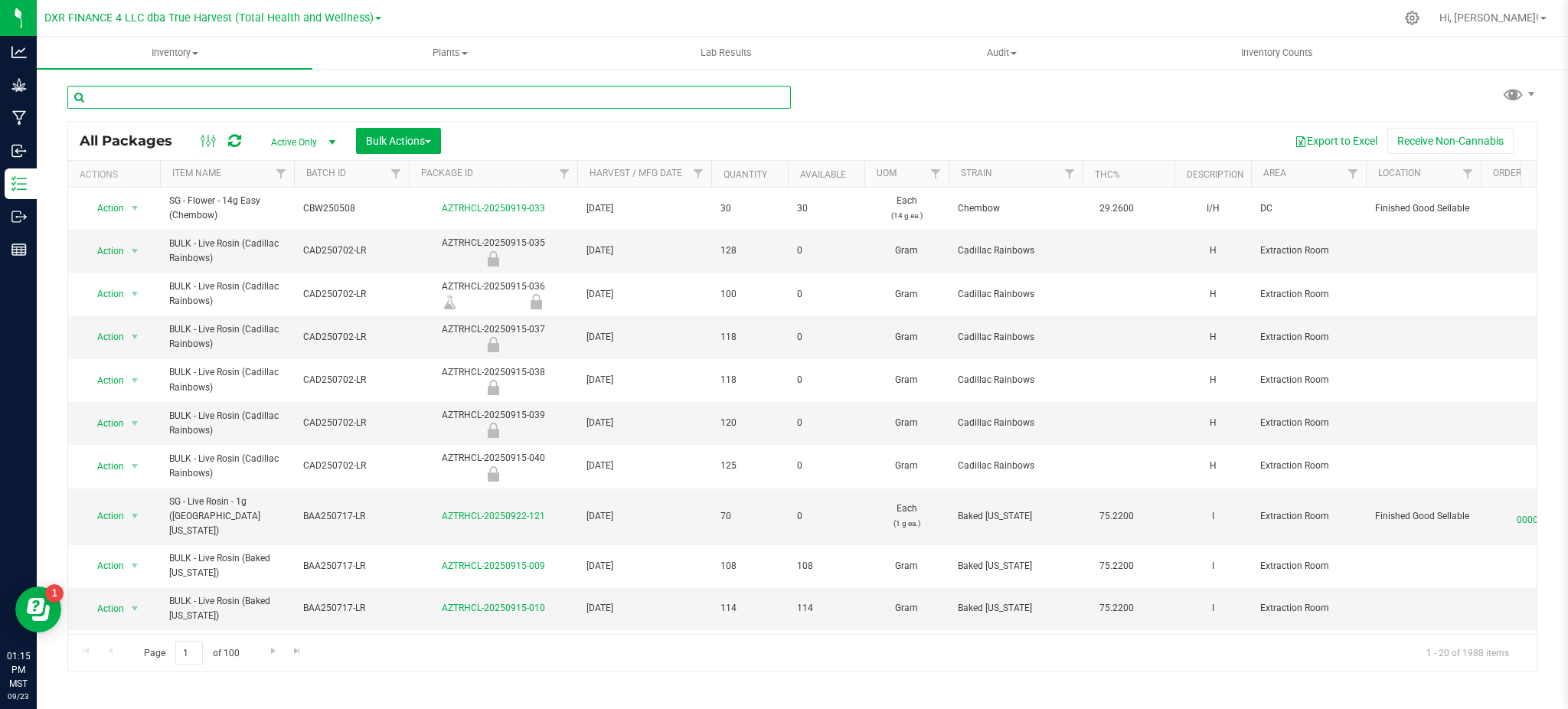
click at [255, 102] on input "text" at bounding box center [429, 98] width 724 height 23
paste input "250821"
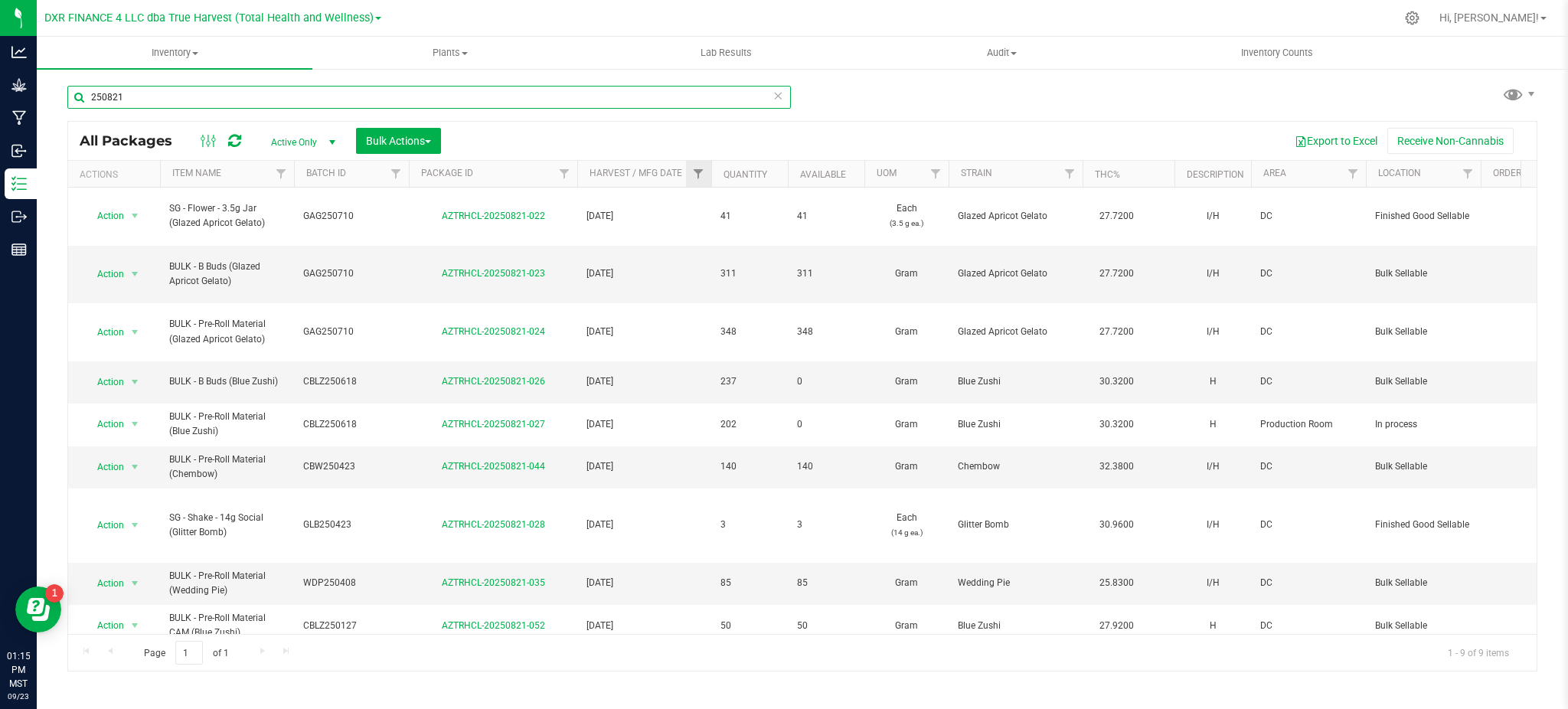
type input "250821"
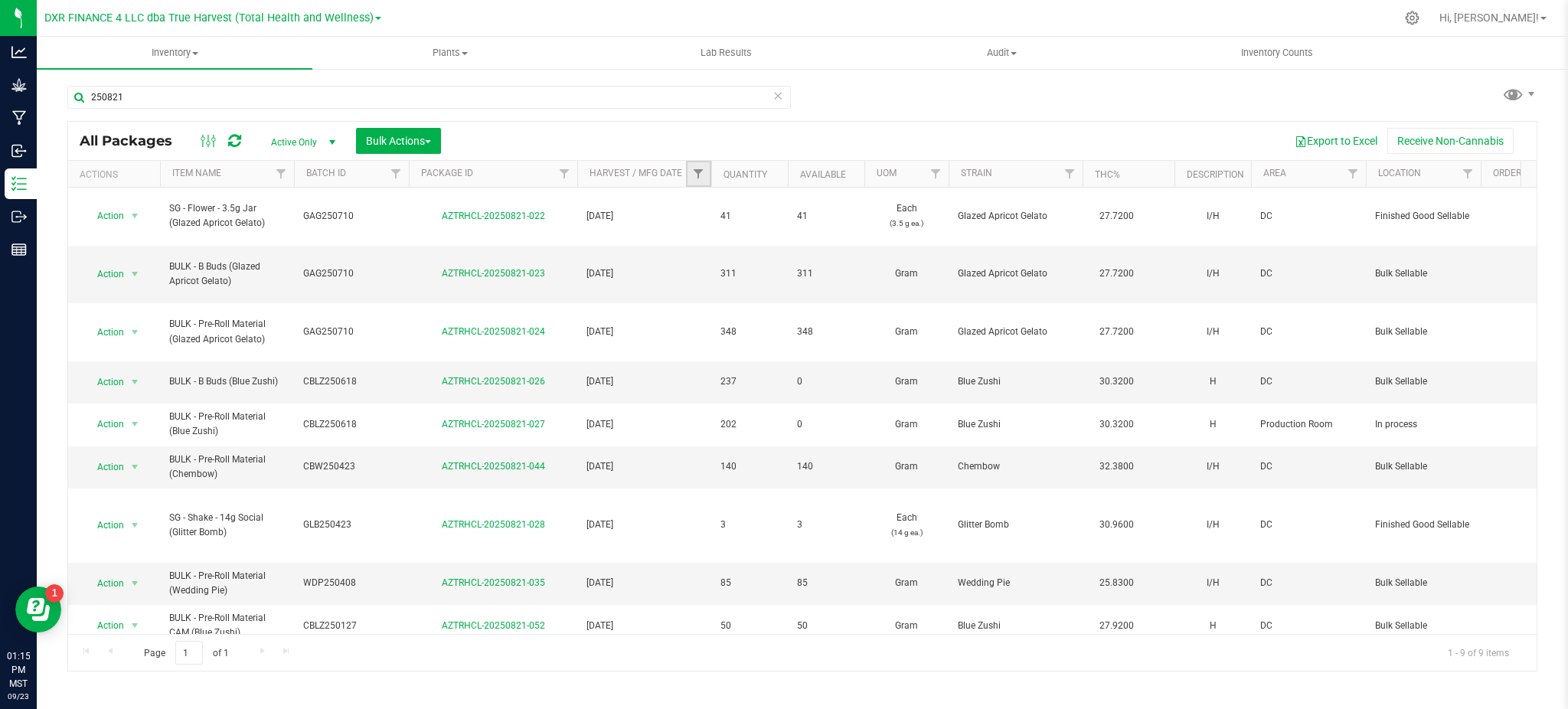
click at [687, 172] on link "Filter" at bounding box center [698, 174] width 25 height 26
type input "08-21"
click at [720, 287] on span "2025-08-21" at bounding box center [731, 285] width 27 height 9
click at [711, 287] on input "2025-08-21" at bounding box center [706, 285] width 10 height 10
checkbox input "true"
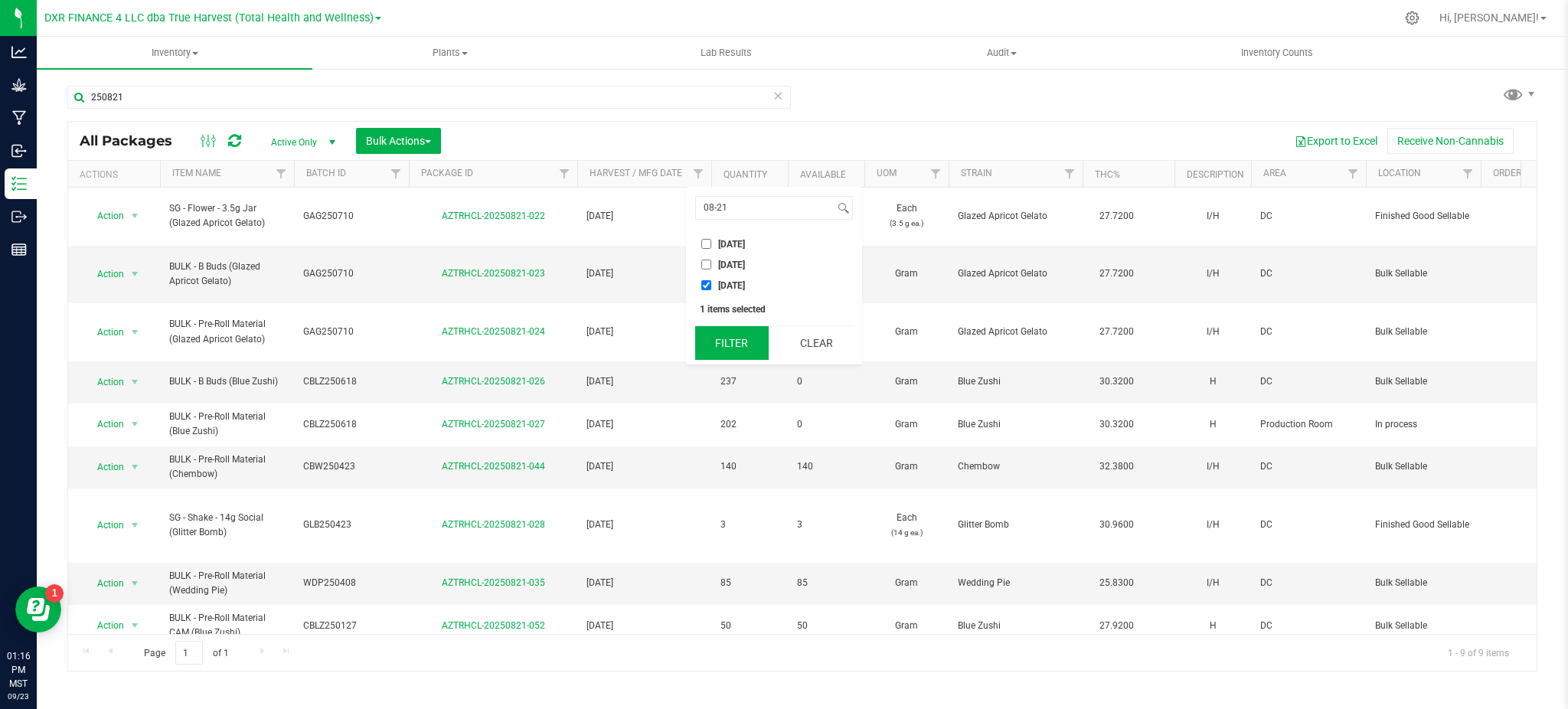
click at [741, 332] on button "Filter" at bounding box center [732, 343] width 74 height 34
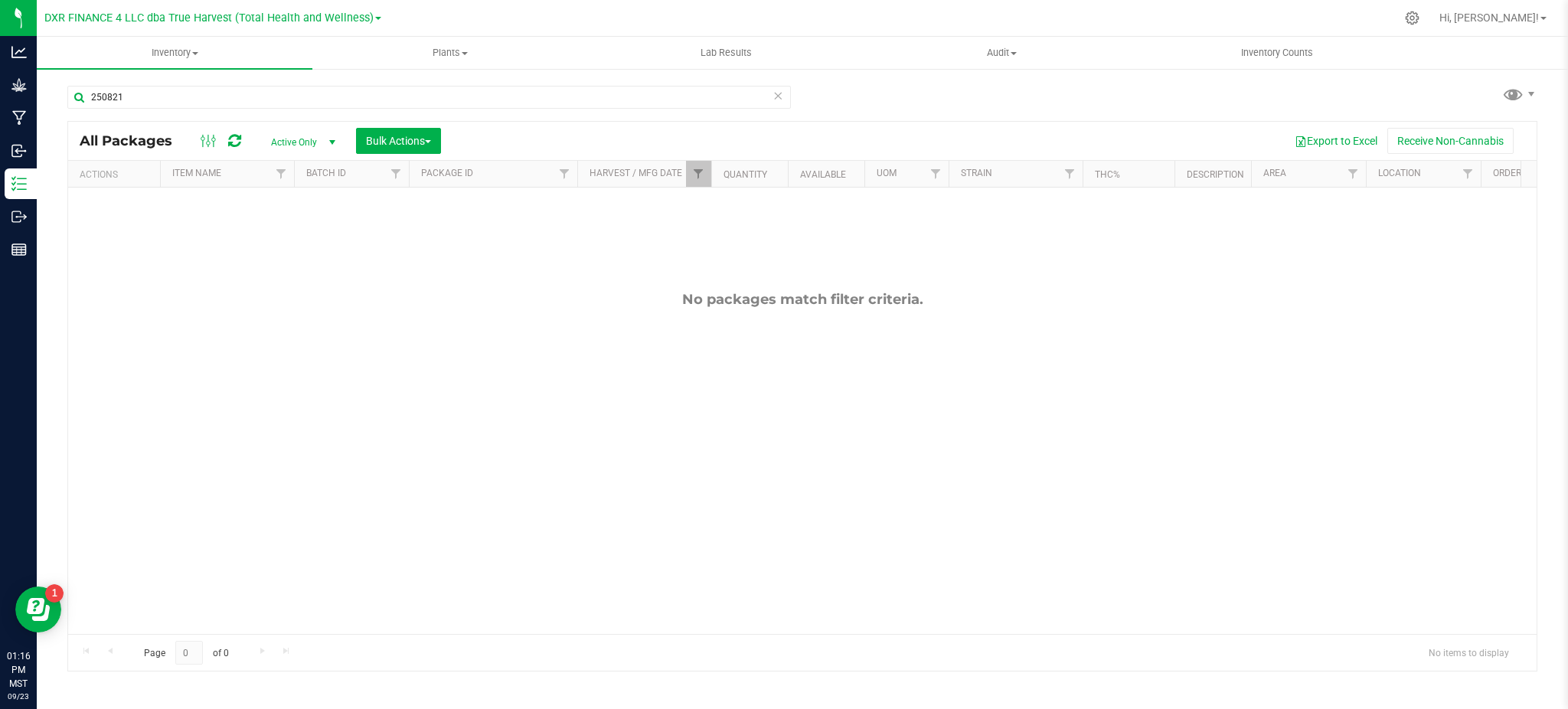
click at [520, 350] on div "No packages match filter criteria." at bounding box center [803, 462] width 1469 height 550
click at [640, 288] on div "No packages match filter criteria." at bounding box center [803, 462] width 1469 height 550
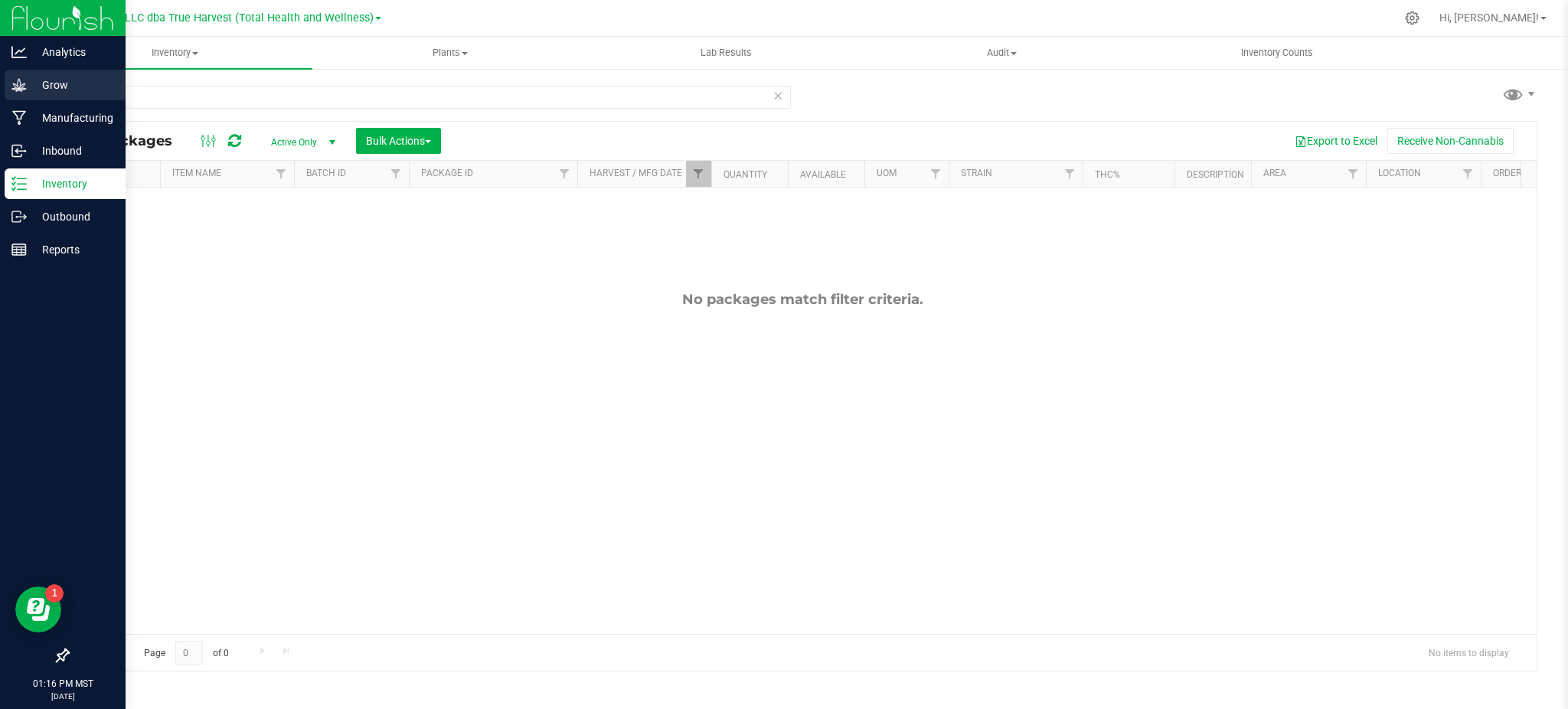
click at [32, 78] on p "Grow" at bounding box center [72, 85] width 92 height 18
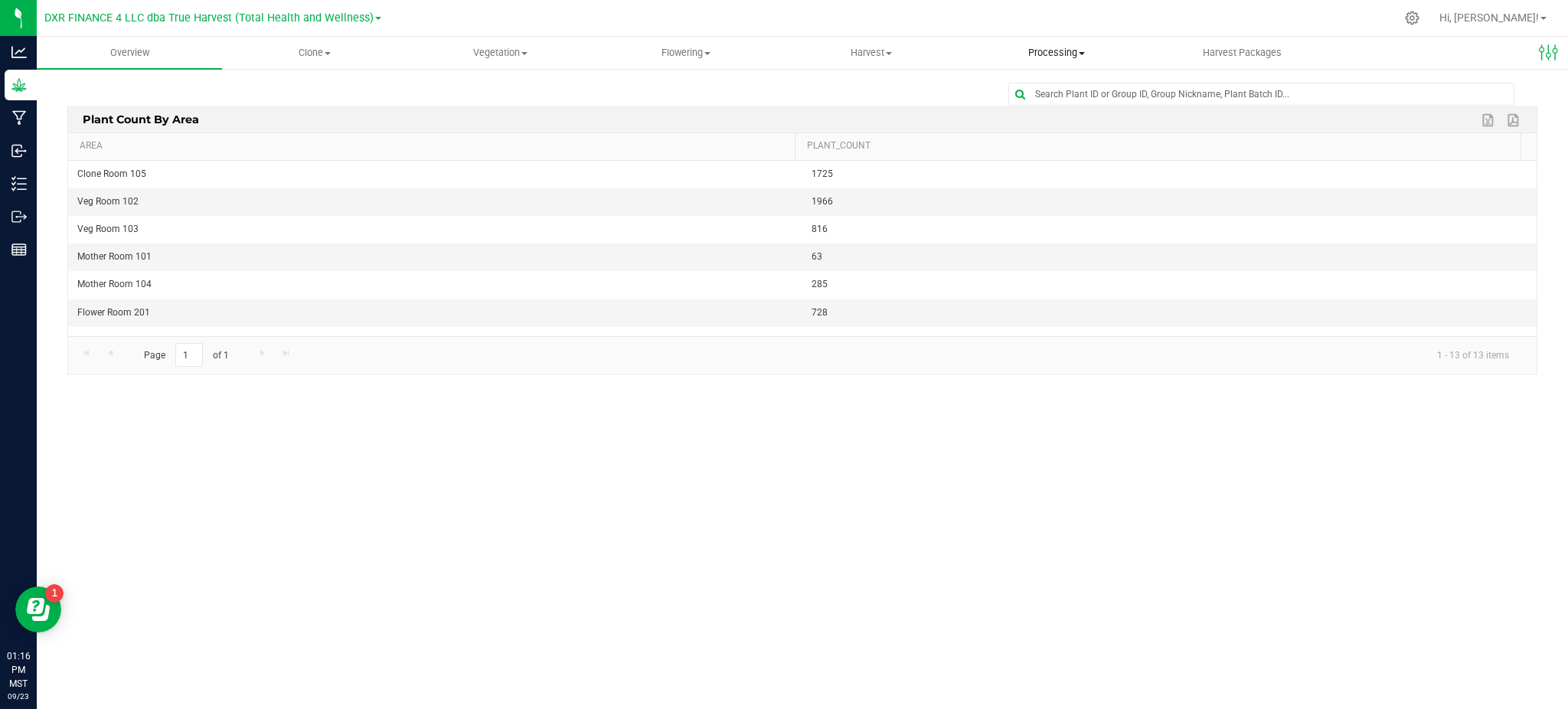
click at [1063, 55] on span "Processing" at bounding box center [1057, 53] width 184 height 14
click at [1054, 108] on span "Processing harvests" at bounding box center [1035, 110] width 141 height 13
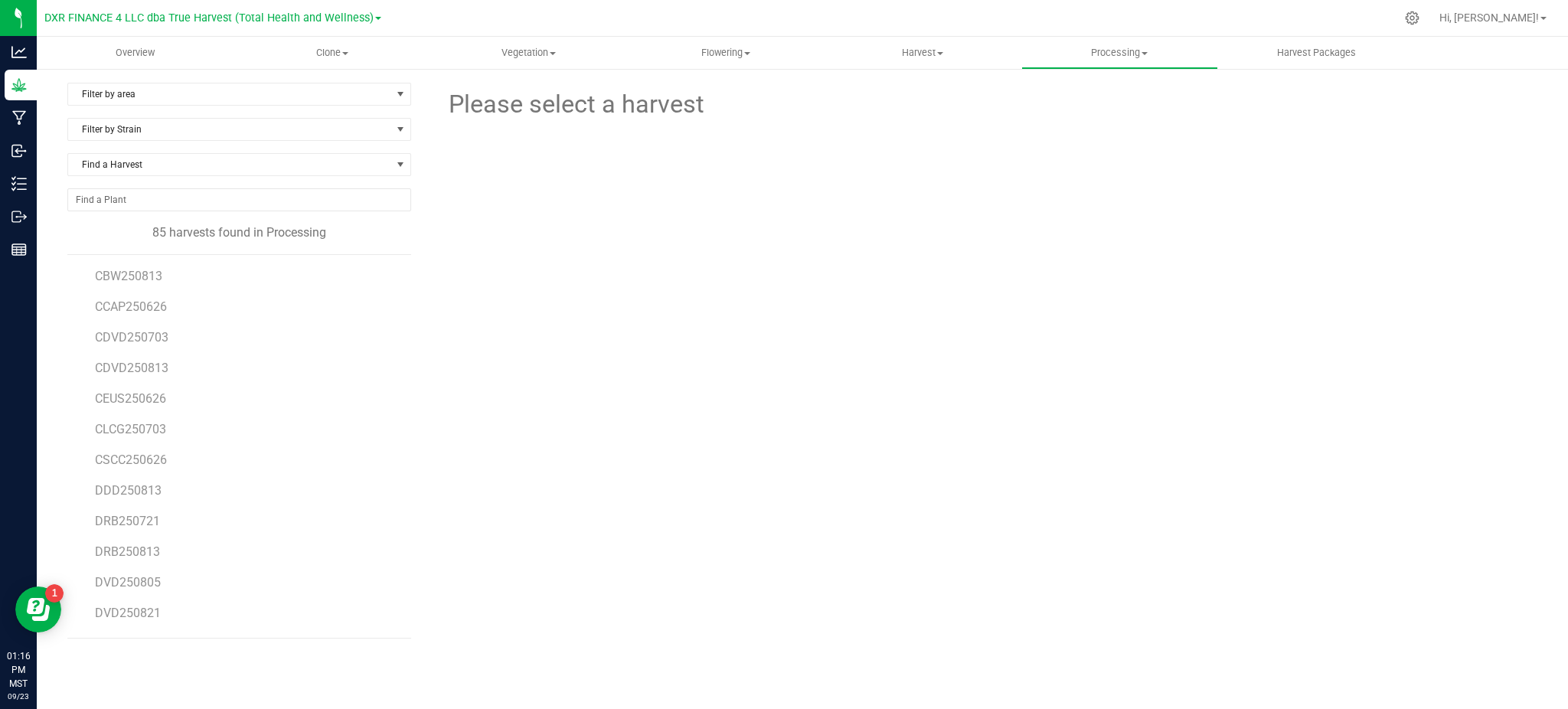
scroll to position [613, 0]
drag, startPoint x: 141, startPoint y: 584, endPoint x: 126, endPoint y: 584, distance: 15.0
click at [126, 584] on span "DVD250821" at bounding box center [127, 582] width 65 height 15
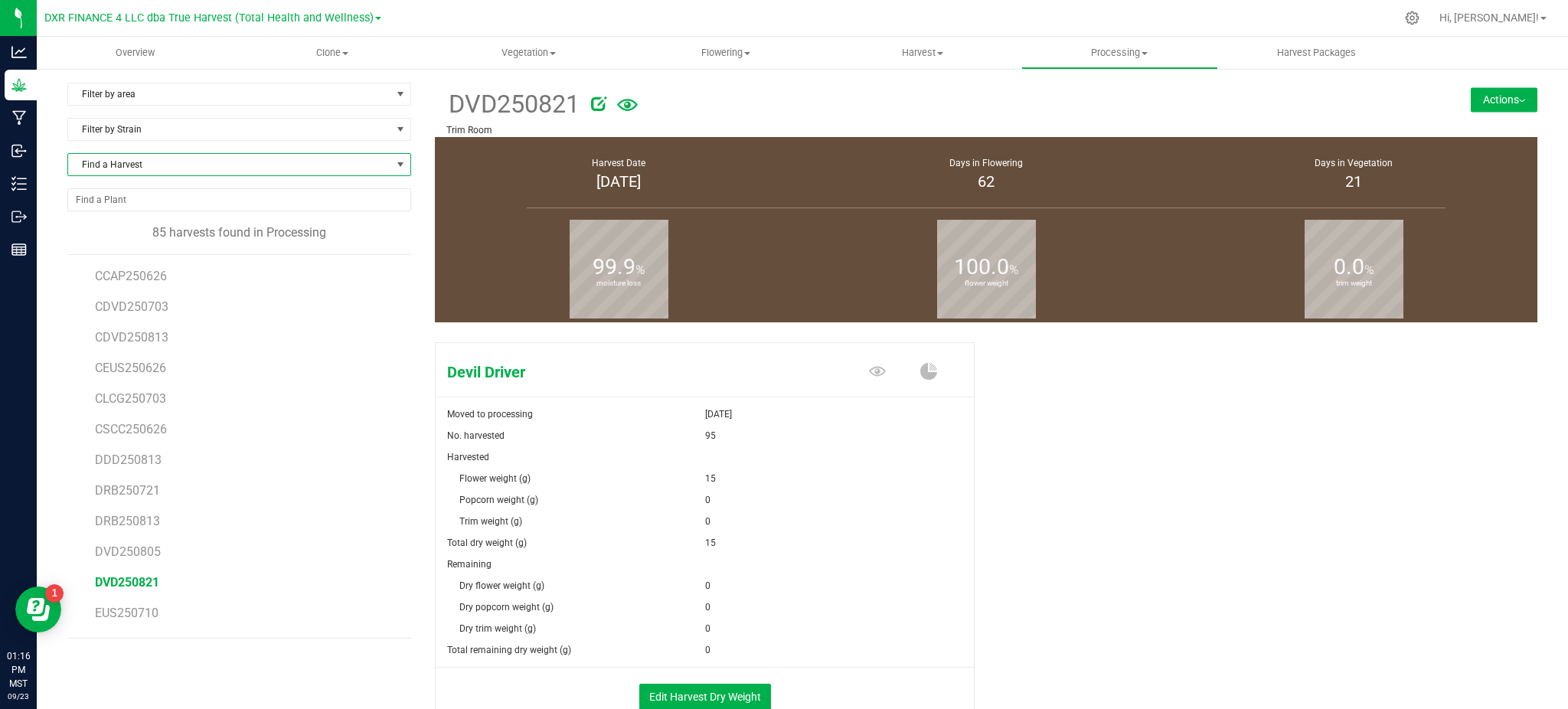
click at [174, 175] on span "Find a Harvest" at bounding box center [230, 165] width 323 height 22
type input "250821"
click at [203, 231] on li "KMN250821" at bounding box center [238, 228] width 338 height 22
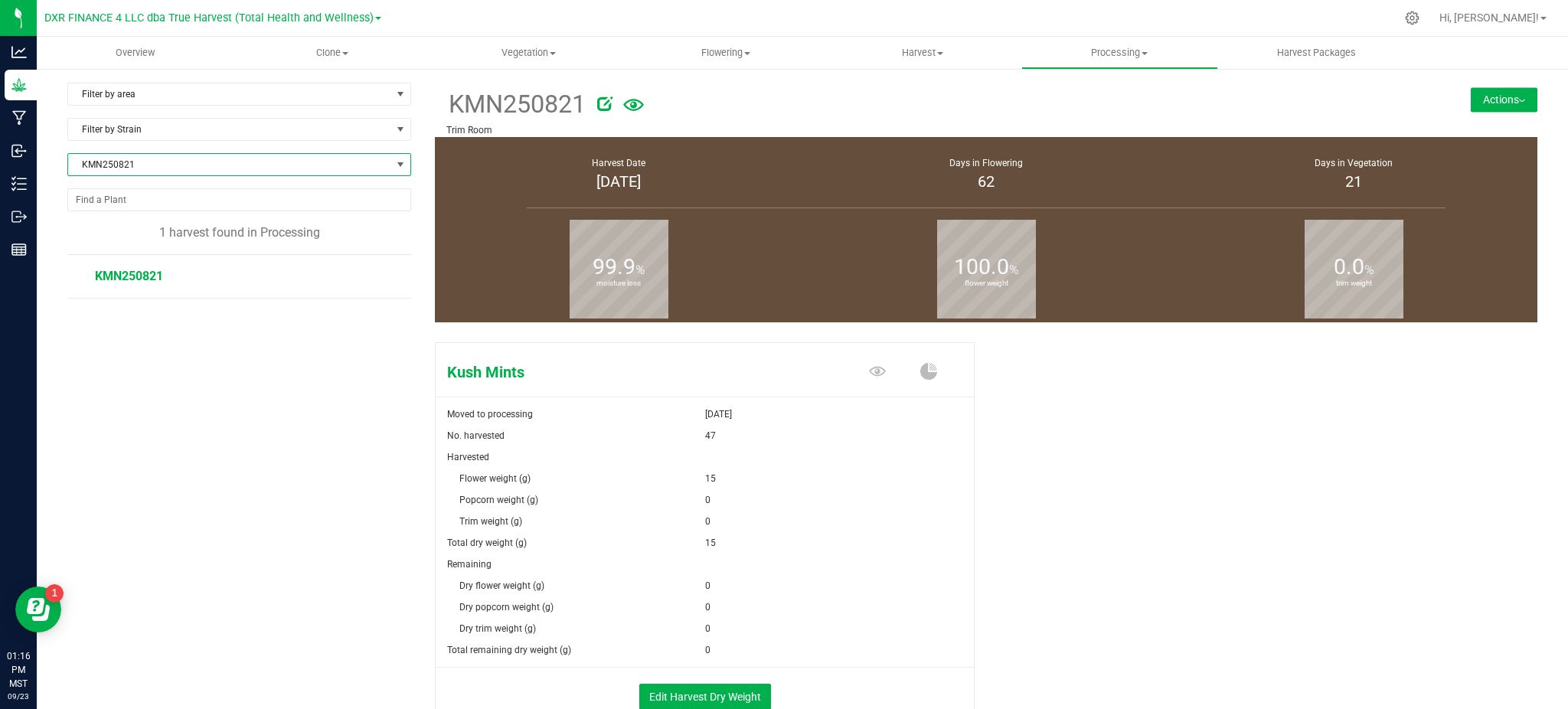
click at [402, 164] on span at bounding box center [401, 165] width 12 height 12
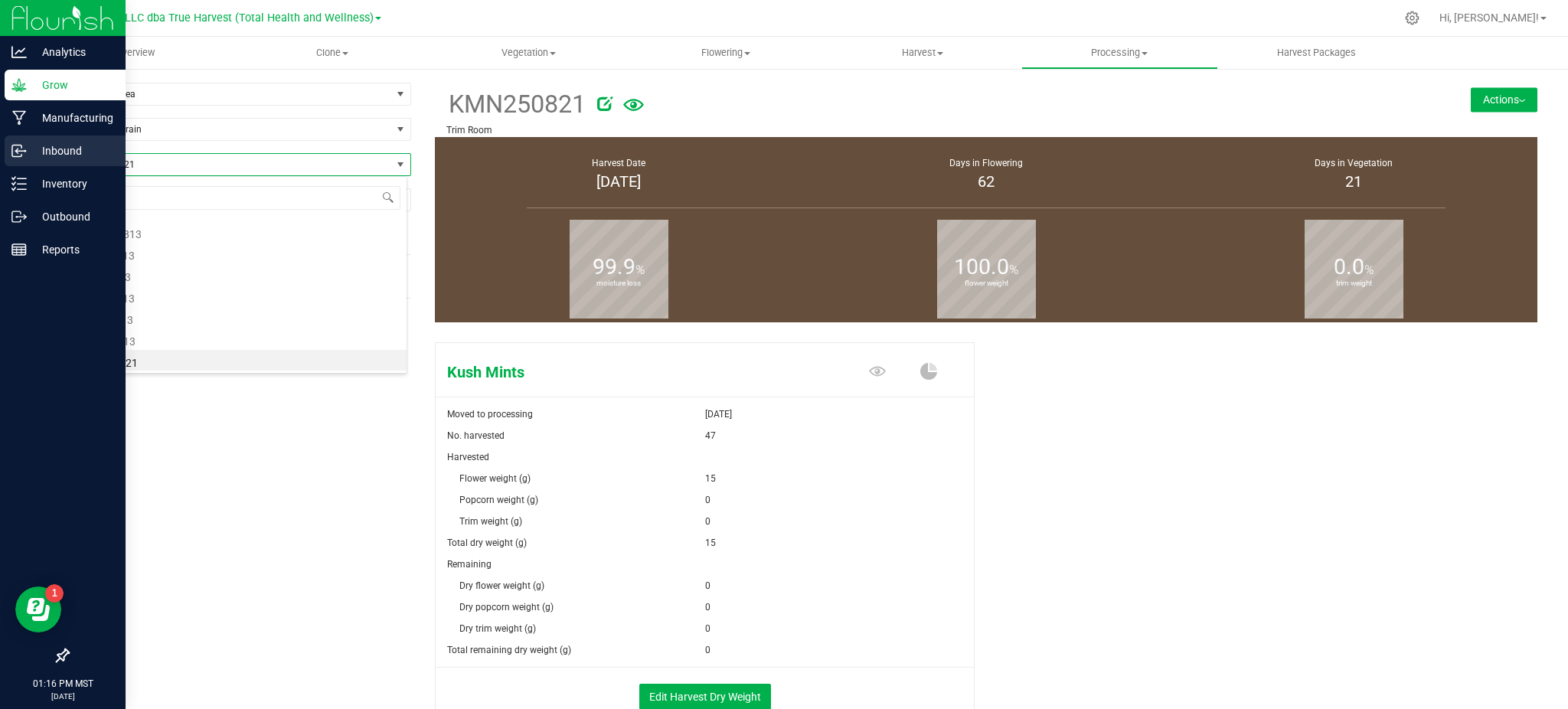
drag, startPoint x: 28, startPoint y: 153, endPoint x: 35, endPoint y: 150, distance: 7.6
click at [28, 152] on p "Inbound" at bounding box center [72, 151] width 92 height 18
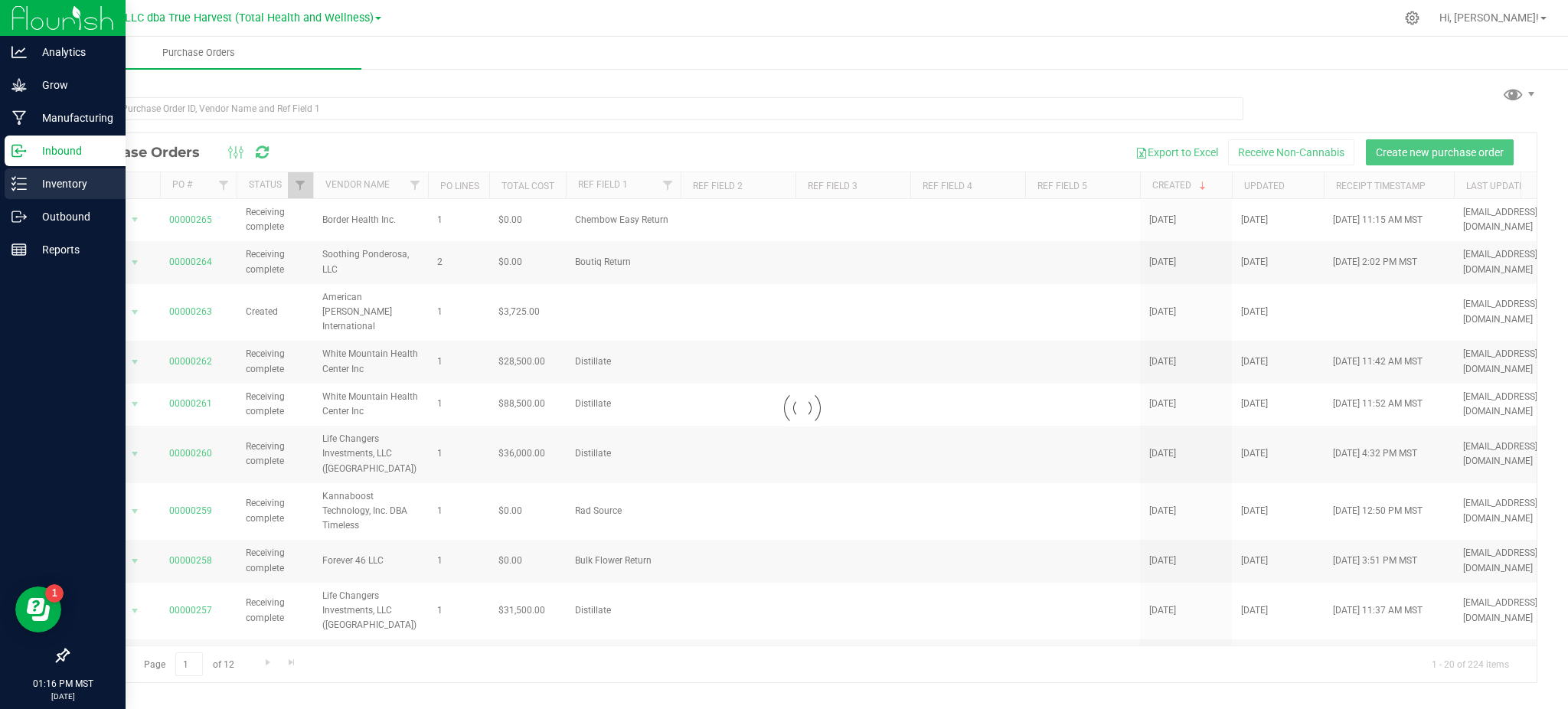
drag, startPoint x: 64, startPoint y: 183, endPoint x: 82, endPoint y: 181, distance: 18.1
click at [65, 182] on p "Inventory" at bounding box center [72, 184] width 92 height 18
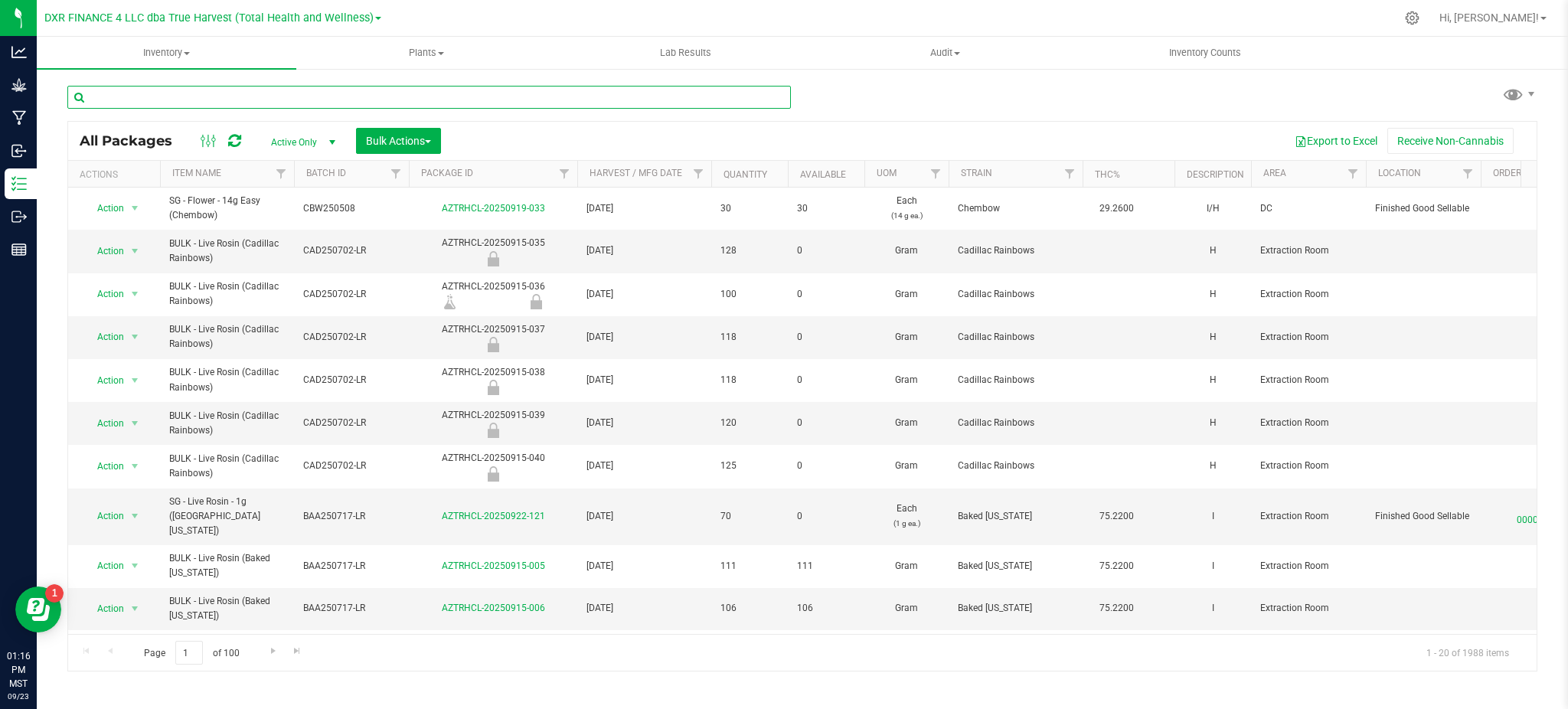
click at [174, 92] on input "text" at bounding box center [429, 98] width 724 height 23
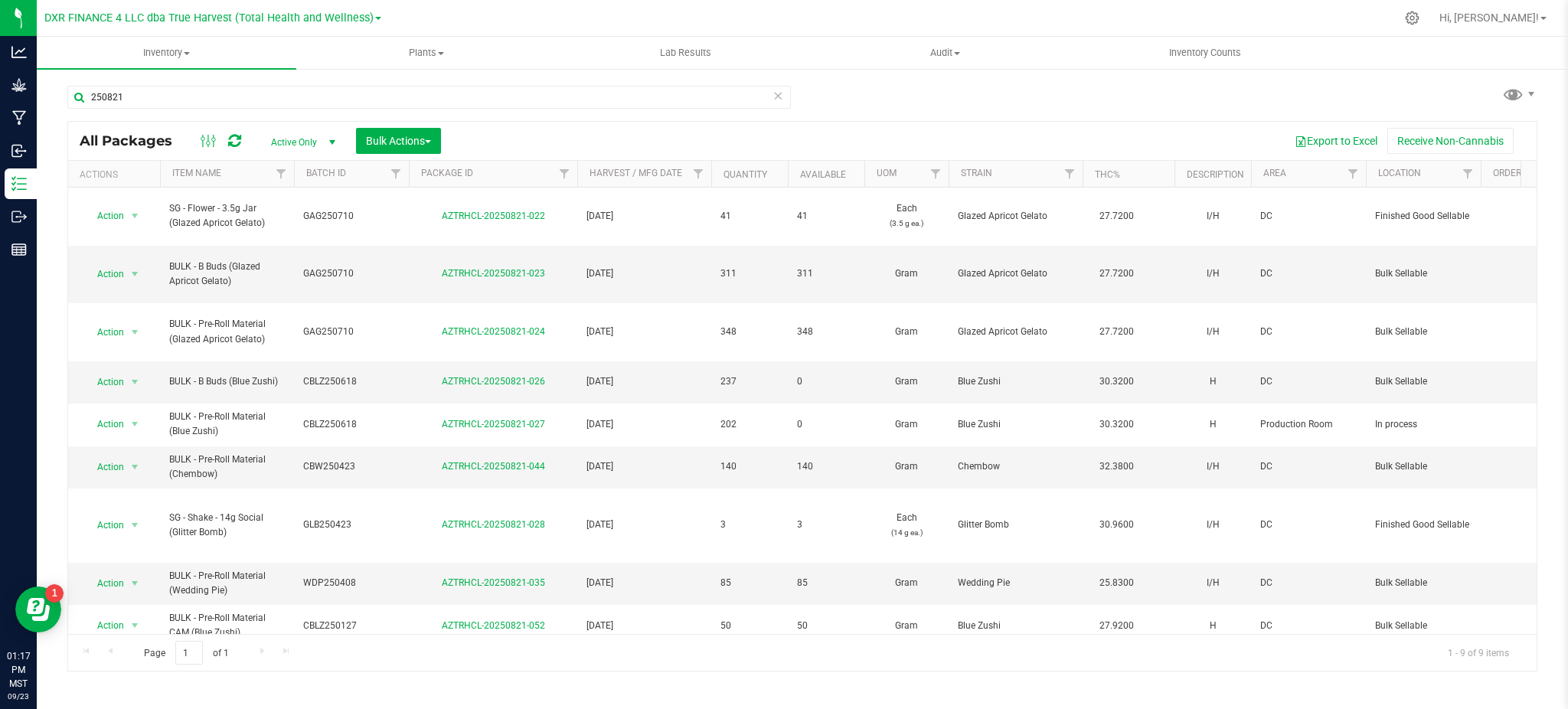
click at [959, 85] on div "250821 All Packages Active Only Active Only Lab Samples Locked All Bulk Actions…" at bounding box center [803, 371] width 1470 height 601
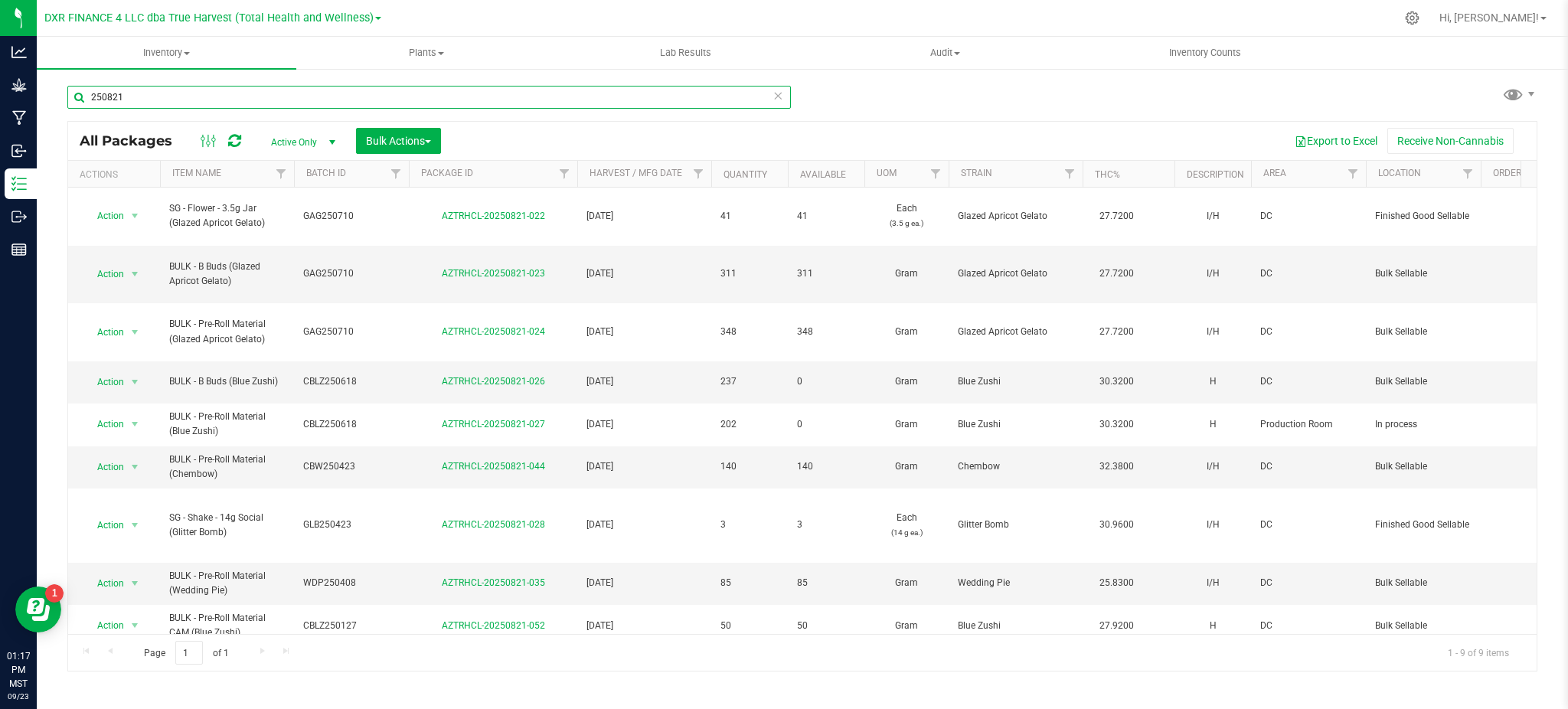
click at [166, 102] on input "250821" at bounding box center [429, 98] width 724 height 23
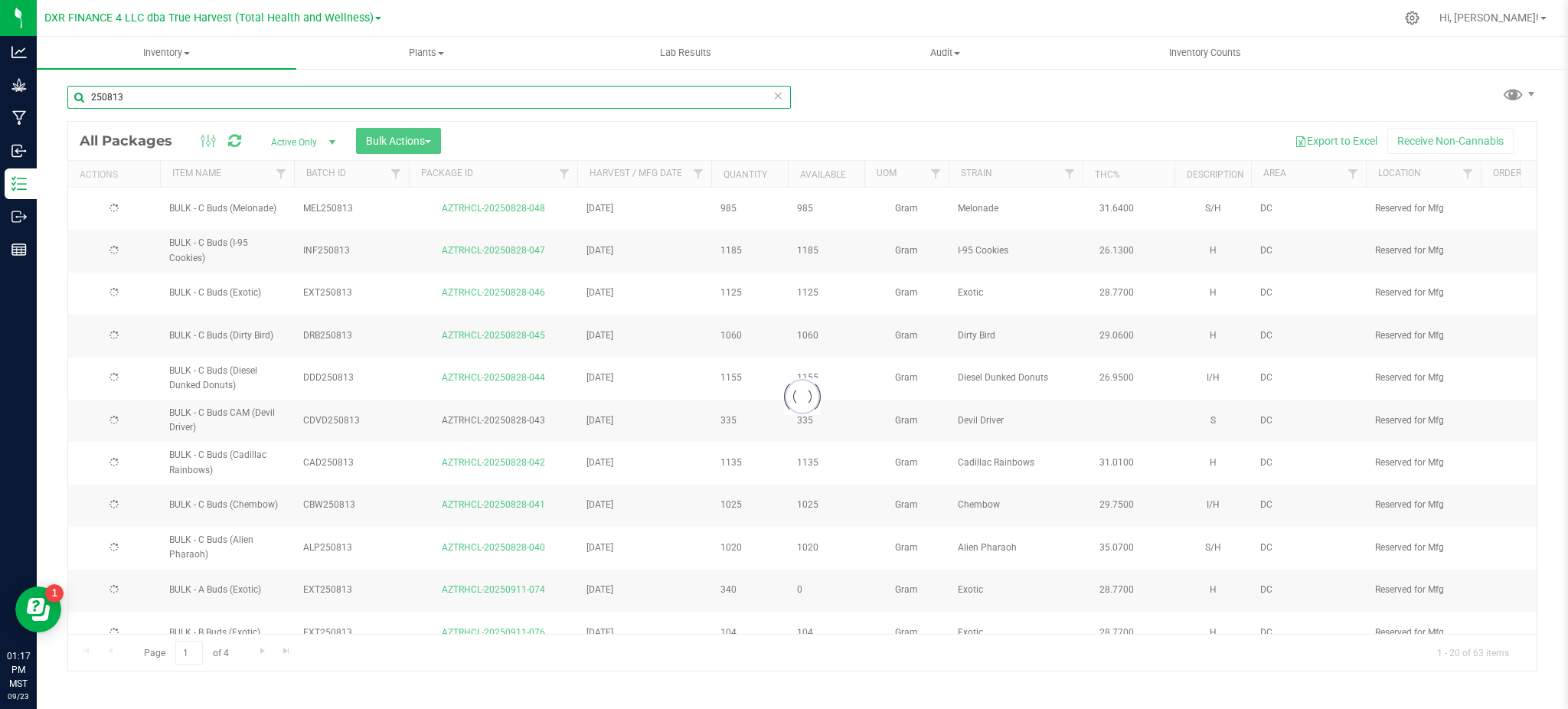
type input "250813"
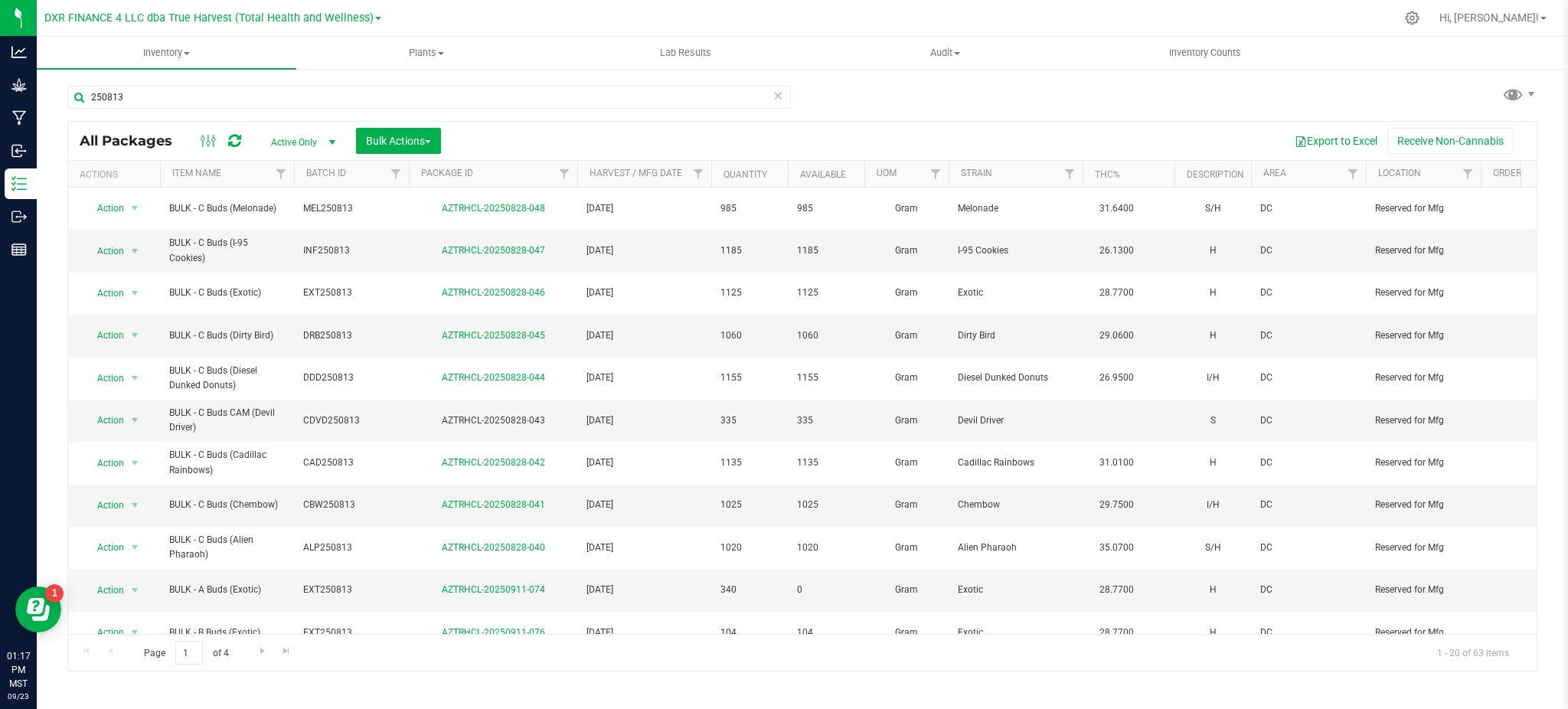
click at [911, 105] on div "250813 All Packages Active Only Active Only Lab Samples Locked All Bulk Actions…" at bounding box center [803, 371] width 1470 height 601
click at [774, 687] on div "Inventory All packages All inventory Waste log Create inventory Plants All plan…" at bounding box center [803, 373] width 1532 height 672
click at [794, 681] on div "Inventory All packages All inventory Waste log Create inventory Plants All plan…" at bounding box center [803, 373] width 1532 height 672
click at [761, 674] on div "Inventory All packages All inventory Waste log Create inventory Plants All plan…" at bounding box center [803, 373] width 1532 height 672
click at [259, 650] on span "Go to the next page" at bounding box center [263, 651] width 12 height 12
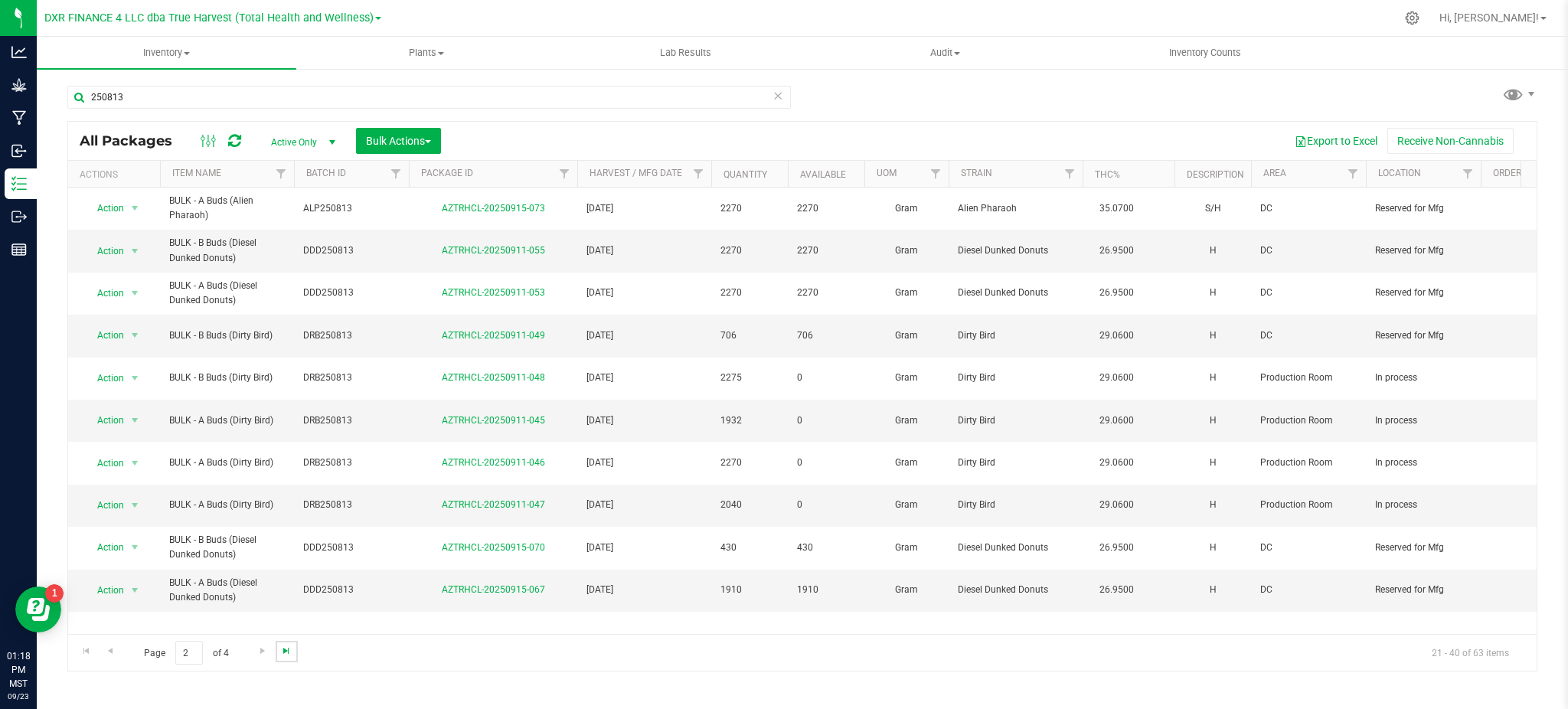
click at [284, 652] on span "Go to the last page" at bounding box center [286, 651] width 12 height 12
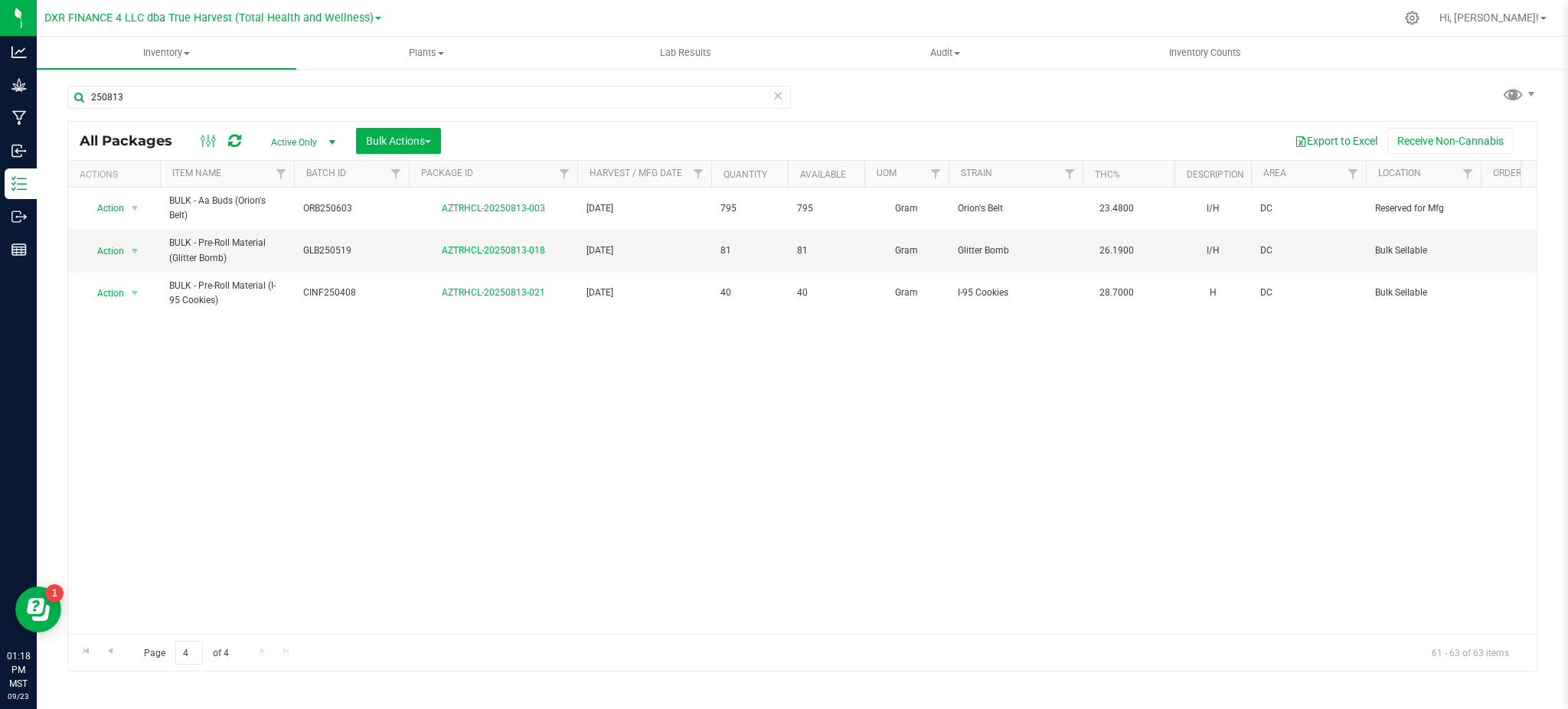
click at [284, 652] on div "Page 4 of 4 61 - 63 of 63 items" at bounding box center [803, 653] width 1469 height 37
click at [265, 651] on div "Page 4 of 4 61 - 63 of 63 items" at bounding box center [803, 653] width 1469 height 37
click at [781, 90] on icon at bounding box center [778, 95] width 11 height 18
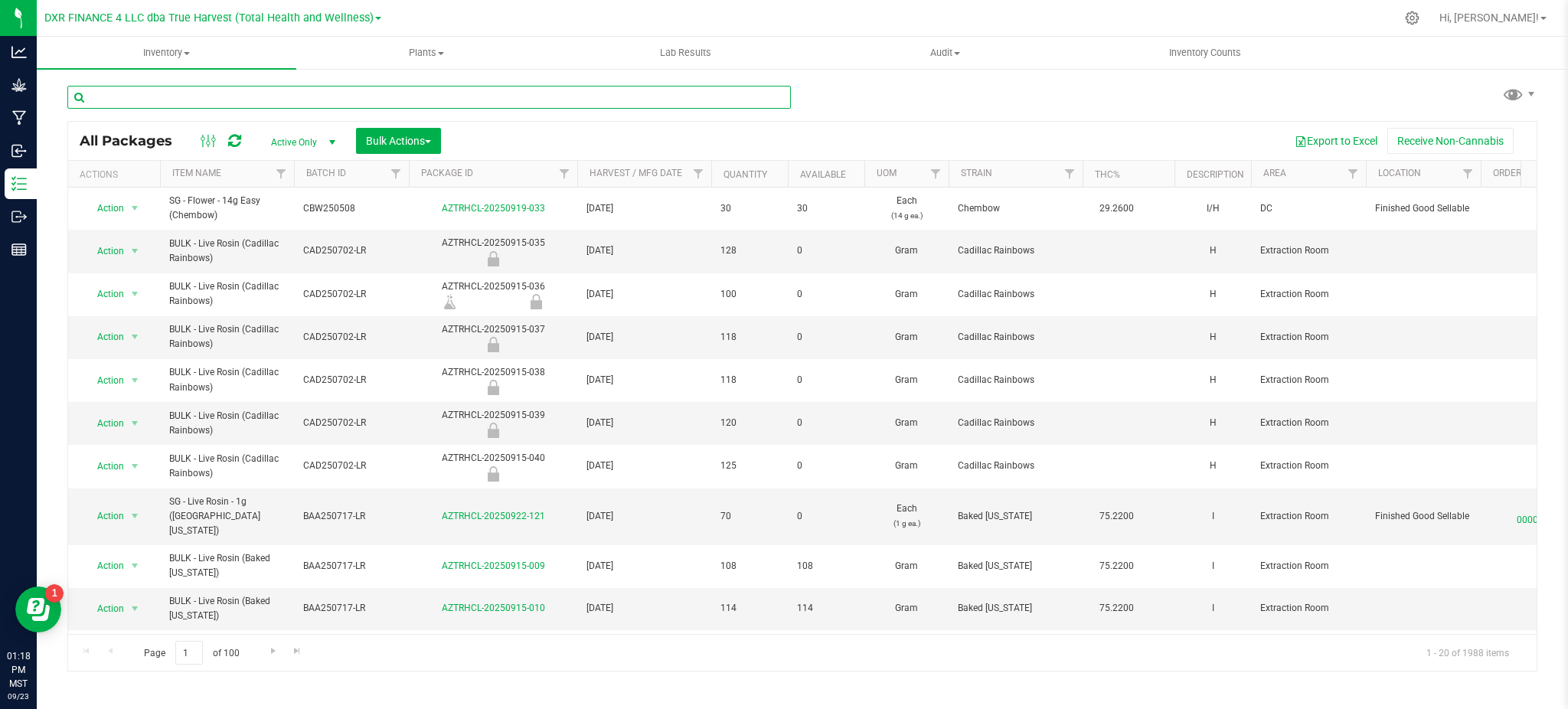
click at [484, 96] on input "text" at bounding box center [429, 98] width 724 height 23
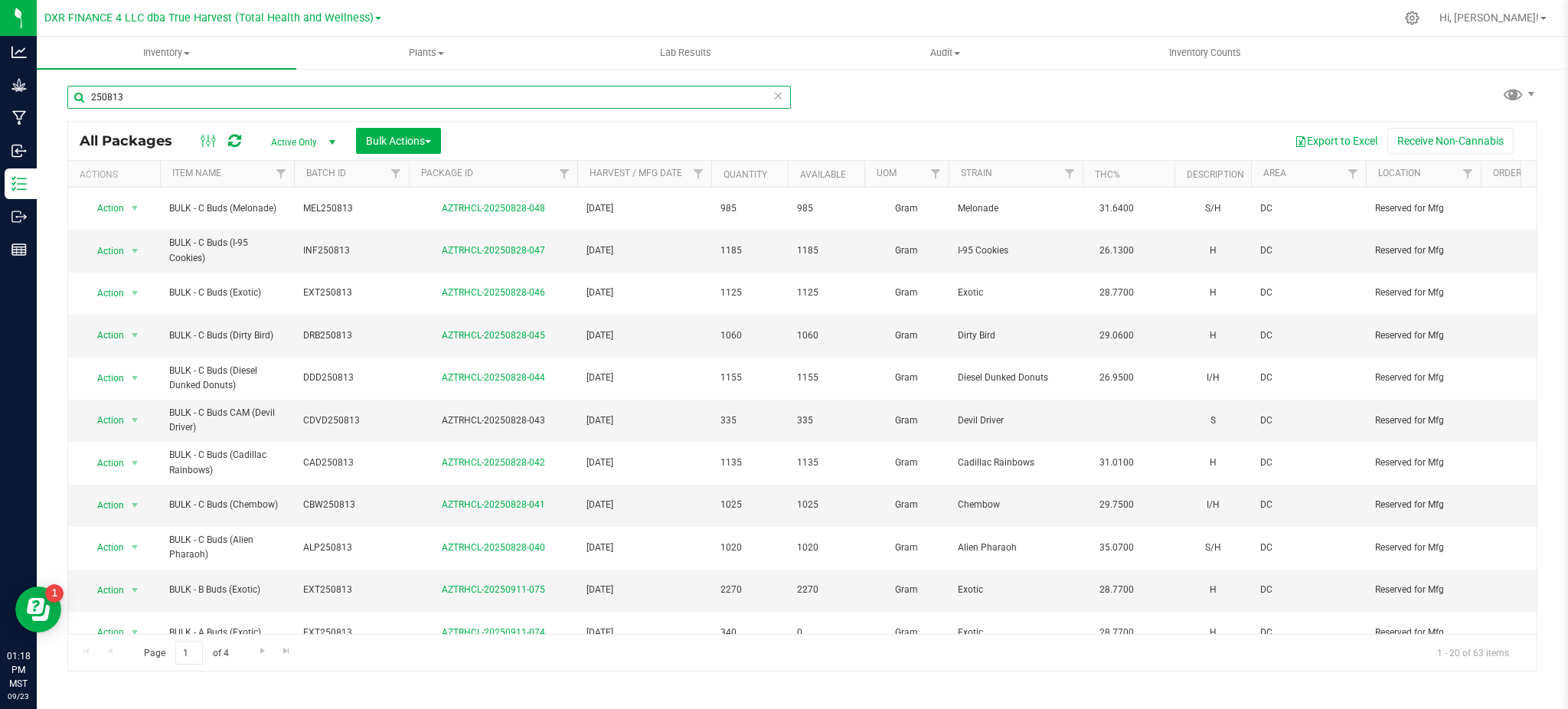
scroll to position [347, 0]
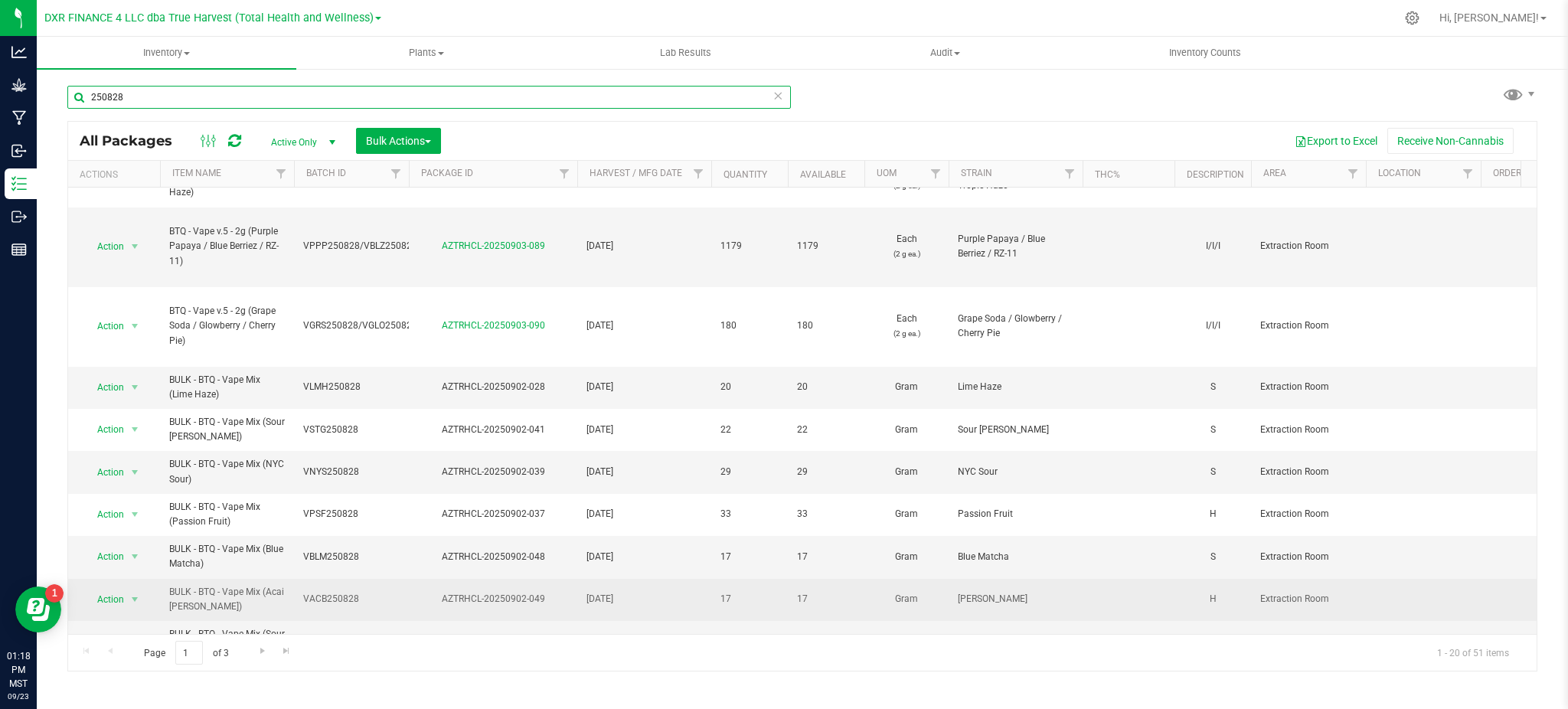
scroll to position [610, 0]
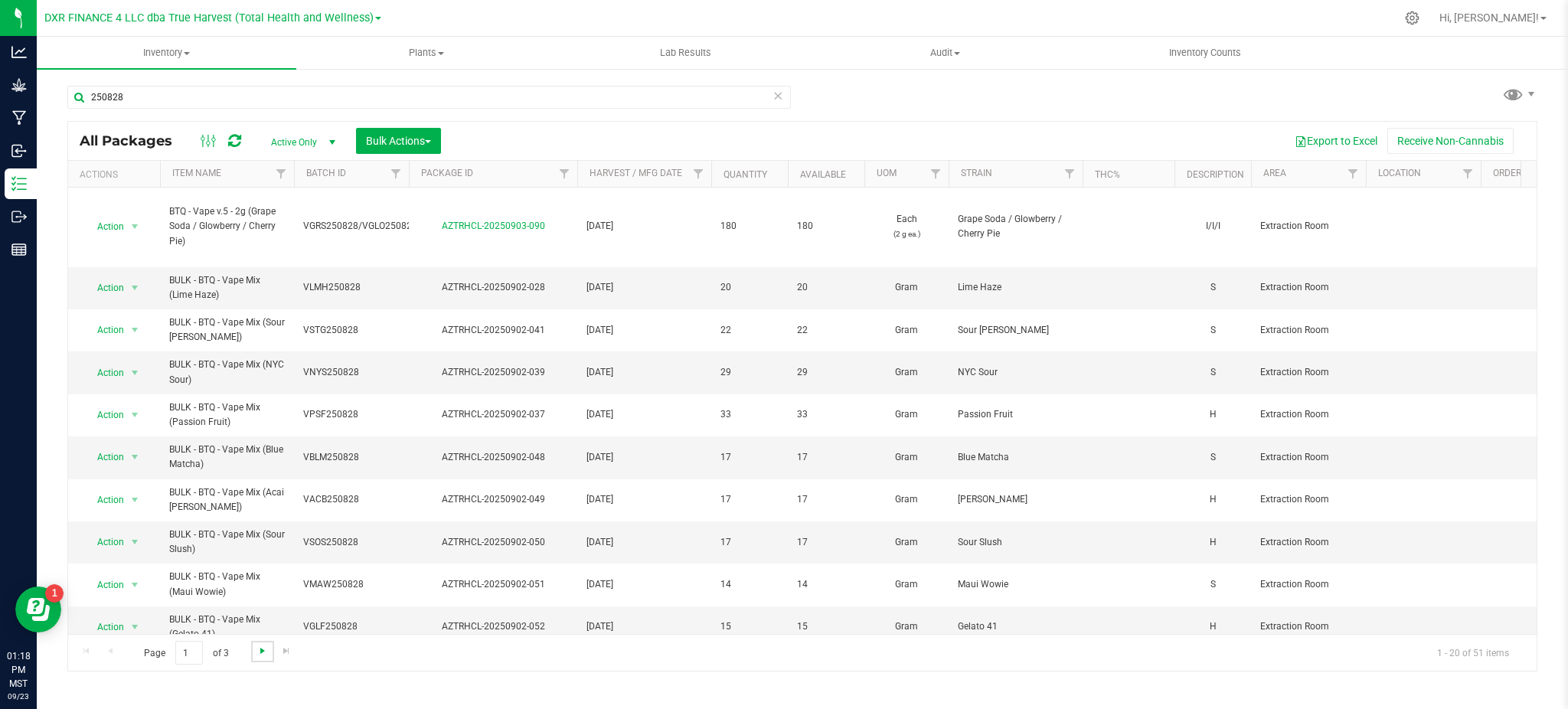
click at [265, 655] on span "Go to the next page" at bounding box center [263, 651] width 12 height 12
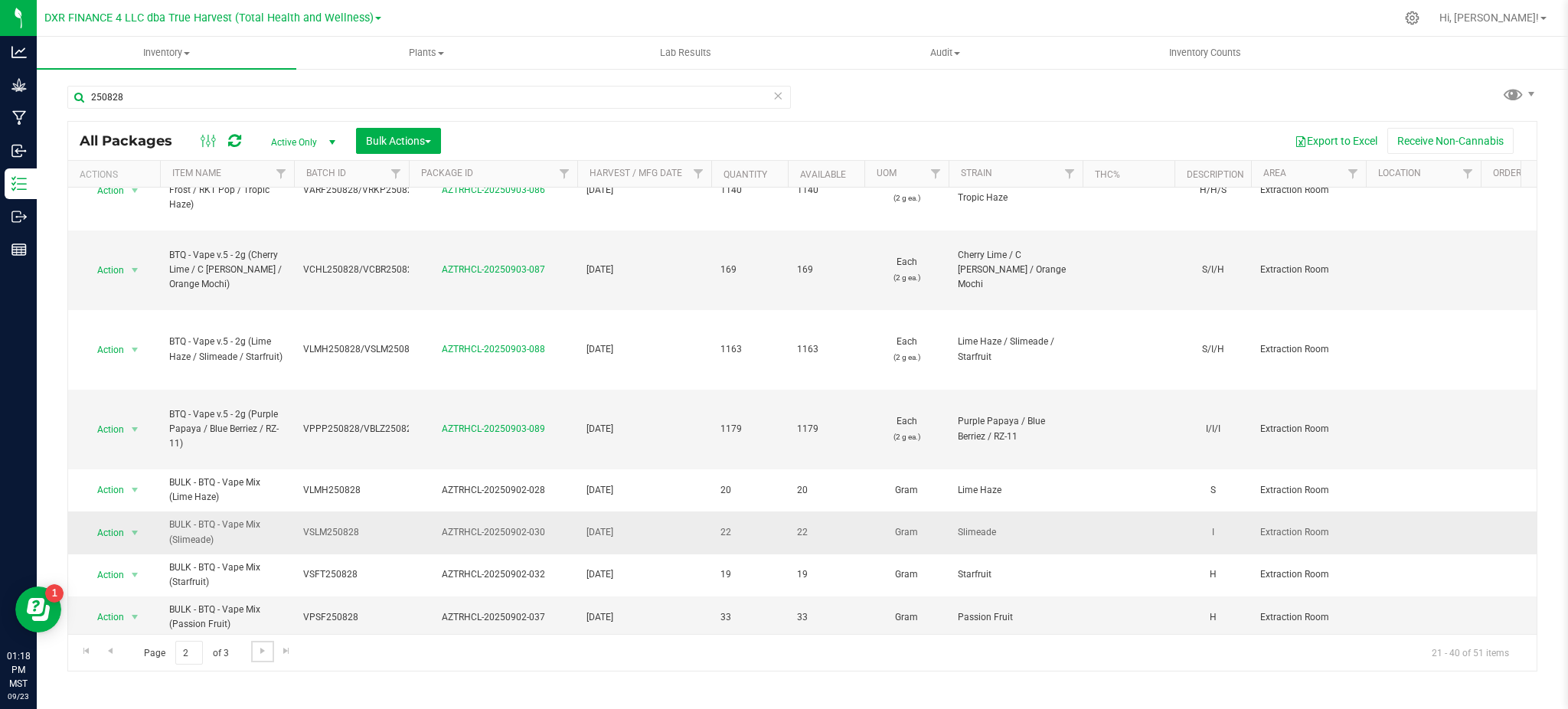
scroll to position [510, 0]
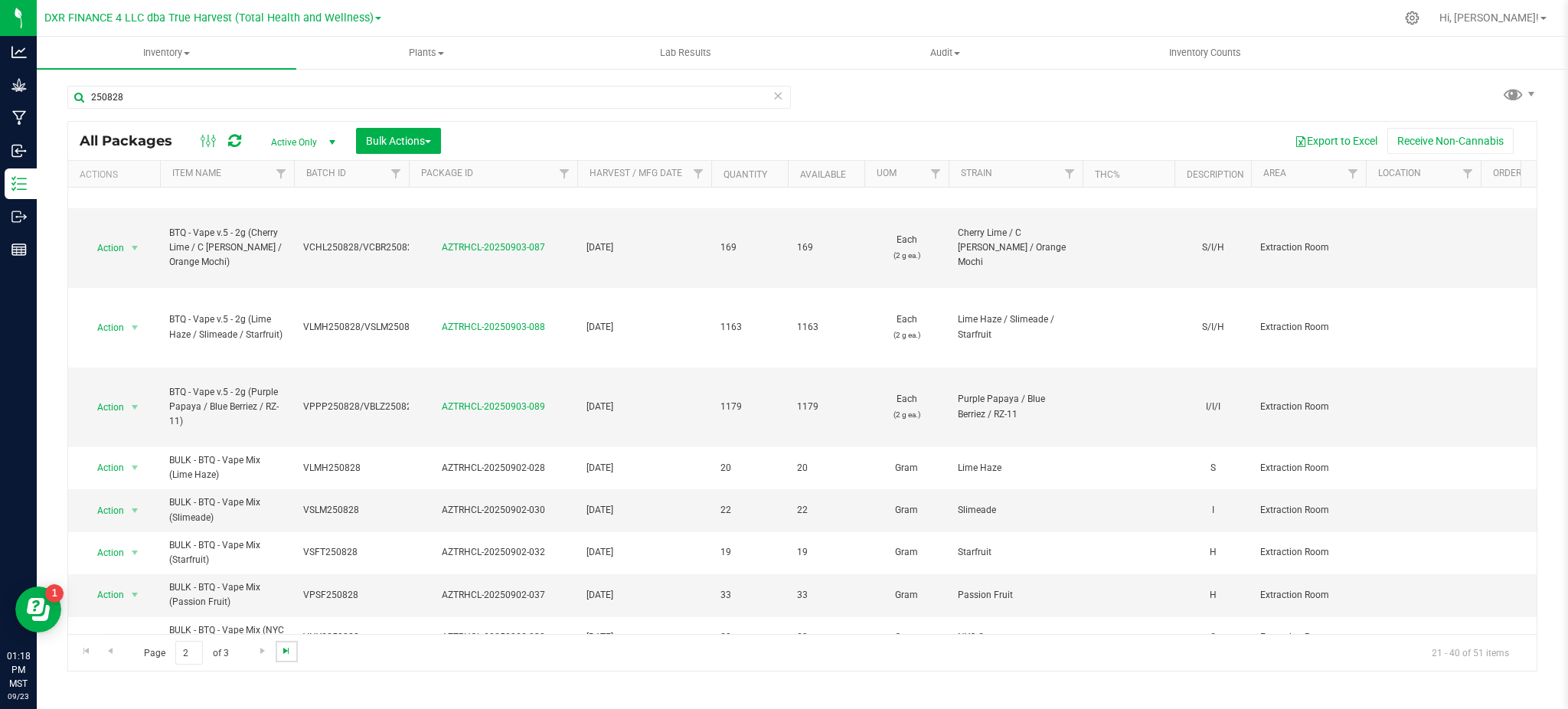
click at [280, 653] on span "Go to the last page" at bounding box center [286, 651] width 12 height 12
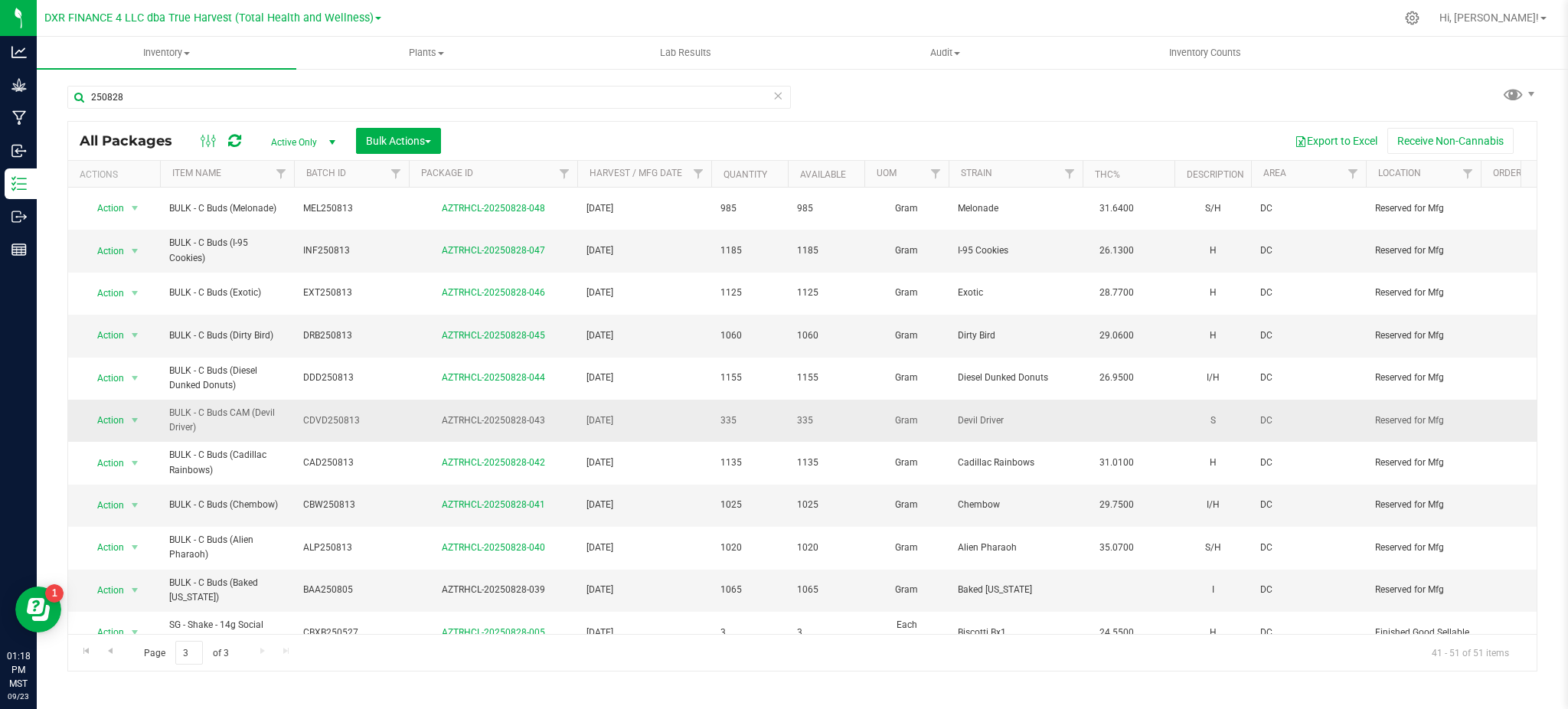
click at [199, 406] on span "BULK - C Buds CAM (Devil Driver)" at bounding box center [227, 421] width 115 height 29
click at [143, 410] on span "select" at bounding box center [135, 421] width 19 height 22
click at [954, 102] on div "250828 All Packages Active Only Active Only Lab Samples Locked All Bulk Actions…" at bounding box center [803, 371] width 1470 height 601
click at [378, 689] on div "Inventory All packages All inventory Waste log Create inventory Plants All plan…" at bounding box center [803, 373] width 1532 height 672
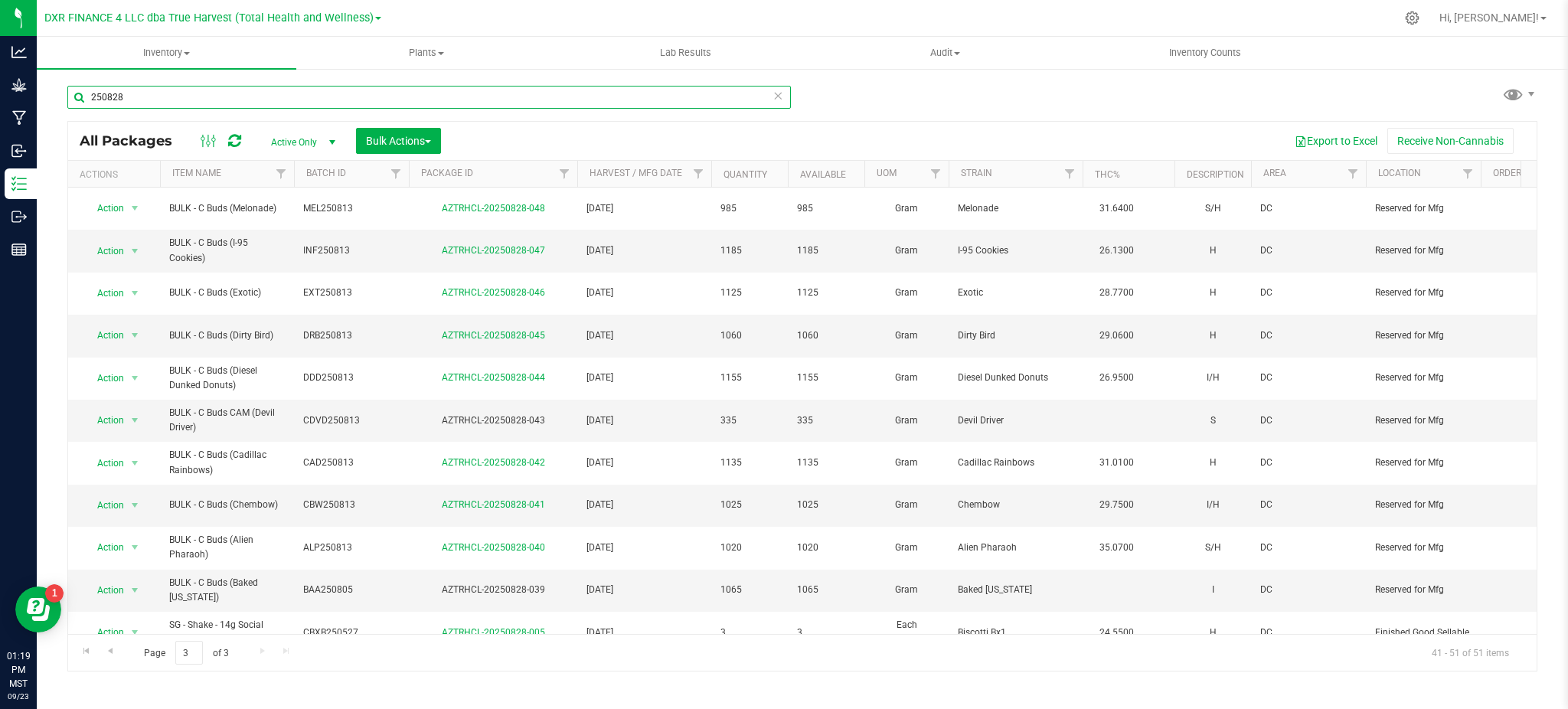
click at [281, 87] on input "250828" at bounding box center [429, 98] width 724 height 23
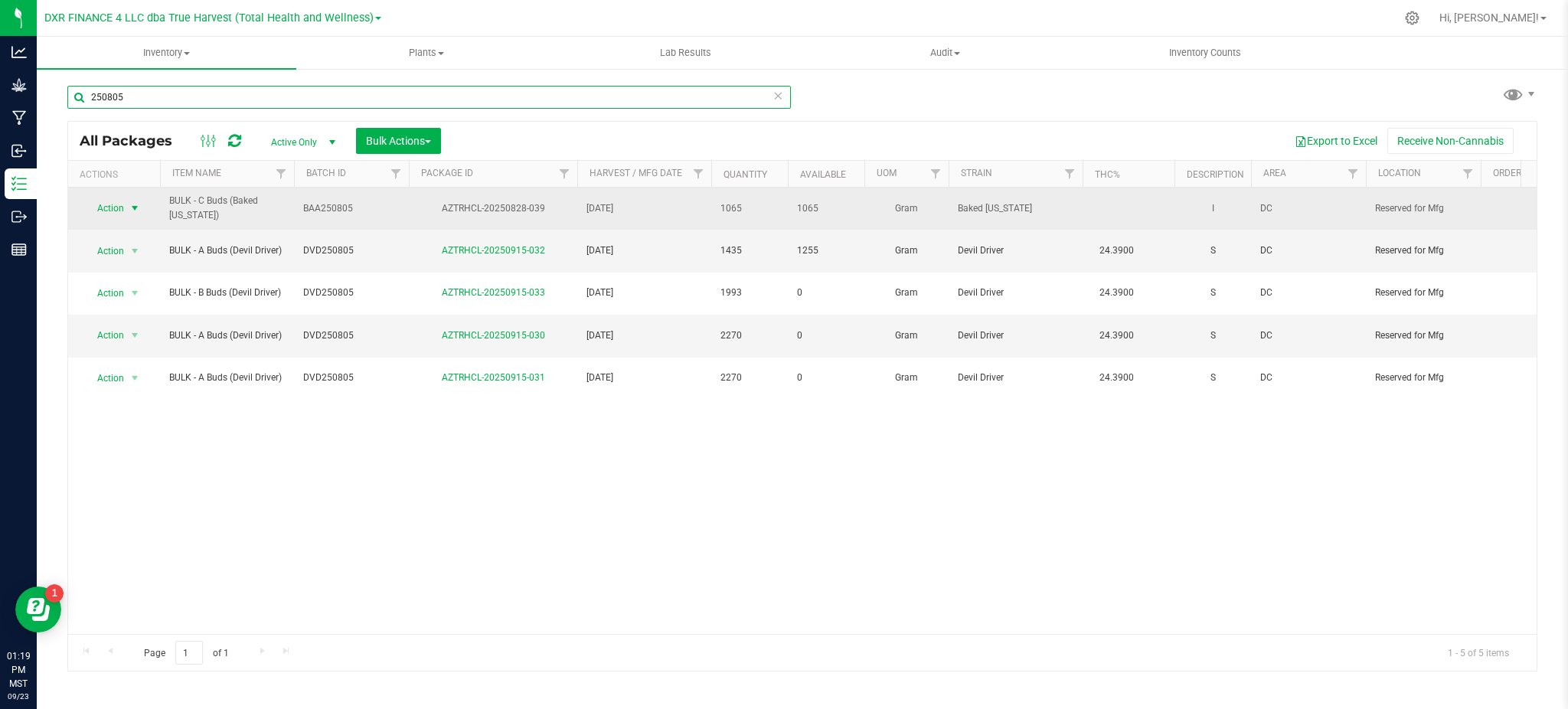
type input "250805"
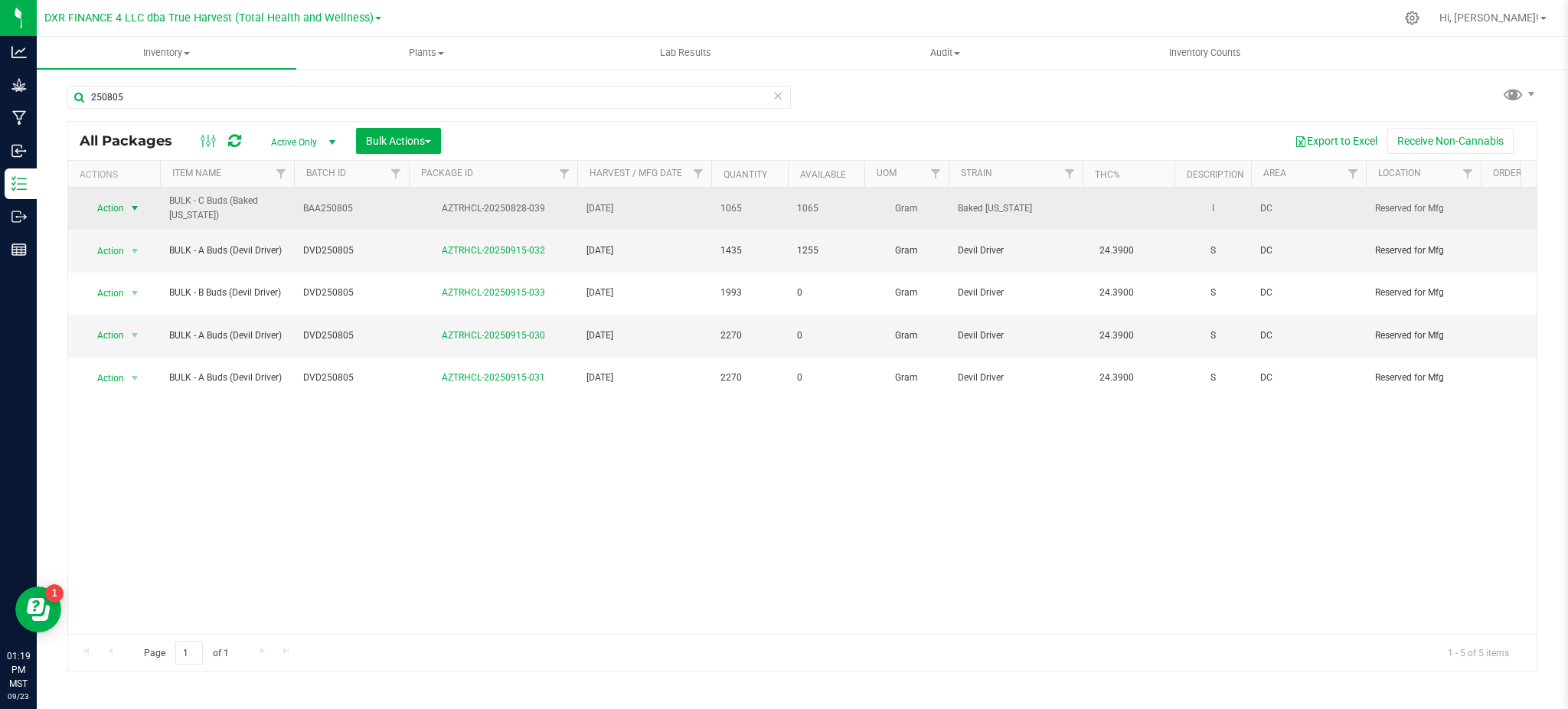
click at [114, 205] on span "Action" at bounding box center [105, 208] width 42 height 22
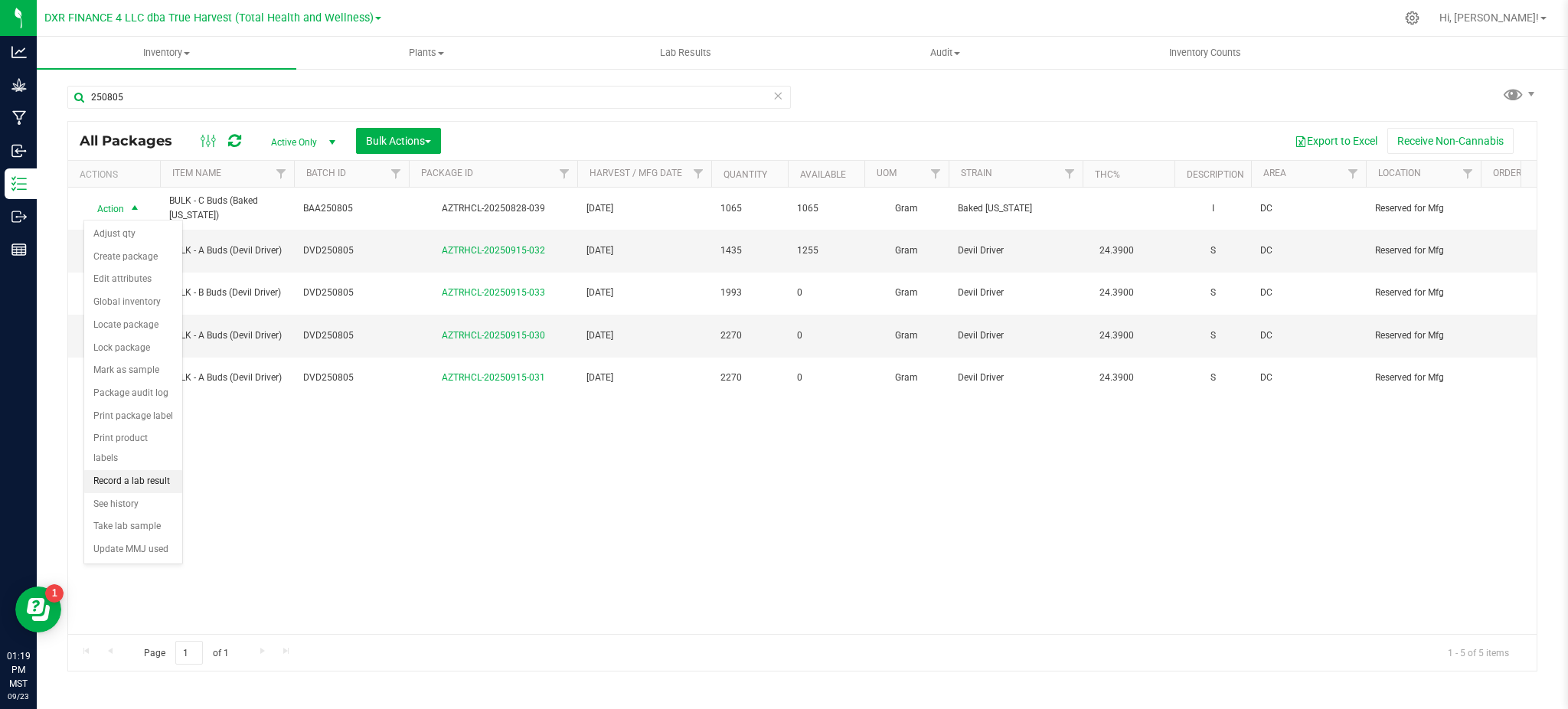
click at [128, 488] on li "Record a lab result" at bounding box center [133, 481] width 98 height 23
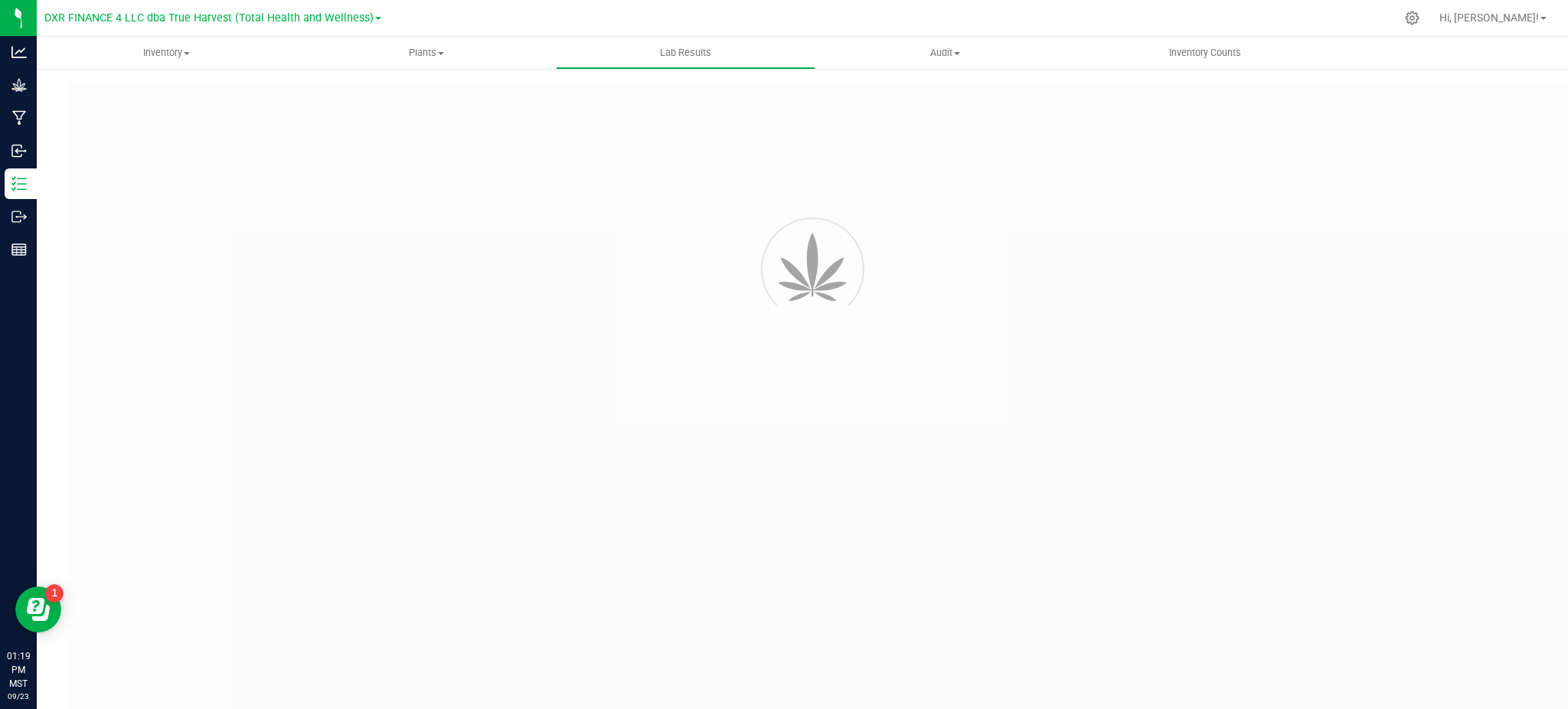
type input "AZTRHCL-20250828-039"
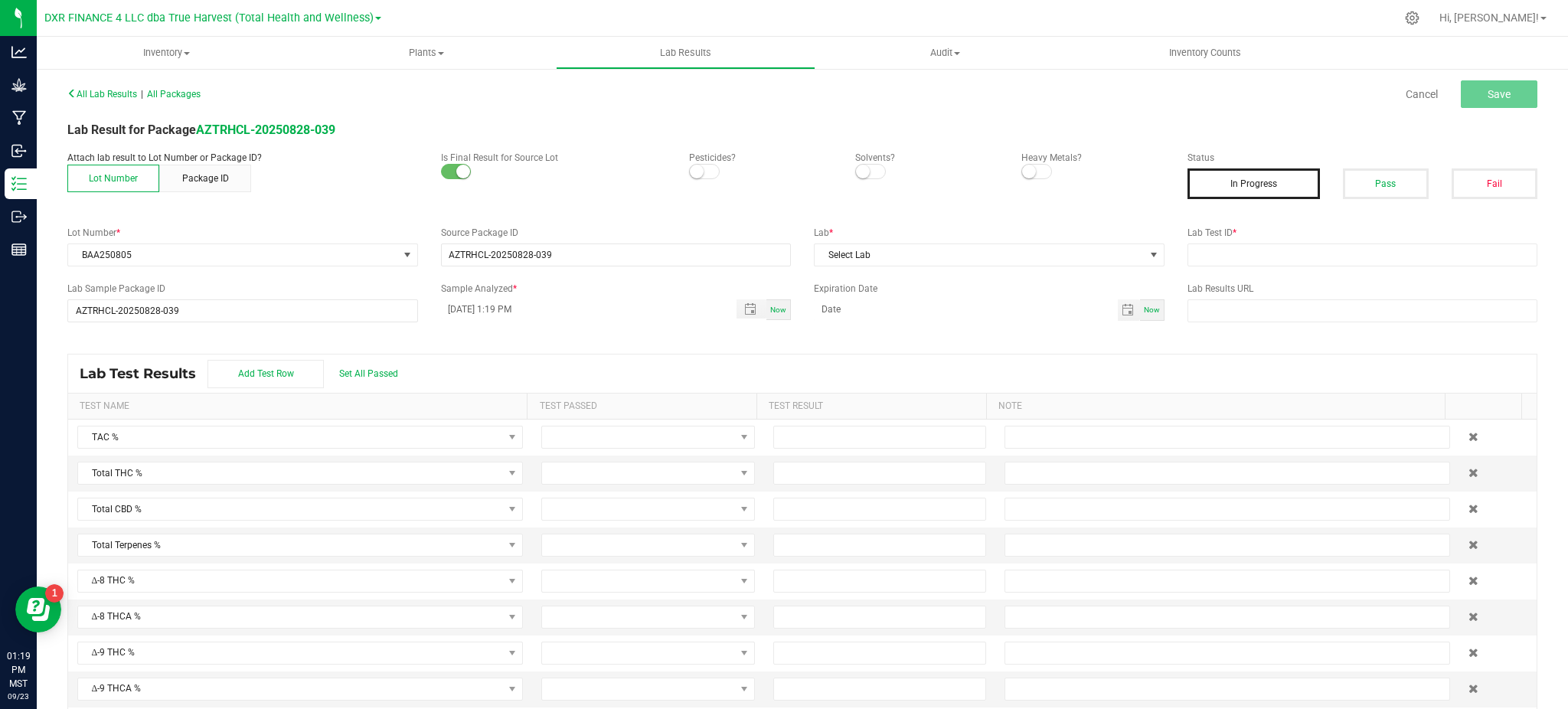
drag, startPoint x: 692, startPoint y: 173, endPoint x: 779, endPoint y: 173, distance: 87.0
click at [697, 173] on span at bounding box center [704, 171] width 31 height 15
click at [856, 170] on small at bounding box center [863, 171] width 14 height 14
drag, startPoint x: 1039, startPoint y: 171, endPoint x: 1027, endPoint y: 171, distance: 12.0
click at [1036, 171] on span at bounding box center [1037, 171] width 31 height 15
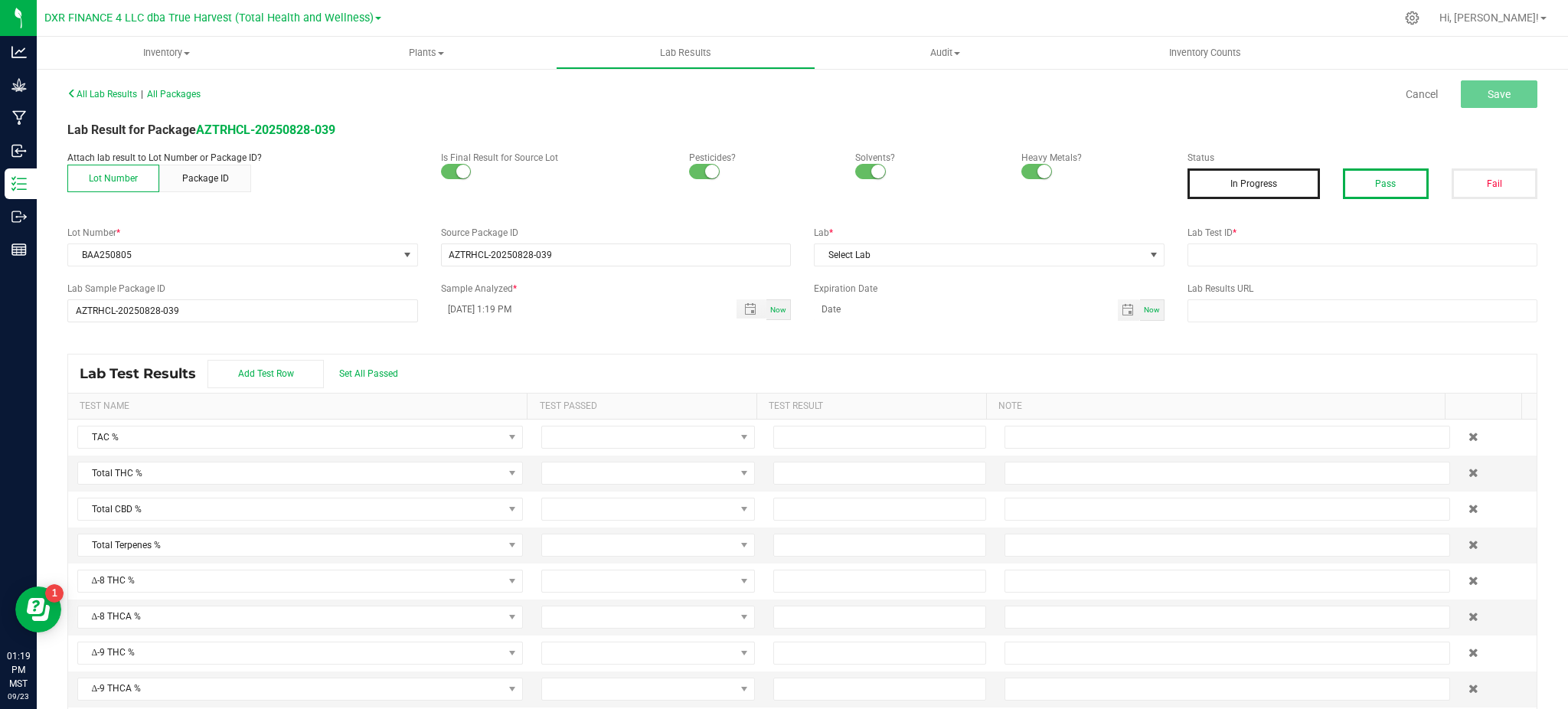
click at [1373, 176] on button "Pass" at bounding box center [1387, 184] width 86 height 31
click at [468, 308] on input "09/23/2025 1:19 PM" at bounding box center [581, 308] width 280 height 19
type input "09/04/2025 1:19 PM"
click at [854, 307] on input "month/day/year" at bounding box center [966, 308] width 304 height 19
type input "09/04/2026"
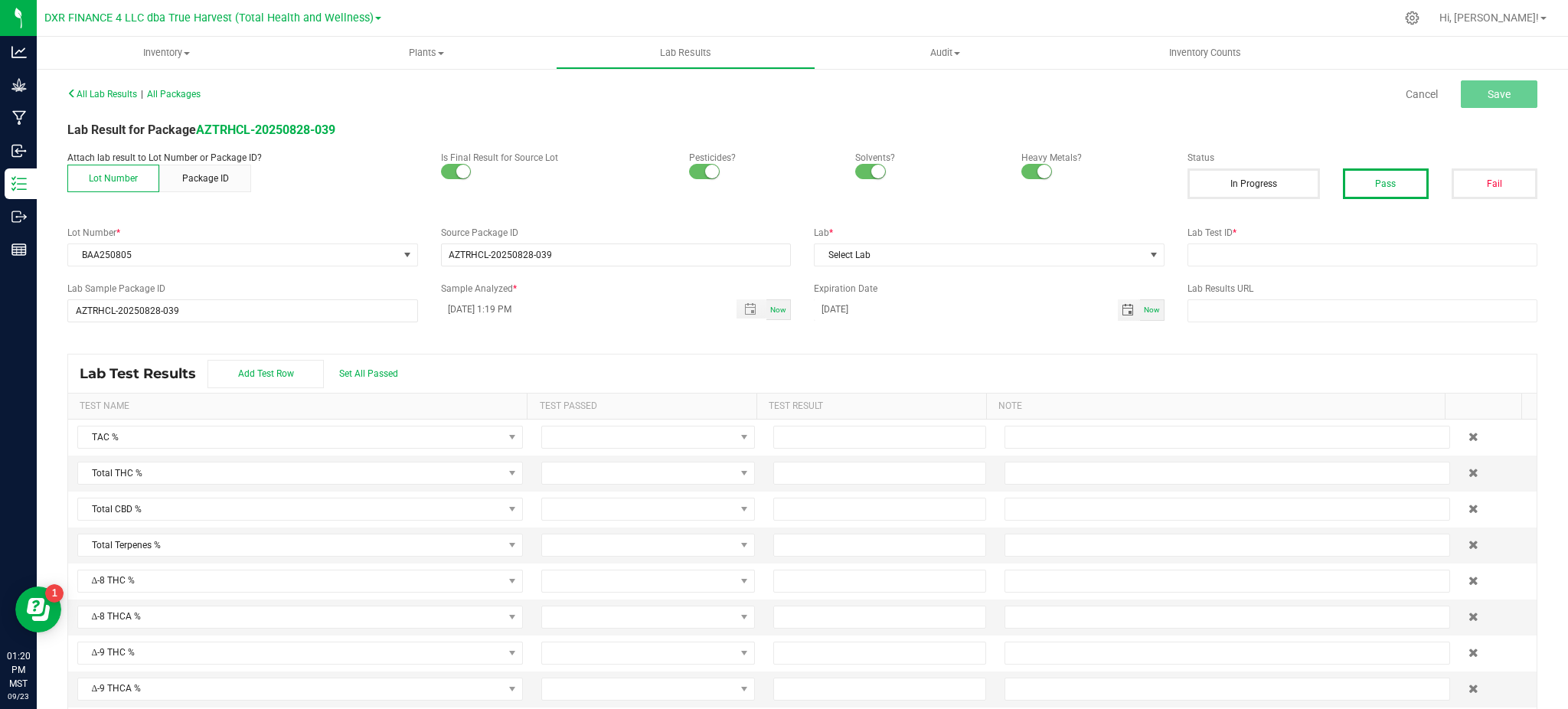
click at [762, 394] on th "Test Result" at bounding box center [871, 407] width 230 height 26
click at [381, 377] on span "Set All Passed" at bounding box center [368, 374] width 59 height 11
drag, startPoint x: 582, startPoint y: 364, endPoint x: 864, endPoint y: 375, distance: 282.2
click at [617, 364] on div "Lab Test Results Add Test Row Set All Passed" at bounding box center [803, 374] width 1469 height 38
click at [1187, 238] on label "Lab Test ID *" at bounding box center [1363, 233] width 351 height 14
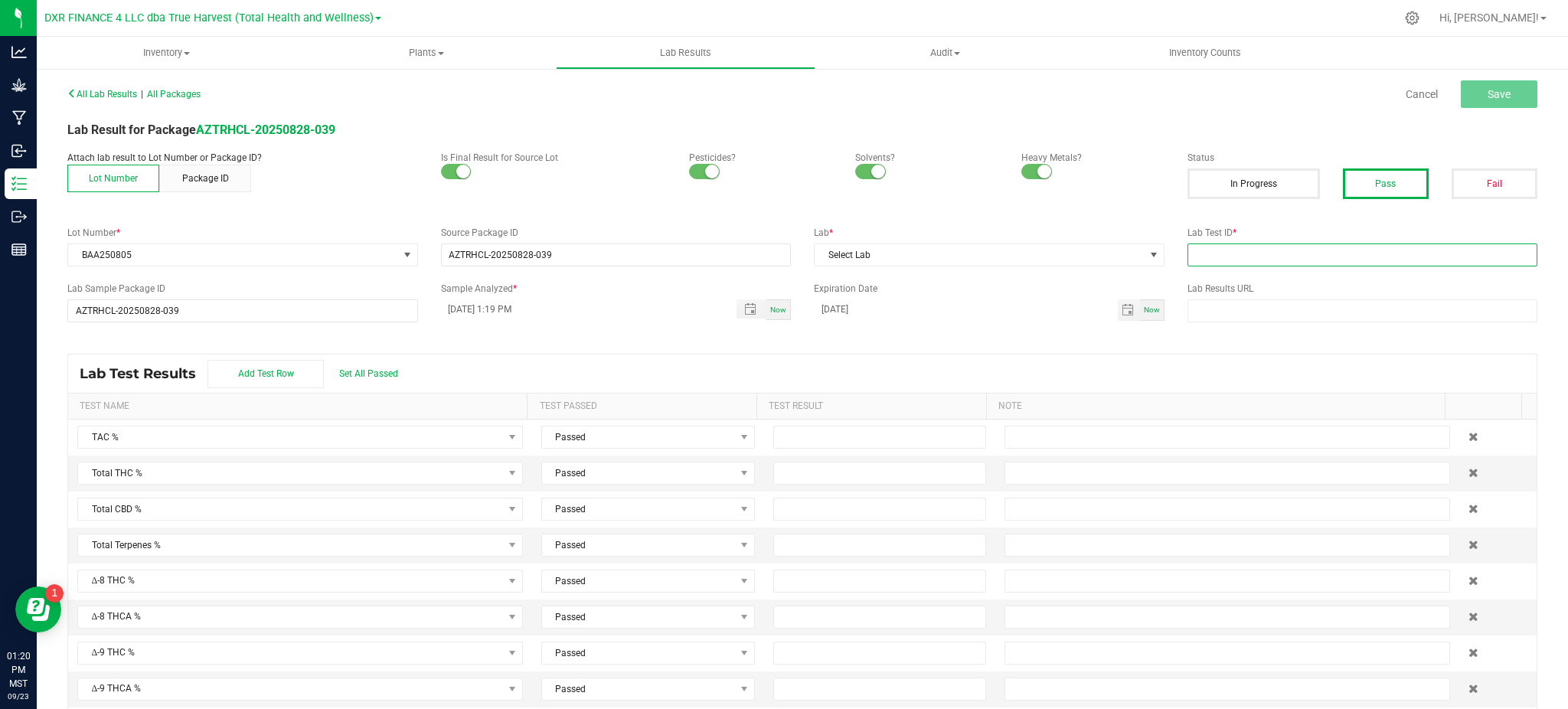
click at [1197, 251] on input "text" at bounding box center [1363, 255] width 351 height 23
paste input "TE50829008-001"
type input "TE50829008-001"
click at [964, 378] on div "Lab Test Results Add Test Row Set All Passed" at bounding box center [803, 374] width 1469 height 38
click at [777, 348] on div "All Lab Results | All Packages Cancel Save Lab Result for Package AZTRHCL-20250…" at bounding box center [803, 404] width 1470 height 643
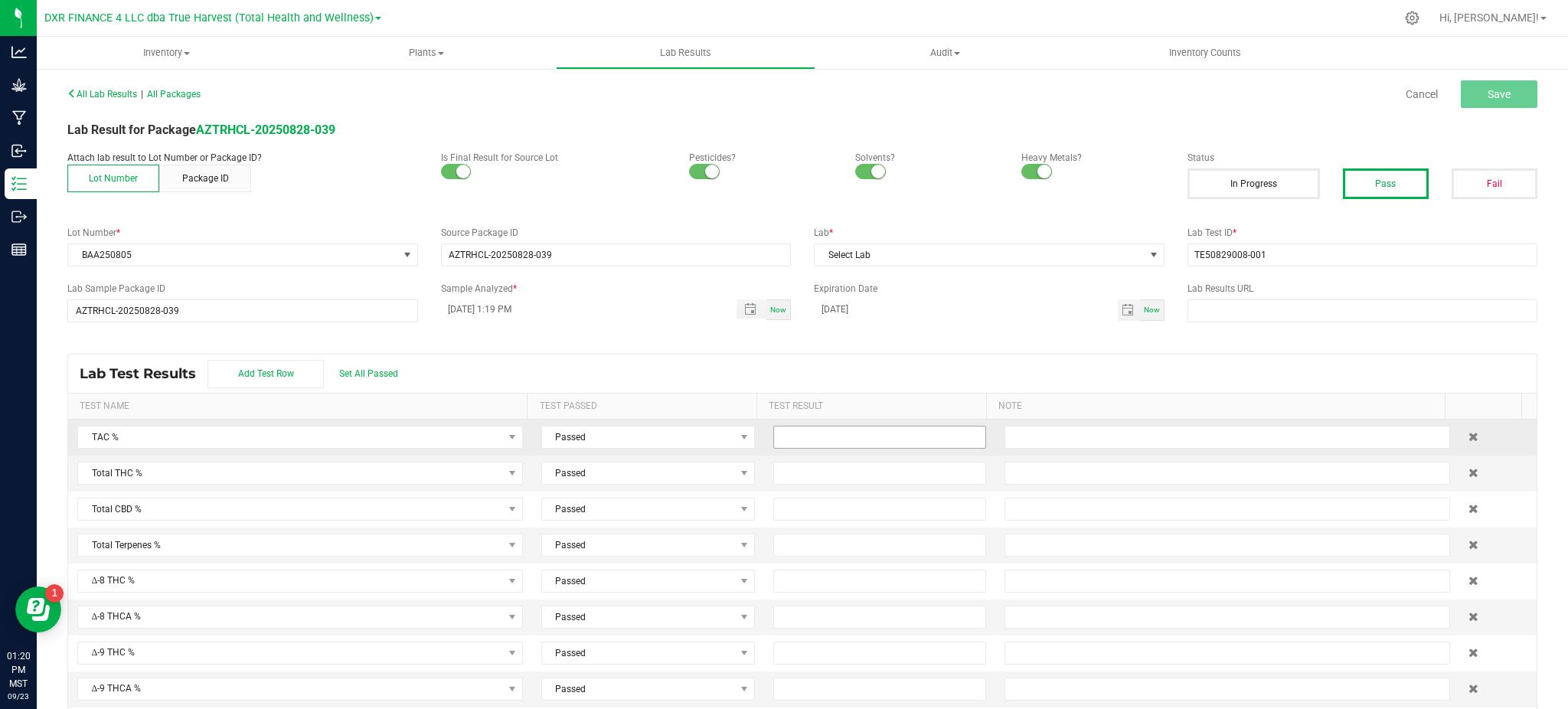
click at [785, 449] on span at bounding box center [881, 438] width 214 height 23
type input "30.5400"
click at [824, 474] on input at bounding box center [881, 473] width 212 height 22
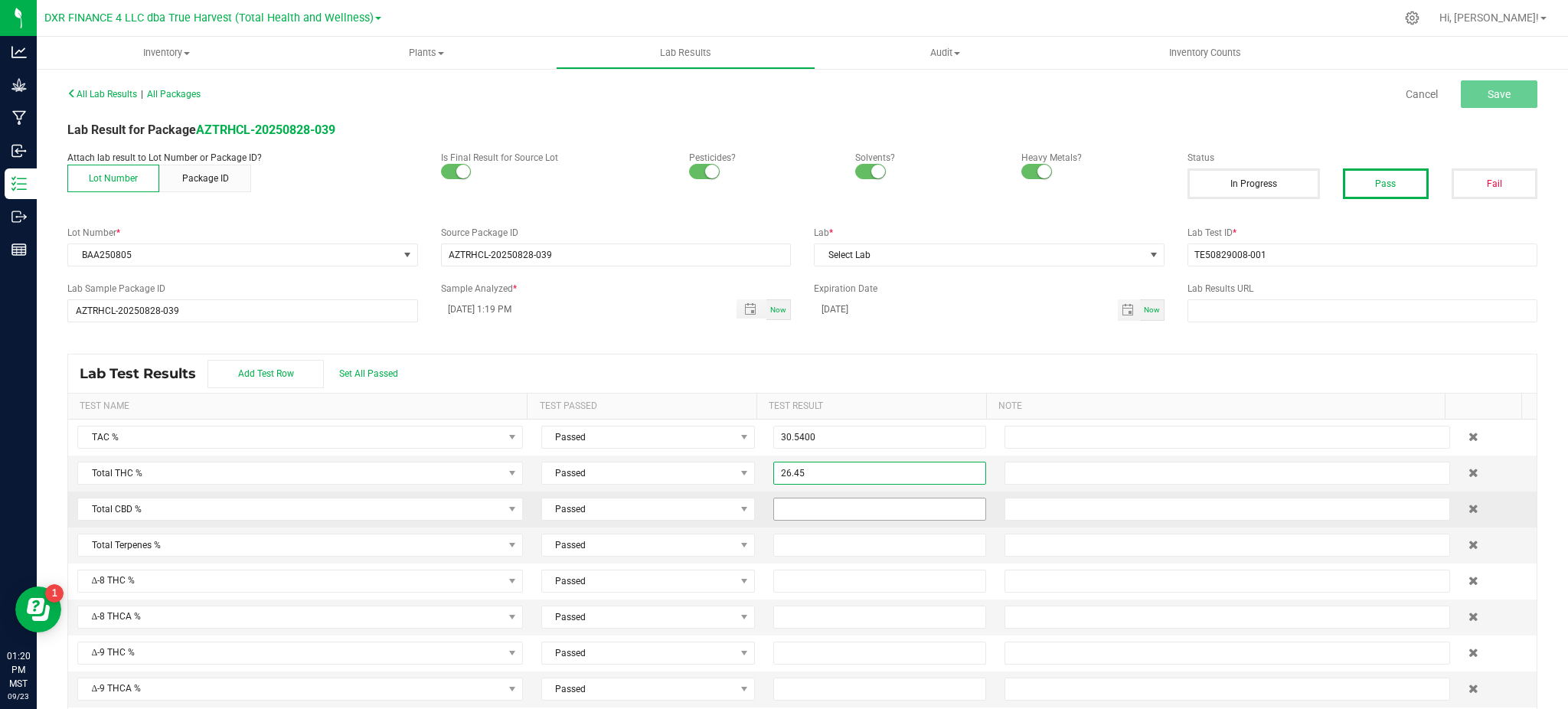
type input "26.4500"
click at [792, 508] on input at bounding box center [881, 509] width 212 height 22
type input "0.0400"
drag, startPoint x: 585, startPoint y: 364, endPoint x: 574, endPoint y: 365, distance: 11.0
click at [585, 364] on div "Lab Test Results Add Test Row Set All Passed" at bounding box center [803, 374] width 1469 height 38
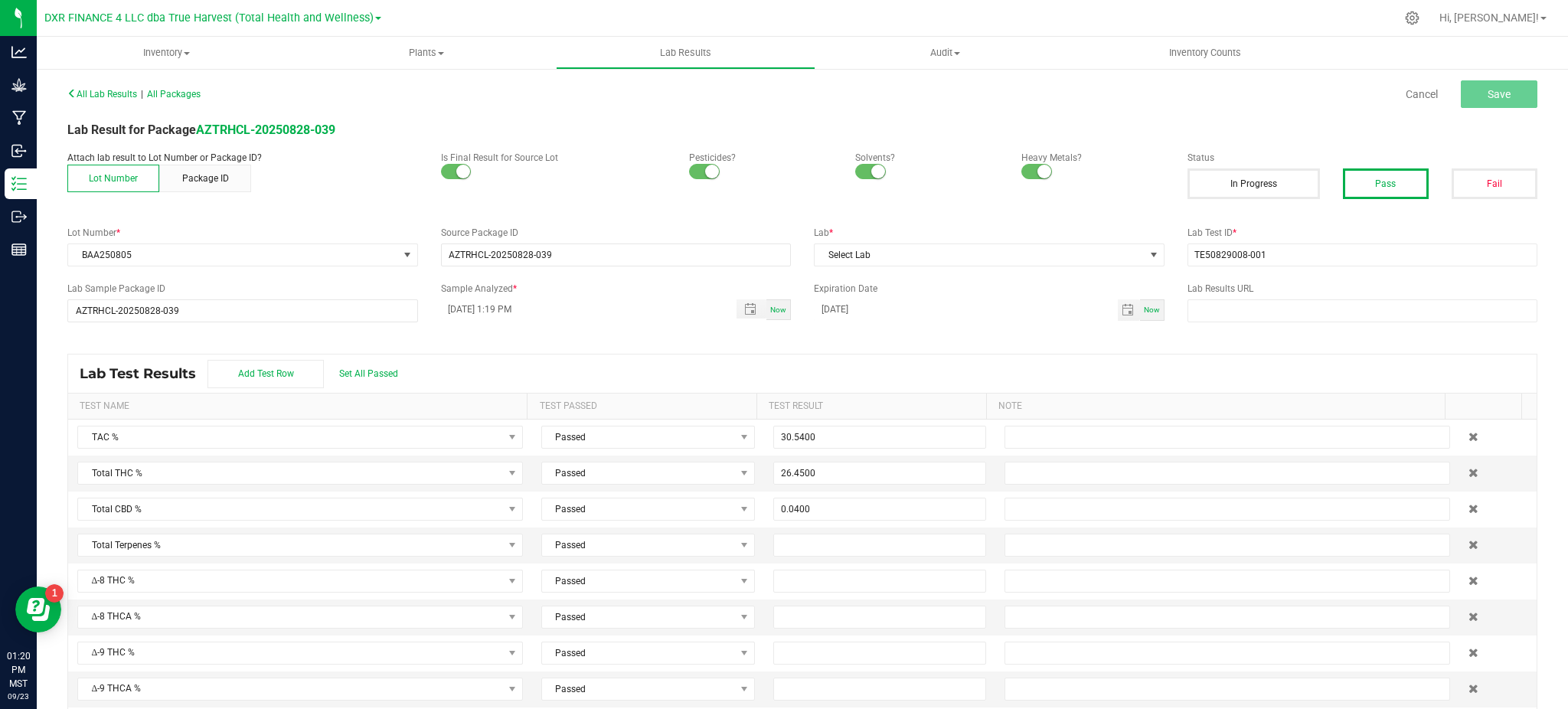
drag, startPoint x: 483, startPoint y: 374, endPoint x: 467, endPoint y: 371, distance: 16.3
click at [479, 373] on div "Lab Test Results Add Test Row Set All Passed" at bounding box center [803, 374] width 1469 height 38
click at [440, 364] on div "Lab Test Results Add Test Row Set All Passed" at bounding box center [803, 374] width 1469 height 38
drag, startPoint x: 1029, startPoint y: 241, endPoint x: 1023, endPoint y: 252, distance: 12.5
click at [1029, 241] on div "Lab * Select Lab" at bounding box center [990, 246] width 374 height 41
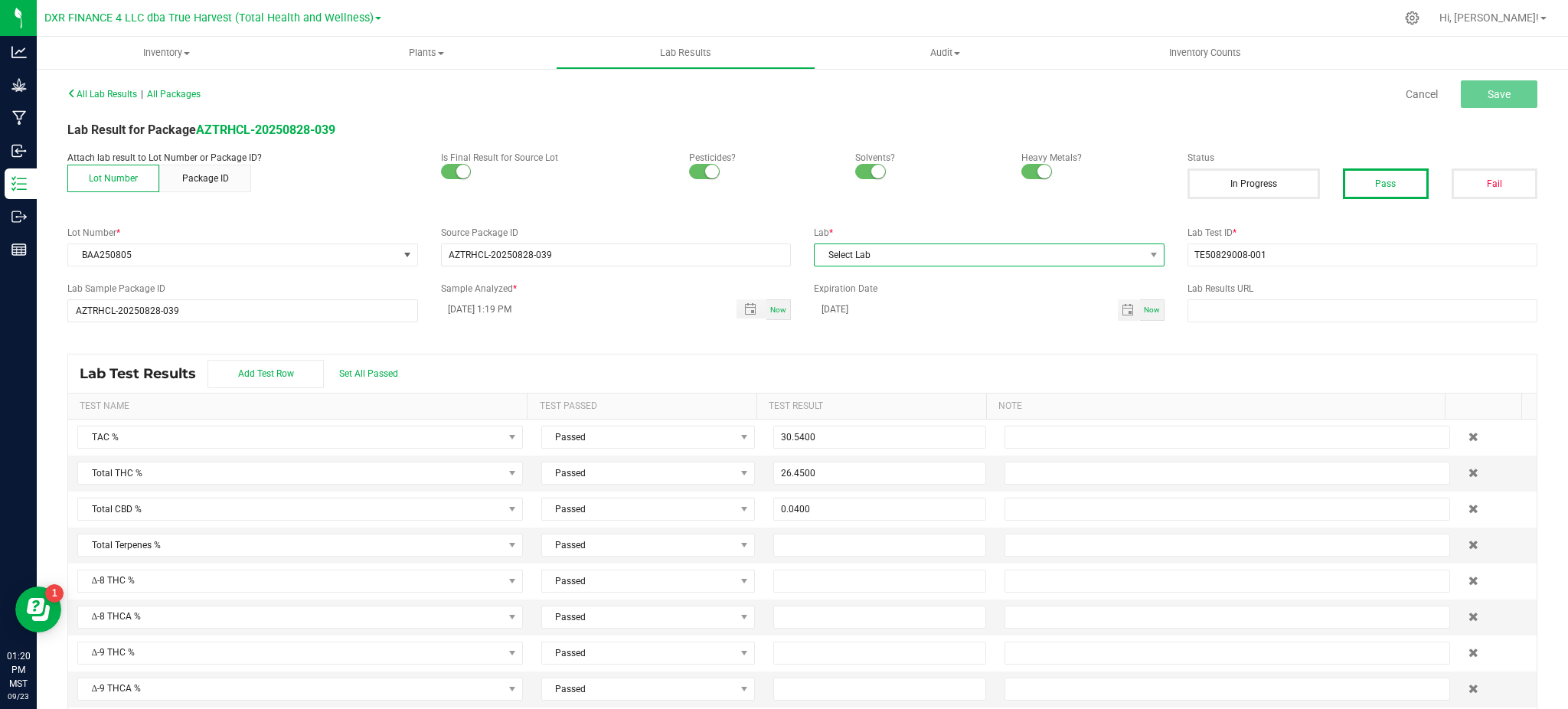
click at [1017, 256] on span "Select Lab" at bounding box center [980, 255] width 330 height 22
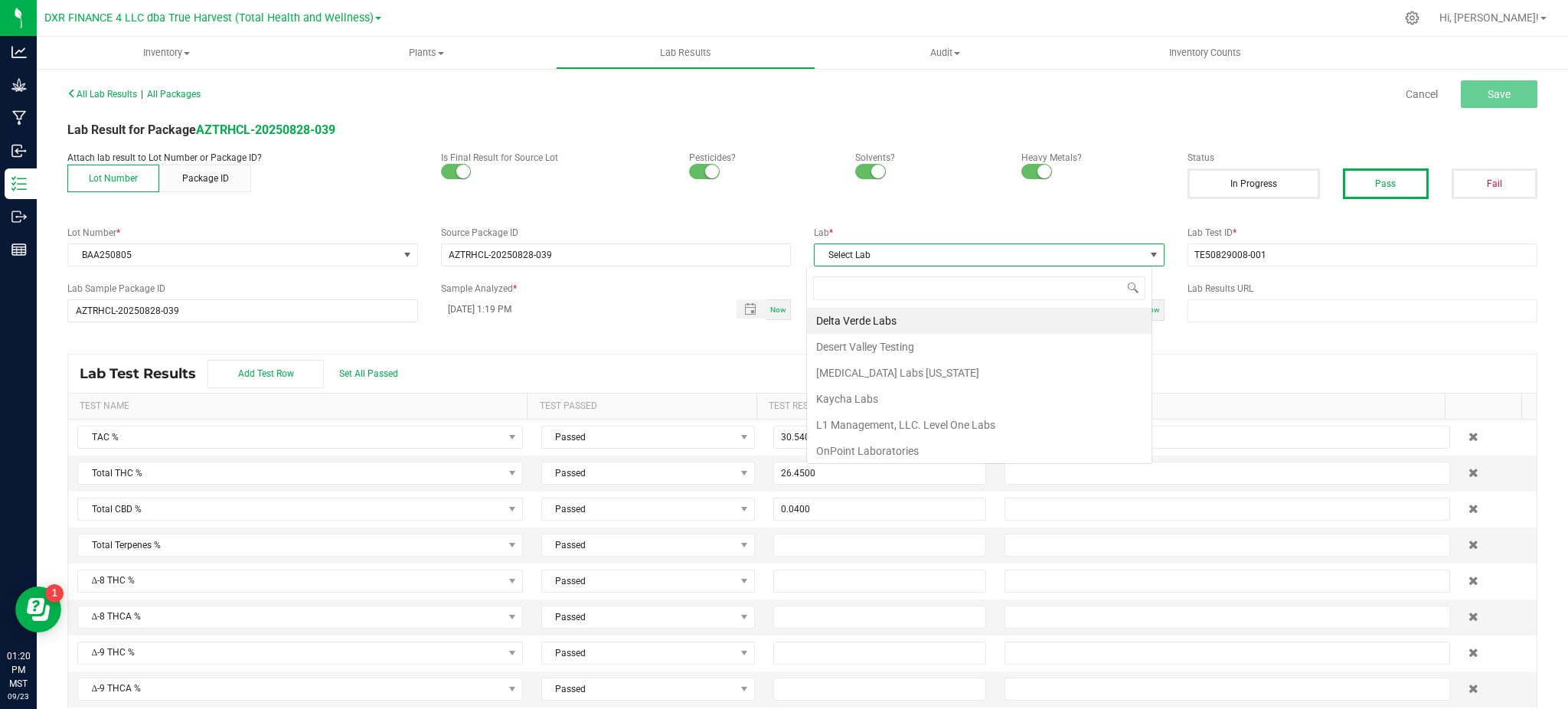
scroll to position [23, 346]
click at [870, 393] on li "Kaycha Labs" at bounding box center [980, 399] width 345 height 26
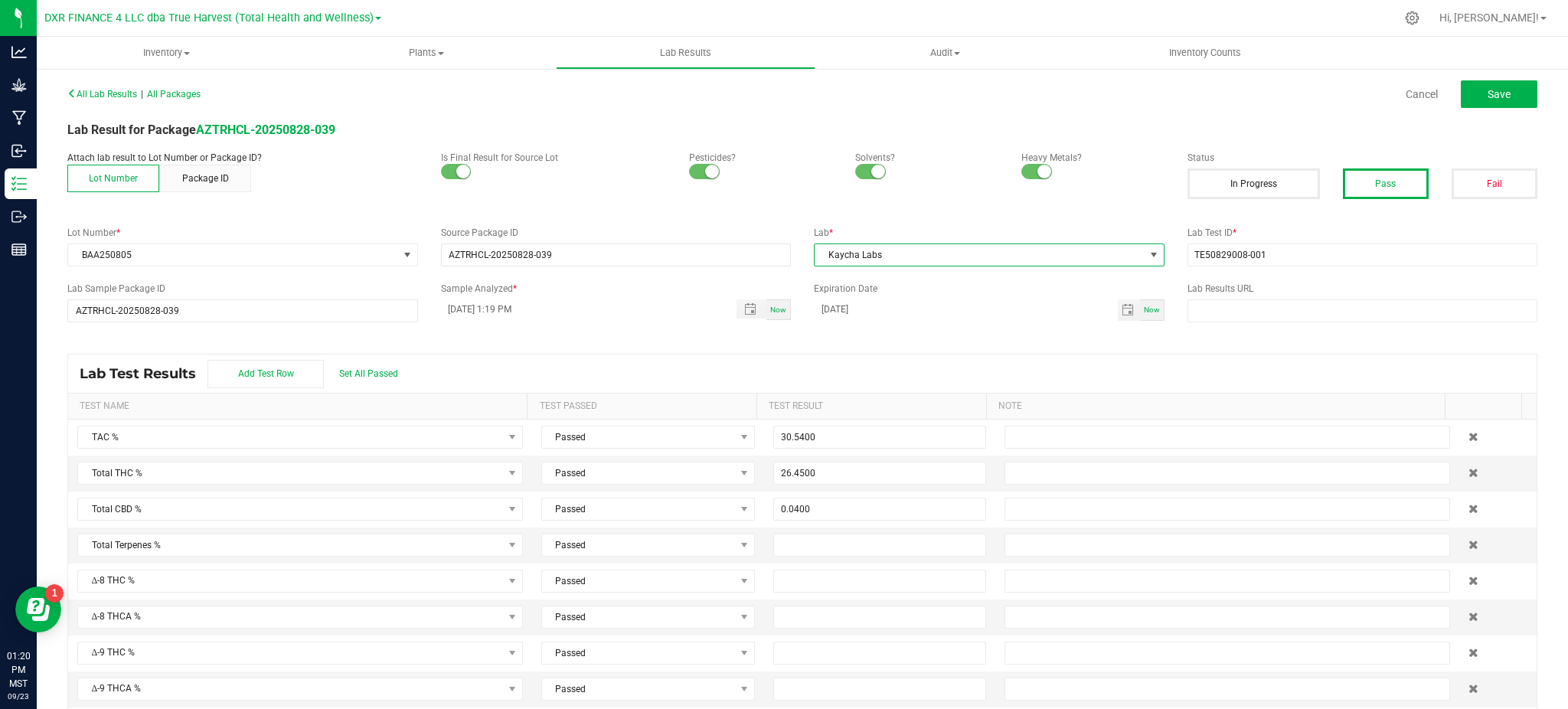
click at [723, 362] on div "Lab Test Results Add Test Row Set All Passed" at bounding box center [803, 374] width 1469 height 38
click at [571, 363] on div "Lab Test Results Add Test Row Set All Passed" at bounding box center [803, 374] width 1469 height 38
click at [1473, 85] on button "Save" at bounding box center [1500, 95] width 77 height 28
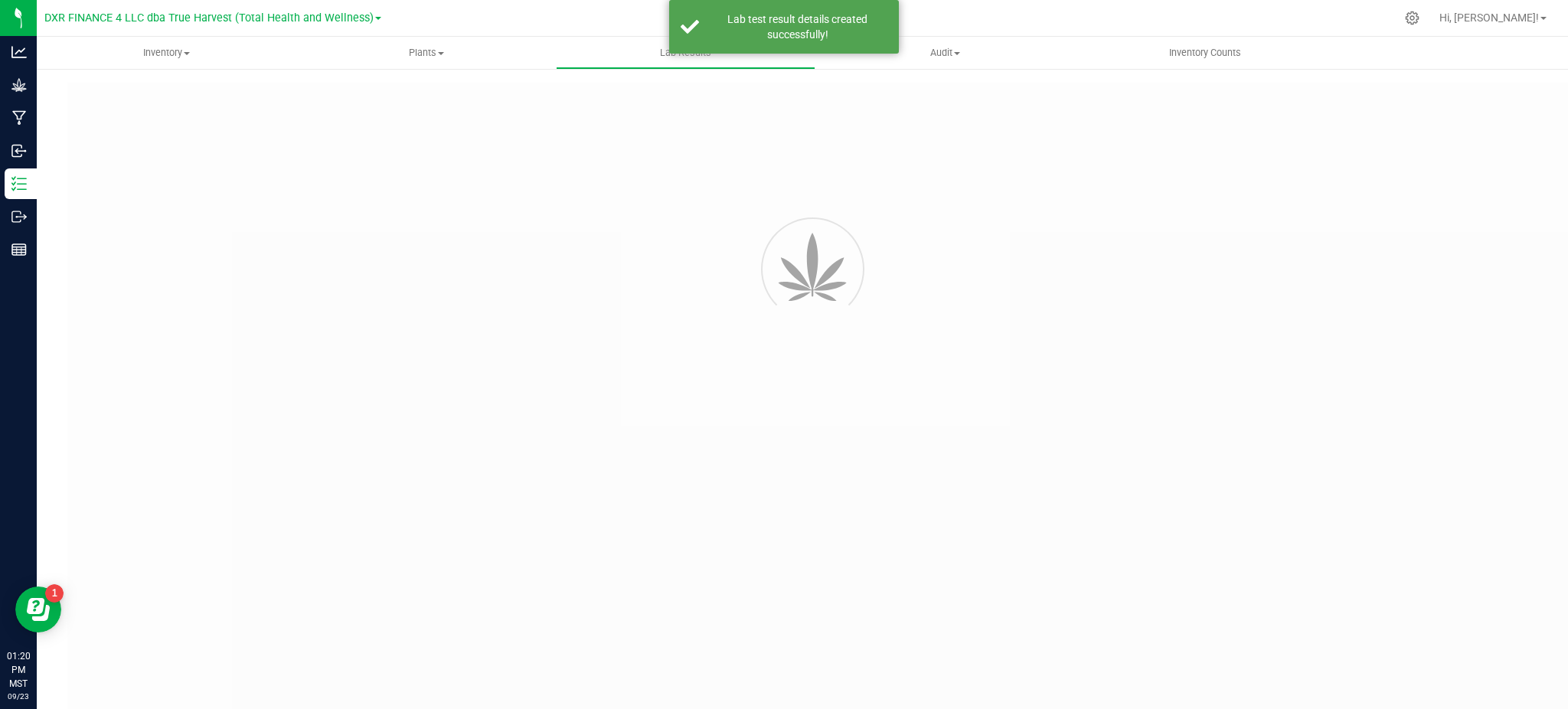
type input "AZTRHCL-20250828-039"
type input "TE50829008-001"
type input "AZTRHCL-20250828-039"
type input "09/04/2025 1:19 PM"
type input "09/04/2026"
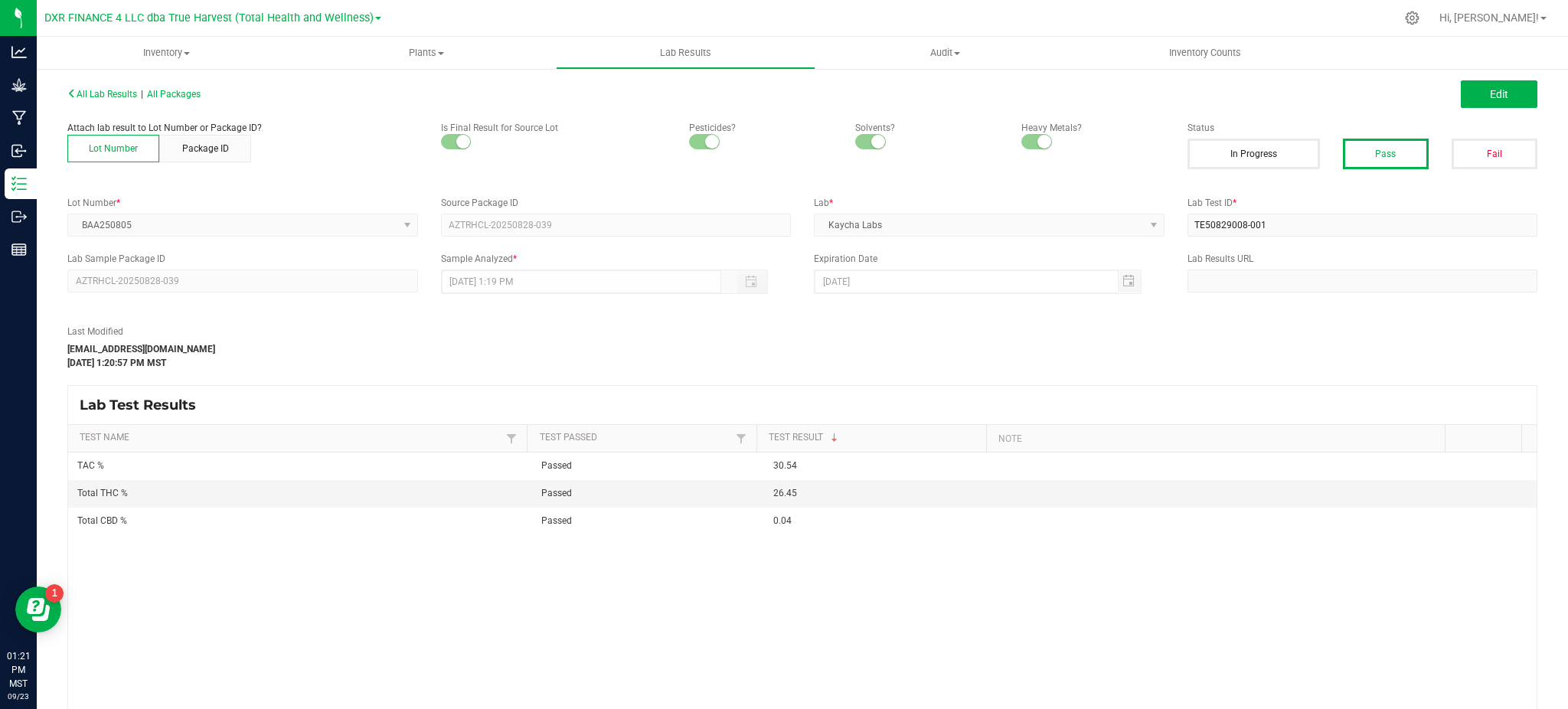
drag, startPoint x: 1092, startPoint y: 341, endPoint x: 1524, endPoint y: 231, distance: 445.8
click at [1150, 328] on div "Last Modified hvickers@trueharvestco.com Sep 23, 2025 1:20:57 PM MST" at bounding box center [616, 347] width 1120 height 45
click at [1490, 96] on span "Edit" at bounding box center [1500, 95] width 18 height 12
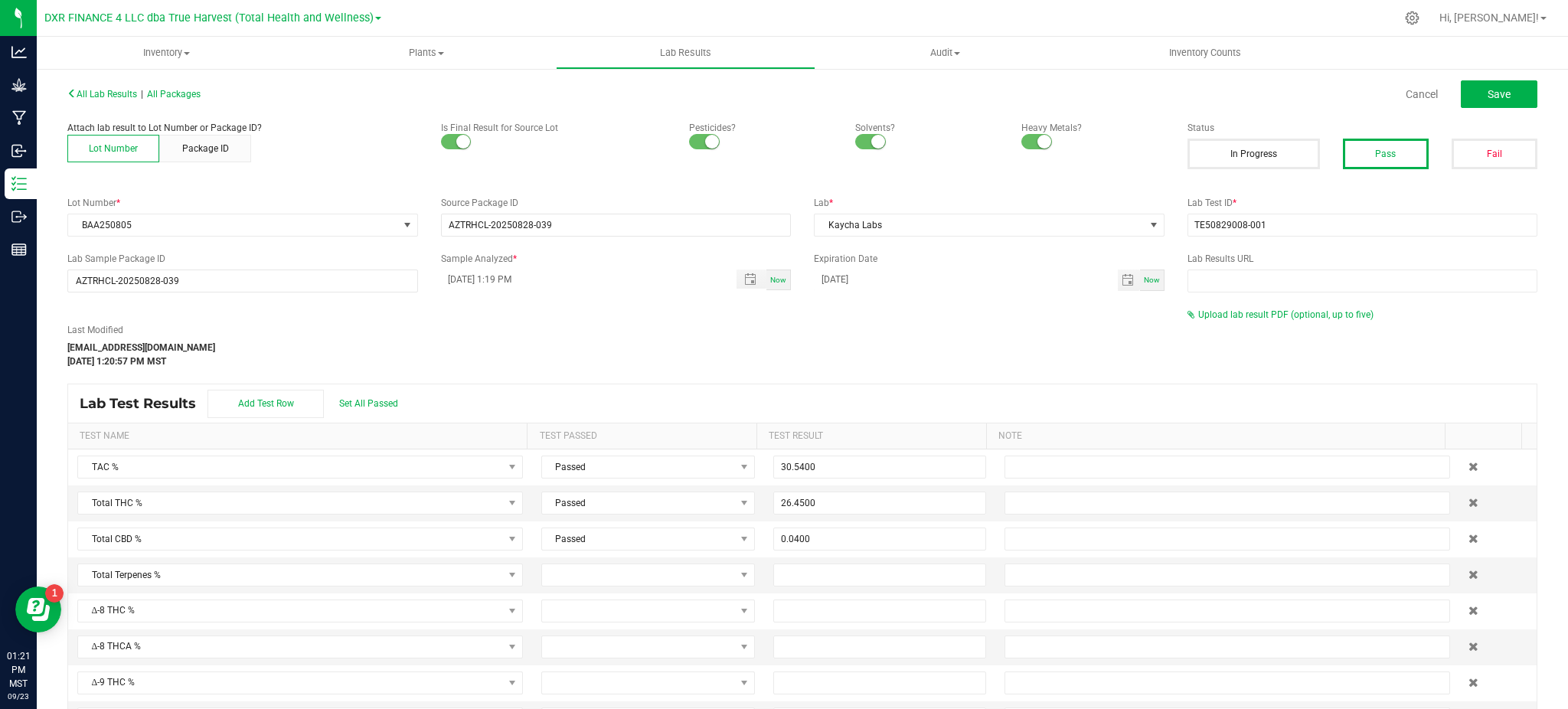
click at [1270, 330] on div "Last Modified hvickers@trueharvestco.com Sep 23, 2025 1:20:57 PM MST Upload lab…" at bounding box center [803, 338] width 1493 height 61
click at [1269, 319] on span "Upload lab result PDF (optional, up to five)" at bounding box center [1280, 315] width 186 height 11
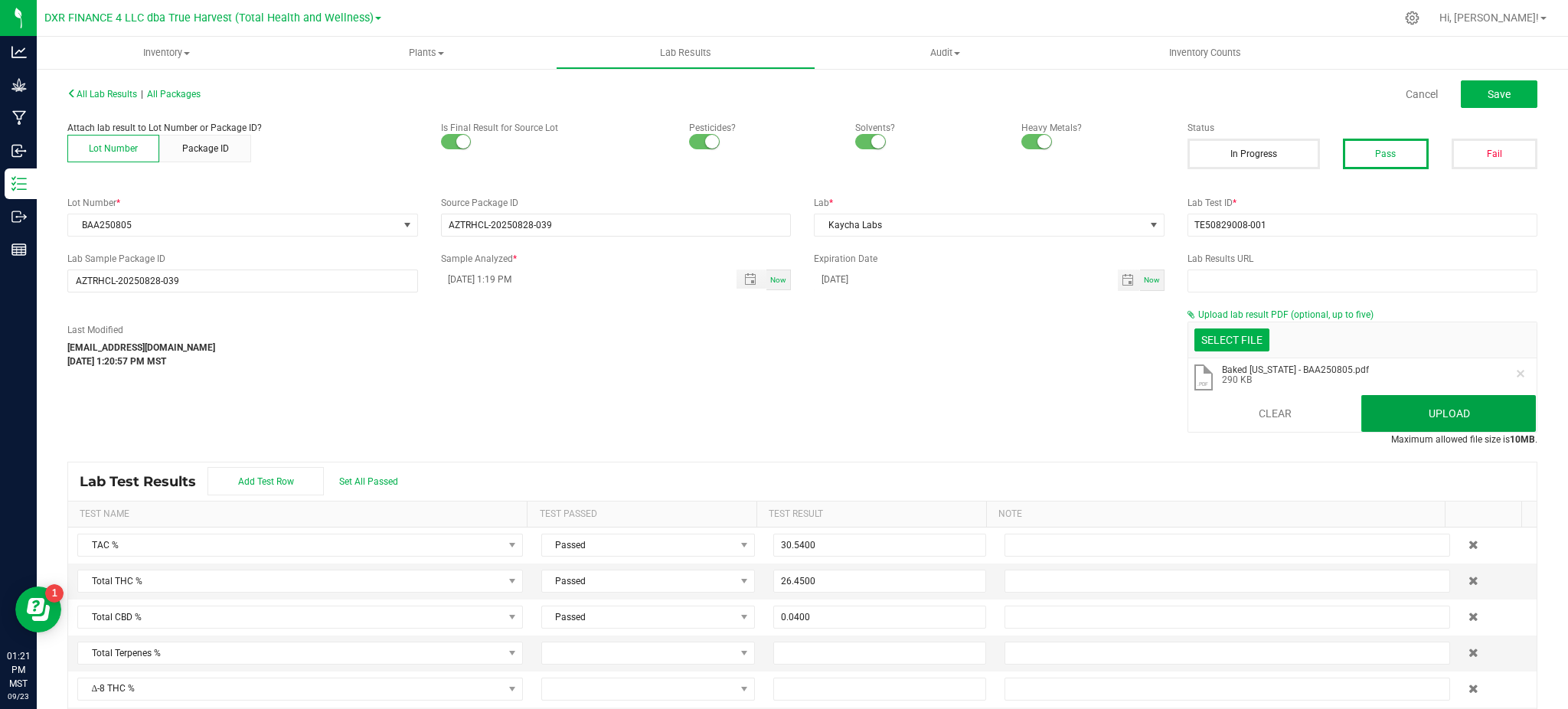
click at [1413, 409] on button "Upload" at bounding box center [1449, 414] width 175 height 37
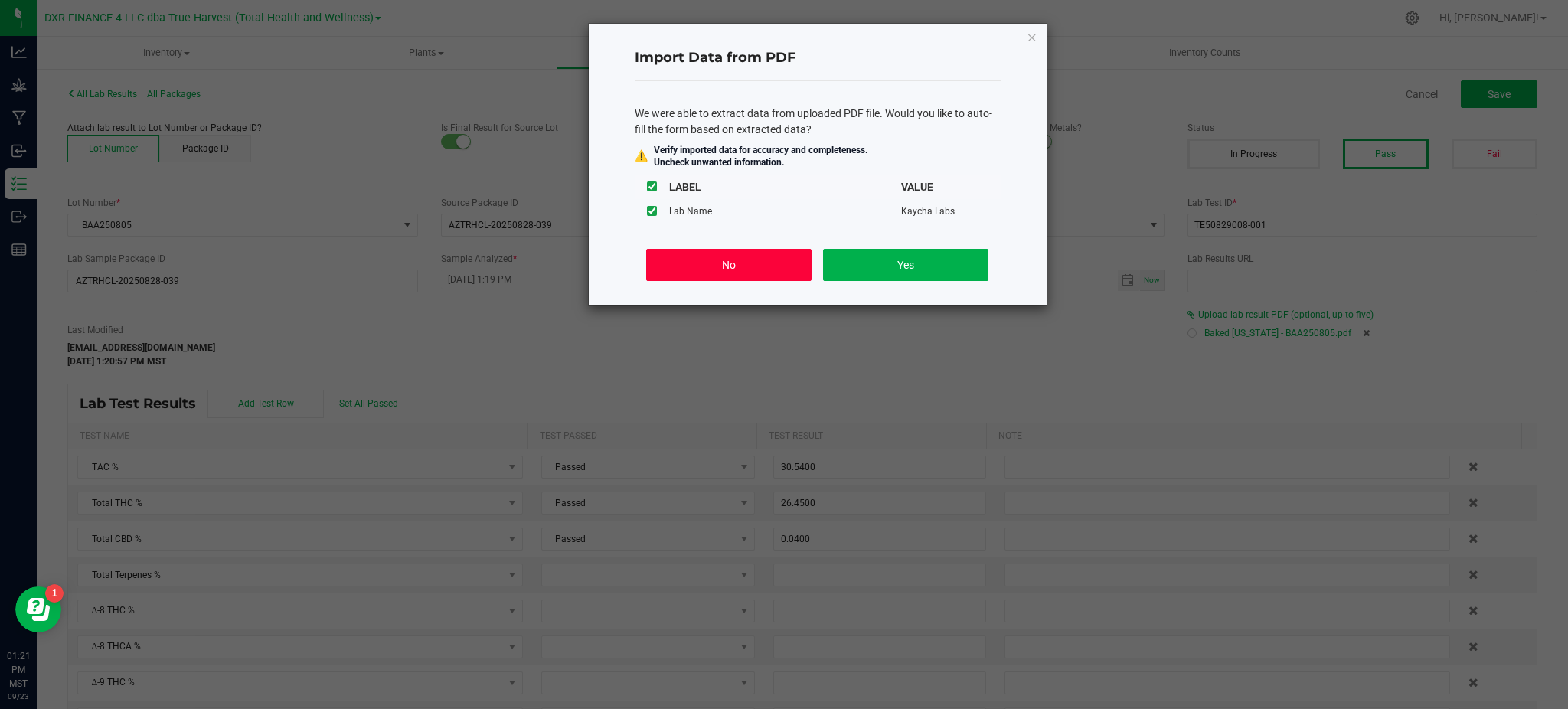
drag, startPoint x: 1366, startPoint y: 446, endPoint x: 721, endPoint y: 268, distance: 669.1
click at [719, 268] on button "No" at bounding box center [728, 265] width 165 height 32
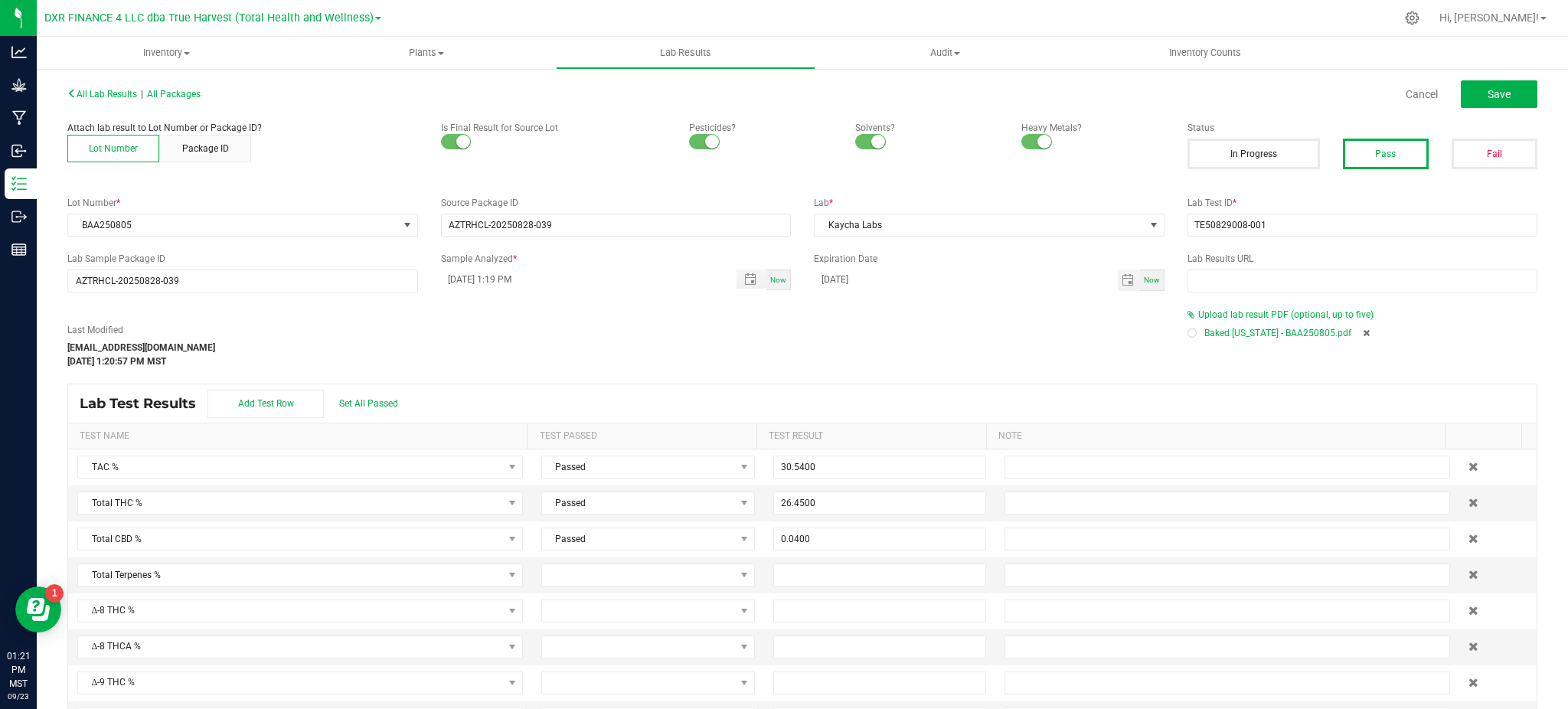
click at [774, 376] on div "All Lab Results | All Packages Cancel Save Attach lab result to Lot Number or P…" at bounding box center [803, 419] width 1470 height 673
click at [831, 367] on div "Last Modified hvickers@trueharvestco.com Sep 23, 2025 1:20:57 PM MST" at bounding box center [616, 345] width 1120 height 45
click at [1470, 95] on button "Save" at bounding box center [1500, 95] width 77 height 28
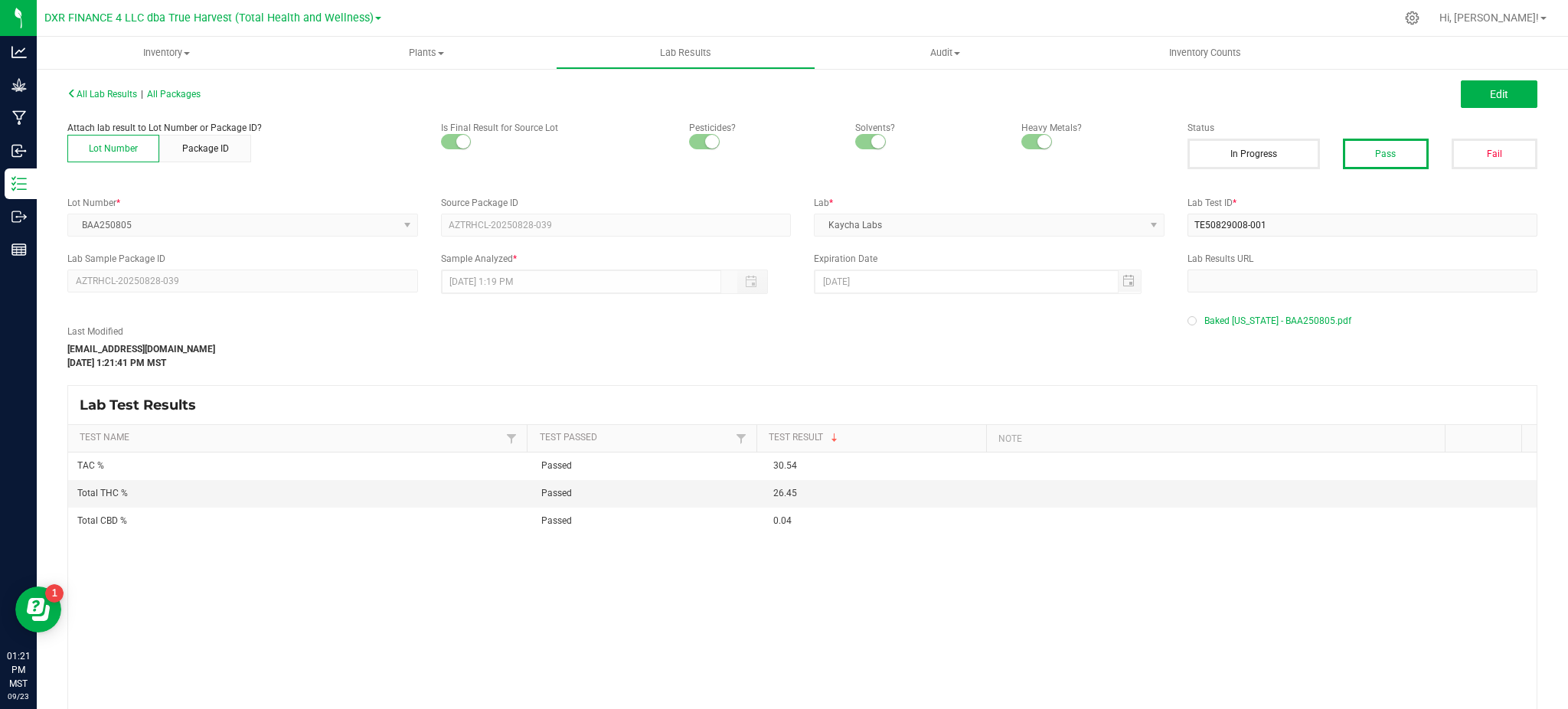
click at [874, 400] on div "Lab Test Results" at bounding box center [803, 405] width 1469 height 38
drag, startPoint x: 874, startPoint y: 400, endPoint x: 799, endPoint y: 359, distance: 85.5
click at [788, 359] on div "Last Modified hvickers@trueharvestco.com Sep 23, 2025 1:21:41 PM MST" at bounding box center [616, 347] width 1120 height 45
click at [188, 91] on span "All Packages" at bounding box center [174, 95] width 54 height 11
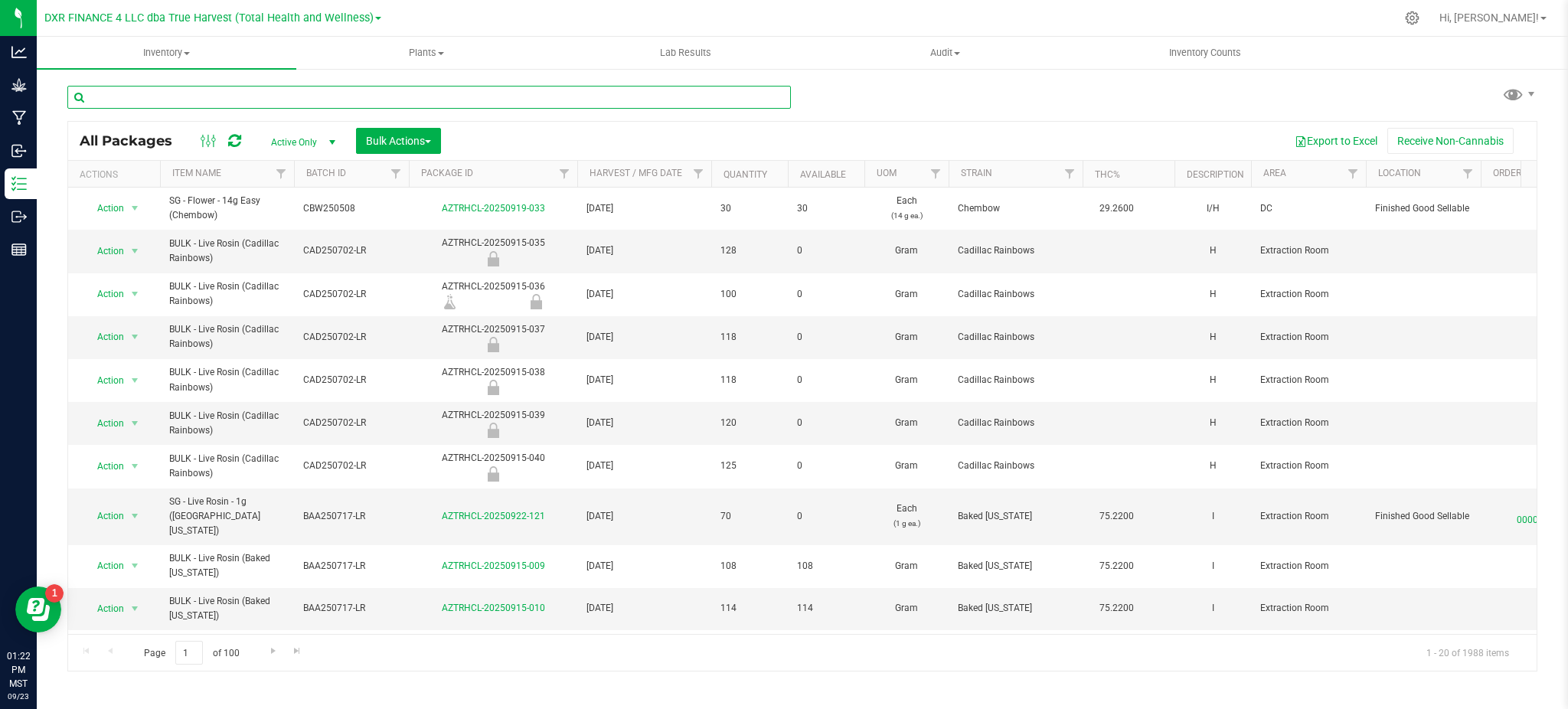
click at [221, 98] on input "text" at bounding box center [429, 98] width 724 height 23
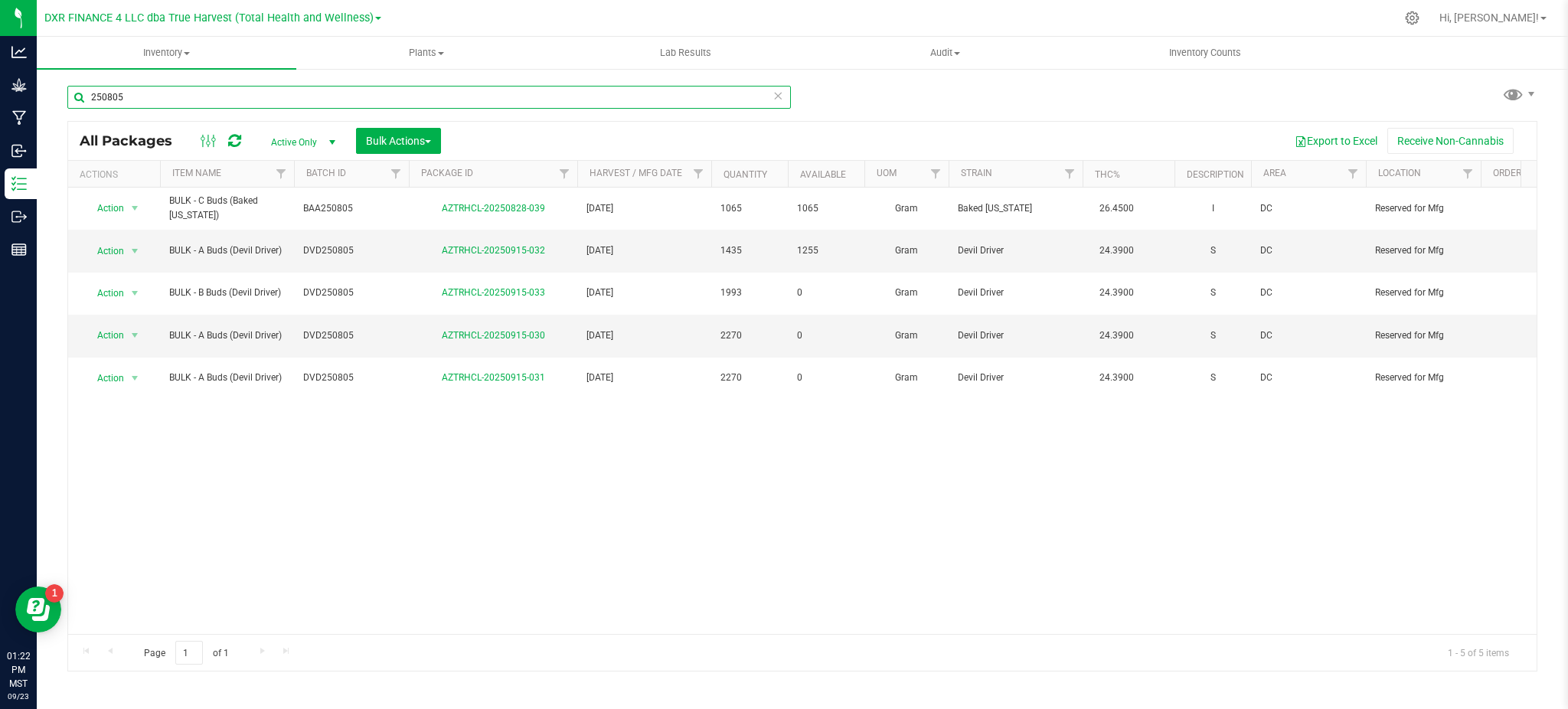
type input "250805"
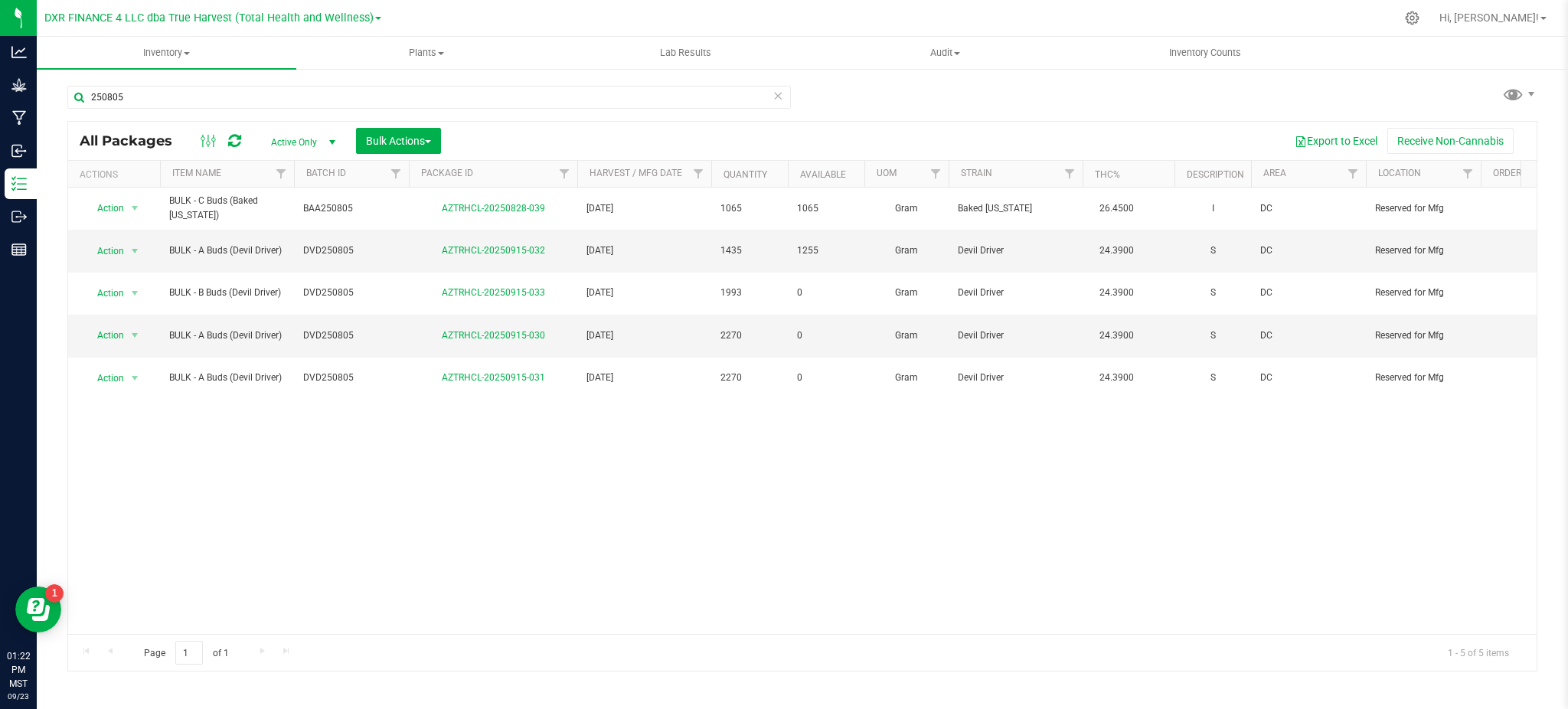
click at [303, 138] on span "Active Only" at bounding box center [301, 142] width 85 height 22
drag, startPoint x: 302, startPoint y: 218, endPoint x: 302, endPoint y: 233, distance: 15.0
click at [302, 233] on ul "Active Only Lab Samples Locked All" at bounding box center [300, 201] width 83 height 92
click at [302, 233] on li "All" at bounding box center [300, 235] width 83 height 23
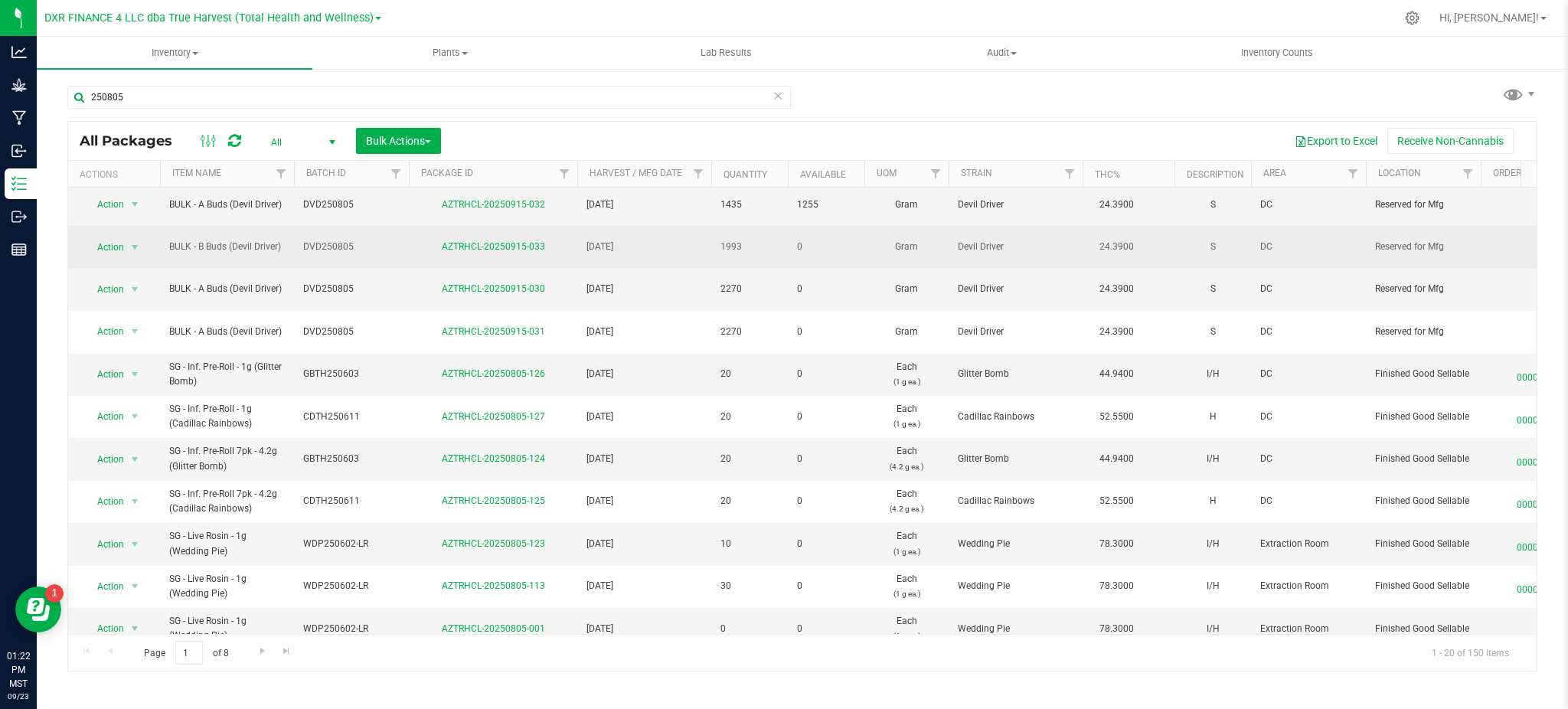
scroll to position [394, 0]
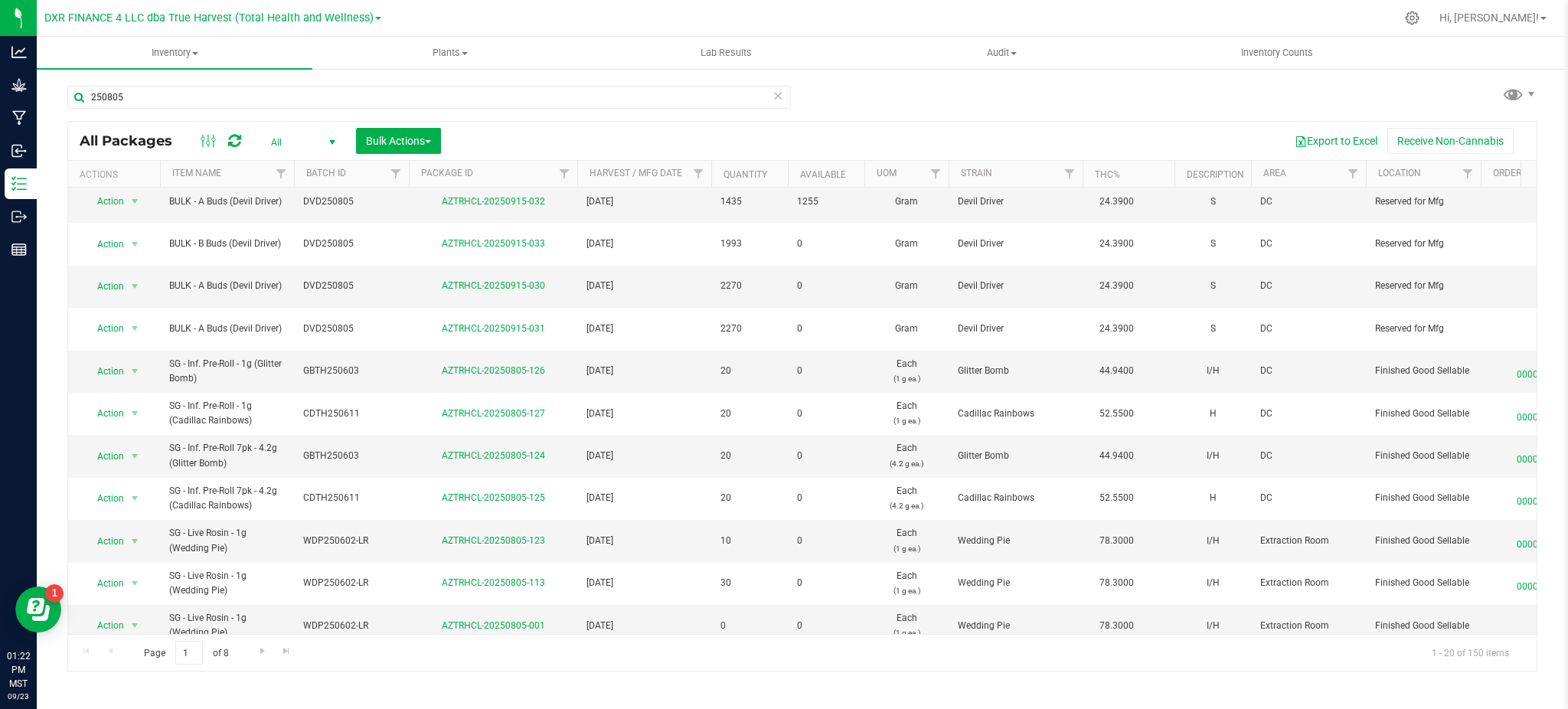
drag, startPoint x: 658, startPoint y: 350, endPoint x: 509, endPoint y: 115, distance: 278.3
click at [509, 115] on div "250805" at bounding box center [429, 104] width 724 height 35
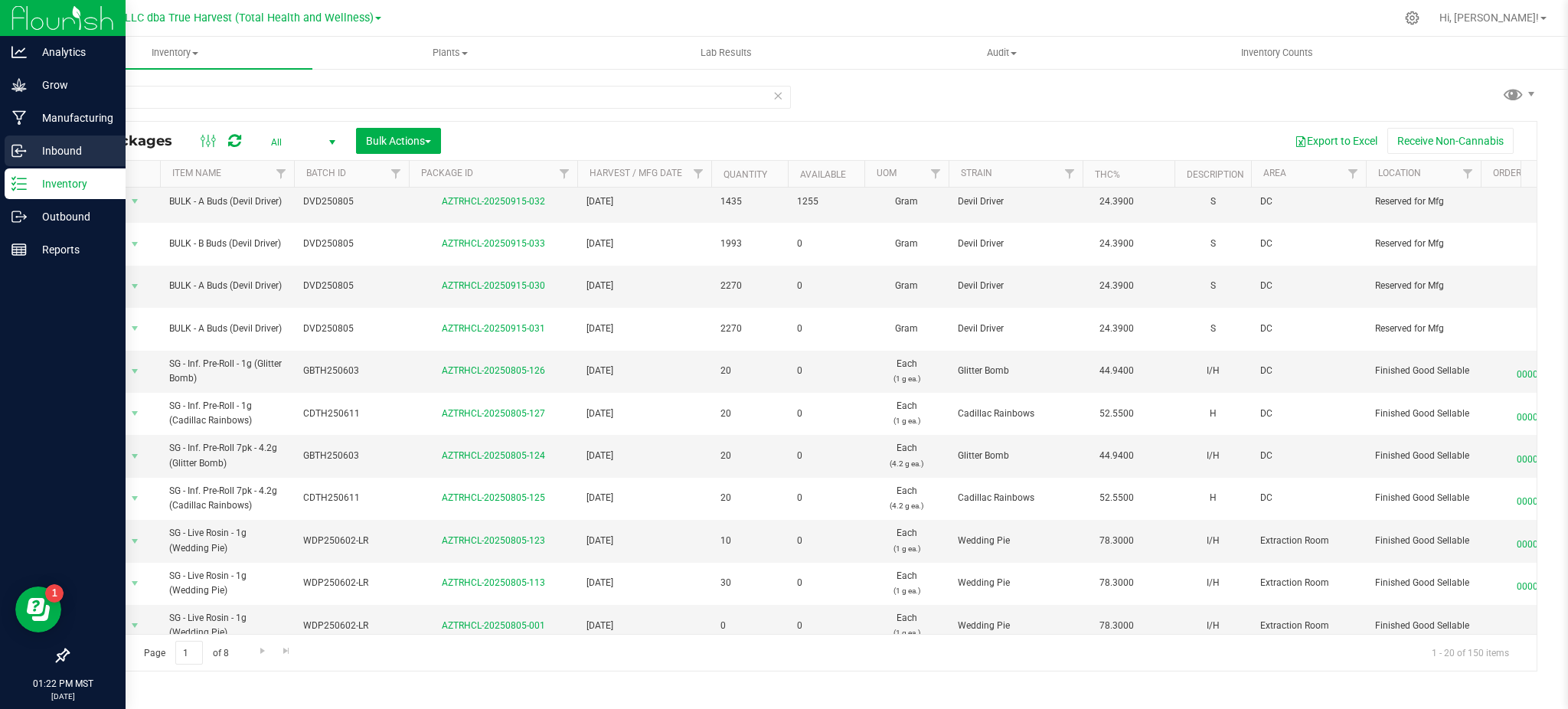
click at [32, 144] on p "Inbound" at bounding box center [72, 151] width 92 height 18
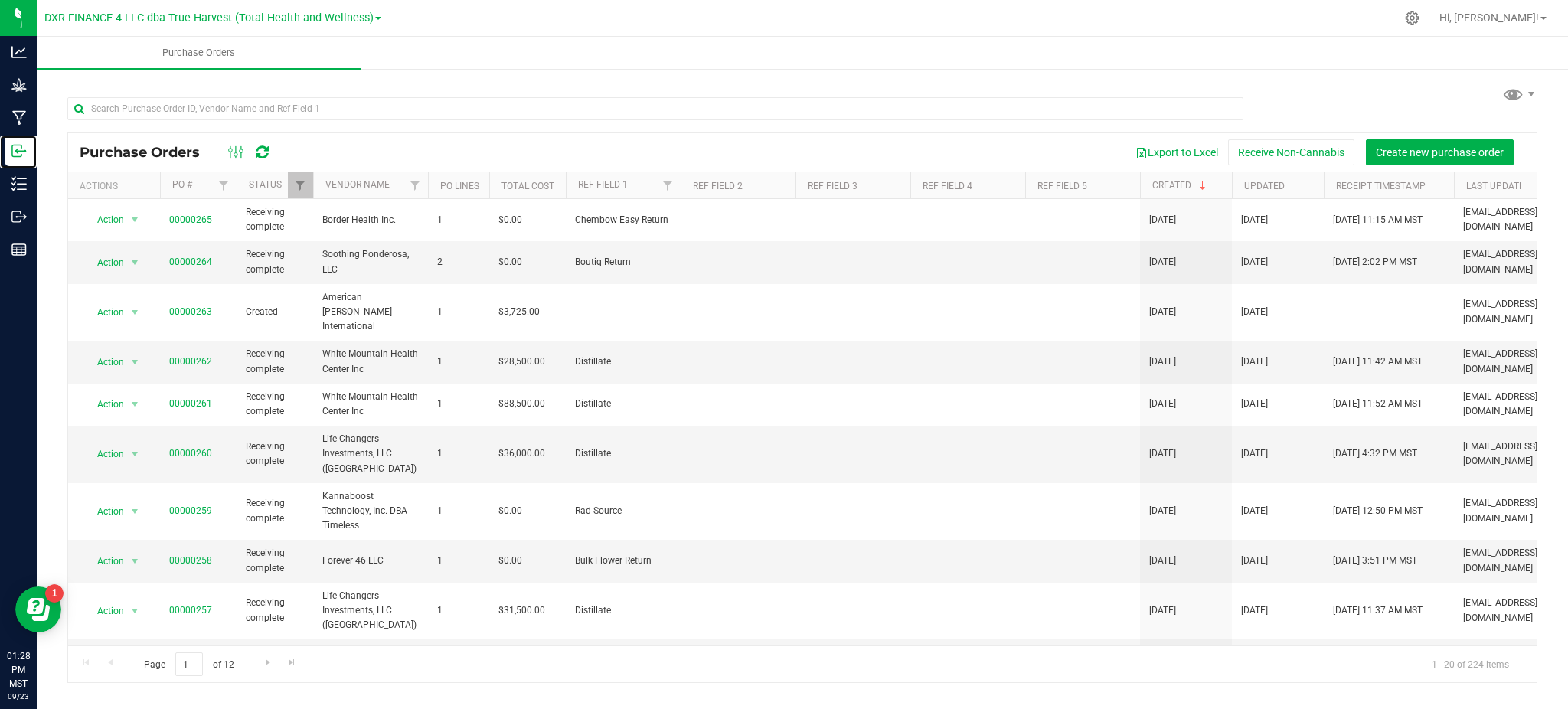
click at [0, 135] on link "Inbound" at bounding box center [18, 151] width 37 height 33
click at [277, 110] on input "text" at bounding box center [656, 108] width 1177 height 23
type input "D"
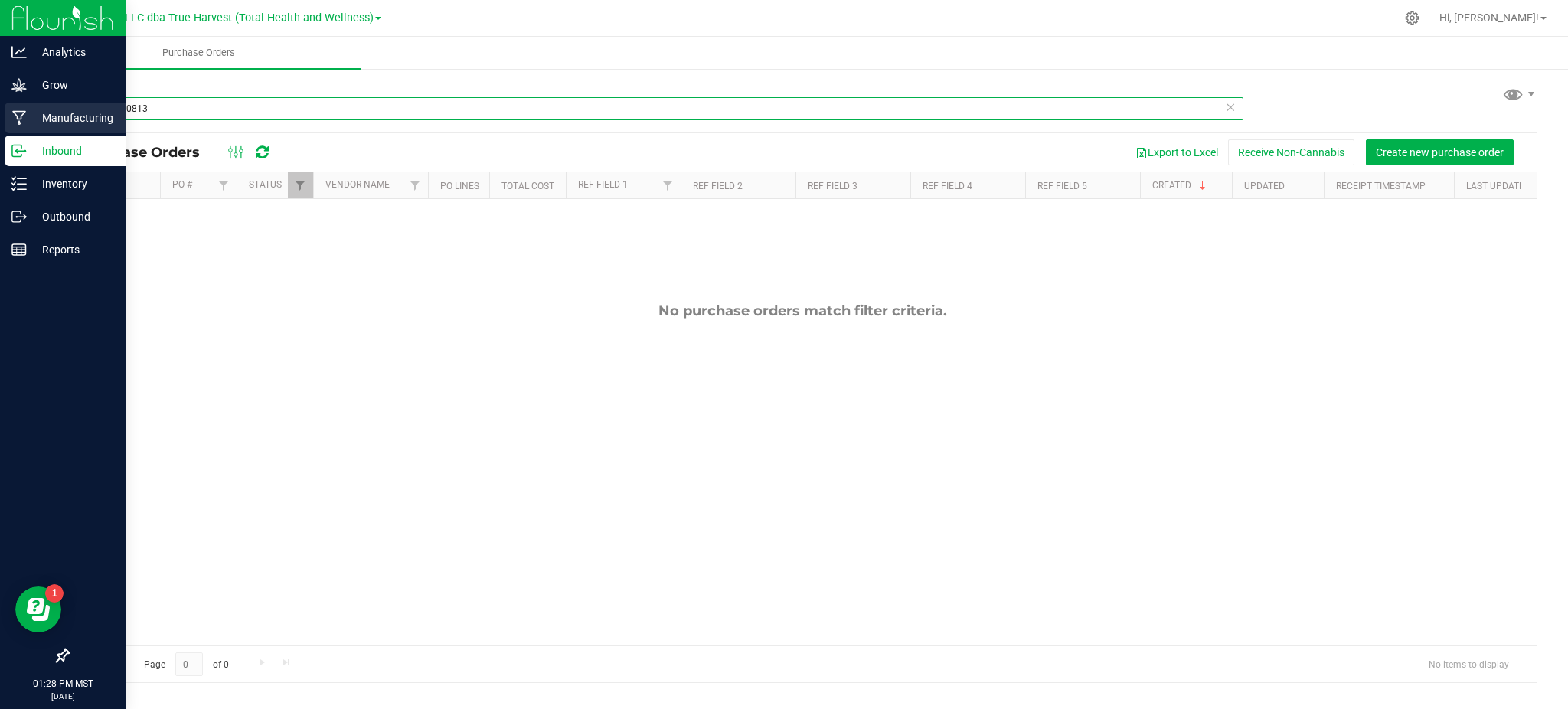
drag, startPoint x: 175, startPoint y: 106, endPoint x: 0, endPoint y: 106, distance: 175.0
click at [0, 106] on div "Analytics Grow Manufacturing Inbound Inventory Outbound Reports 01:28 PM MST 09…" at bounding box center [784, 354] width 1568 height 709
type input "CDVD250813"
click at [28, 180] on p "Inventory" at bounding box center [72, 184] width 92 height 18
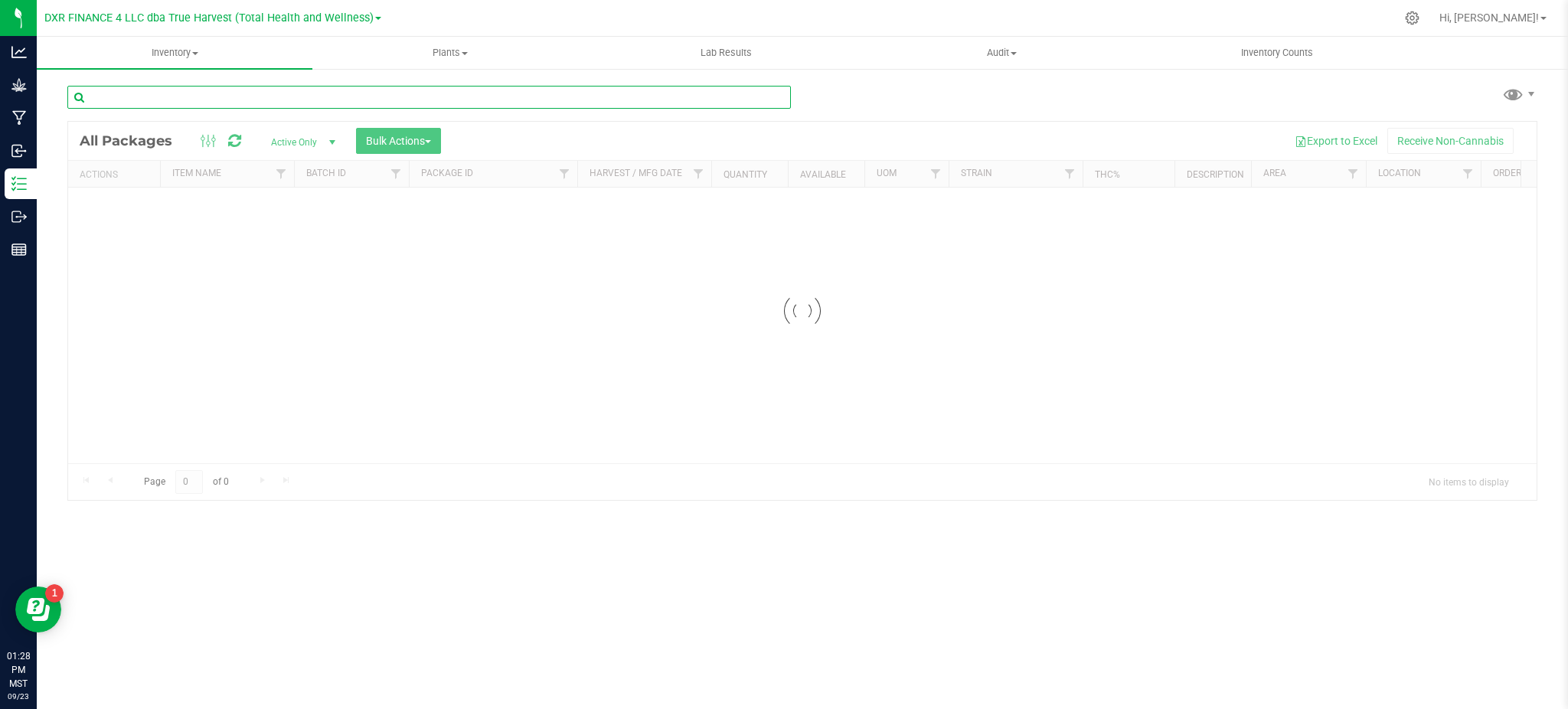
click at [170, 106] on input "text" at bounding box center [429, 98] width 724 height 23
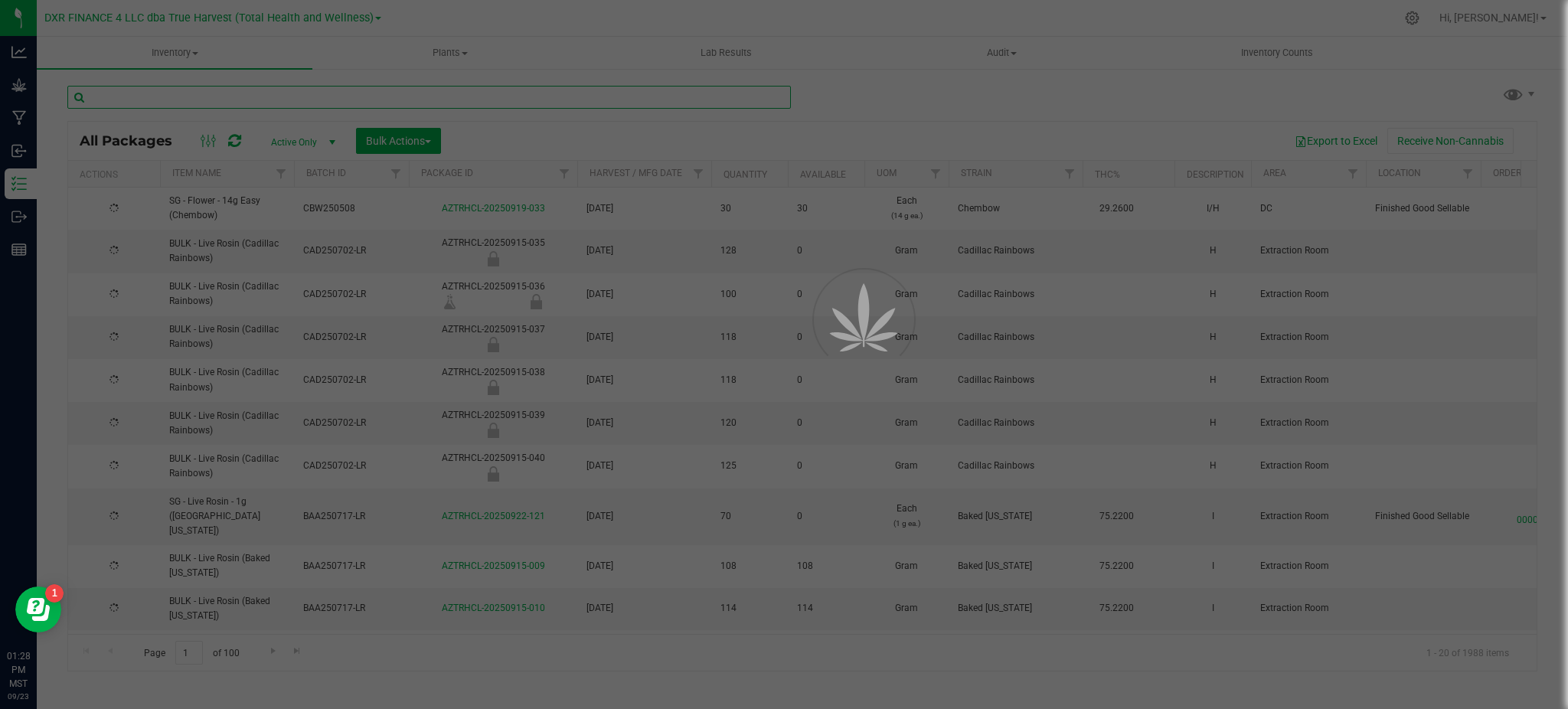
paste input "CDVD250813"
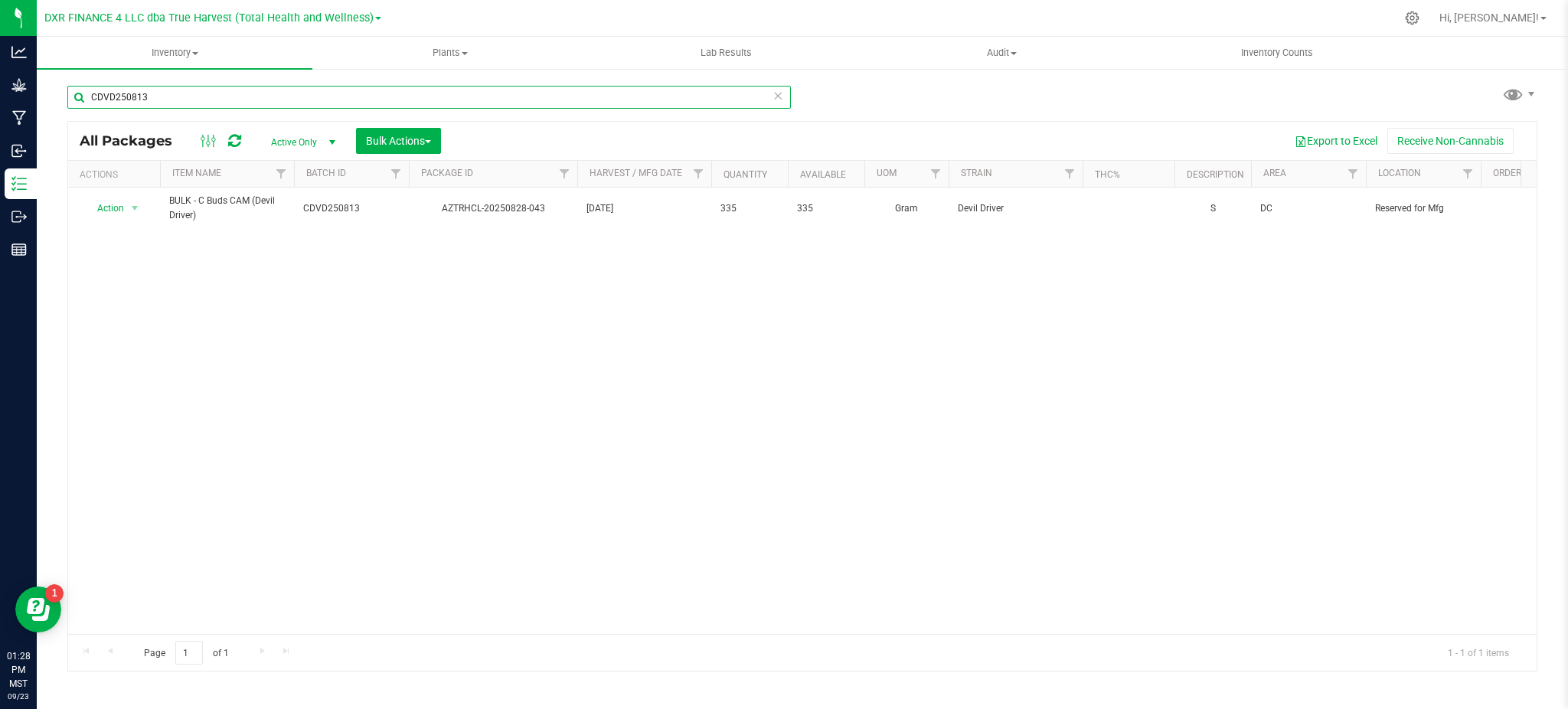
type input "CDVD250813"
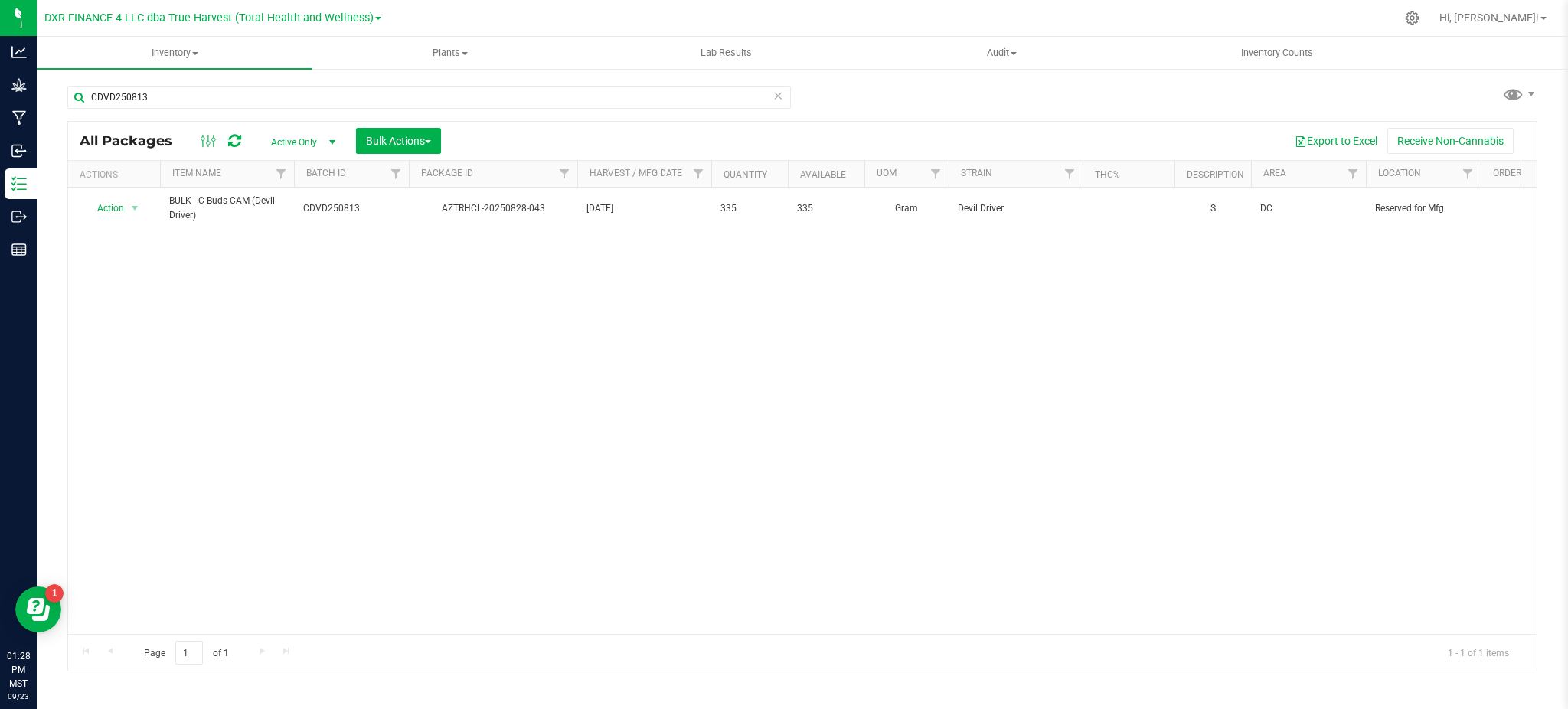
click at [312, 139] on span "Active Only" at bounding box center [301, 142] width 85 height 22
click at [299, 191] on li "Lab Samples" at bounding box center [300, 190] width 83 height 23
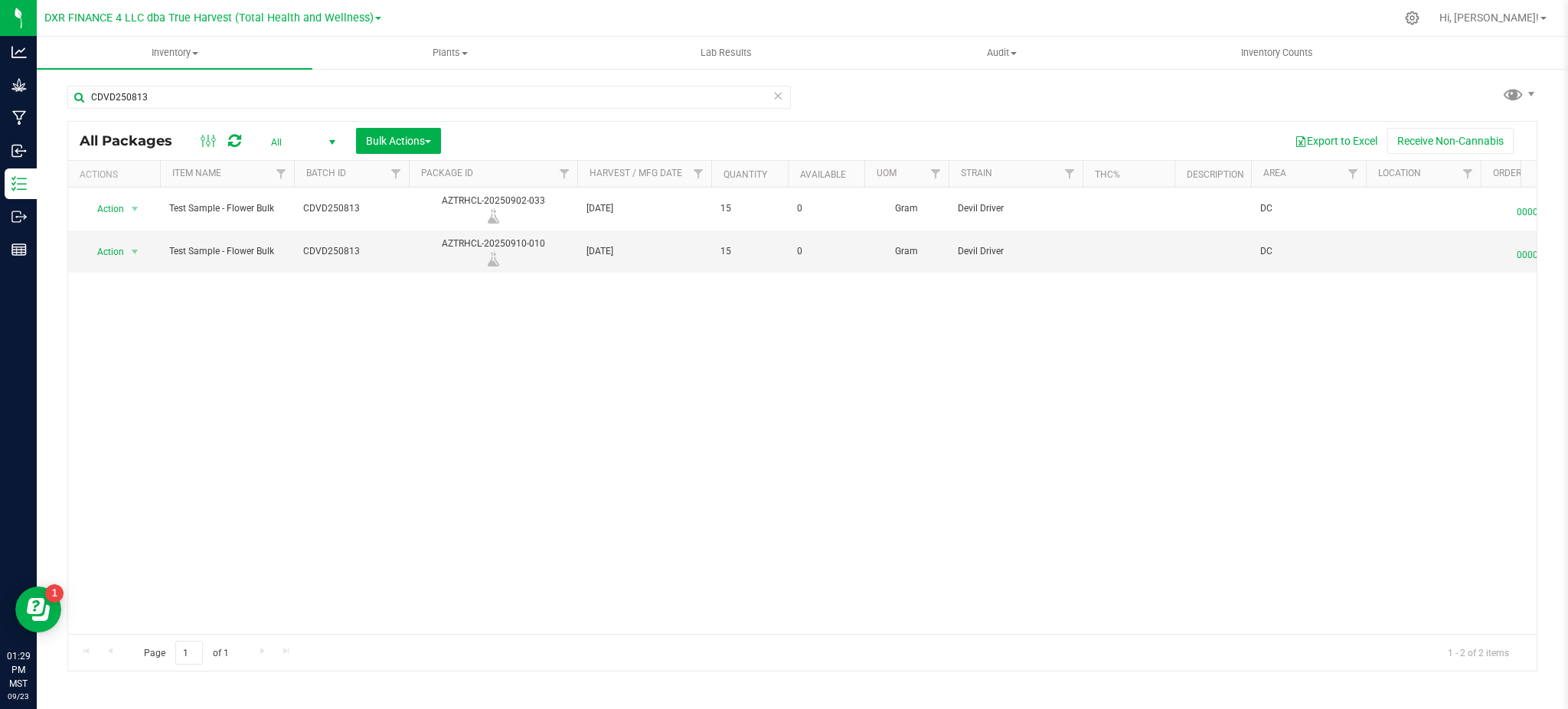
click at [338, 363] on div "Action Action Edit attributes Global inventory Locate package Package audit log…" at bounding box center [803, 411] width 1469 height 447
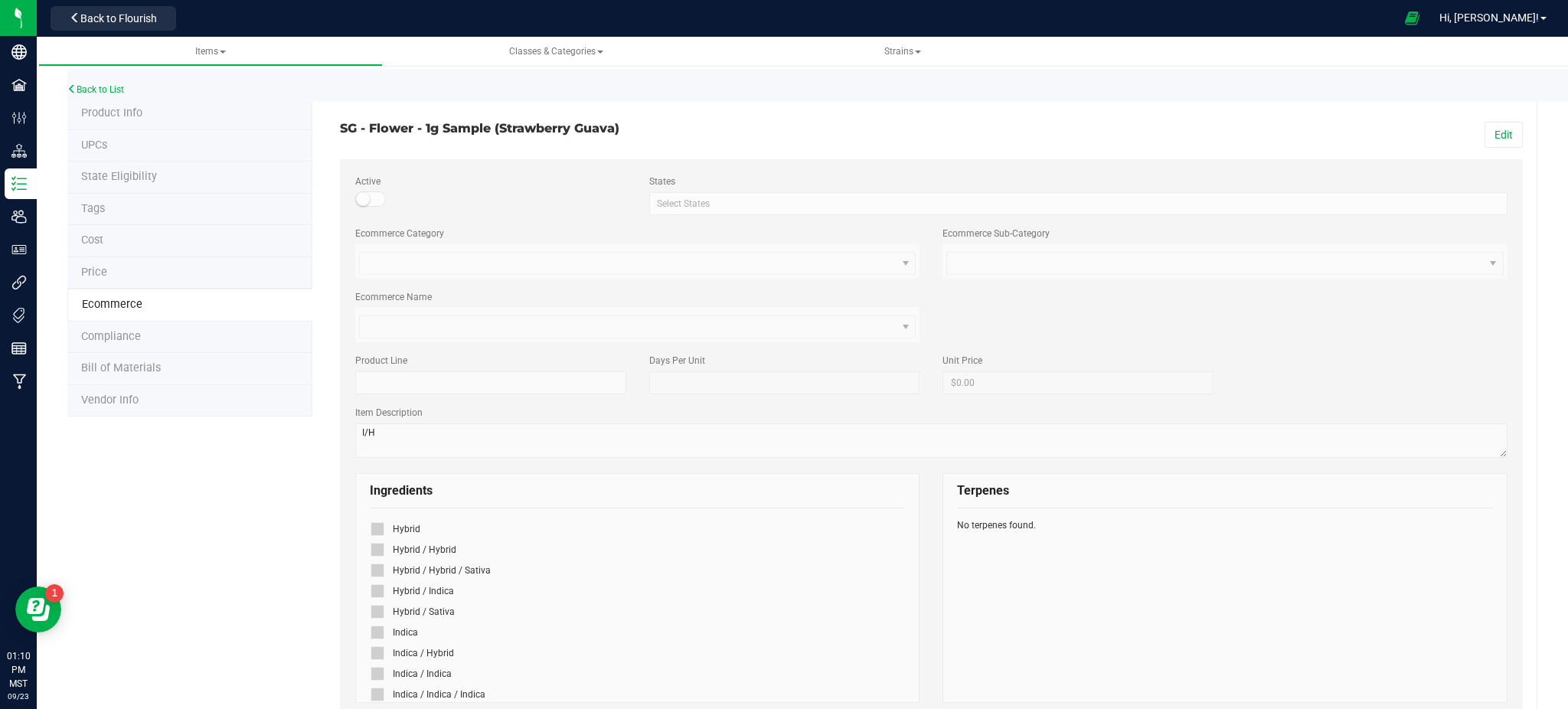
scroll to position [102, 0]
